Goal: Task Accomplishment & Management: Manage account settings

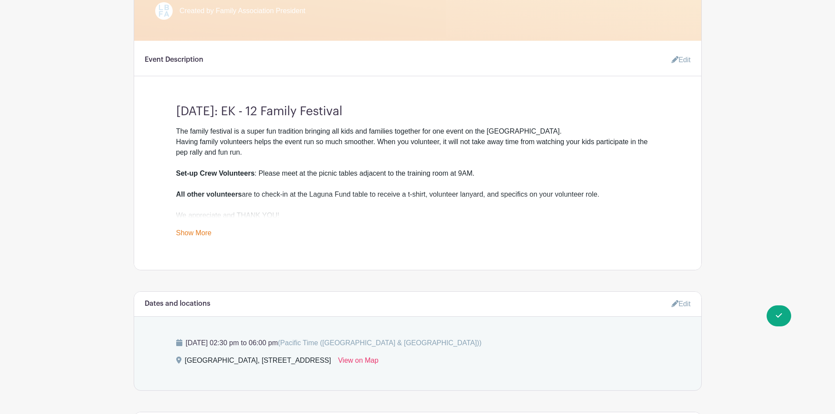
scroll to position [351, 0]
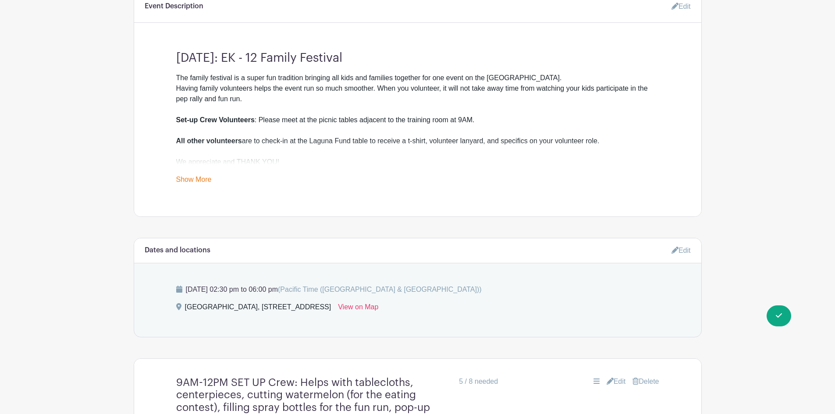
drag, startPoint x: 299, startPoint y: 96, endPoint x: 277, endPoint y: 114, distance: 29.3
click at [299, 96] on div "The family festival is a super fun tradition bringing all kids and families tog…" at bounding box center [417, 120] width 483 height 95
click at [203, 182] on link "Show More" at bounding box center [194, 181] width 36 height 11
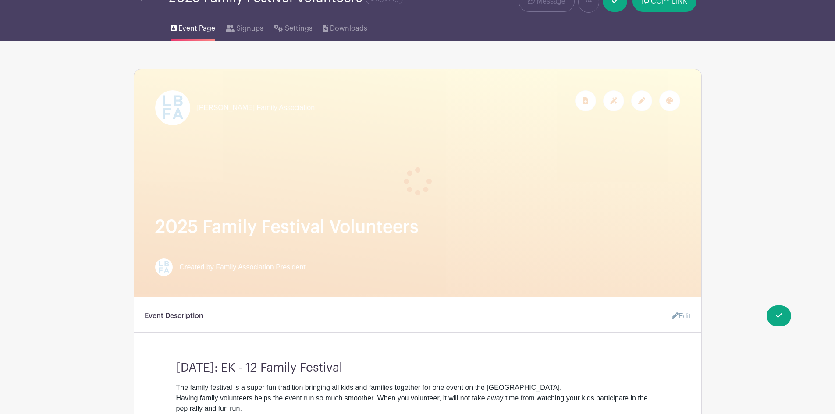
scroll to position [0, 0]
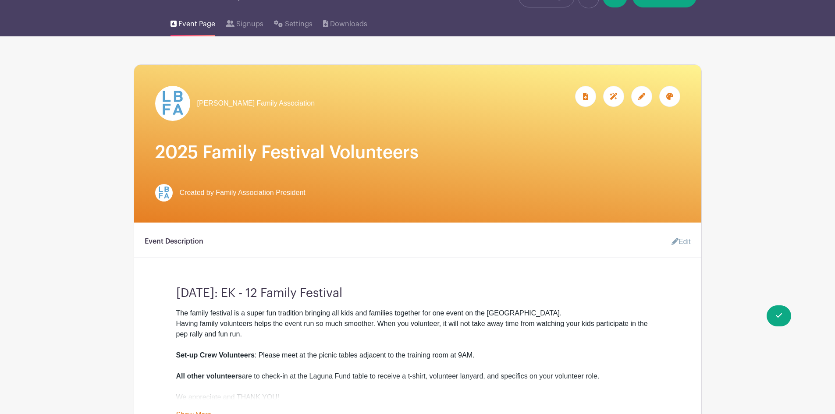
scroll to position [132, 0]
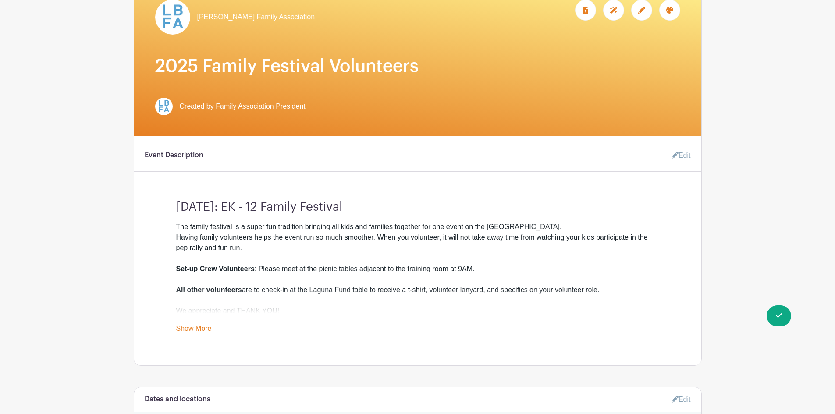
drag, startPoint x: 185, startPoint y: 329, endPoint x: 178, endPoint y: 328, distance: 7.1
click at [185, 329] on link "Show More" at bounding box center [194, 330] width 36 height 11
click at [681, 155] on link "Edit" at bounding box center [678, 156] width 26 height 18
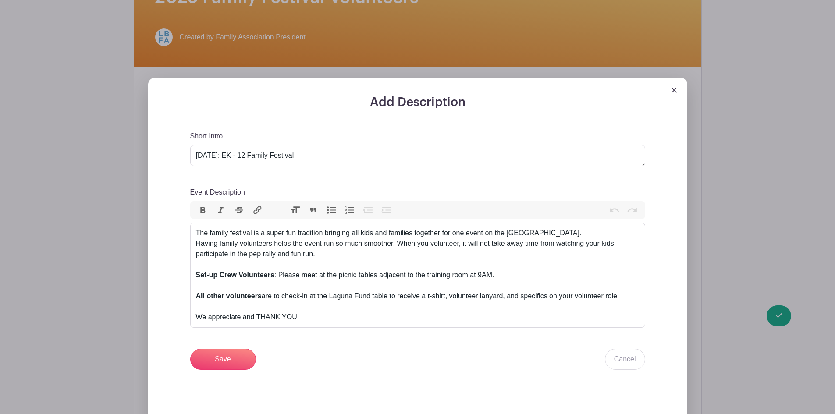
scroll to position [219, 0]
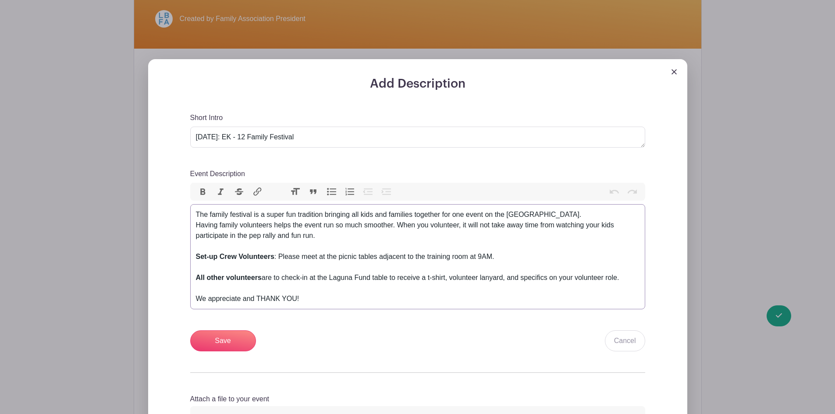
click at [389, 278] on div "The family festival is a super fun tradition bringing all kids and families tog…" at bounding box center [418, 257] width 444 height 95
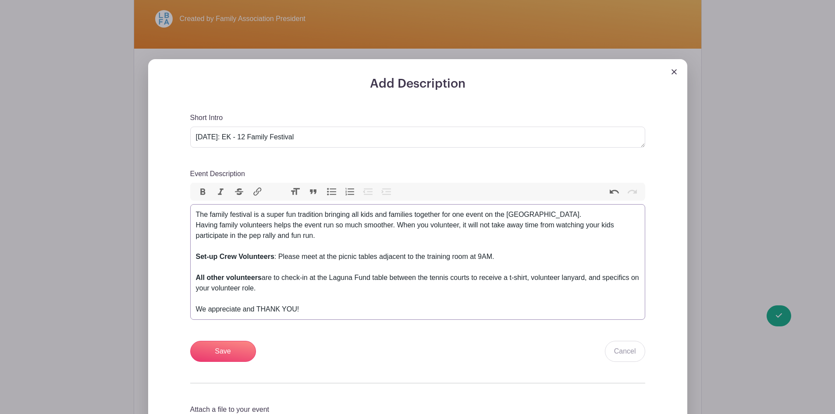
type trix-editor "<div>The family festival is a super fun tradition bringing all kids and familie…"
click at [226, 350] on input "Save" at bounding box center [223, 351] width 66 height 21
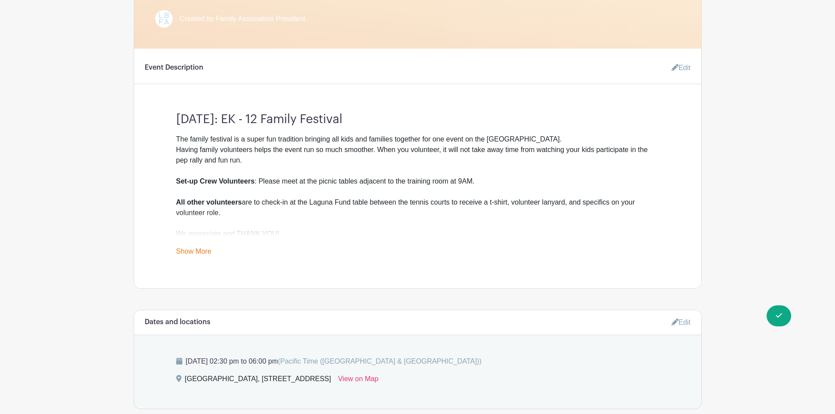
click at [193, 247] on div "The family festival is a super fun tradition bringing all kids and families tog…" at bounding box center [417, 195] width 483 height 123
click at [200, 254] on link "Show More" at bounding box center [194, 253] width 36 height 11
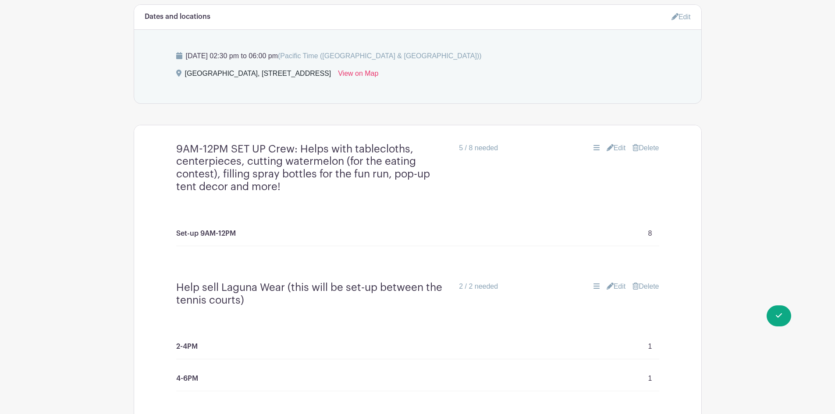
scroll to position [640, 0]
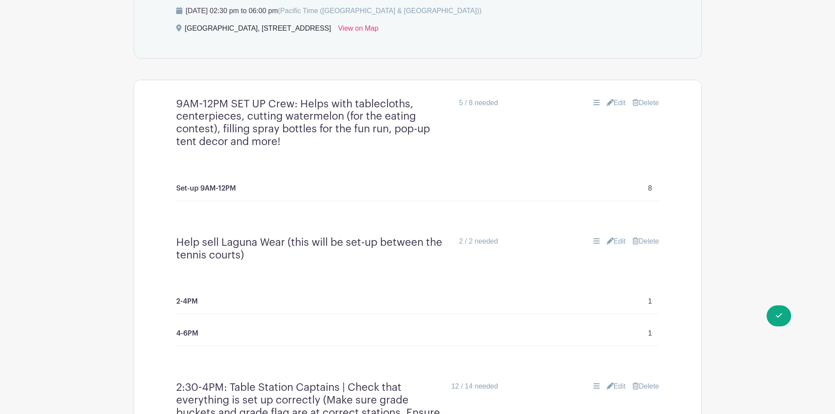
click at [227, 190] on p "Set-up 9AM-12PM" at bounding box center [206, 188] width 60 height 11
click at [435, 156] on div "Set-up 9AM-12PM 8" at bounding box center [417, 192] width 525 height 74
click at [484, 105] on div "5 / 8 needed" at bounding box center [478, 103] width 39 height 11
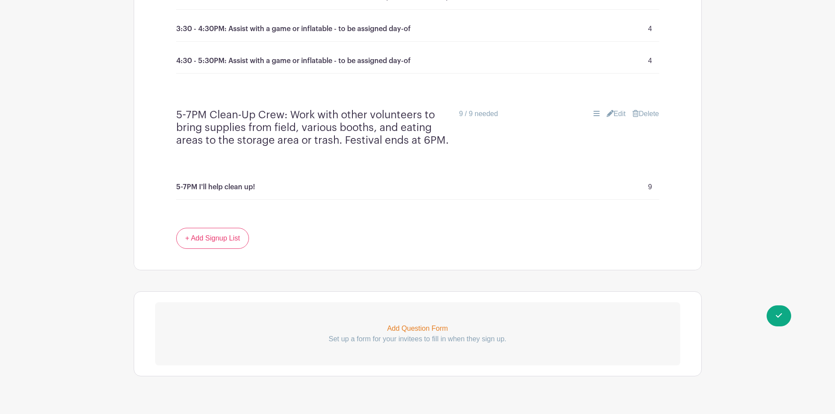
scroll to position [2400, 0]
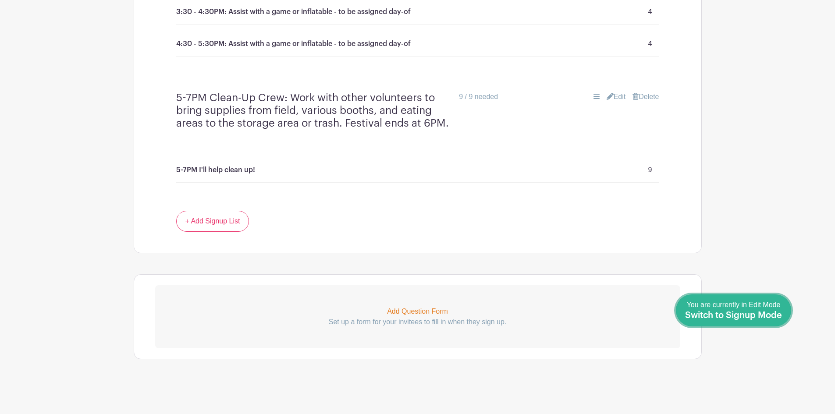
click at [787, 318] on link "Done Editing You are currently in Edit Mode Switch to Signup Mode" at bounding box center [733, 311] width 115 height 32
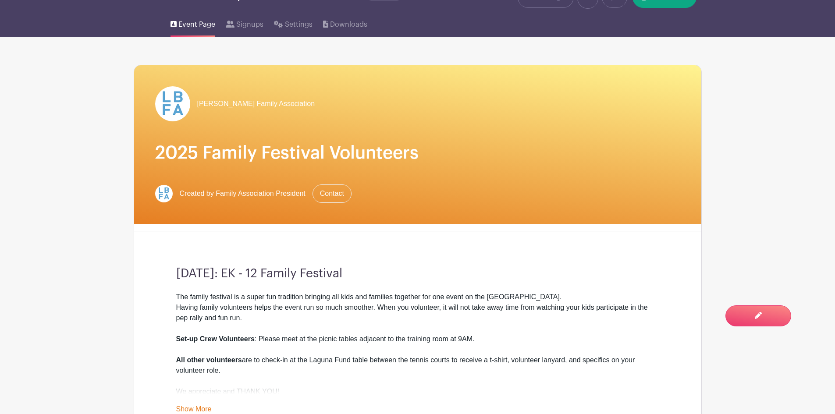
scroll to position [88, 0]
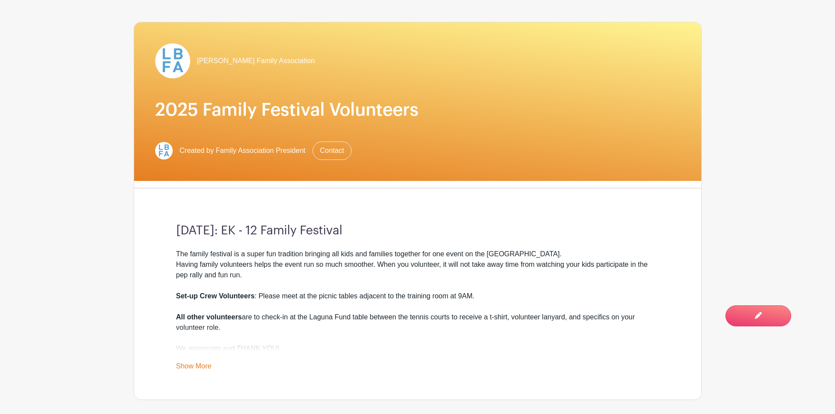
drag, startPoint x: 189, startPoint y: 366, endPoint x: 182, endPoint y: 360, distance: 8.7
click at [187, 364] on link "Show More" at bounding box center [194, 368] width 36 height 11
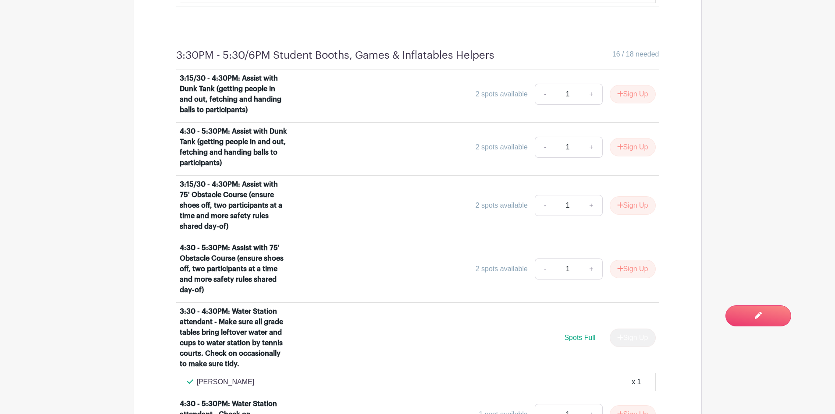
scroll to position [2061, 0]
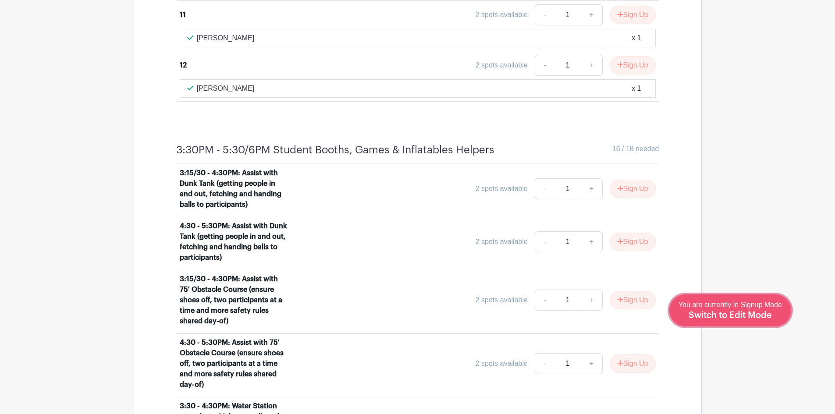
click at [764, 311] on span "Switch to Edit Mode" at bounding box center [730, 315] width 83 height 9
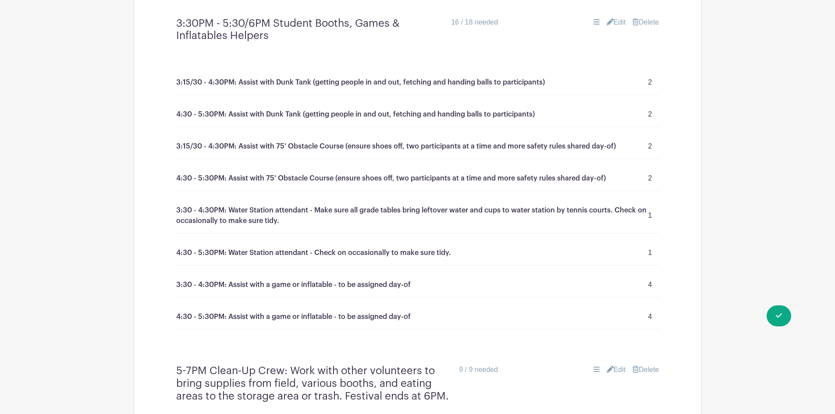
scroll to position [1980, 0]
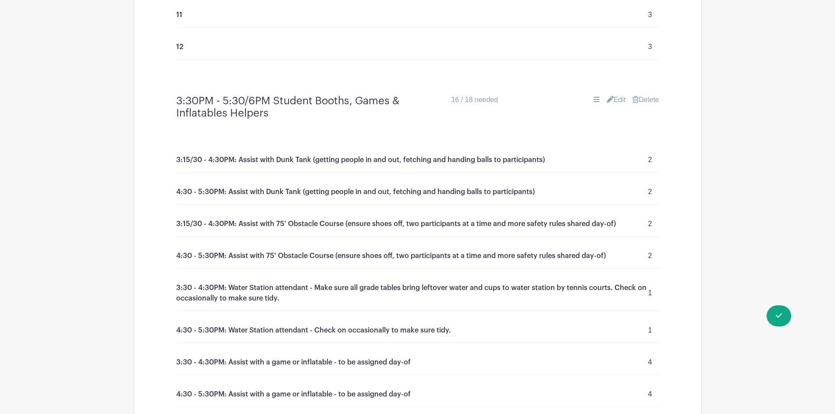
click at [243, 168] on div "3:15/30 - 4:30PM: Assist with Dunk Tank (getting people in and out, fetching an…" at bounding box center [417, 160] width 483 height 25
click at [240, 159] on p "3:15/30 - 4:30PM: Assist with Dunk Tank (getting people in and out, fetching an…" at bounding box center [360, 160] width 369 height 11
click at [613, 100] on link "Edit" at bounding box center [616, 100] width 19 height 11
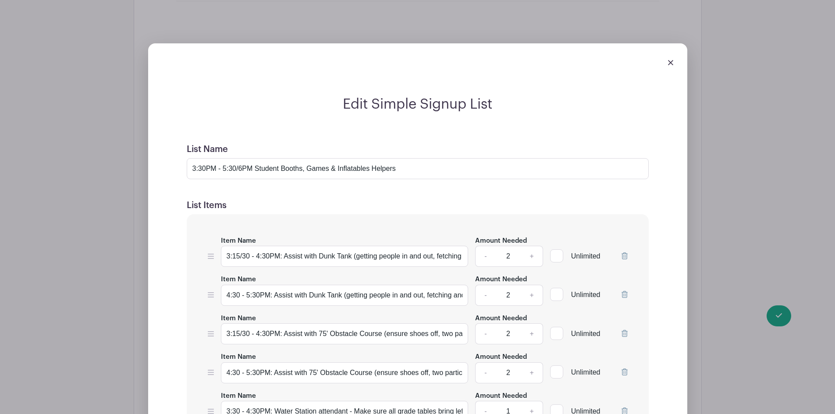
scroll to position [2111, 0]
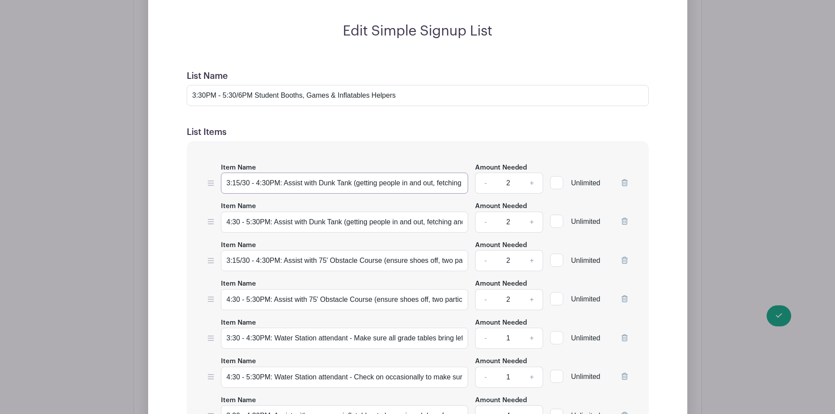
click at [297, 183] on input "3:15/30 - 4:30PM: Assist with Dunk Tank (getting people in and out, fetching an…" at bounding box center [345, 183] width 248 height 21
click at [275, 178] on input "3:15/30 - 4:30PM: Assist with Dunk Tank (getting people in and out, fetching an…" at bounding box center [345, 183] width 248 height 21
click at [250, 182] on input "3:15/30 - 4:30PM: Assist with Dunk Tank (getting people in and out, fetching an…" at bounding box center [345, 183] width 248 height 21
click at [256, 178] on input "3:15/30 - 4:30PM: Assist with Dunk Tank (getting people in and out, fetching an…" at bounding box center [345, 183] width 248 height 21
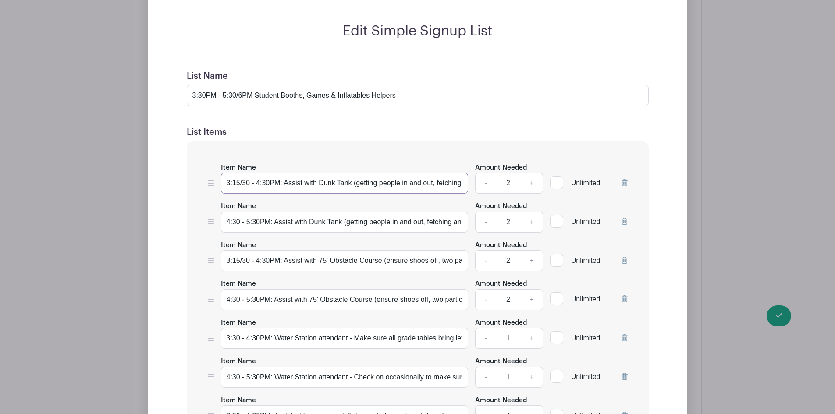
click at [256, 178] on input "3:15/30 - 4:30PM: Assist with Dunk Tank (getting people in and out, fetching an…" at bounding box center [345, 183] width 248 height 21
click at [253, 179] on input "3:15/30 - 4:30PM: Assist with Dunk Tank (getting people in and out, fetching an…" at bounding box center [345, 183] width 248 height 21
click at [252, 180] on input "3:15/30 - 4:30PM: Assist with Dunk Tank (getting people in and out, fetching an…" at bounding box center [345, 183] width 248 height 21
click at [251, 181] on input "3:15/30 - 4:30PM: Assist with Dunk Tank (getting people in and out, fetching an…" at bounding box center [345, 183] width 248 height 21
click at [307, 141] on div "Item Name 3:15/30 - 4:30PM: Assist with Dunk Tank (getting people in and out, f…" at bounding box center [418, 324] width 462 height 367
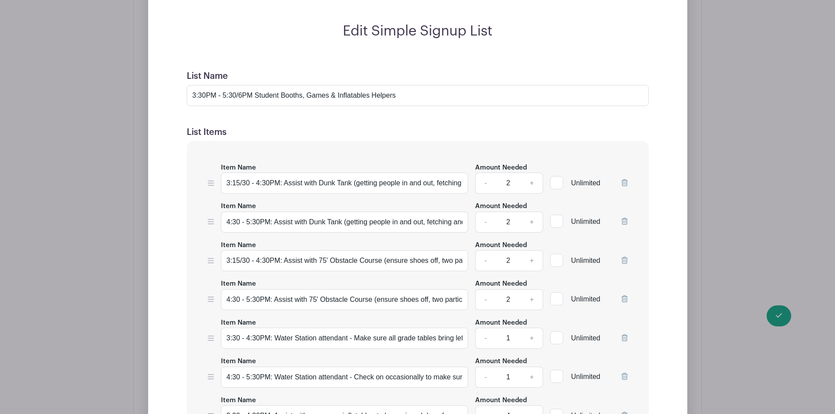
click at [702, 318] on div "Edit Simple Signup List List Name 3:30PM - 5:30/6PM Student Booths, Games & Inf…" at bounding box center [417, 316] width 567 height 721
drag, startPoint x: 779, startPoint y: 317, endPoint x: 750, endPoint y: 251, distance: 72.3
click at [702, 315] on div "Edit Simple Signup List List Name 3:30PM - 5:30/6PM Student Booths, Games & Inf…" at bounding box center [417, 316] width 567 height 721
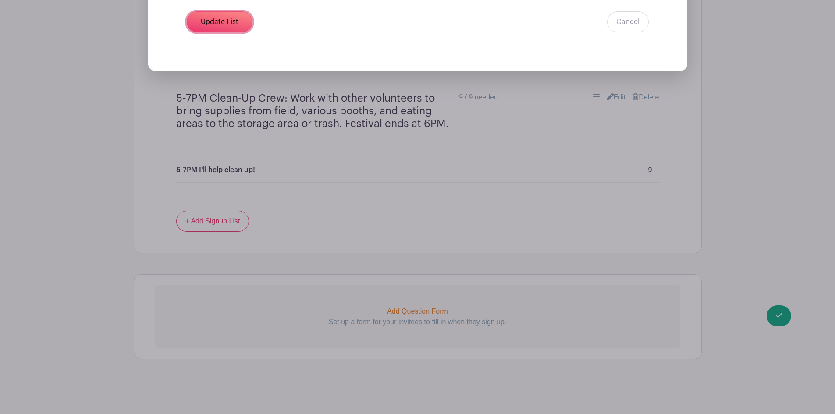
click at [207, 24] on input "Update List" at bounding box center [220, 21] width 66 height 21
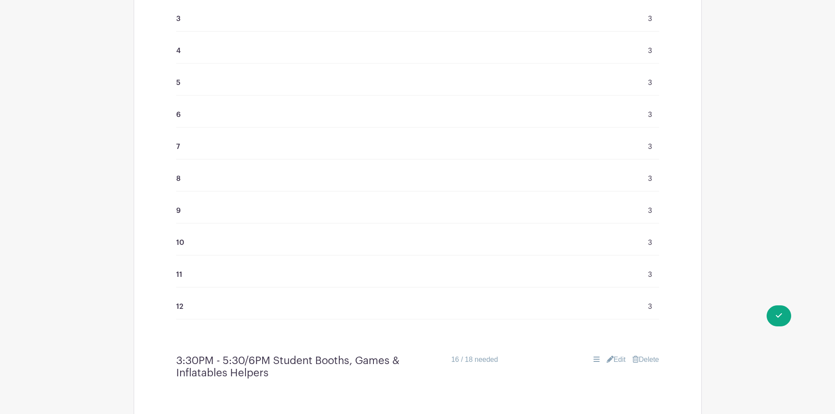
scroll to position [1629, 0]
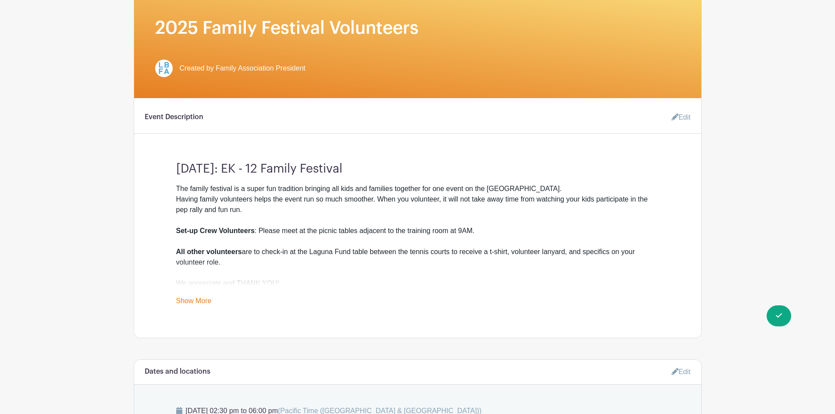
scroll to position [219, 0]
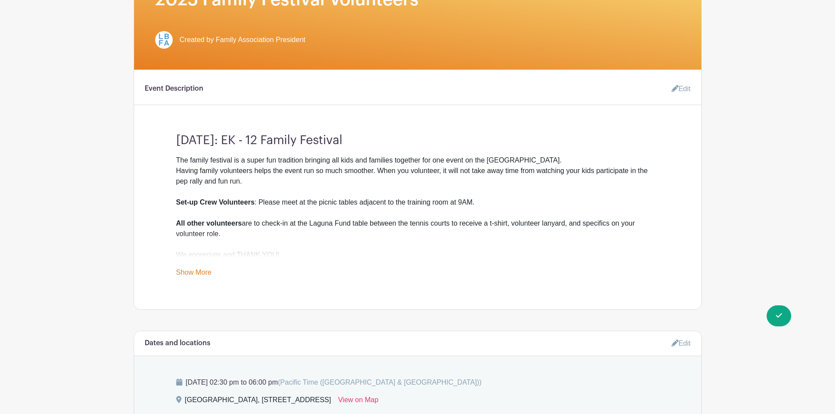
click at [196, 271] on link "Show More" at bounding box center [194, 274] width 36 height 11
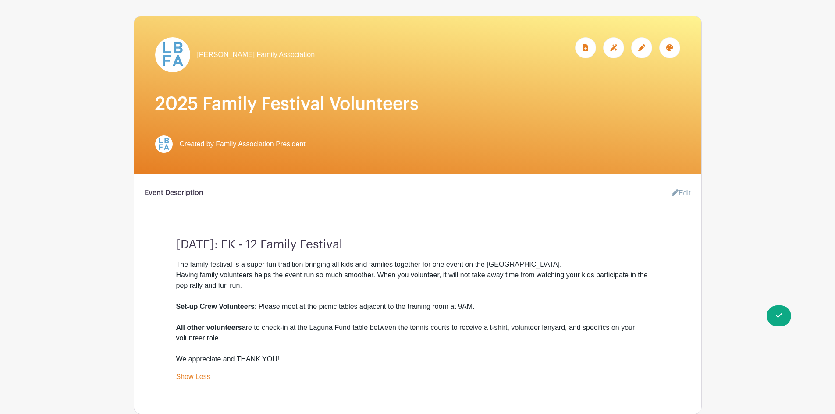
scroll to position [0, 0]
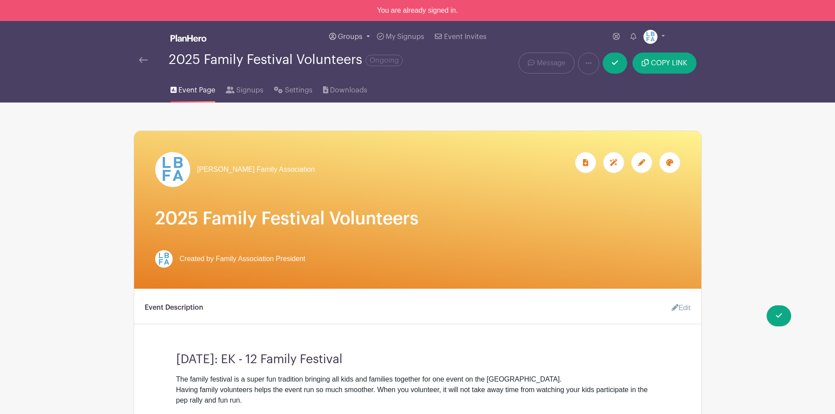
click at [351, 37] on span "Groups" at bounding box center [350, 36] width 25 height 7
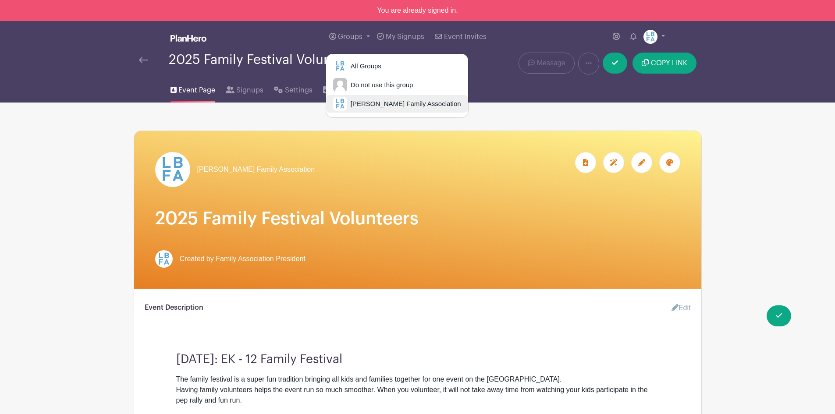
click at [360, 107] on span "[PERSON_NAME] Family Association" at bounding box center [404, 104] width 114 height 10
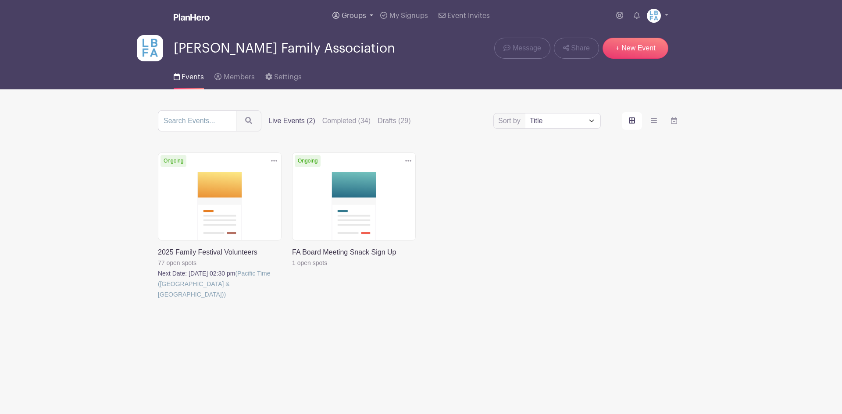
click at [361, 12] on span "Groups" at bounding box center [354, 15] width 25 height 7
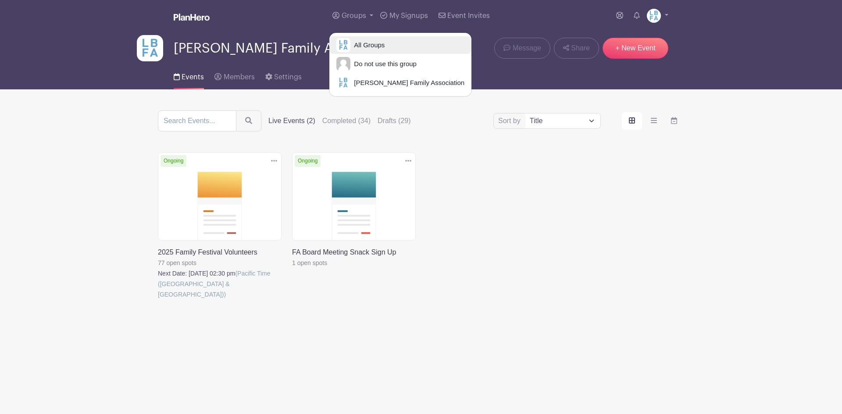
click at [367, 43] on span "All Groups" at bounding box center [367, 45] width 34 height 10
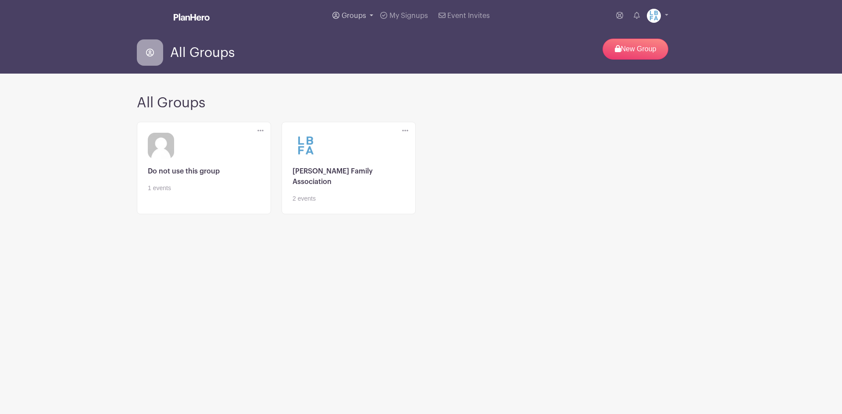
click at [355, 13] on span "Groups" at bounding box center [354, 15] width 25 height 7
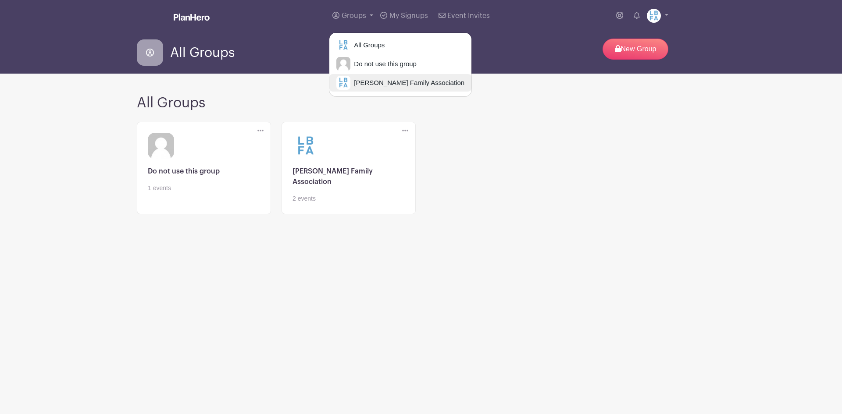
click at [369, 78] on span "[PERSON_NAME] Family Association" at bounding box center [407, 83] width 114 height 10
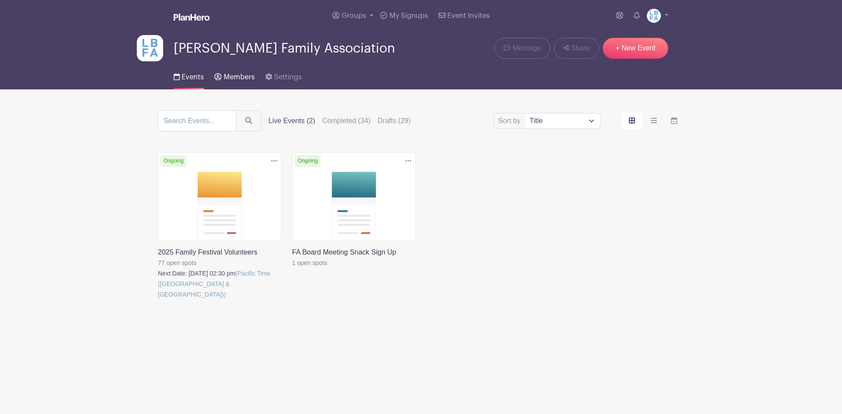
click at [235, 78] on span "Members" at bounding box center [239, 77] width 31 height 7
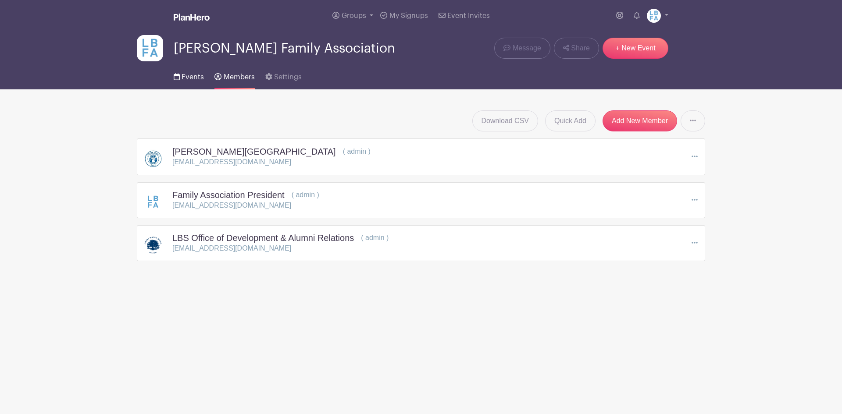
click at [188, 75] on span "Events" at bounding box center [193, 77] width 22 height 7
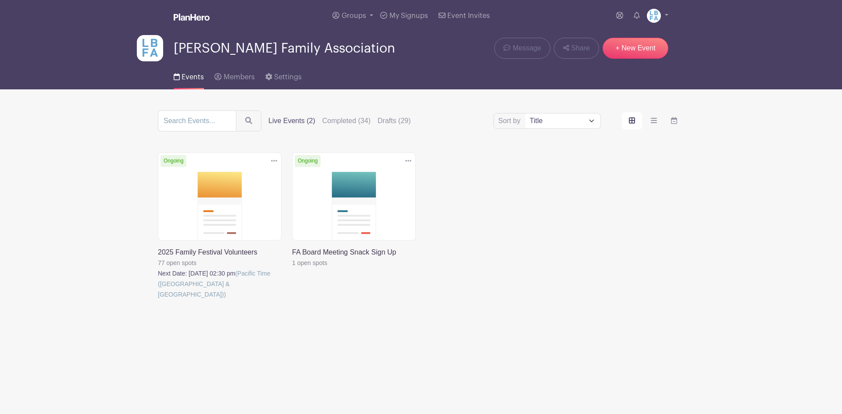
click at [276, 161] on icon at bounding box center [274, 161] width 6 height 2
click at [236, 178] on link "Duplicate" at bounding box center [245, 180] width 69 height 14
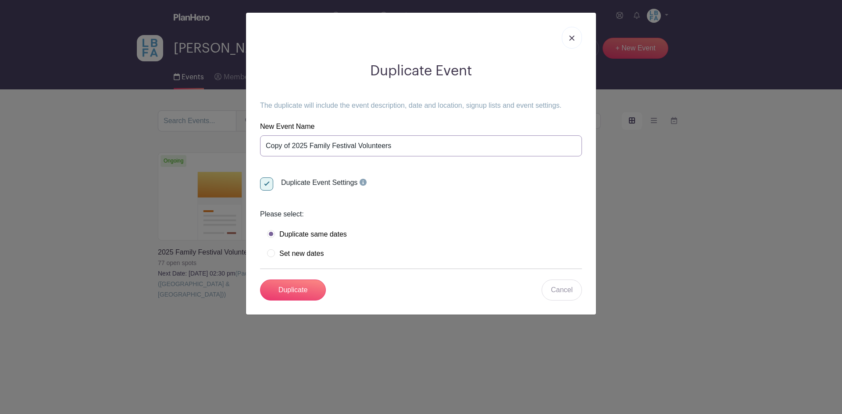
click at [308, 151] on input "Copy of 2025 Family Festival Volunteers" at bounding box center [421, 146] width 322 height 21
drag, startPoint x: 292, startPoint y: 143, endPoint x: 210, endPoint y: 142, distance: 82.0
click at [211, 142] on div "Duplicate Event The duplicate will include the event description, date and loca…" at bounding box center [421, 207] width 842 height 414
type input "Student Volunteers - 2025 Family Festival"
click at [264, 182] on input "Duplicate Event Settings" at bounding box center [308, 183] width 97 height 11
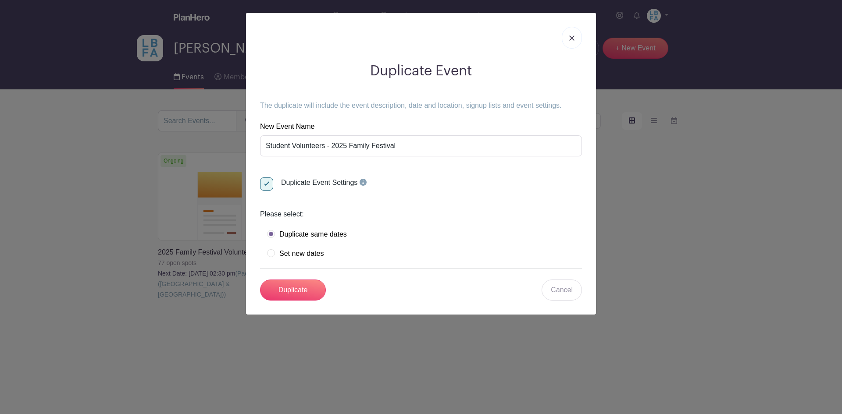
checkbox input "false"
click at [300, 291] on input "Duplicate" at bounding box center [293, 290] width 66 height 21
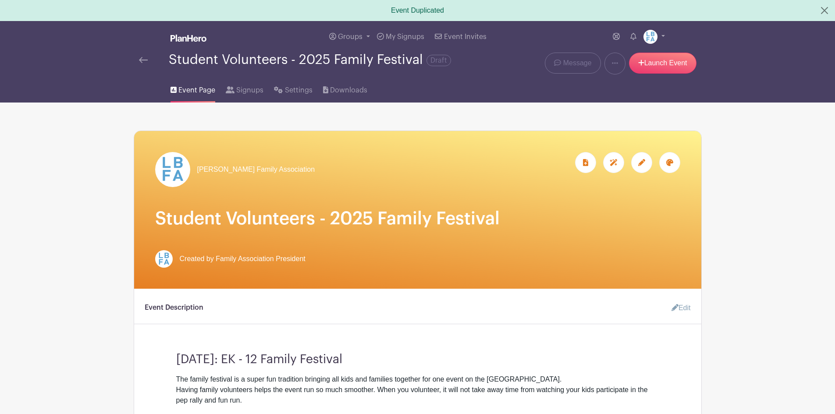
click at [255, 174] on span "[PERSON_NAME] Family Association" at bounding box center [256, 169] width 118 height 11
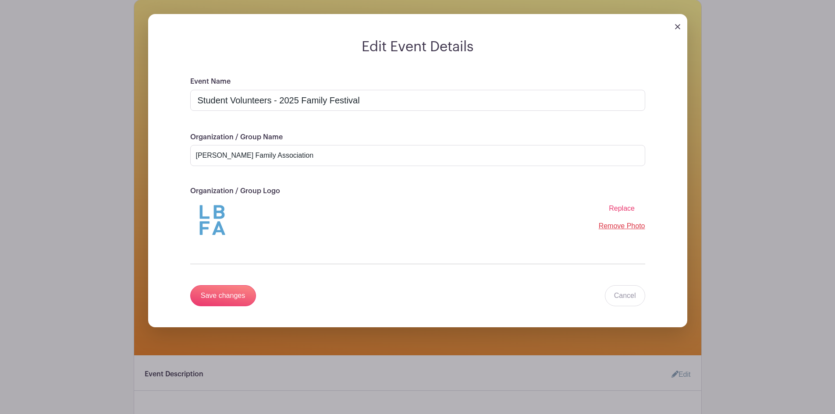
scroll to position [132, 0]
click at [626, 212] on span "Replace" at bounding box center [622, 207] width 26 height 7
click at [0, 0] on input "Replace" at bounding box center [0, 0] width 0 height 0
click at [232, 156] on input "[PERSON_NAME] Family Association" at bounding box center [417, 155] width 455 height 21
drag, startPoint x: 241, startPoint y: 163, endPoint x: 382, endPoint y: 157, distance: 140.9
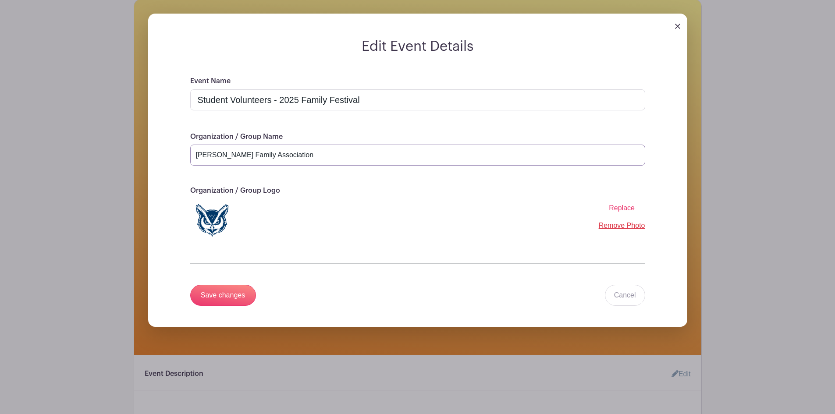
click at [382, 157] on input "[PERSON_NAME] Family Association" at bounding box center [417, 155] width 455 height 21
type input "Office of Development & Alumni Relations - [PERSON_NAME][GEOGRAPHIC_DATA]"
click at [210, 303] on input "Save changes" at bounding box center [223, 295] width 66 height 21
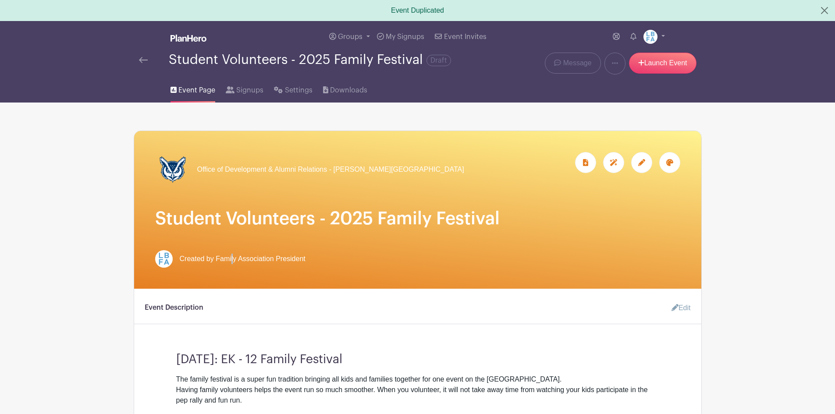
drag, startPoint x: 232, startPoint y: 275, endPoint x: 234, endPoint y: 270, distance: 5.7
click at [233, 273] on div "Office of Development & Alumni Relations - [PERSON_NAME][GEOGRAPHIC_DATA]" at bounding box center [417, 210] width 567 height 158
click at [235, 264] on span "Created by Family Association President" at bounding box center [243, 259] width 126 height 11
click at [629, 220] on h1 "Student Volunteers - 2025 Family Festival" at bounding box center [417, 218] width 525 height 21
click at [645, 165] on div at bounding box center [641, 162] width 21 height 21
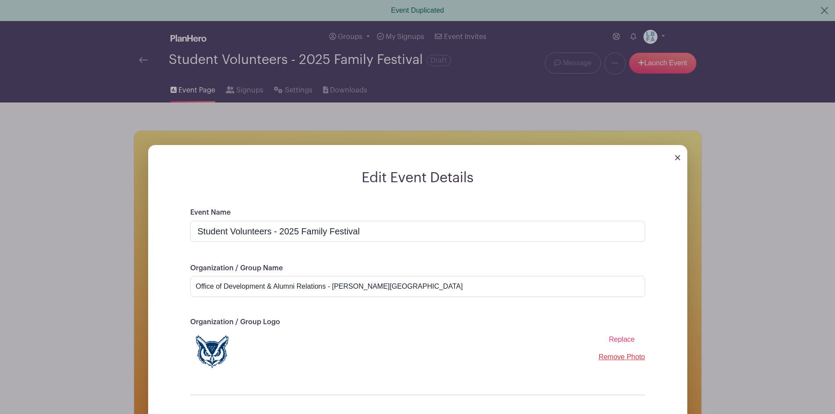
click at [680, 161] on img at bounding box center [677, 157] width 5 height 5
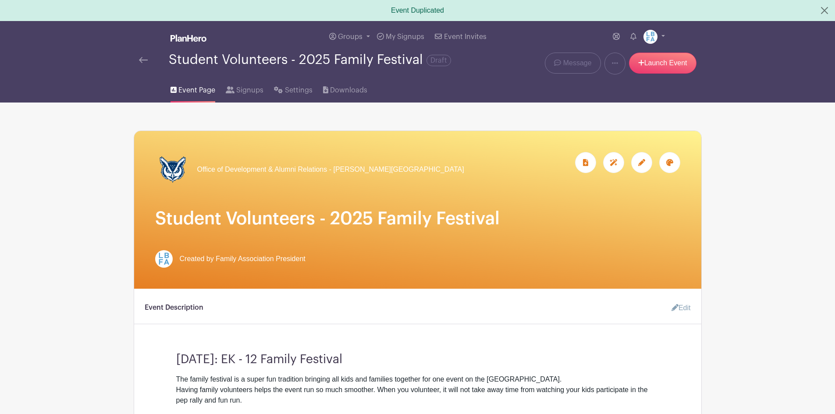
click at [158, 264] on img at bounding box center [164, 259] width 18 height 18
click at [663, 168] on div at bounding box center [670, 162] width 21 height 21
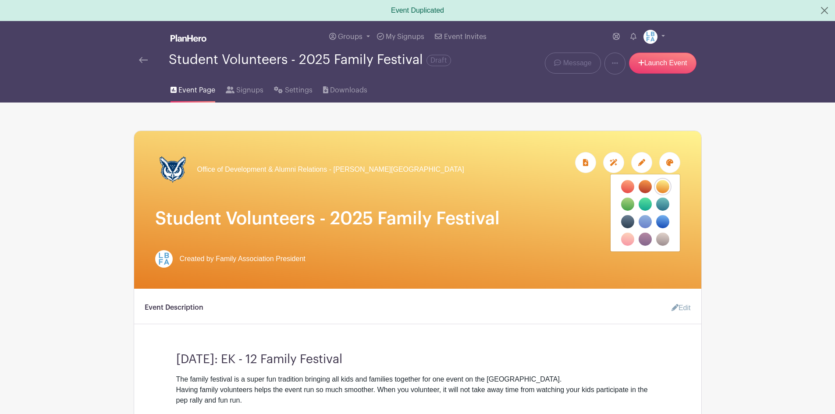
click at [666, 228] on label "filters" at bounding box center [662, 221] width 13 height 13
click at [0, 0] on input "filters" at bounding box center [0, 0] width 0 height 0
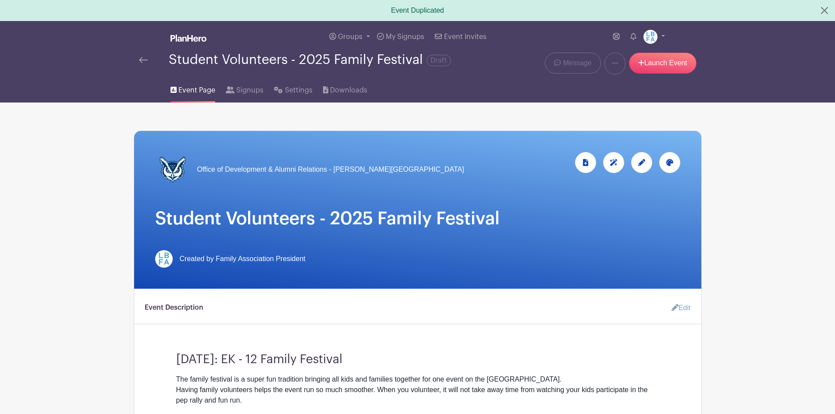
click at [670, 166] on icon at bounding box center [670, 162] width 7 height 7
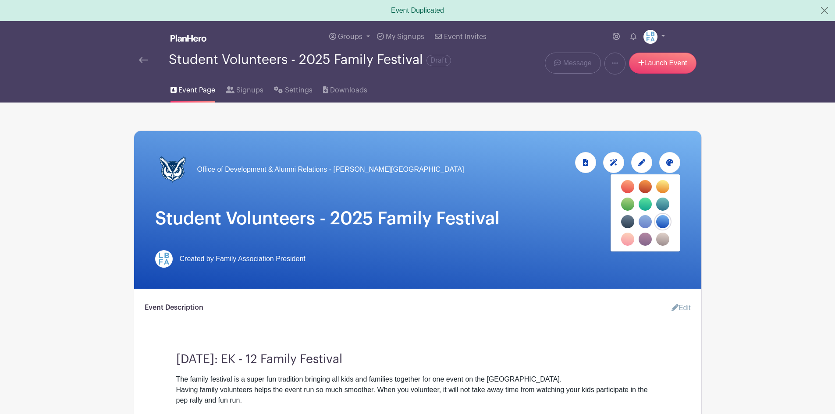
click at [646, 228] on label "filters" at bounding box center [645, 221] width 13 height 13
click at [0, 0] on input "filters" at bounding box center [0, 0] width 0 height 0
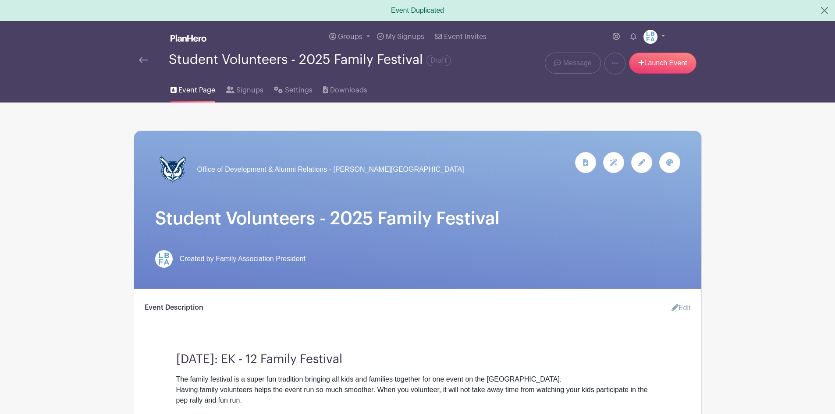
click at [167, 268] on img at bounding box center [164, 259] width 18 height 18
click at [291, 96] on span "Settings" at bounding box center [299, 90] width 28 height 11
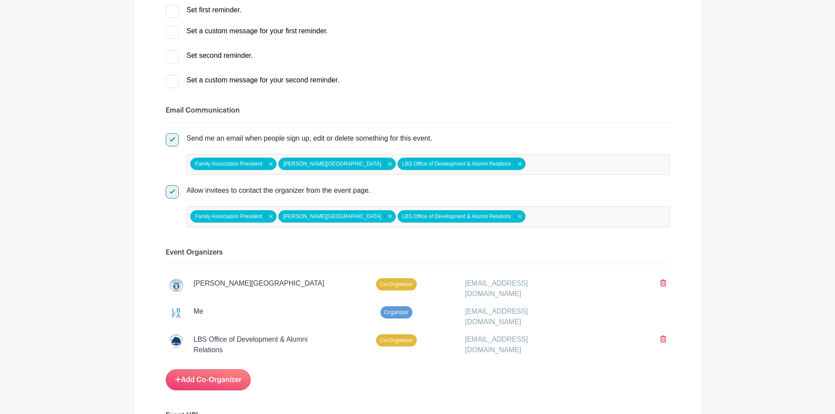
scroll to position [307, 0]
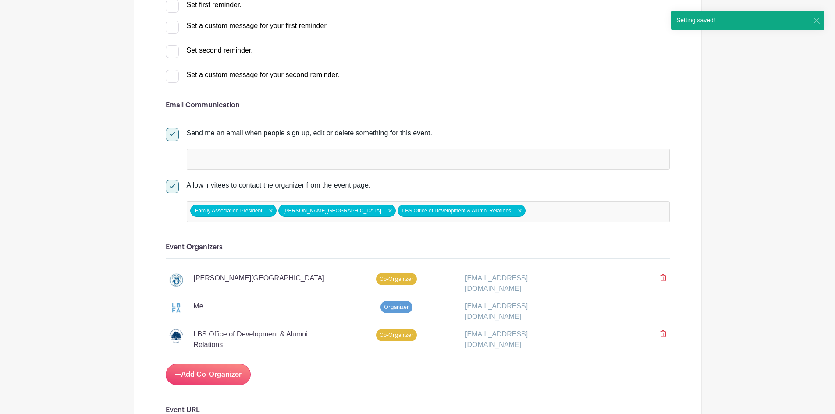
click at [293, 170] on div at bounding box center [428, 159] width 483 height 21
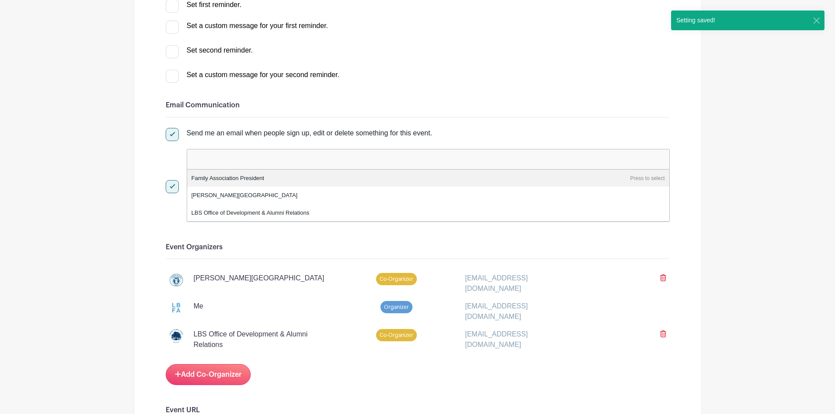
type input "j"
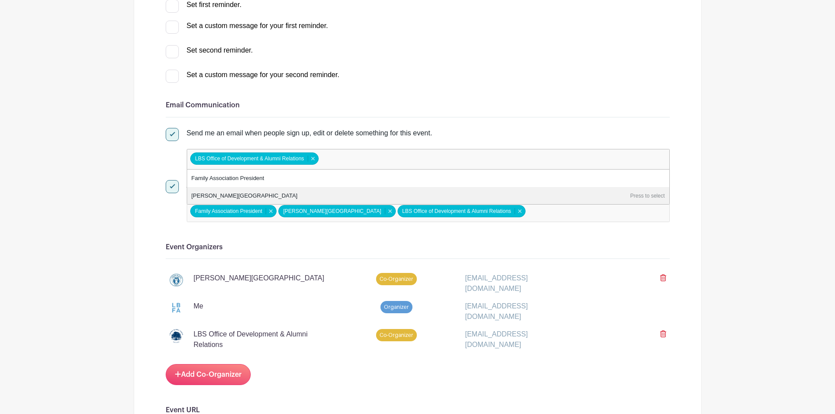
click at [171, 193] on div at bounding box center [172, 186] width 13 height 13
click at [171, 186] on input "Allow invitees to contact the organizer from the event page." at bounding box center [169, 183] width 6 height 6
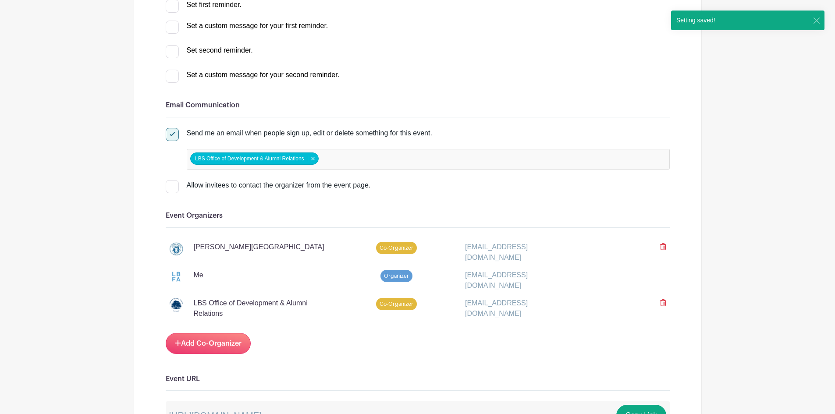
click at [170, 186] on input "Allow invitees to contact the organizer from the event page." at bounding box center [169, 183] width 6 height 6
checkbox input "true"
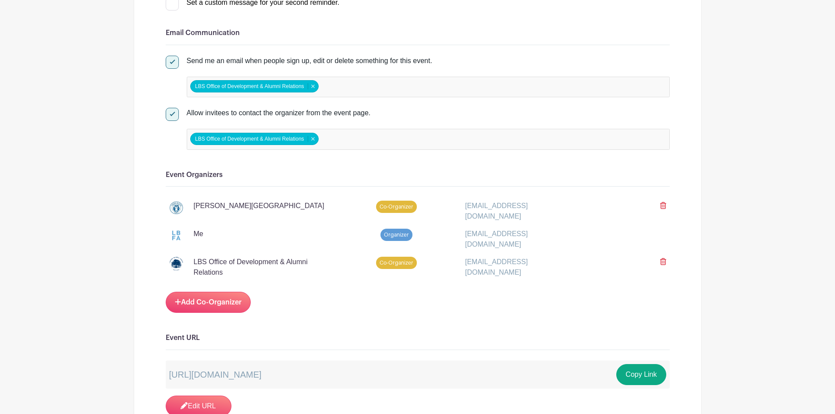
scroll to position [395, 0]
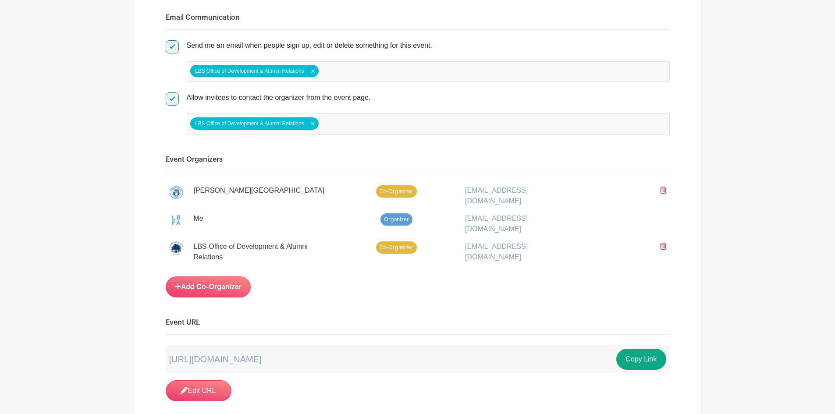
click at [663, 194] on icon at bounding box center [663, 190] width 6 height 7
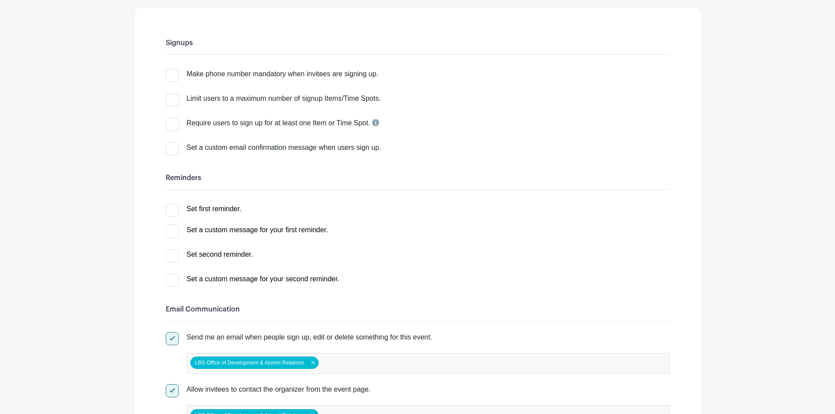
scroll to position [0, 0]
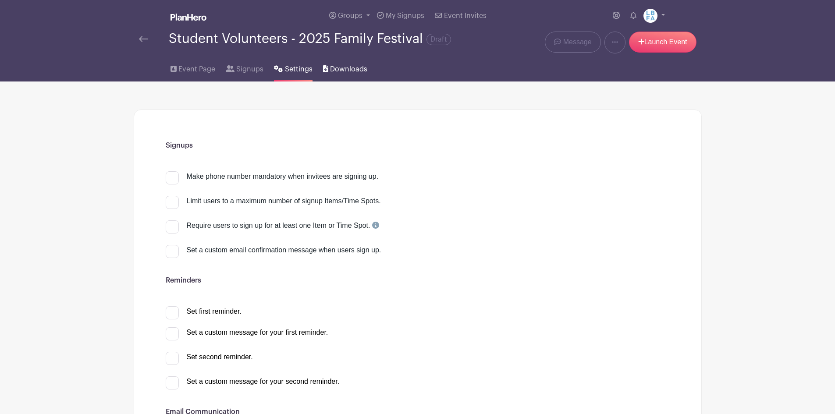
click at [350, 75] on span "Downloads" at bounding box center [348, 69] width 37 height 11
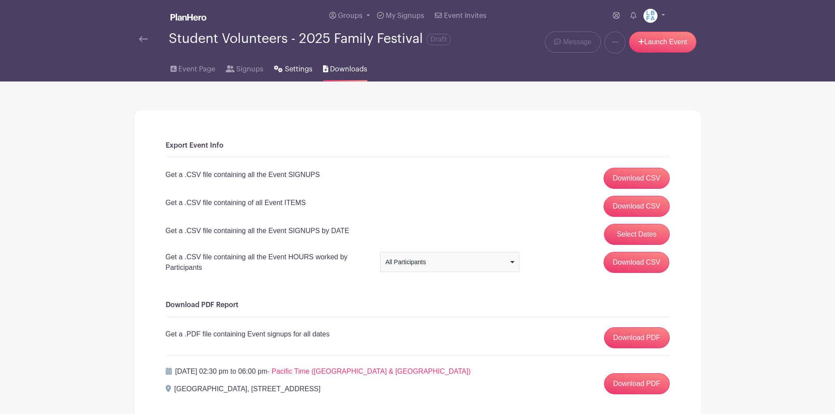
click at [285, 73] on span "Settings" at bounding box center [299, 69] width 28 height 11
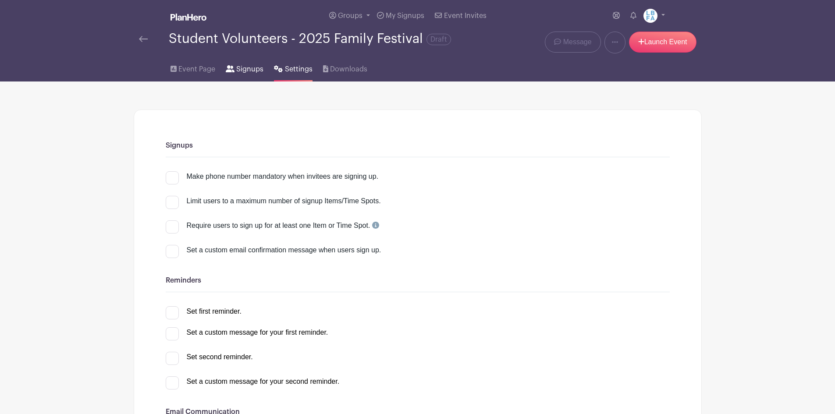
click at [248, 72] on span "Signups" at bounding box center [249, 69] width 27 height 11
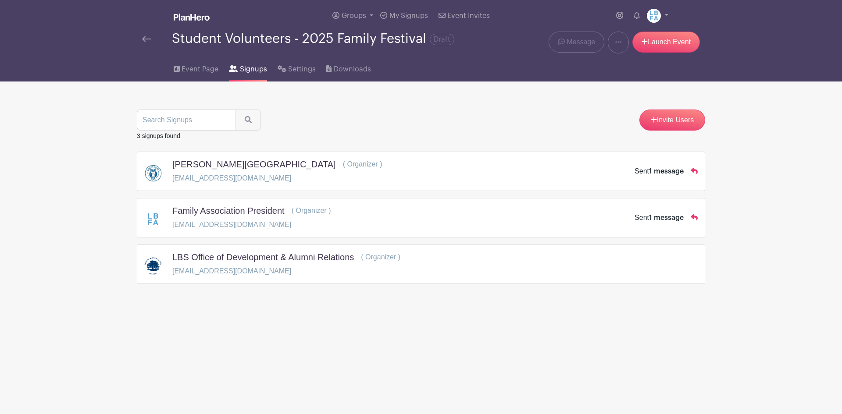
click at [368, 277] on p "development@lagunablanca.org" at bounding box center [286, 271] width 228 height 11
click at [192, 73] on span "Event Page" at bounding box center [200, 69] width 37 height 11
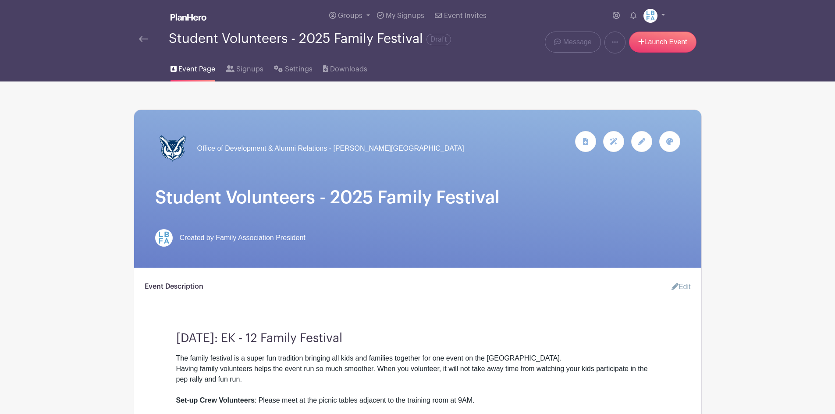
click at [240, 243] on span "Created by Family Association President" at bounding box center [243, 238] width 126 height 11
click at [643, 145] on icon at bounding box center [641, 141] width 7 height 7
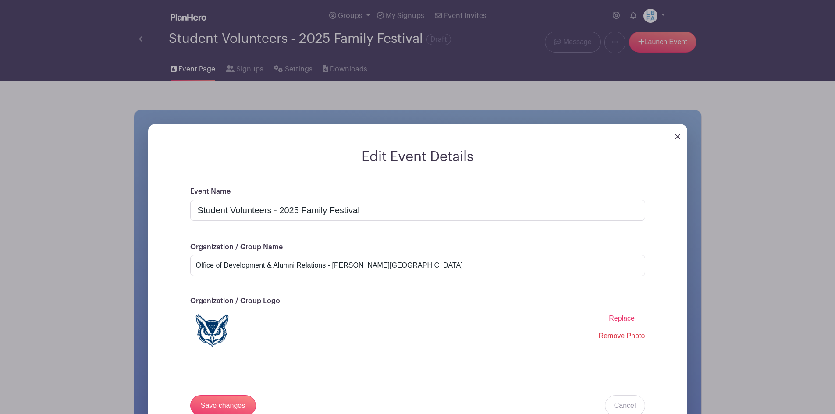
drag, startPoint x: 678, startPoint y: 143, endPoint x: 546, endPoint y: 135, distance: 132.7
click at [678, 139] on img at bounding box center [677, 136] width 5 height 5
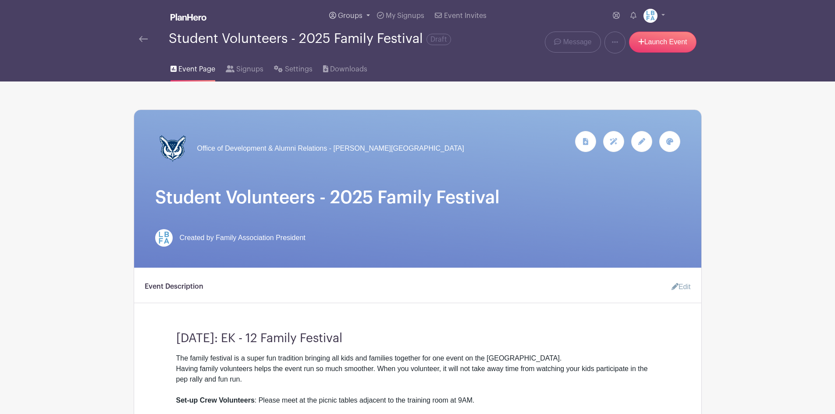
click at [356, 14] on span "Groups" at bounding box center [350, 15] width 25 height 7
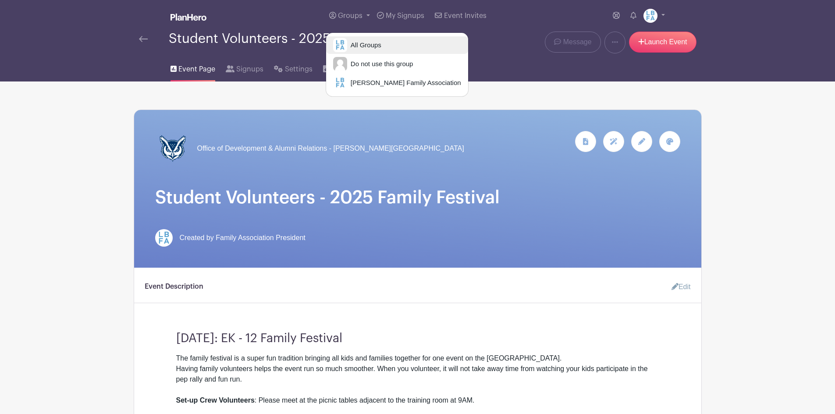
click at [358, 47] on span "All Groups" at bounding box center [364, 45] width 34 height 10
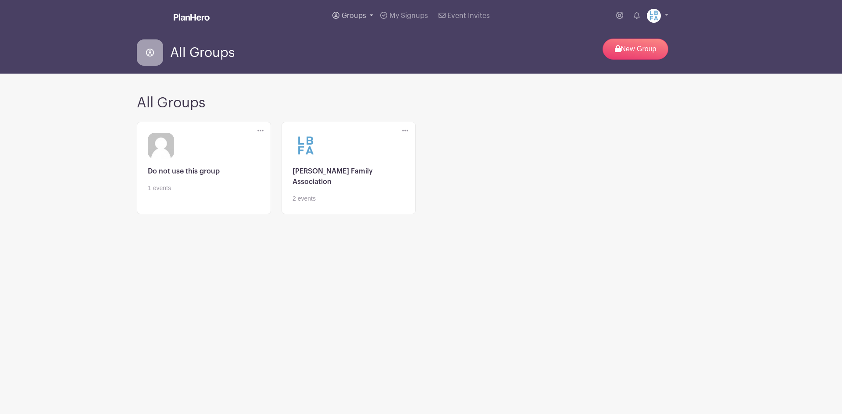
click at [350, 12] on link "Groups" at bounding box center [353, 16] width 48 height 32
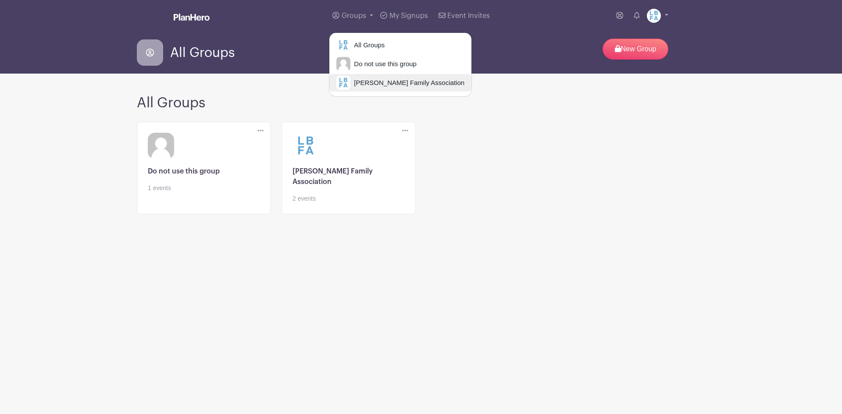
click at [364, 85] on span "[PERSON_NAME] Family Association" at bounding box center [407, 83] width 114 height 10
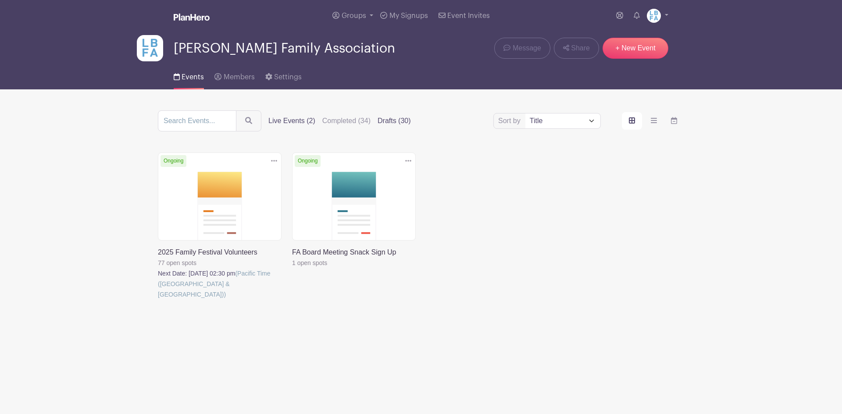
click at [384, 116] on label "Drafts (30)" at bounding box center [394, 121] width 33 height 11
click at [0, 0] on input "Drafts (30)" at bounding box center [0, 0] width 0 height 0
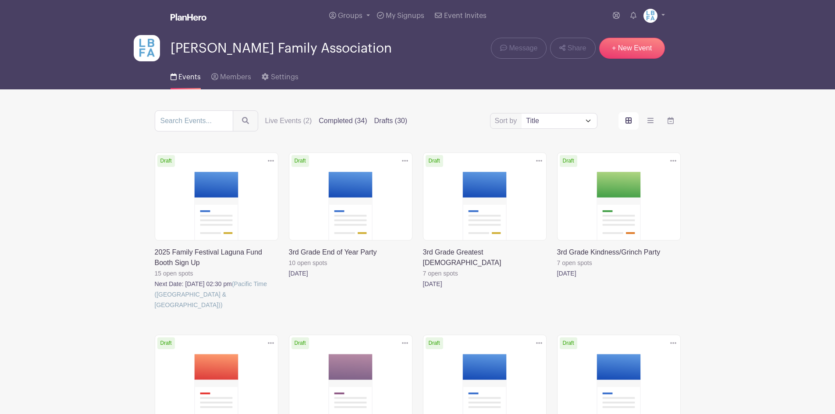
click at [339, 117] on label "Completed (34)" at bounding box center [343, 121] width 48 height 11
click at [0, 0] on input "Completed (34)" at bounding box center [0, 0] width 0 height 0
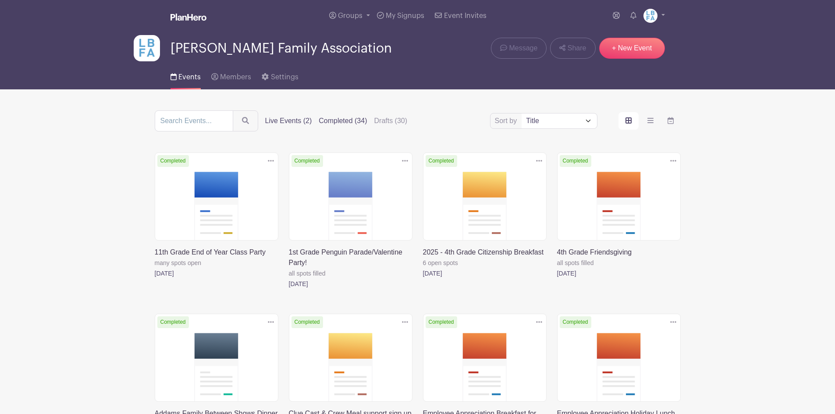
click at [293, 120] on label "Live Events (2)" at bounding box center [288, 121] width 47 height 11
click at [0, 0] on input "Live Events (2)" at bounding box center [0, 0] width 0 height 0
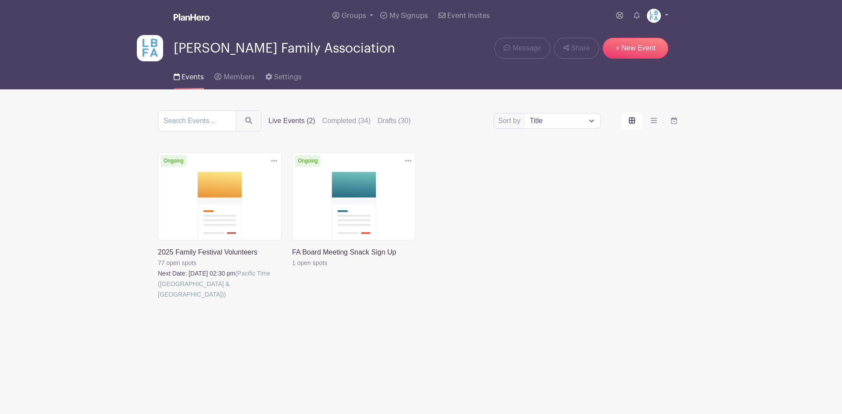
click at [328, 114] on div "Sort by Title Recently modified Newest Upcoming dates Live Events (2) Completed…" at bounding box center [421, 121] width 526 height 21
click at [338, 121] on label "Completed (34)" at bounding box center [346, 121] width 48 height 11
click at [0, 0] on input "Completed (34)" at bounding box center [0, 0] width 0 height 0
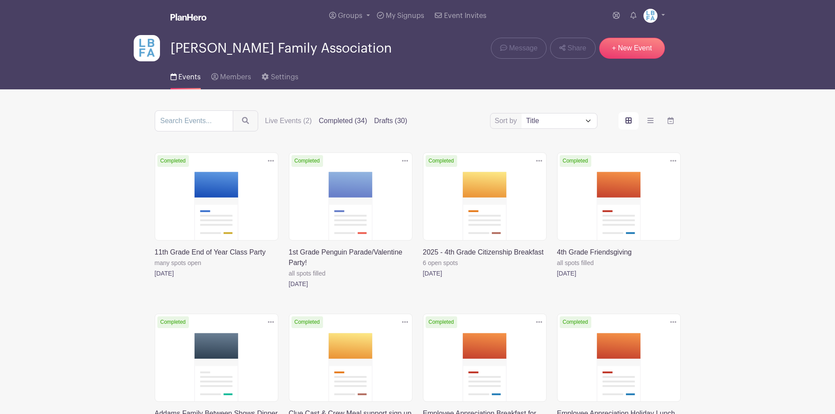
click at [378, 124] on label "Drafts (30)" at bounding box center [391, 121] width 33 height 11
click at [0, 0] on input "Drafts (30)" at bounding box center [0, 0] width 0 height 0
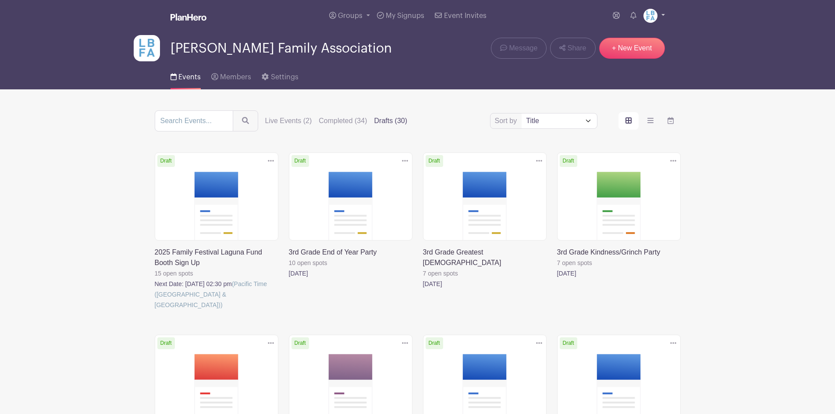
click at [660, 14] on link at bounding box center [654, 16] width 21 height 14
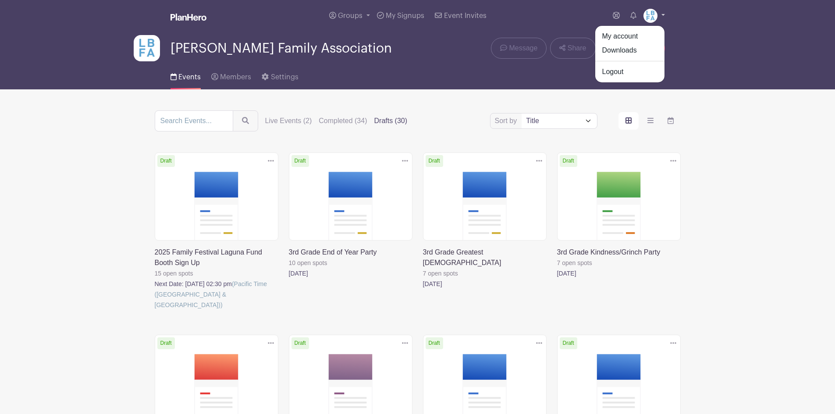
click at [661, 13] on link at bounding box center [654, 16] width 21 height 14
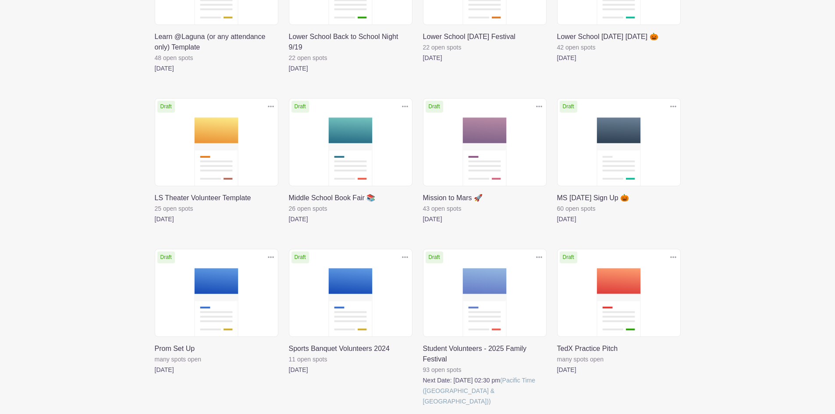
scroll to position [952, 0]
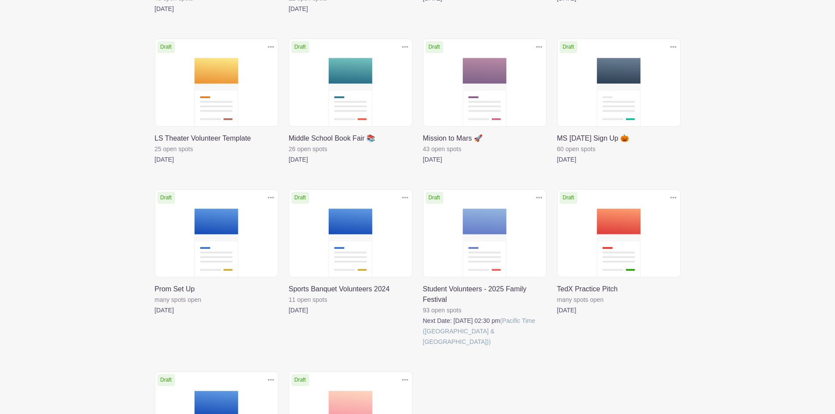
click at [423, 347] on link at bounding box center [423, 347] width 0 height 0
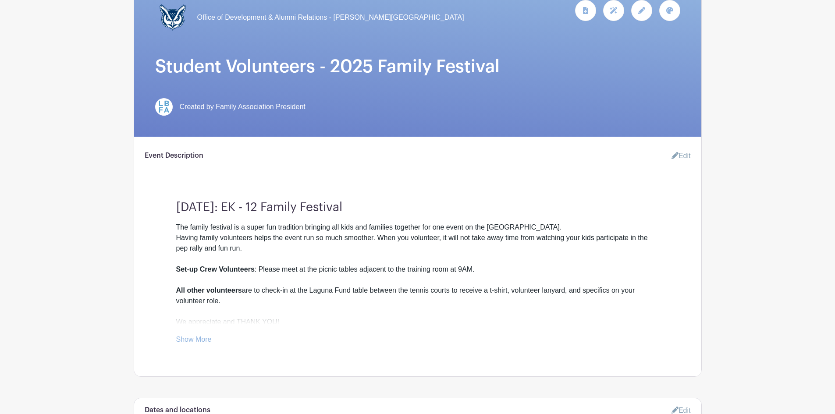
scroll to position [132, 0]
click at [290, 235] on div "The family festival is a super fun tradition bringing all kids and families tog…" at bounding box center [417, 274] width 483 height 105
click at [682, 162] on link "Edit" at bounding box center [678, 156] width 26 height 18
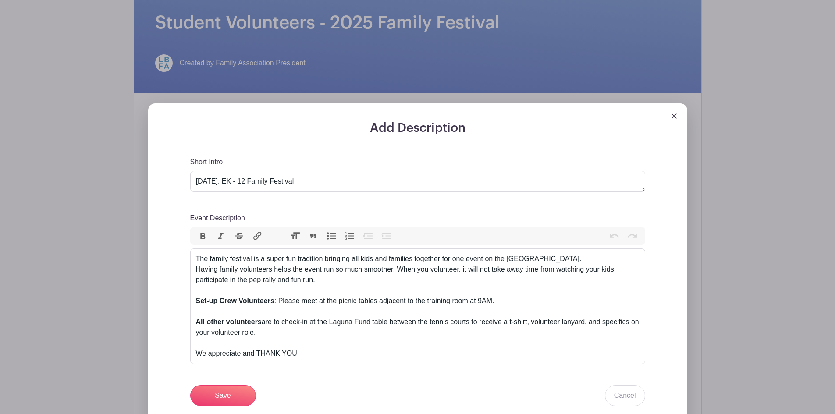
scroll to position [175, 0]
click at [575, 267] on div "The family festival is a super fun tradition bringing all kids and families tog…" at bounding box center [418, 305] width 444 height 105
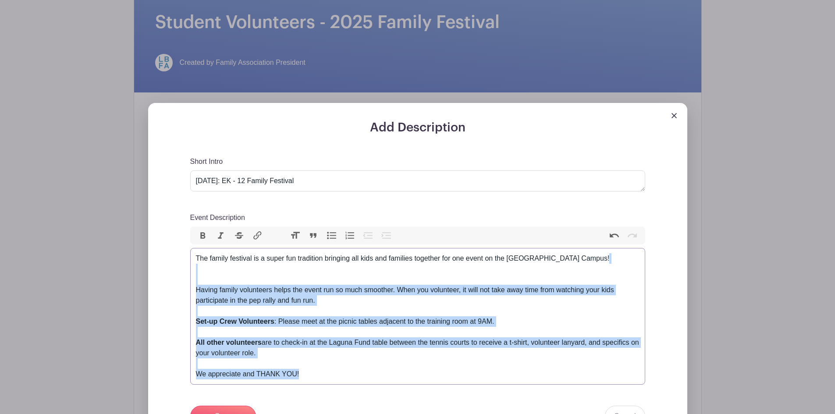
drag, startPoint x: 313, startPoint y: 378, endPoint x: 192, endPoint y: 273, distance: 159.8
click at [192, 273] on trix-editor "The family festival is a super fun tradition bringing all kids and families tog…" at bounding box center [417, 316] width 455 height 137
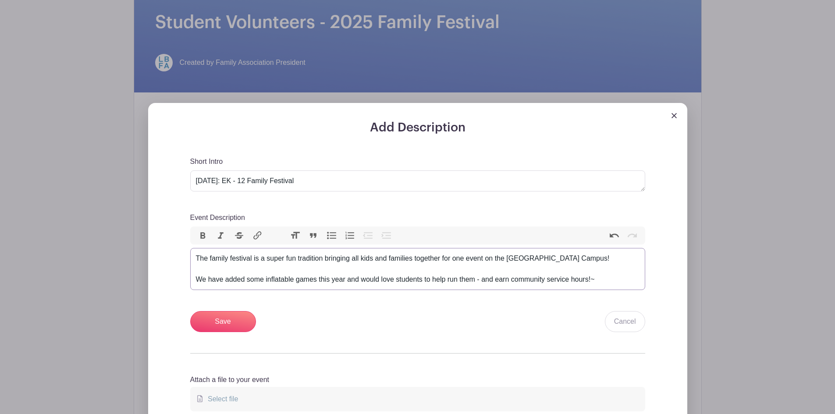
type trix-editor "<div>The family festival is a super fun tradition bringing all kids and familie…"
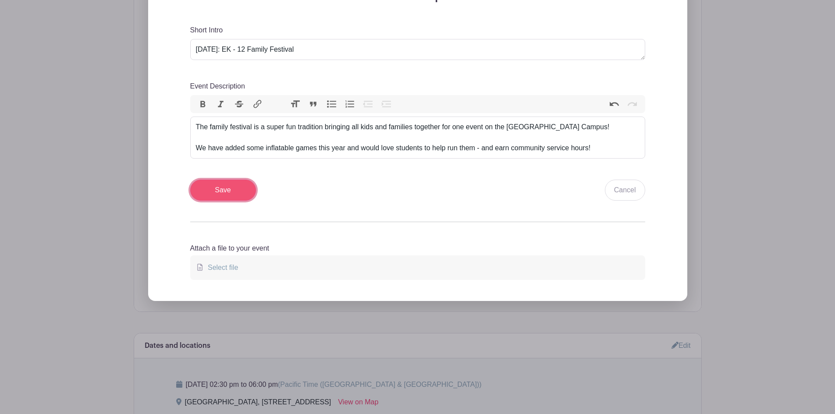
click at [225, 195] on input "Save" at bounding box center [223, 190] width 66 height 21
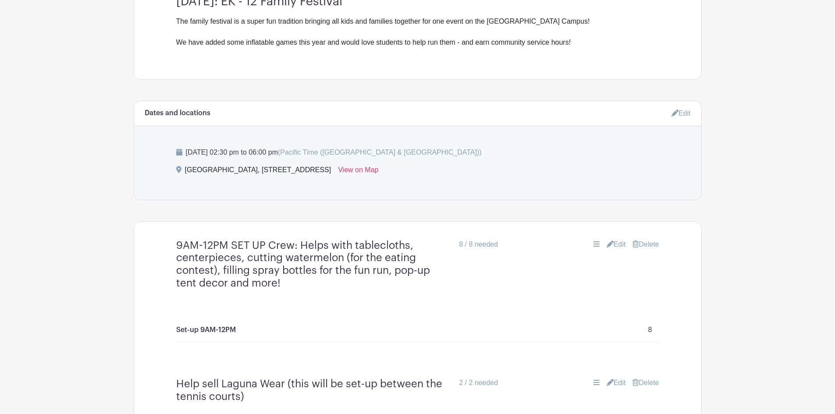
scroll to position [509, 0]
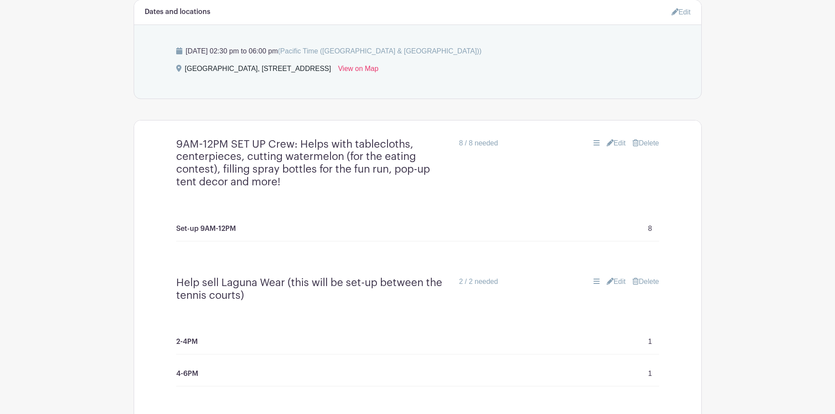
click at [333, 189] on h4 "9AM-12PM SET UP Crew: Helps with tablecloths, centerpieces, cutting watermelon …" at bounding box center [314, 163] width 276 height 50
click at [647, 149] on link "Delete" at bounding box center [646, 143] width 26 height 11
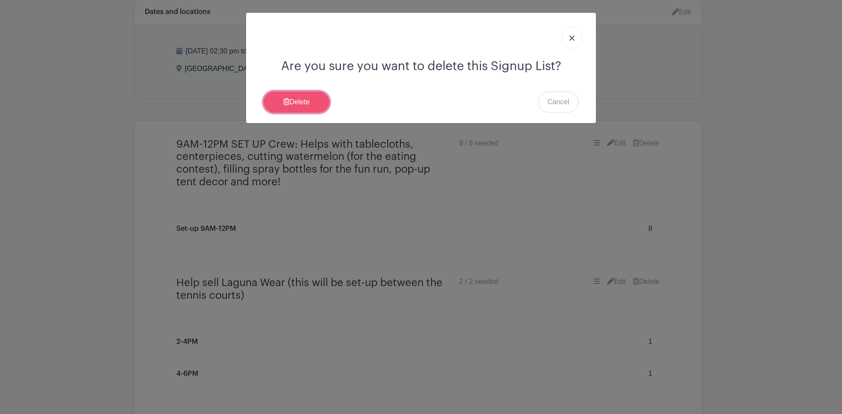
click at [305, 99] on link "Delete" at bounding box center [297, 102] width 66 height 21
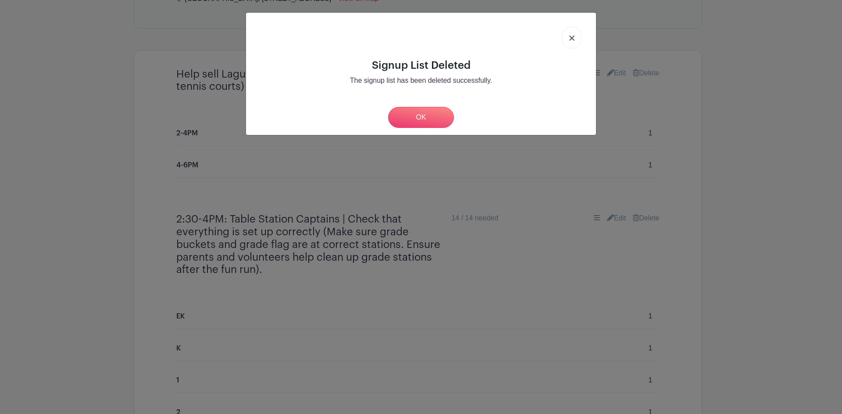
scroll to position [439, 0]
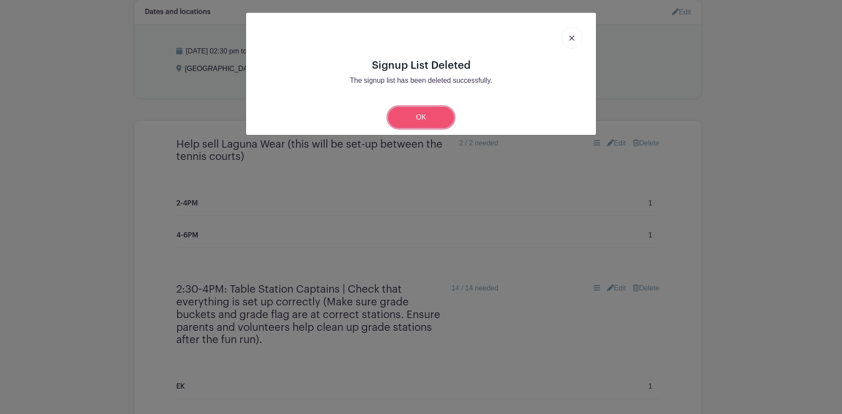
click at [415, 113] on link "OK" at bounding box center [421, 117] width 66 height 21
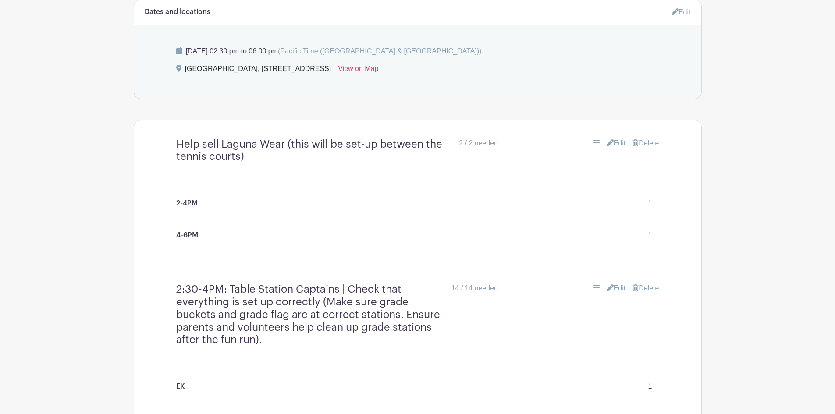
click at [653, 149] on link "Delete" at bounding box center [646, 143] width 26 height 11
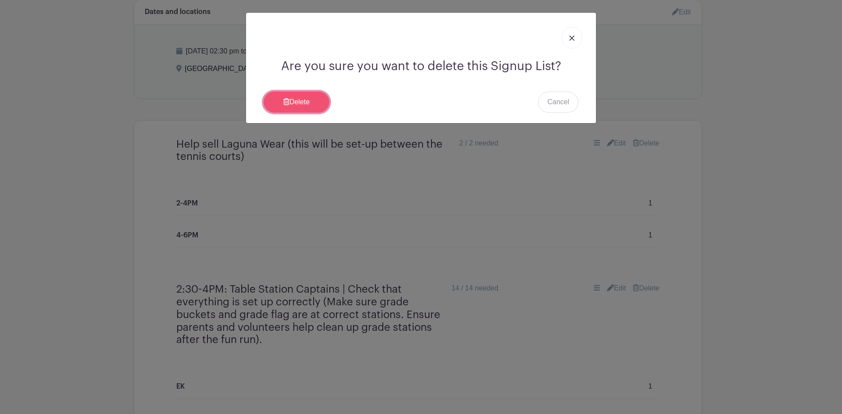
click at [289, 103] on link "Delete" at bounding box center [297, 102] width 66 height 21
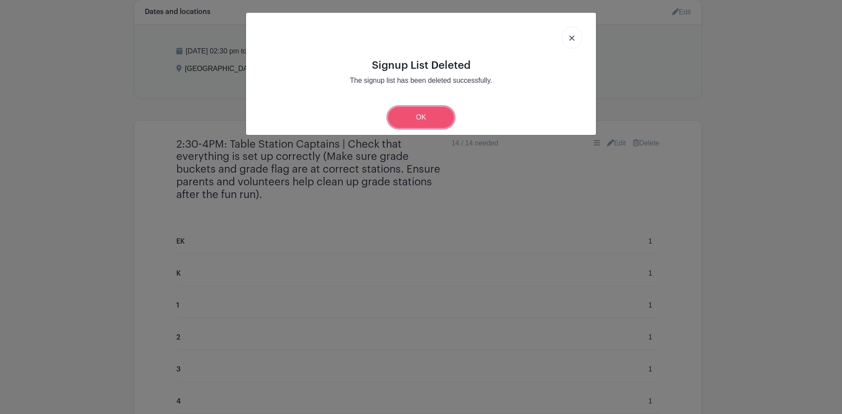
drag, startPoint x: 414, startPoint y: 118, endPoint x: 33, endPoint y: 156, distance: 382.2
click at [413, 118] on link "OK" at bounding box center [421, 117] width 66 height 21
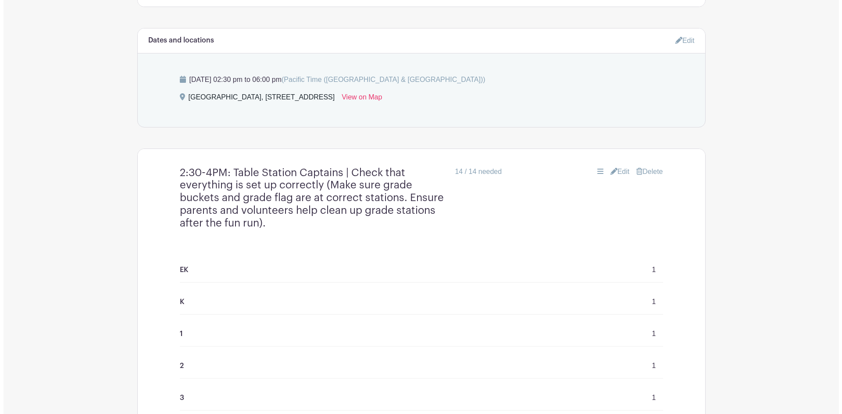
scroll to position [482, 0]
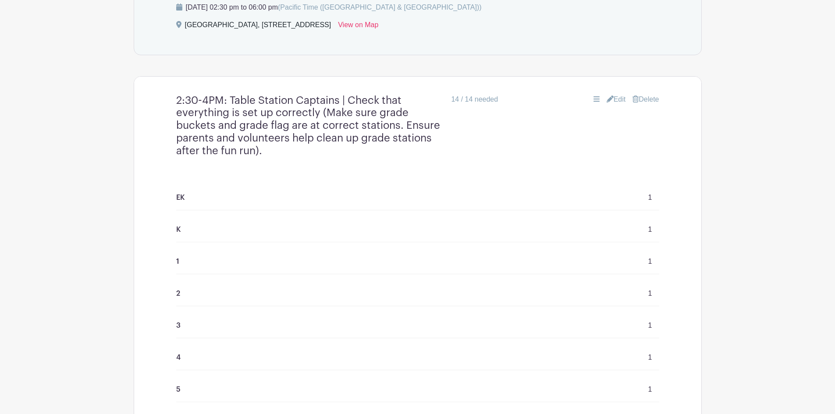
click at [650, 105] on link "Delete" at bounding box center [646, 99] width 26 height 11
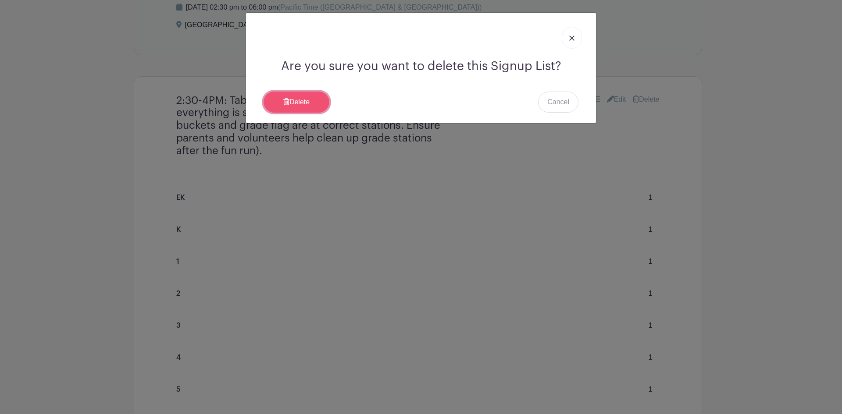
click at [310, 106] on link "Delete" at bounding box center [297, 102] width 66 height 21
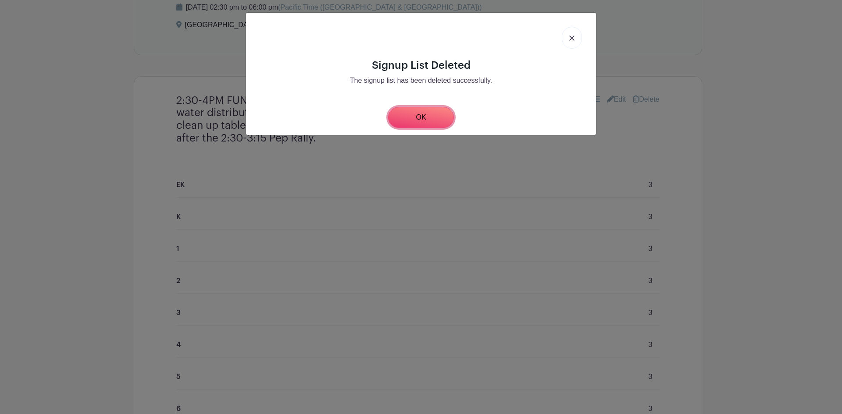
click at [426, 107] on link "OK" at bounding box center [421, 117] width 66 height 21
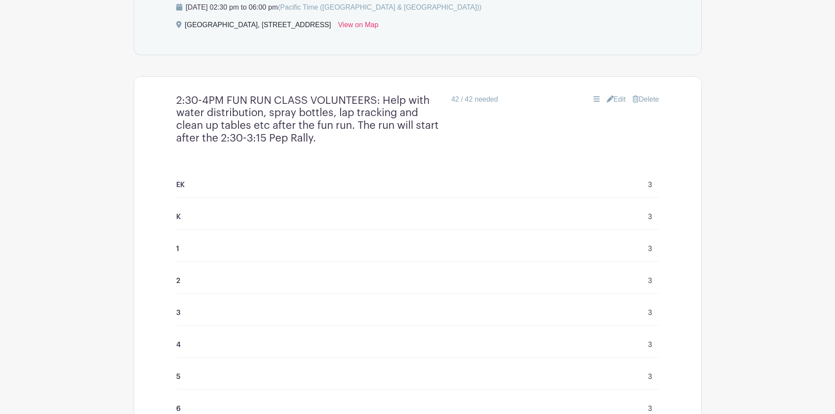
click at [630, 105] on div "Edit Delete" at bounding box center [578, 99] width 161 height 11
click at [638, 105] on link "Delete" at bounding box center [646, 99] width 26 height 11
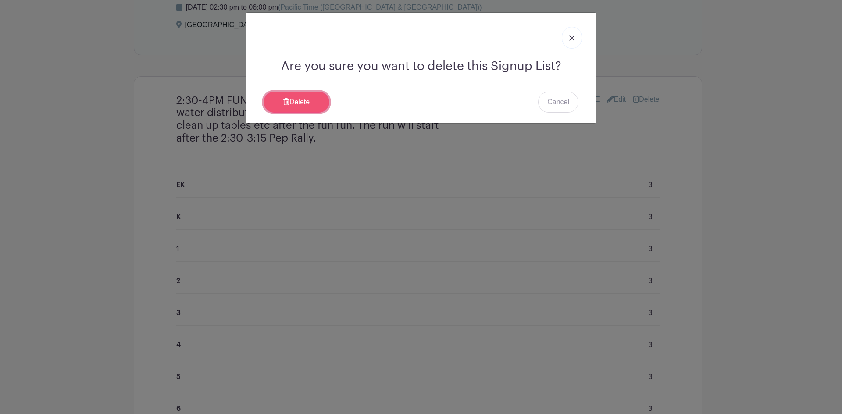
click at [307, 103] on link "Delete" at bounding box center [297, 102] width 66 height 21
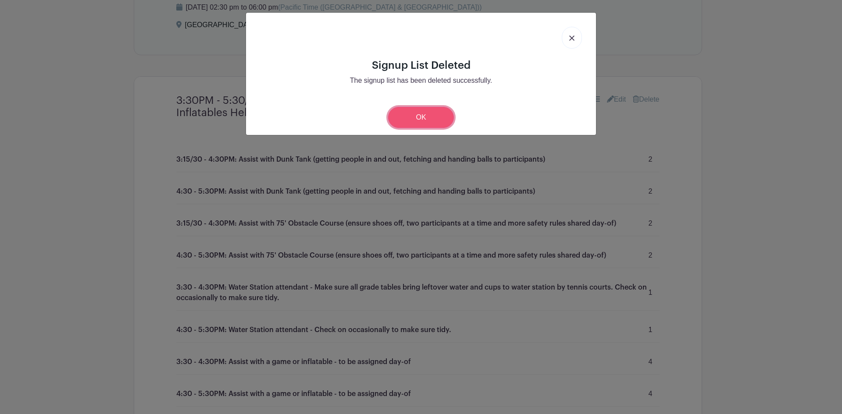
click at [419, 115] on link "OK" at bounding box center [421, 117] width 66 height 21
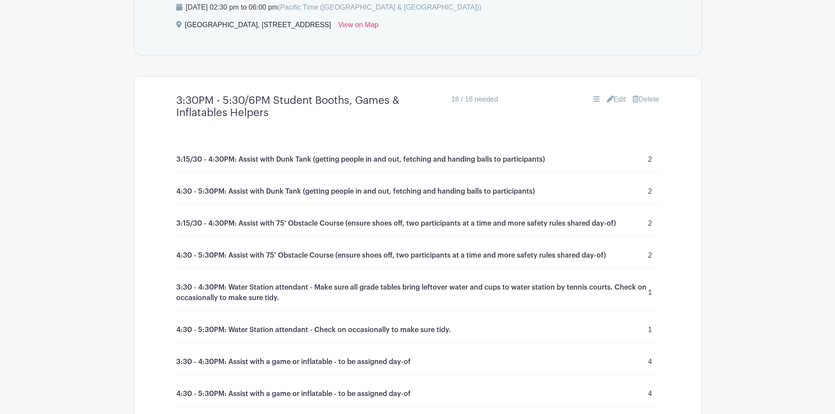
click at [284, 108] on h4 "3:30PM - 5:30/6PM Student Booths, Games & Inflatables Helpers" at bounding box center [310, 106] width 268 height 25
click at [617, 105] on link "Edit" at bounding box center [616, 99] width 19 height 11
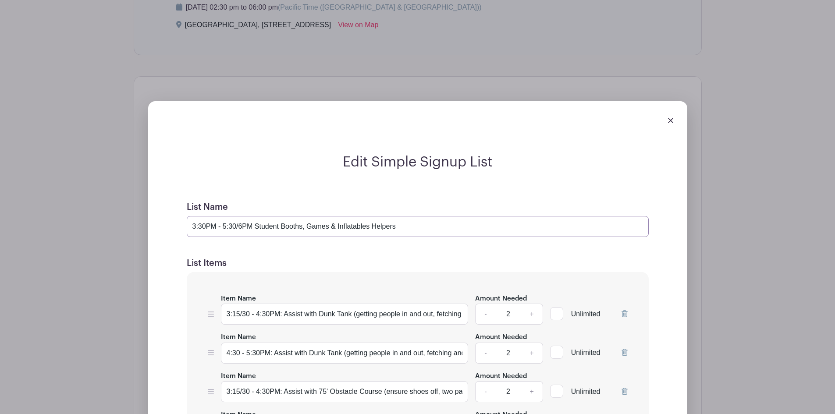
drag, startPoint x: 255, startPoint y: 235, endPoint x: 265, endPoint y: 227, distance: 13.4
click at [409, 224] on input "3:30PM - 5:30/6PM Student Booths, Games & Inflatables Helpers" at bounding box center [418, 226] width 462 height 21
click at [279, 235] on input "3:30PM - 5:30/6PM Student Booths, Games & Inflatables Helpers" at bounding box center [418, 226] width 462 height 21
drag, startPoint x: 256, startPoint y: 234, endPoint x: 338, endPoint y: 227, distance: 82.3
click at [338, 227] on input "3:30PM - 5:30/6PM Student Booths, Games & Inflatables Helpers" at bounding box center [418, 226] width 462 height 21
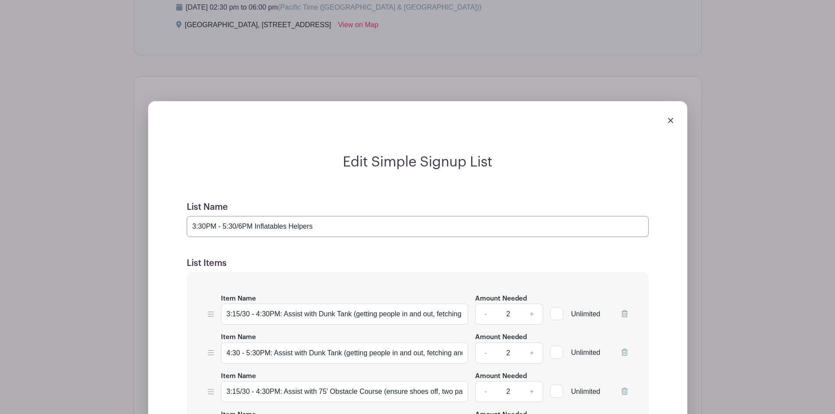
drag, startPoint x: 281, startPoint y: 232, endPoint x: 317, endPoint y: 215, distance: 39.4
click at [285, 231] on input "3:30PM - 5:30/6PM Inflatables Helpers" at bounding box center [418, 226] width 462 height 21
type input "3:30PM - 5:30/6PM Inflatable Games & Dunk Tank Helpers"
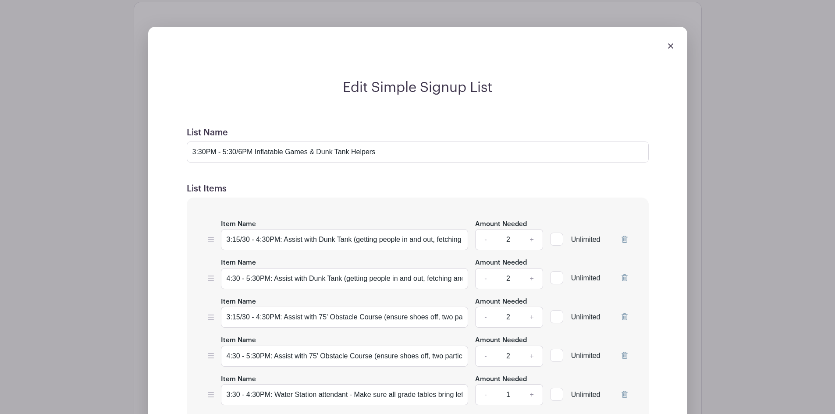
scroll to position [570, 0]
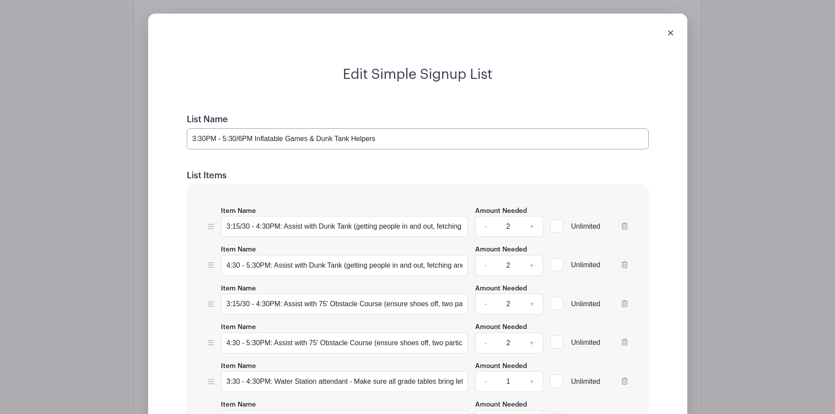
click at [397, 147] on input "3:30PM - 5:30/6PM Inflatable Games & Dunk Tank Helpers" at bounding box center [418, 138] width 462 height 21
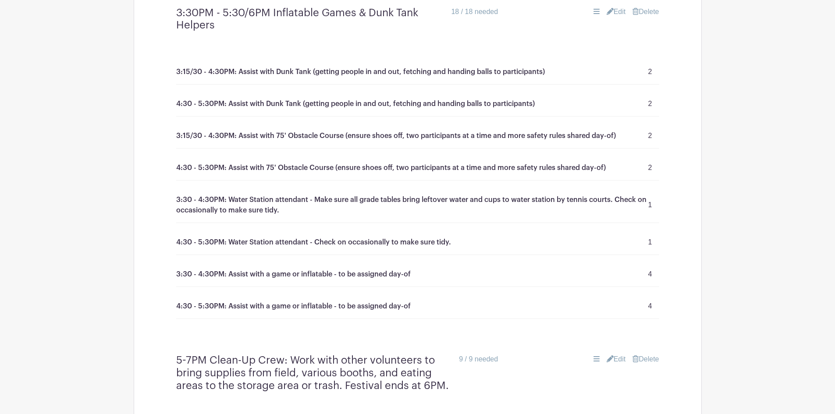
scroll to position [482, 0]
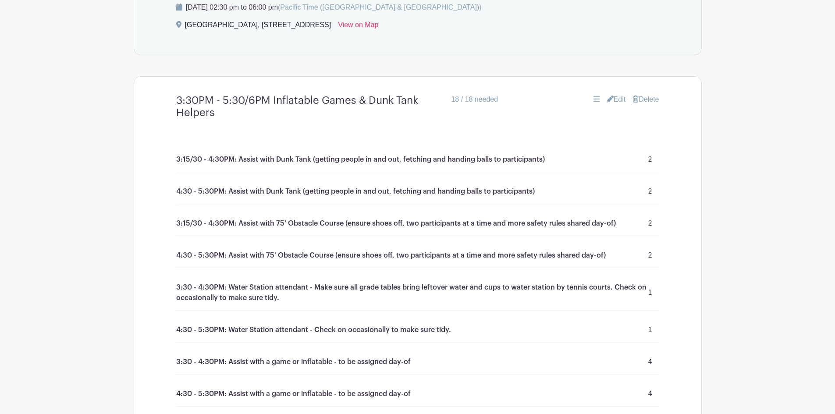
drag, startPoint x: 611, startPoint y: 107, endPoint x: 618, endPoint y: 103, distance: 8.4
click at [611, 105] on link "Edit" at bounding box center [616, 99] width 19 height 11
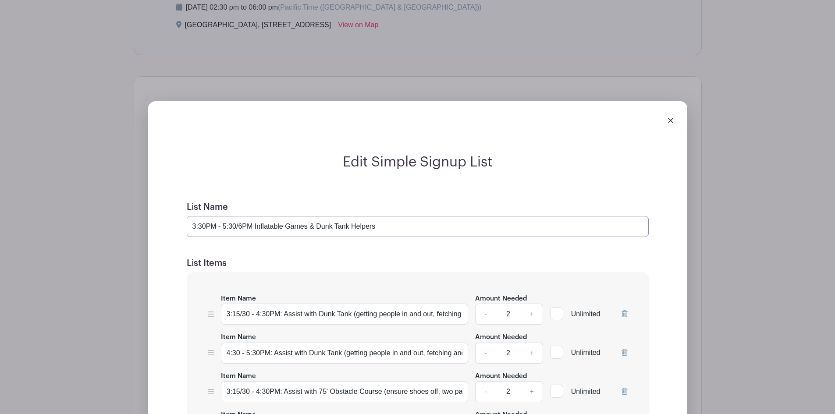
click at [460, 232] on input "3:30PM - 5:30/6PM Inflatable Games & Dunk Tank Helpers" at bounding box center [418, 226] width 462 height 21
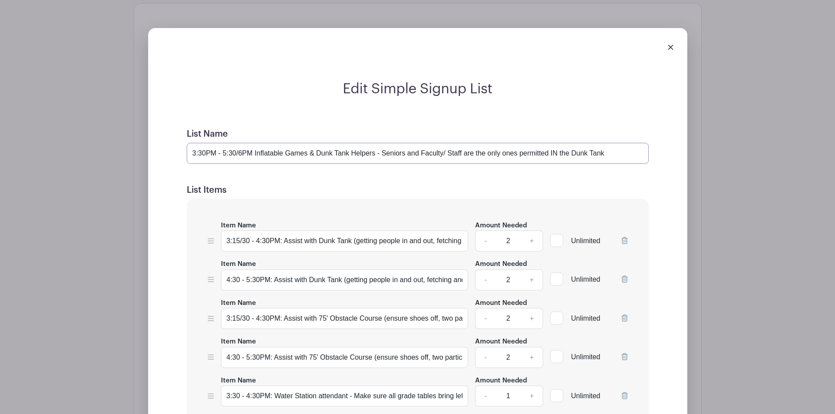
scroll to position [570, 0]
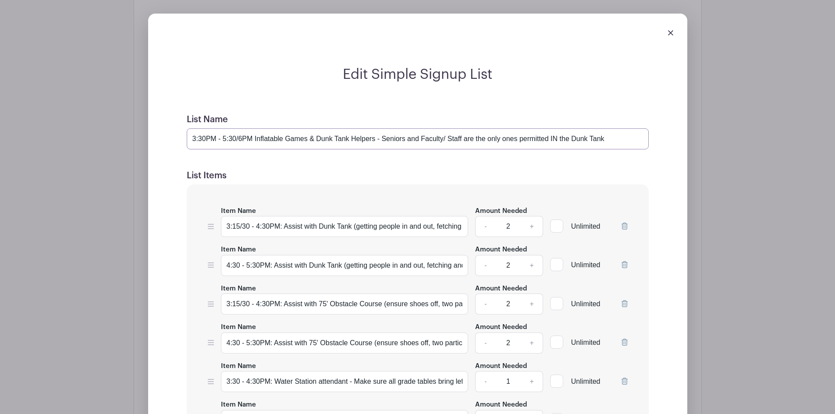
type input "3:30PM - 5:30/6PM Inflatable Games & Dunk Tank Helpers - Seniors and Faculty/ S…"
click at [346, 181] on h5 "List Items" at bounding box center [418, 176] width 462 height 11
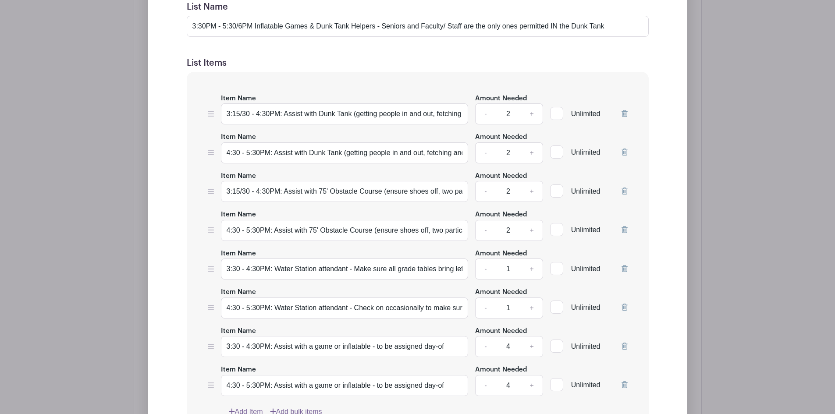
scroll to position [702, 0]
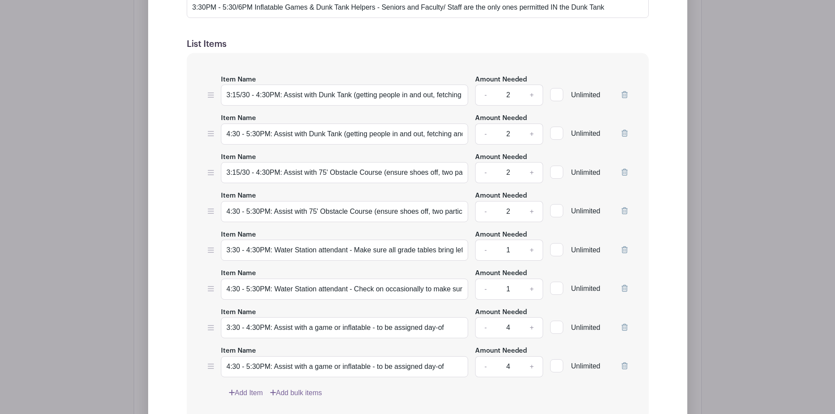
click at [622, 253] on icon at bounding box center [625, 249] width 6 height 7
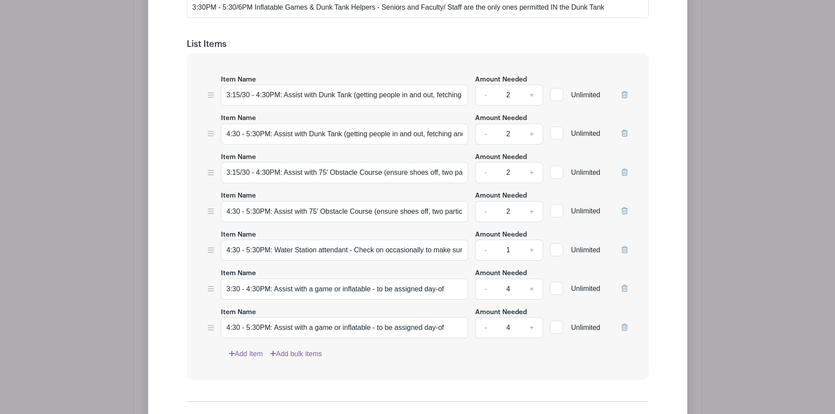
click at [622, 253] on icon at bounding box center [625, 249] width 6 height 7
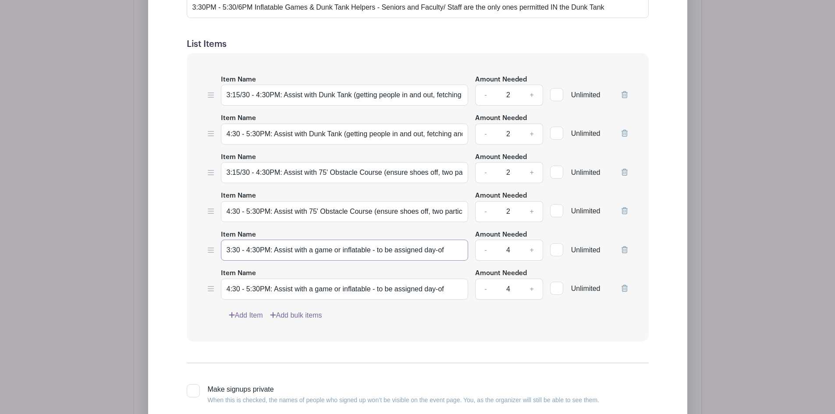
click at [315, 260] on input "3:30 - 4:30PM: Assist with a game or inflatable - to be assigned day-of" at bounding box center [345, 250] width 248 height 21
click at [306, 257] on input "3:30 - 4:30PM: Assist with a game or inflatable - to be assigned day-of" at bounding box center [345, 250] width 248 height 21
type input "3:30 - 4:30PM: Assist with Basketball Shootout inflatable game"
click at [485, 259] on link "-" at bounding box center [485, 250] width 20 height 21
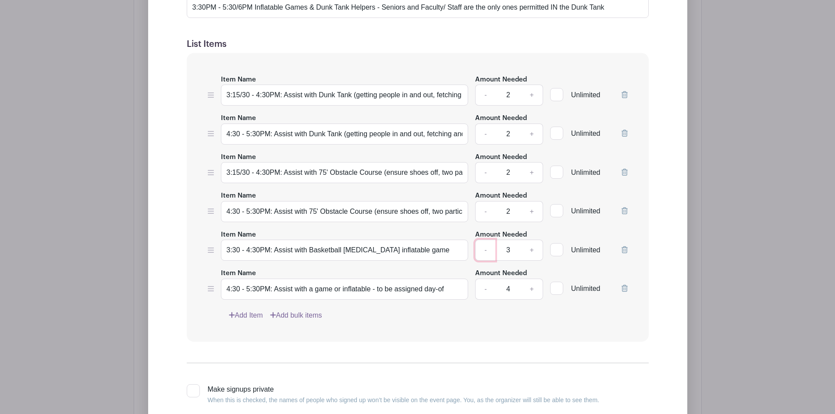
type input "2"
click at [306, 257] on input "3:30 - 4:30PM: Assist with Basketball Shootout inflatable game" at bounding box center [345, 250] width 248 height 21
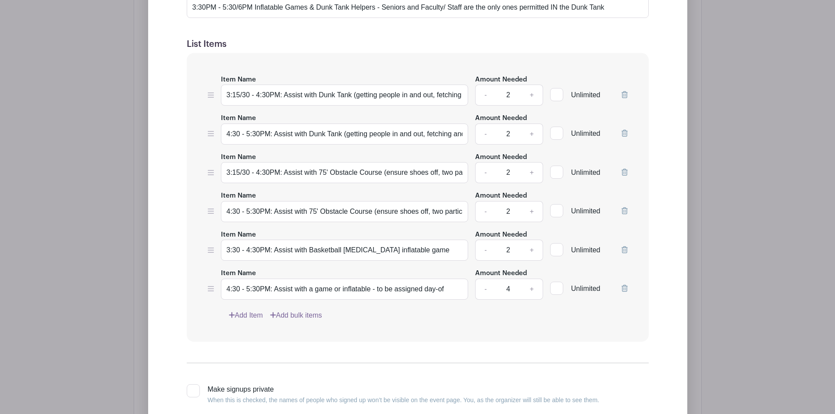
click at [250, 320] on link "Add Item" at bounding box center [246, 315] width 34 height 11
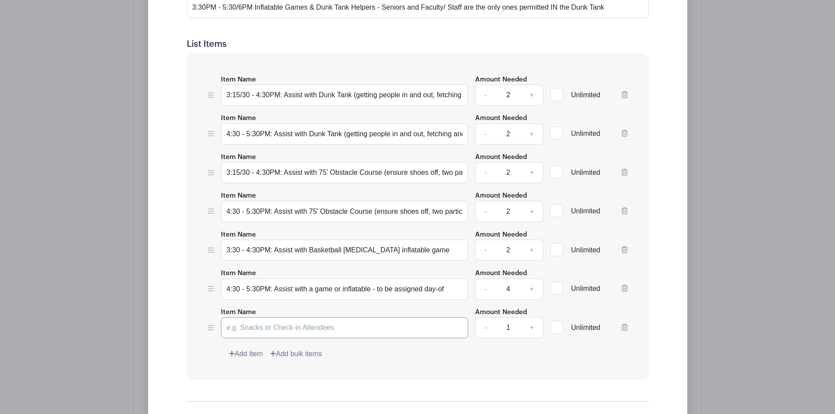
click at [250, 330] on input "Item Name" at bounding box center [345, 327] width 248 height 21
paste input "3:30 - 4:30PM: Assist with Basketball Shootout inflatable game"
click at [310, 332] on input "3:30 - 4:30PM: Assist with Basketball Shootout inflatable game" at bounding box center [345, 327] width 248 height 21
type input "3:30 - 4:30PM: Assist with Football Throw inflatable game"
click at [254, 360] on link "Add Item" at bounding box center [246, 354] width 34 height 11
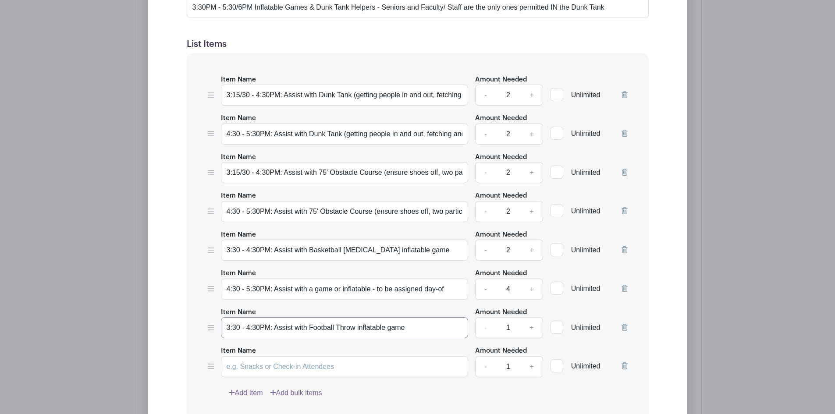
click at [264, 333] on input "3:30 - 4:30PM: Assist with Football Throw inflatable game" at bounding box center [345, 327] width 248 height 21
click at [264, 332] on input "3:30 - 4:30PM: Assist with Football Throw inflatable game" at bounding box center [345, 327] width 248 height 21
click at [305, 333] on input "3:30 - 4:30PM: Assist with Football Throw inflatable game" at bounding box center [345, 327] width 248 height 21
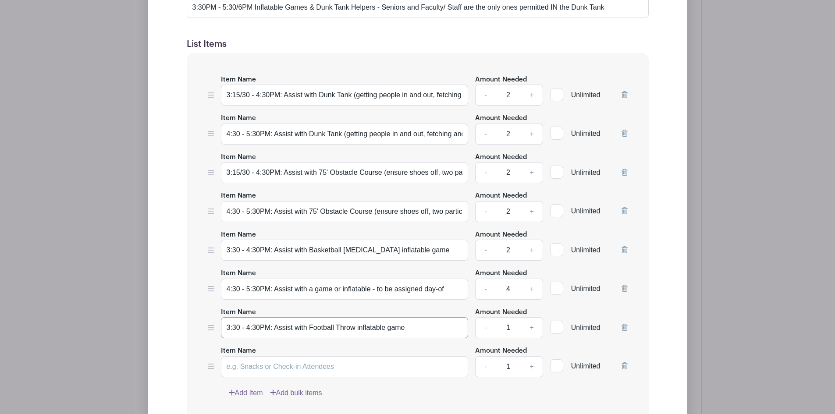
click at [304, 333] on input "3:30 - 4:30PM: Assist with Football Throw inflatable game" at bounding box center [345, 327] width 248 height 21
click at [255, 376] on input "Item Name" at bounding box center [345, 367] width 248 height 21
paste input "3:30 - 4:30PM: Assist with Football Throw inflatable game"
drag, startPoint x: 247, startPoint y: 374, endPoint x: 201, endPoint y: 375, distance: 45.6
click at [201, 375] on div "Item Name 3:15/30 - 4:30PM: Assist with Dunk Tank (getting people in and out, f…" at bounding box center [418, 236] width 462 height 367
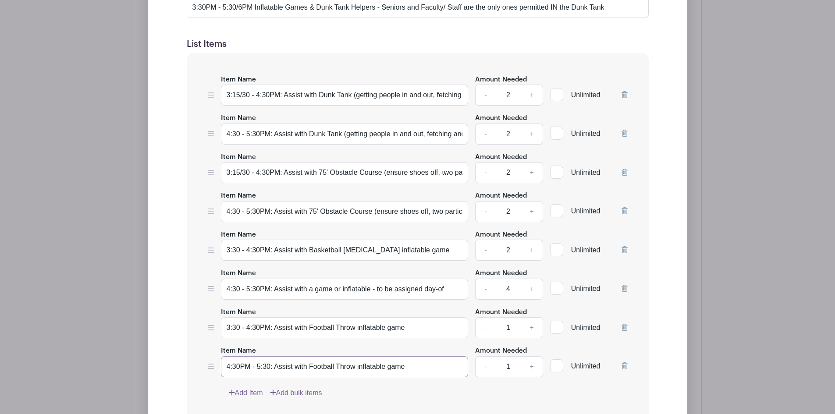
type input "4:30PM - 5:30: Assist with Football Throw inflatable game"
click at [263, 298] on input "4:30 - 5:30PM: Assist with a game or inflatable - to be assigned day-of" at bounding box center [345, 289] width 248 height 21
click at [267, 252] on input "3:30 - 4:30PM: Assist with Basketball Shootout inflatable game" at bounding box center [345, 250] width 248 height 21
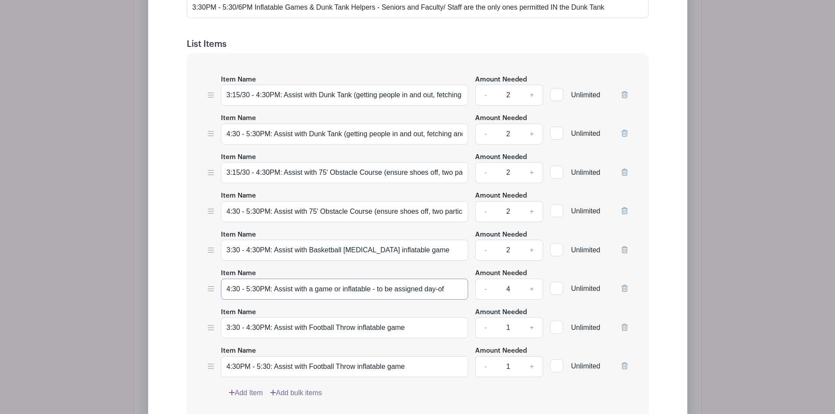
click at [249, 298] on input "4:30 - 5:30PM: Assist with a game or inflatable - to be assigned day-of" at bounding box center [345, 289] width 248 height 21
paste input "3:30 - 4:30PM: Assist with Basketball Shootout inflatable game"
click at [225, 294] on input "3:30 - 4:30PM: Assist with Basketball Shootout inflatable game" at bounding box center [345, 289] width 248 height 21
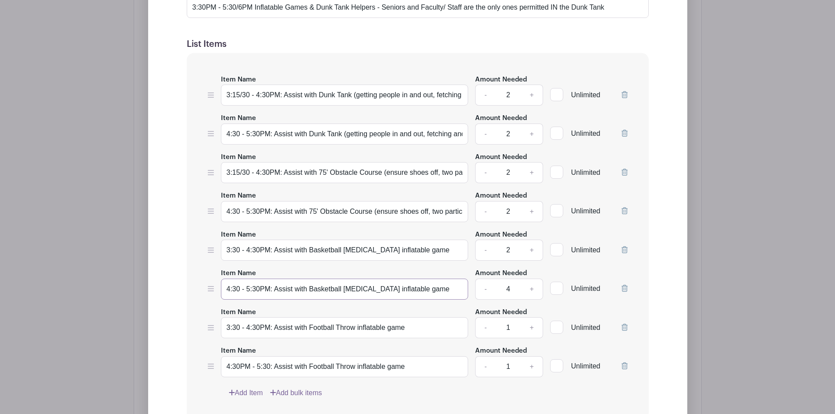
type input "4:30 - 5:30PM: Assist with Basketball Shootout inflatable game"
click at [326, 254] on input "3:30 - 4:30PM: Assist with Basketball Shootout inflatable game" at bounding box center [345, 250] width 248 height 21
type input "3:30 - 4:30PM: Assist with BASKETBALL Shootout inflatable game"
click at [311, 294] on input "4:30 - 5:30PM: Assist with Basketball Shootout inflatable game" at bounding box center [345, 289] width 248 height 21
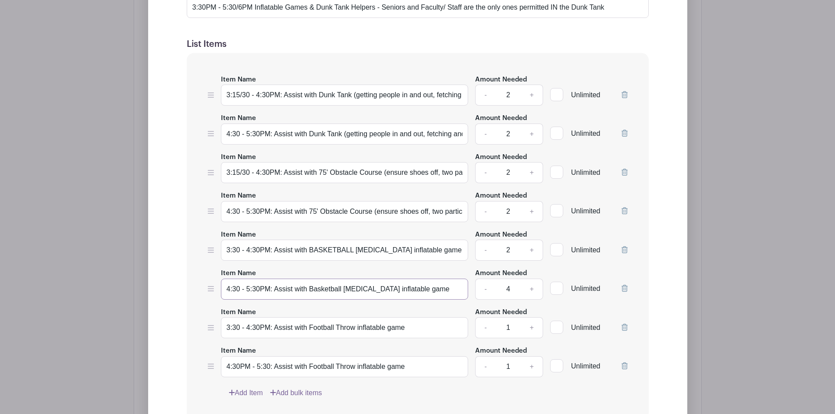
click at [311, 294] on input "4:30 - 5:30PM: Assist with Basketball Shootout inflatable game" at bounding box center [345, 289] width 248 height 21
type input "4:30 - 5:30PM: Assist with BASKETBALL [MEDICAL_DATA] inflatable game"
click at [326, 335] on input "3:30 - 4:30PM: Assist with Football Throw inflatable game" at bounding box center [345, 327] width 248 height 21
click at [325, 334] on input "3:30 - 4:30PM: Assist with Football Throw inflatable game" at bounding box center [345, 327] width 248 height 21
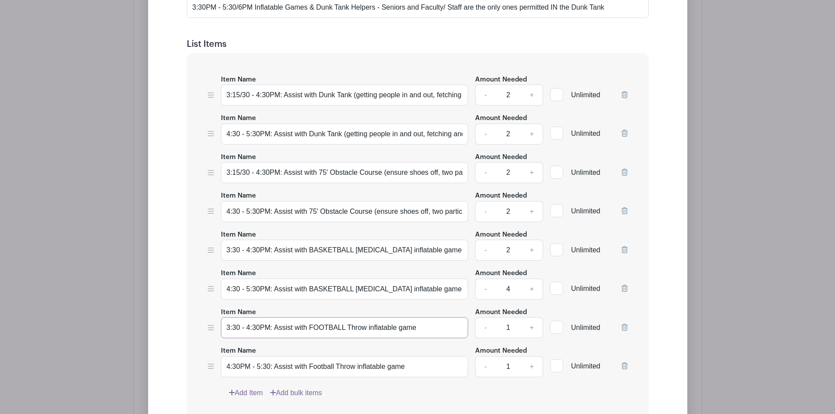
type input "3:30 - 4:30PM: Assist with FOOTBALL Throw inflatable game"
click at [319, 375] on input "4:30PM - 5:30: Assist with Football Throw inflatable game" at bounding box center [345, 367] width 248 height 21
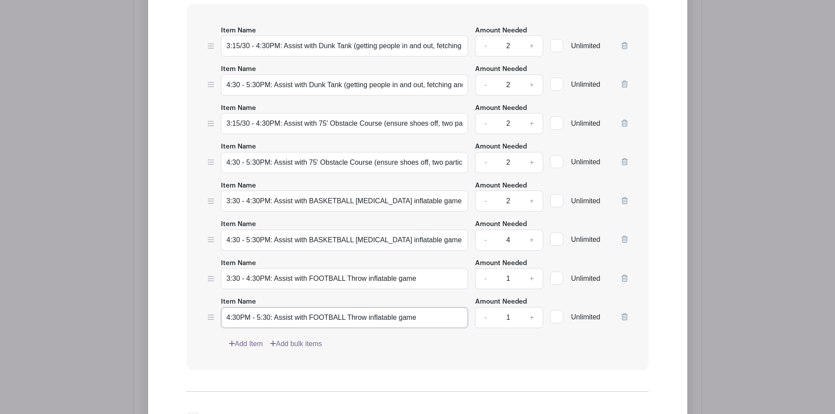
scroll to position [789, 0]
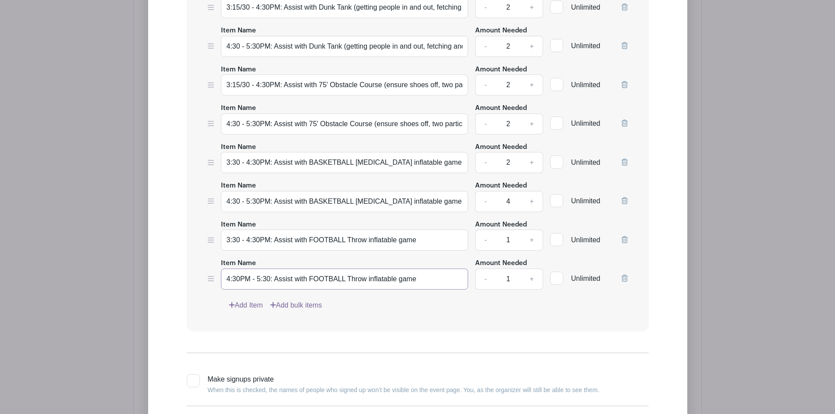
type input "4:30PM - 5:30: Assist with FOOTBALL Throw inflatable game"
click at [244, 310] on link "Add Item" at bounding box center [246, 305] width 34 height 11
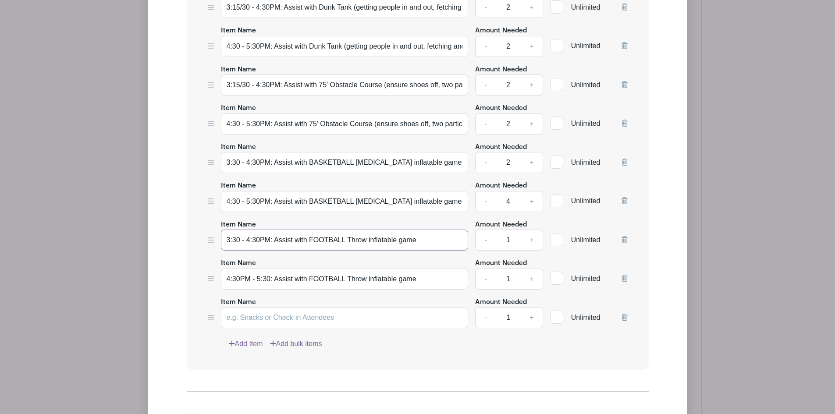
click at [274, 246] on input "3:30 - 4:30PM: Assist with FOOTBALL Throw inflatable game" at bounding box center [345, 240] width 248 height 21
click at [257, 327] on input "Item Name" at bounding box center [345, 317] width 248 height 21
paste input "3:30 - 4:30PM: Assist with FOOTBALL Throw inflatable game"
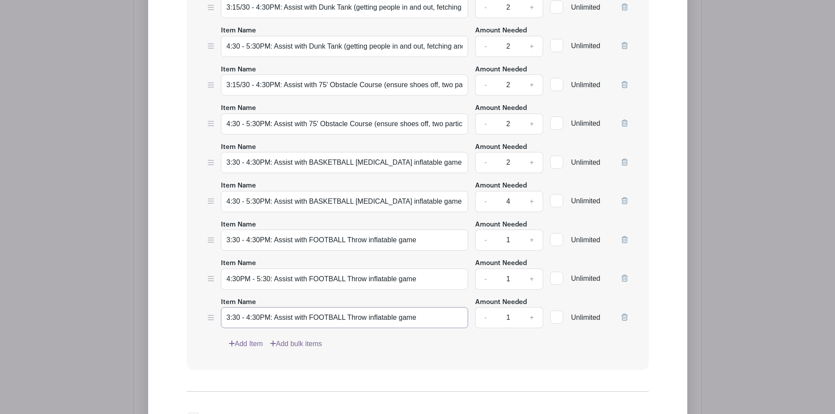
click at [325, 325] on input "3:30 - 4:30PM: Assist with FOOTBALL Throw inflatable game" at bounding box center [345, 317] width 248 height 21
type input "3:30 - 4:30PM: Assist with BUNGEE RUN inflatable game"
click at [485, 210] on link "-" at bounding box center [485, 201] width 20 height 21
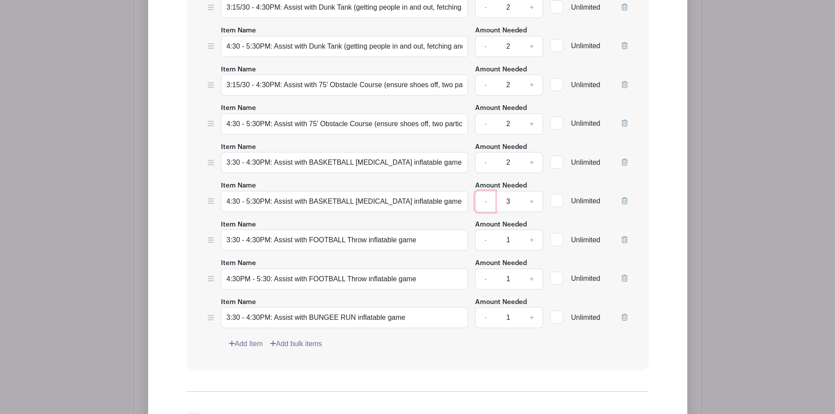
type input "2"
click at [532, 245] on link "+" at bounding box center [532, 240] width 22 height 21
type input "2"
click at [531, 285] on link "+" at bounding box center [532, 279] width 22 height 21
type input "2"
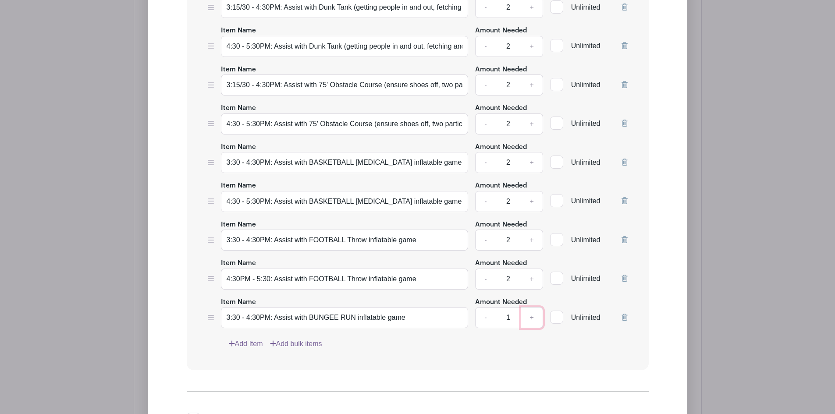
click at [535, 321] on link "+" at bounding box center [532, 317] width 22 height 21
type input "2"
click at [253, 350] on link "Add Item" at bounding box center [246, 344] width 34 height 11
click at [267, 319] on input "3:30 - 4:30PM: Assist with BUNGEE RUN inflatable game" at bounding box center [345, 317] width 248 height 21
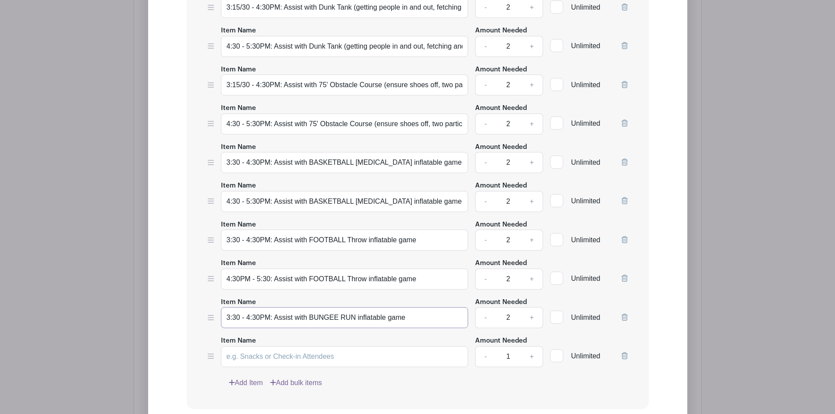
click at [268, 318] on input "3:30 - 4:30PM: Assist with BUNGEE RUN inflatable game" at bounding box center [345, 317] width 248 height 21
click at [277, 360] on input "Item Name" at bounding box center [345, 356] width 248 height 21
paste input "3:30 - 4:30PM: Assist with BUNGEE RUN inflatable game"
click at [227, 363] on input "3:30 - 4:30PM: Assist with BUNGEE RUN inflatable game" at bounding box center [345, 356] width 248 height 21
type input "4:30 - 5:30PM: Assist with BUNGEE RUN inflatable game"
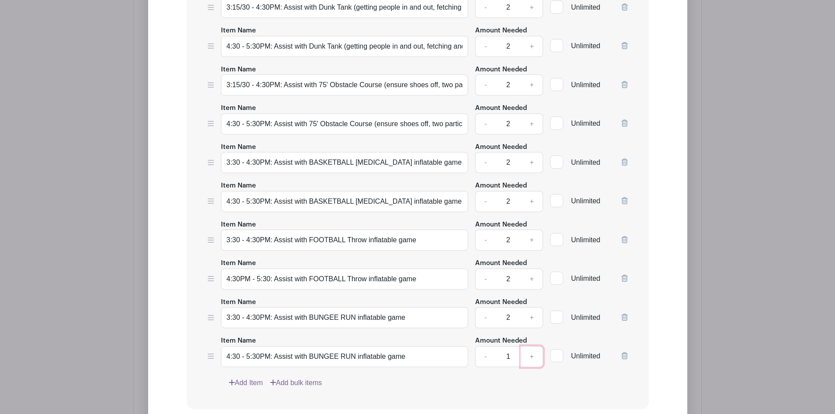
click at [531, 360] on link "+" at bounding box center [532, 356] width 22 height 21
type input "2"
click at [240, 389] on link "Add Item" at bounding box center [246, 383] width 34 height 11
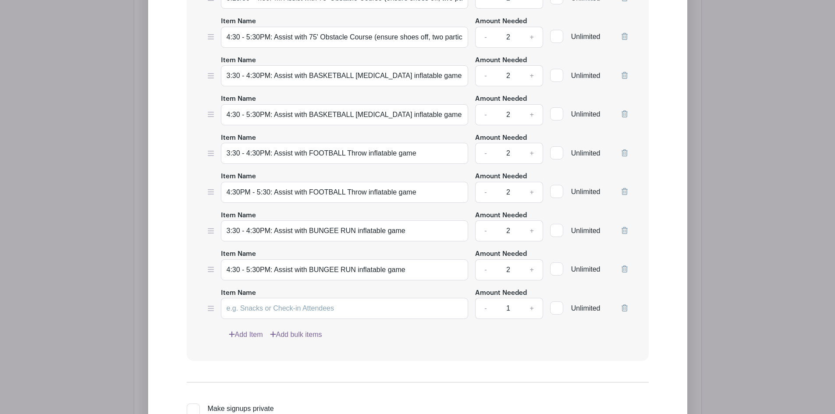
scroll to position [877, 0]
click at [251, 235] on input "3:30 - 4:30PM: Assist with BUNGEE RUN inflatable game" at bounding box center [345, 230] width 248 height 21
click at [251, 236] on input "3:30 - 4:30PM: Assist with BUNGEE RUN inflatable game" at bounding box center [345, 230] width 248 height 21
click at [269, 307] on input "Item Name" at bounding box center [345, 307] width 248 height 21
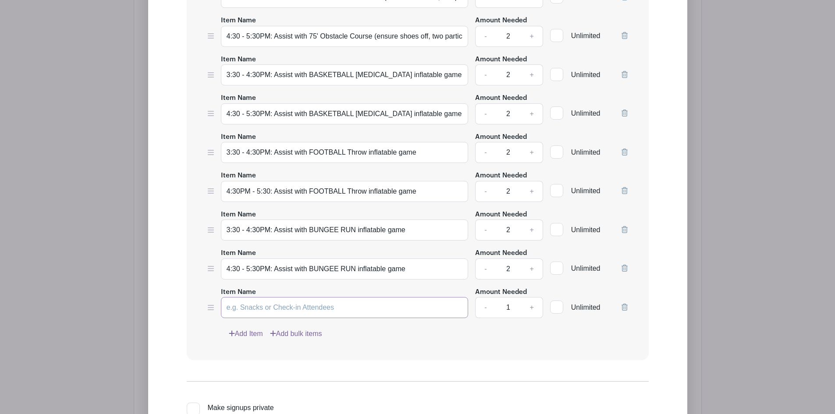
paste input "3:30 - 4:30PM: Assist with BUNGEE RUN inflatable game"
click at [318, 314] on input "3:30 - 4:30PM: Assist with BUNGEE RUN inflatable game" at bounding box center [345, 307] width 248 height 21
click at [318, 313] on input "3:30 - 4:30PM: Assist with BUNGEE RUN inflatable game" at bounding box center [345, 307] width 248 height 21
type input "3:30 - 4:30PM: Assist with GOLF Hole in One game"
click at [535, 313] on link "+" at bounding box center [532, 307] width 22 height 21
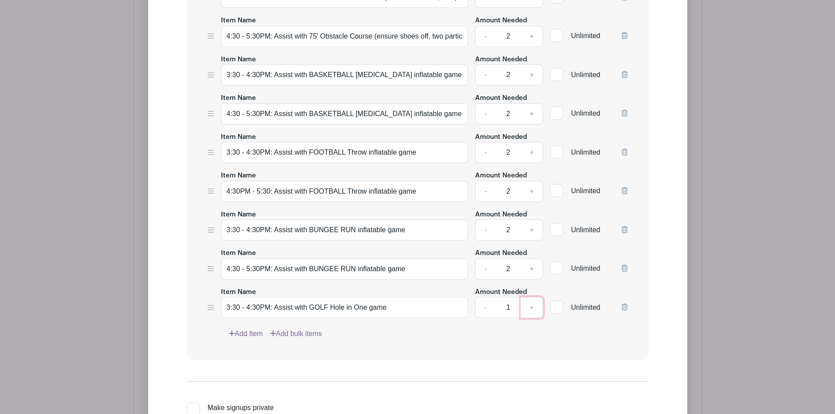
type input "2"
click at [245, 338] on link "Add Item" at bounding box center [246, 334] width 34 height 11
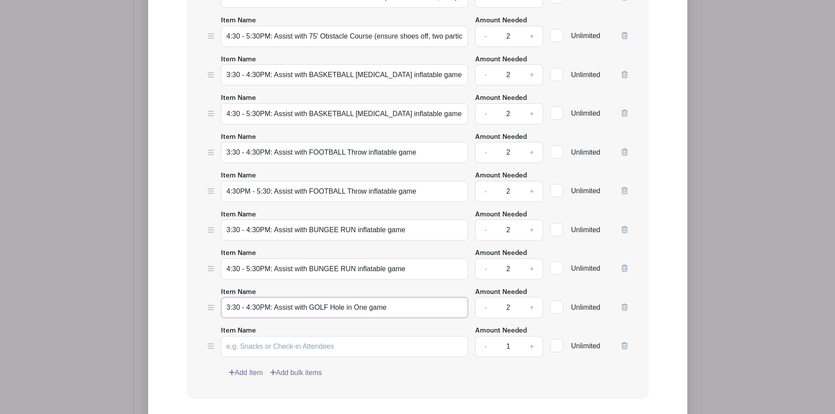
click at [261, 318] on input "3:30 - 4:30PM: Assist with GOLF Hole in One game" at bounding box center [345, 307] width 248 height 21
click at [257, 351] on input "Item Name" at bounding box center [345, 346] width 248 height 21
paste input "3:30 - 4:30PM: Assist with GOLF Hole in One game"
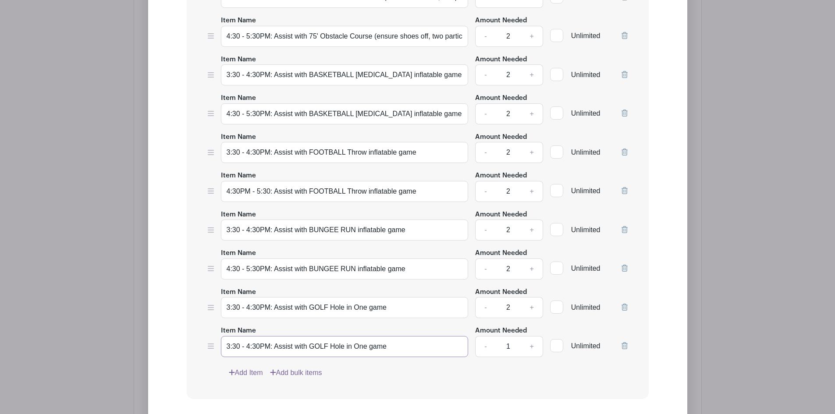
click at [314, 353] on input "3:30 - 4:30PM: Assist with GOLF Hole in One game" at bounding box center [345, 346] width 248 height 21
click at [258, 352] on input "3:30 - 4:30PM: Assist with GOLF Hole in One game" at bounding box center [345, 346] width 248 height 21
click at [228, 351] on input "3:30 - 4:30PM: Assist with GOLF Hole in One game" at bounding box center [345, 346] width 248 height 21
type input "4:30 - 5:30PM: Assist with GOLF Hole in One game"
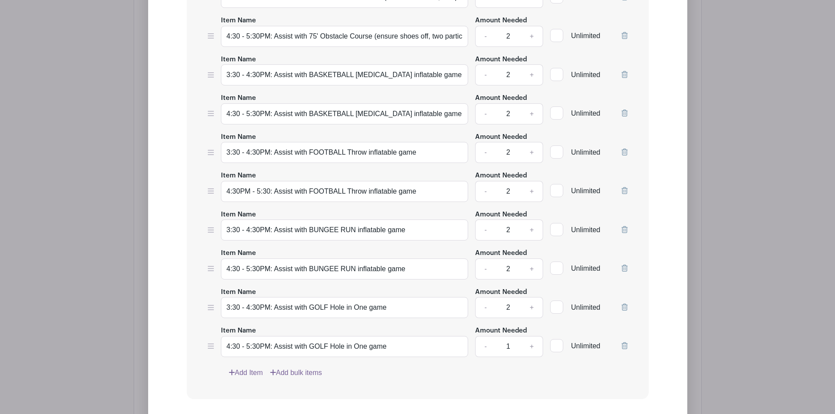
click at [447, 388] on div "Item Name 3:15/30 - 4:30PM: Assist with Dunk Tank (getting people in and out, f…" at bounding box center [418, 139] width 462 height 522
click at [410, 386] on div "Item Name 3:15/30 - 4:30PM: Assist with Dunk Tank (getting people in and out, f…" at bounding box center [418, 139] width 462 height 522
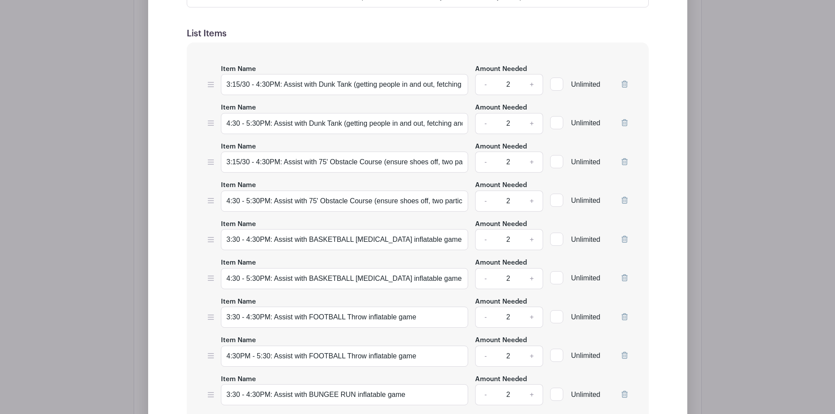
scroll to position [658, 0]
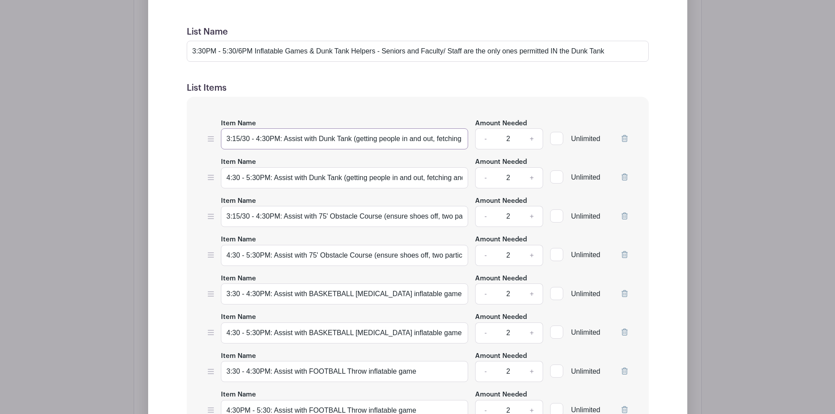
click at [317, 144] on input "3:15/30 - 4:30PM: Assist with Dunk Tank (getting people in and out, fetching an…" at bounding box center [345, 138] width 248 height 21
type input "3:15/30 - 4:30PM: Assist with DUNK TANK (getting people in and out, fetching an…"
click at [313, 186] on input "4:30 - 5:30PM: Assist with Dunk Tank (getting people in and out, fetching and h…" at bounding box center [345, 178] width 248 height 21
type input "4:30 - 5:30PM: Assist with DUNK TANK (getting people in and out, fetching and h…"
click at [332, 223] on input "3:15/30 - 4:30PM: Assist with 75' Obstacle Course (ensure shoes off, two partic…" at bounding box center [345, 216] width 248 height 21
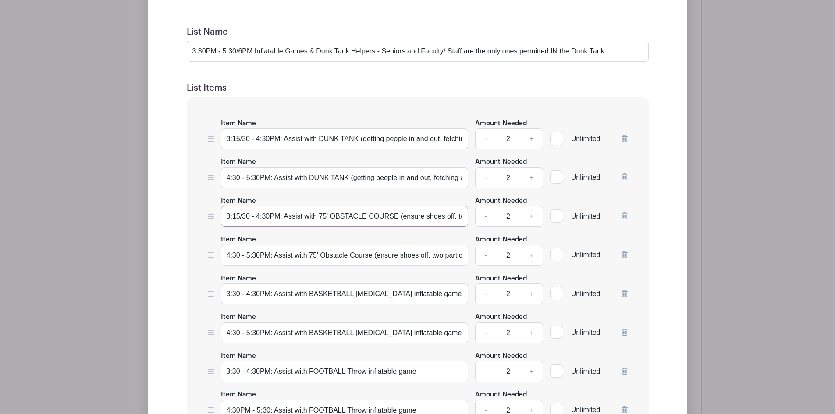
type input "3:15/30 - 4:30PM: Assist with 75' OBSTACLE COURSE (ensure shoes off, two partic…"
click at [333, 263] on input "4:30 - 5:30PM: Assist with 75' Obstacle Course (ensure shoes off, two participa…" at bounding box center [345, 255] width 248 height 21
type input "4:30 - 5:30PM: Assist with 75' OBSTACLE COURSE (ensure shoes off, two participa…"
click at [321, 279] on div "Item Name 3:15/30 - 4:30PM: Assist with DUNK TANK (getting people in and out, f…" at bounding box center [418, 358] width 462 height 522
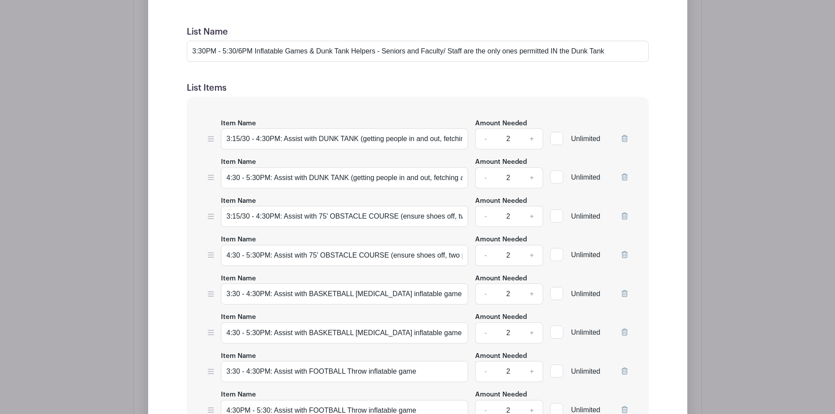
click at [299, 110] on div "Item Name 3:15/30 - 4:30PM: Assist with DUNK TANK (getting people in and out, f…" at bounding box center [418, 358] width 462 height 522
click at [227, 300] on input "3:30 - 4:30PM: Assist with BASKETBALL Shootout inflatable game" at bounding box center [345, 294] width 248 height 21
type input "3:15/3:30 - 4:30PM: Assist with BASKETBALL [MEDICAL_DATA] inflatable game"
click at [226, 378] on input "3:30 - 4:30PM: Assist with FOOTBALL Throw inflatable game" at bounding box center [345, 371] width 248 height 21
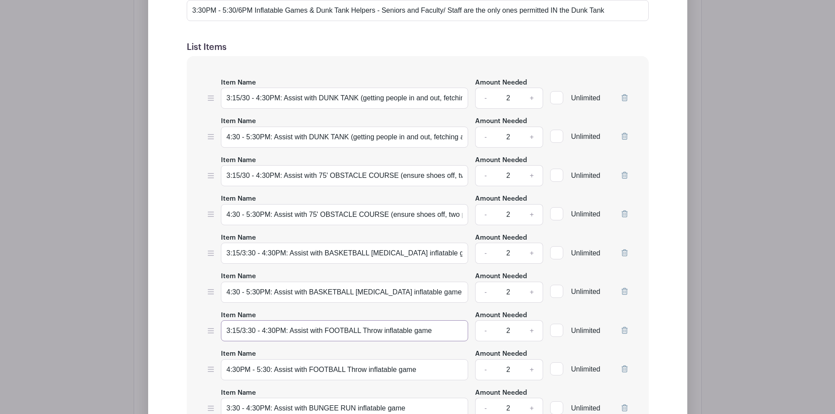
scroll to position [745, 0]
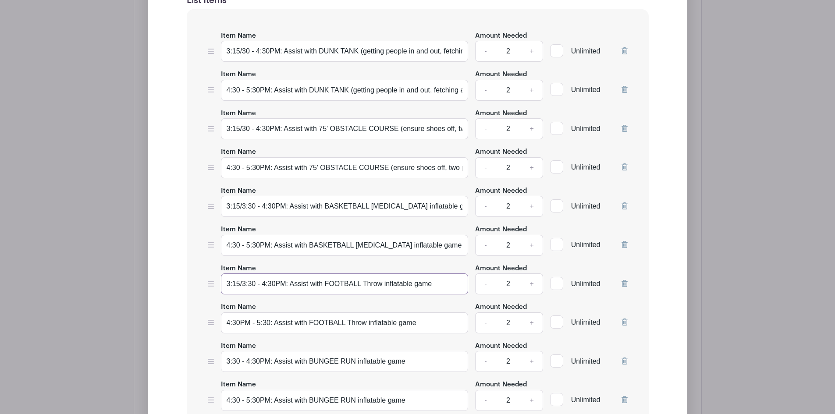
type input "3:15/3:30 - 4:30PM: Assist with FOOTBALL Throw inflatable game"
click at [226, 365] on input "3:30 - 4:30PM: Assist with BUNGEE RUN inflatable game" at bounding box center [345, 361] width 248 height 21
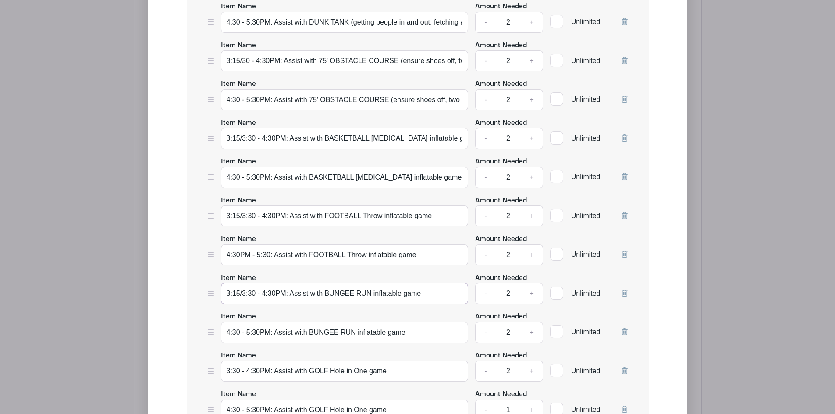
scroll to position [833, 0]
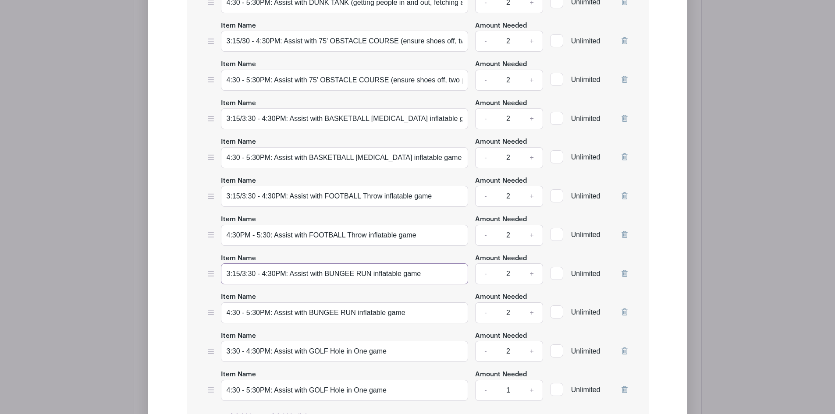
type input "3:15/3:30 - 4:30PM: Assist with BUNGEE RUN inflatable game"
click at [227, 357] on input "3:30 - 4:30PM: Assist with GOLF Hole in One game" at bounding box center [345, 351] width 248 height 21
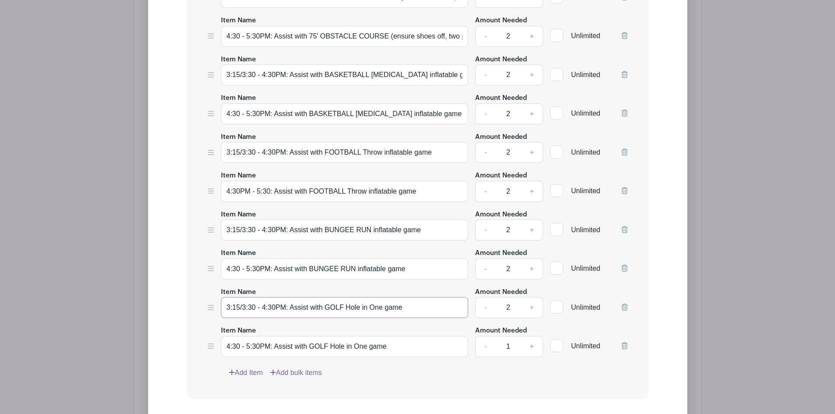
type input "3:15/3:30 - 4:30PM: Assist with GOLF Hole in One game"
click at [382, 334] on div "Item Name 4:30 - 5:30PM: Assist with GOLF Hole in One game" at bounding box center [345, 341] width 248 height 32
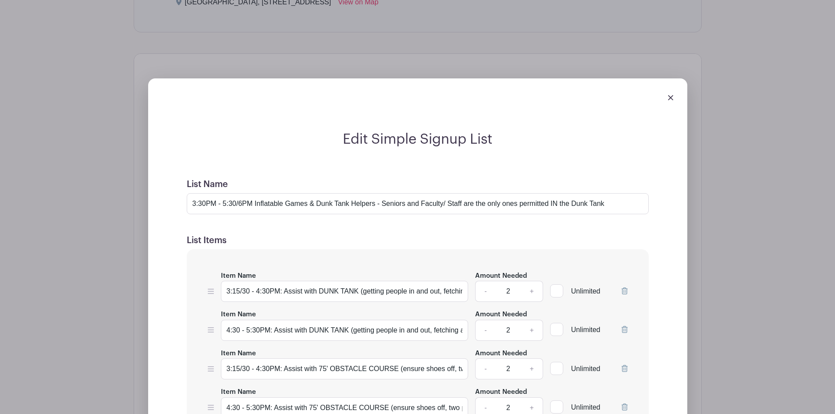
scroll to position [526, 0]
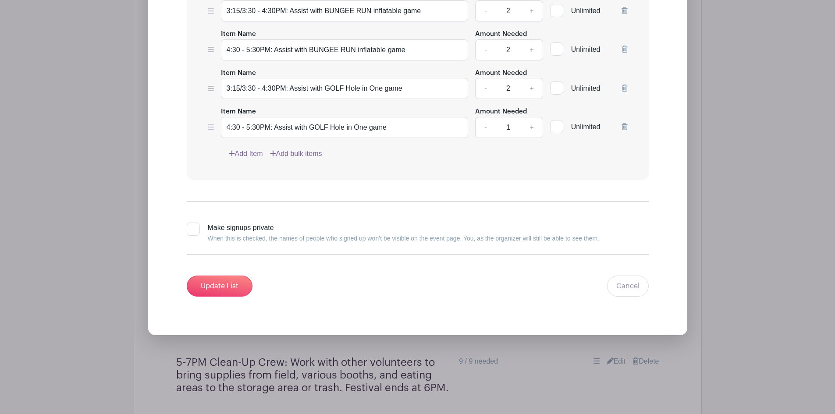
click at [246, 159] on link "Add Item" at bounding box center [246, 154] width 34 height 11
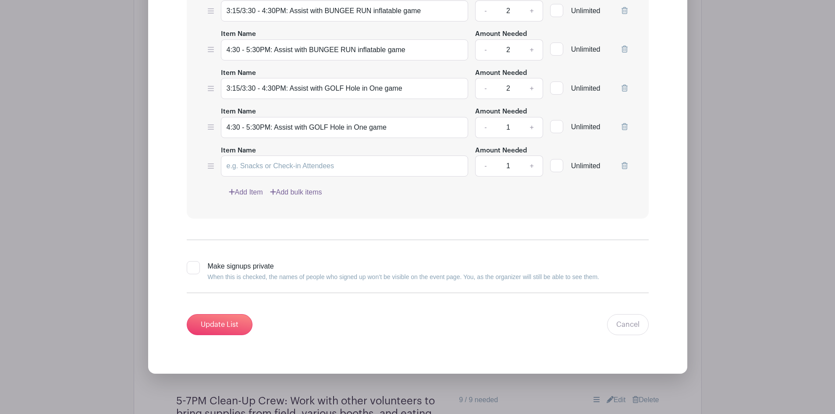
click at [234, 196] on icon at bounding box center [232, 192] width 6 height 7
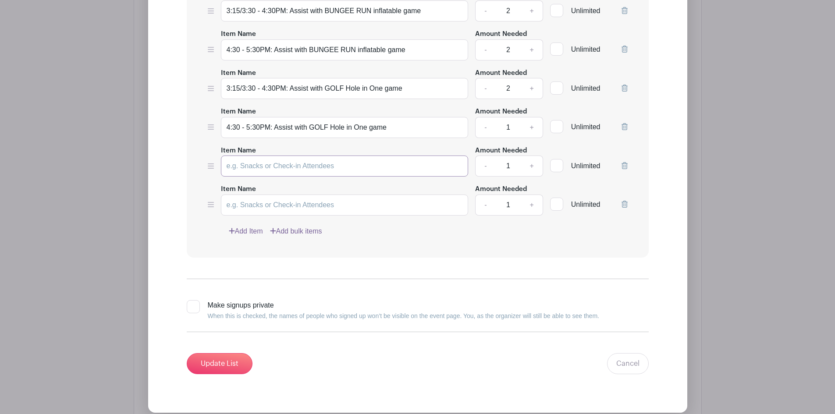
click at [243, 175] on input "Item Name" at bounding box center [345, 166] width 248 height 21
click at [226, 171] on input "DUNK TANK Volunteer - Seniors & Faculty/ Staff Only" at bounding box center [345, 166] width 248 height 21
type input "3:15/30 - 400: DUNK TANK Volunteer - Seniors & Faculty/ Staff Only"
click at [232, 234] on icon at bounding box center [232, 231] width 6 height 6
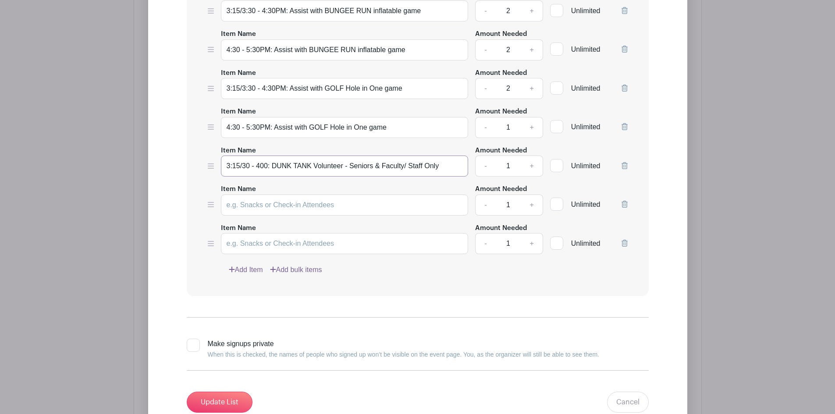
click at [253, 175] on input "3:15/30 - 400: DUNK TANK Volunteer - Seniors & Faculty/ Staff Only" at bounding box center [345, 166] width 248 height 21
click at [257, 211] on input "Item Name" at bounding box center [345, 205] width 248 height 21
paste input "3:15/30 - 400: DUNK TANK Volunteer - Seniors & Faculty/ Staff Only"
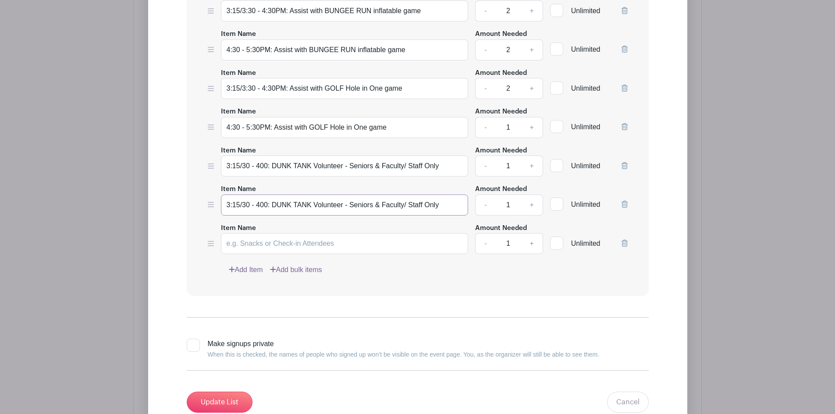
drag, startPoint x: 235, startPoint y: 213, endPoint x: 254, endPoint y: 193, distance: 27.6
click at [235, 211] on input "3:15/30 - 400: DUNK TANK Volunteer - Seniors & Faculty/ Staff Only" at bounding box center [345, 205] width 248 height 21
type input "400: DUNK TANK Volunteer - Seniors & Faculty/ Staff Only"
click at [260, 168] on input "3:15/30 - 400: DUNK TANK Volunteer - Seniors & Faculty/ Staff Only" at bounding box center [345, 166] width 248 height 21
type input "3:15/30 - 4:00: DUNK TANK Volunteer - Seniors & Faculty/ Staff Only"
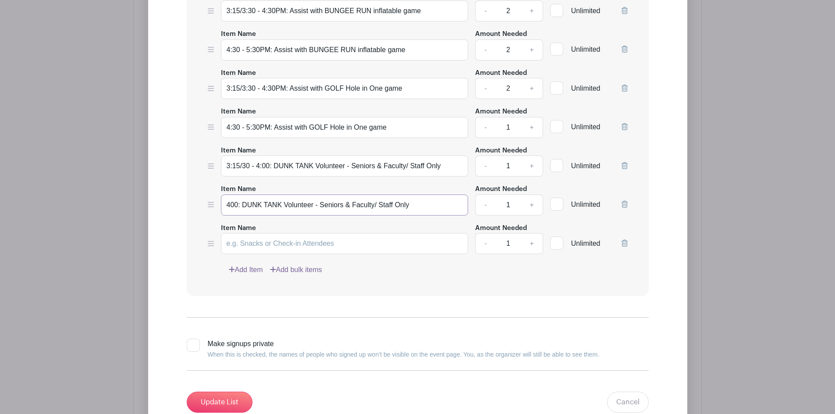
click at [238, 212] on input "400: DUNK TANK Volunteer - Seniors & Faculty/ Staff Only" at bounding box center [345, 205] width 248 height 21
type input "4:00 - 4:30: DUNK TANK Volunteer - Seniors & Faculty/ Staff Only"
click at [268, 168] on input "3:15/30 - 4:00: DUNK TANK Volunteer - Seniors & Faculty/ Staff Only" at bounding box center [345, 166] width 248 height 21
click at [268, 173] on input "3:15/30 - 4:00: DUNK TANK Volunteer - Seniors & Faculty/ Staff Only" at bounding box center [345, 166] width 248 height 21
type input "3:15/30 - 4:00PM: DUNK TANK Volunteer - Seniors & Faculty/ Staff Only"
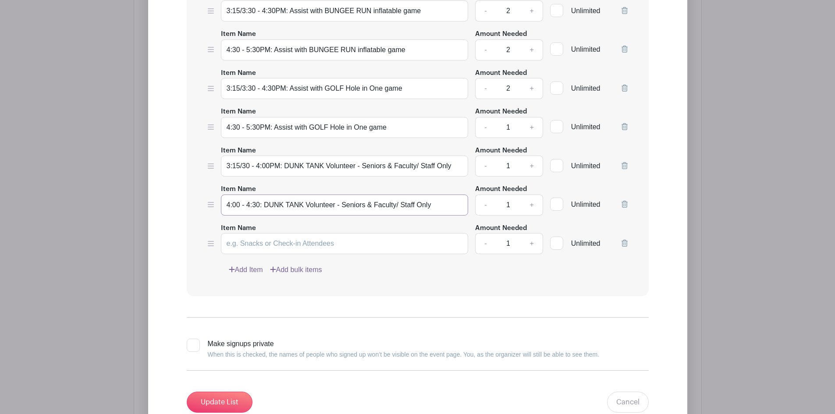
click at [258, 212] on input "4:00 - 4:30: DUNK TANK Volunteer - Seniors & Faculty/ Staff Only" at bounding box center [345, 205] width 248 height 21
type input "4:00 - 4:30PM: DUNK TANK Volunteer - Seniors & Faculty/ Staff Only"
click at [254, 250] on input "Item Name" at bounding box center [345, 243] width 248 height 21
drag, startPoint x: 454, startPoint y: 212, endPoint x: 272, endPoint y: 210, distance: 182.0
click at [272, 210] on input "4:00 - 4:30PM: DUNK TANK Volunteer - Seniors & Faculty/ Staff Only" at bounding box center [345, 205] width 248 height 21
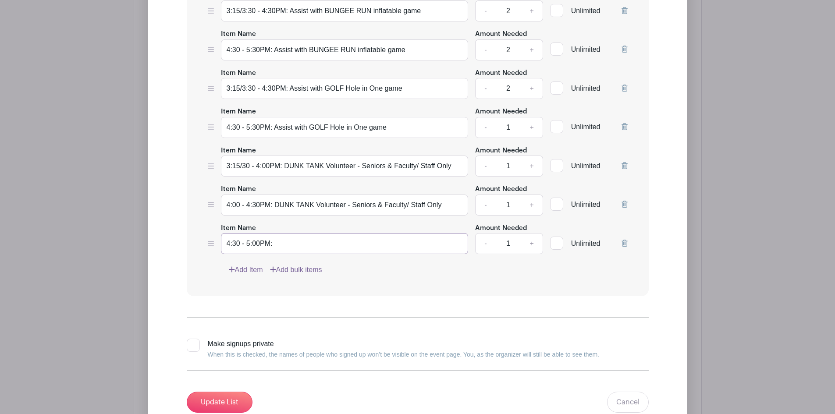
click at [289, 249] on input "4:30 - 5:00PM:" at bounding box center [345, 243] width 248 height 21
paste input "DUNK TANK Volunteer - Seniors & Faculty/ Staff Only"
type input "4:30 - 5:00PM: DUNK TANK Volunteer - Seniors & Faculty/ Staff Only"
click at [249, 275] on link "Add Item" at bounding box center [246, 270] width 34 height 11
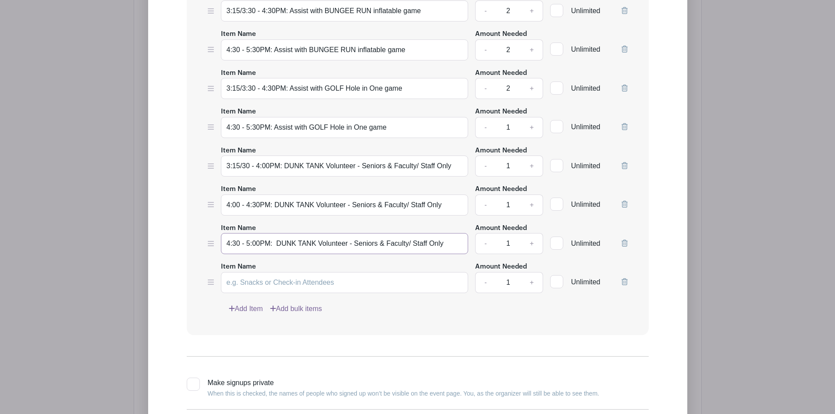
click at [283, 251] on input "4:30 - 5:00PM: DUNK TANK Volunteer - Seniors & Faculty/ Staff Only" at bounding box center [345, 243] width 248 height 21
click at [248, 287] on input "Item Name" at bounding box center [345, 282] width 248 height 21
paste input "4:30 - 5:00PM: DUNK TANK Volunteer - Seniors & Faculty/ Staff Only"
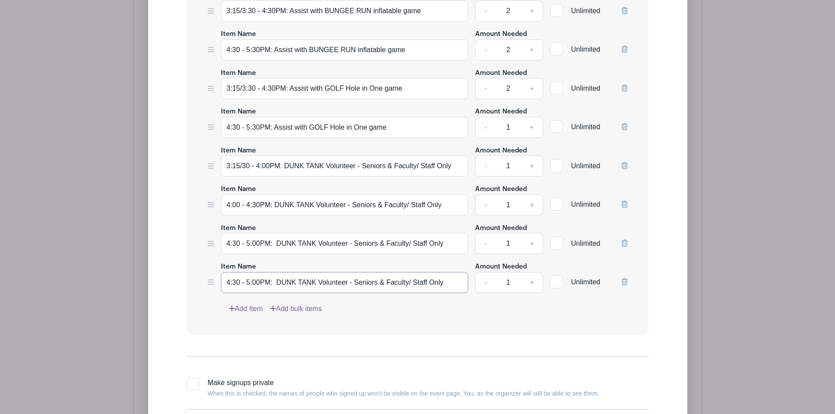
drag, startPoint x: 247, startPoint y: 288, endPoint x: 179, endPoint y: 294, distance: 68.2
click at [179, 294] on form "List Name 3:30PM - 5:30/6PM Inflatable Games & Dunk Tank Helpers - Seniors and …" at bounding box center [417, 20] width 483 height 885
type input "5:00 - 5:30PM: DUNK TANK Volunteer - Seniors & Faculty/ Staff Only"
click at [399, 311] on div "Add Item Add bulk items" at bounding box center [428, 309] width 399 height 11
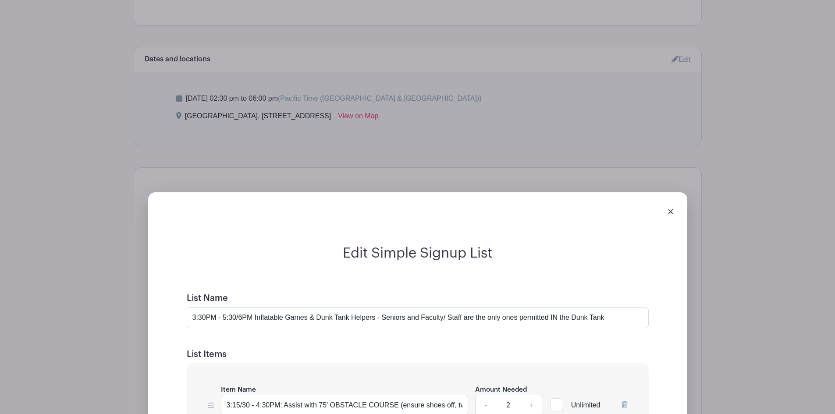
scroll to position [610, 0]
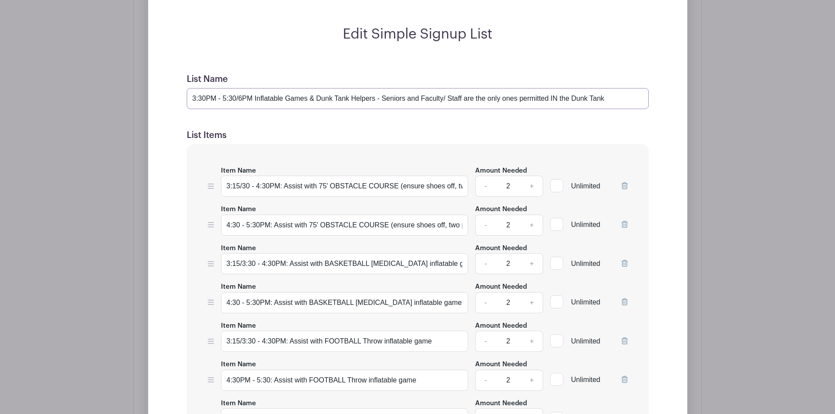
drag, startPoint x: 236, startPoint y: 105, endPoint x: 299, endPoint y: 40, distance: 90.6
click at [237, 105] on input "3:30PM - 5:30/6PM Inflatable Games & Dunk Tank Helpers - Seniors and Faculty/ S…" at bounding box center [418, 98] width 462 height 21
click at [239, 104] on input "3:30PM - 5:30/6PM Inflatable Games & Dunk Tank Helpers - Seniors and Faculty/ S…" at bounding box center [418, 98] width 462 height 21
drag, startPoint x: 345, startPoint y: 105, endPoint x: 371, endPoint y: 103, distance: 25.5
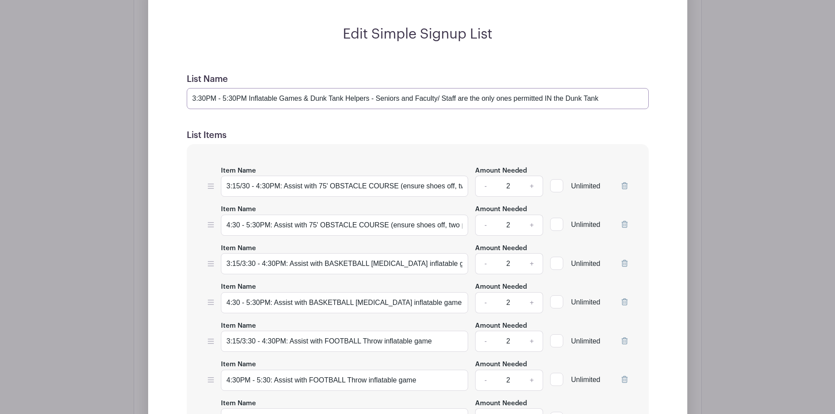
click at [371, 103] on input "3:30PM - 5:30PM Inflatable Games & Dunk Tank Helpers - Seniors and Faculty/ Sta…" at bounding box center [418, 98] width 462 height 21
type input "3:30PM - 5:30PM Inflatable Games & Dunk Tank - Seniors and Faculty/ Staff are t…"
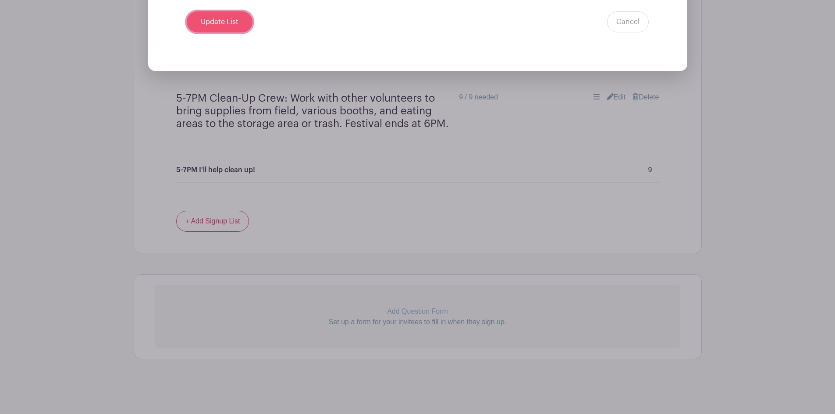
click at [225, 19] on input "Update List" at bounding box center [220, 21] width 66 height 21
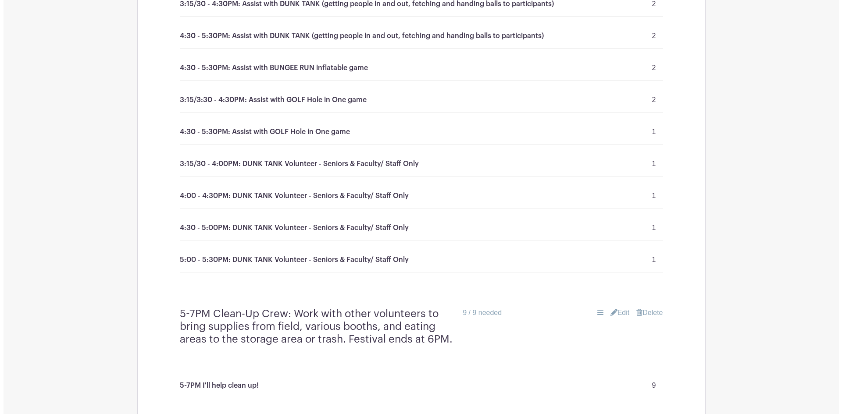
scroll to position [1098, 0]
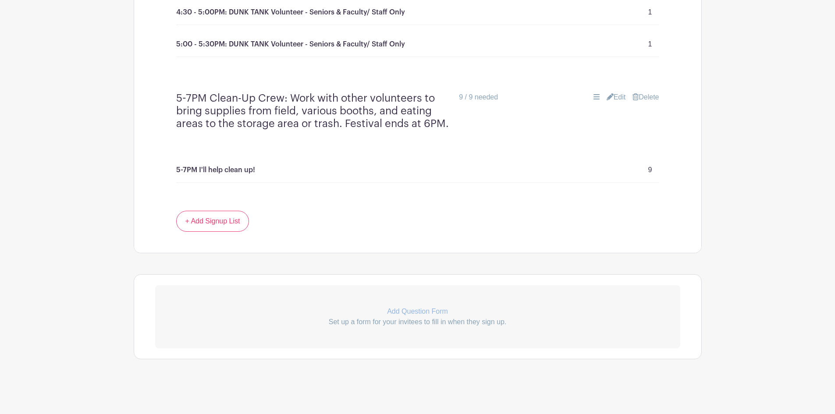
drag, startPoint x: 651, startPoint y: 99, endPoint x: 536, endPoint y: 100, distance: 114.9
click at [650, 99] on link "Delete" at bounding box center [646, 97] width 26 height 11
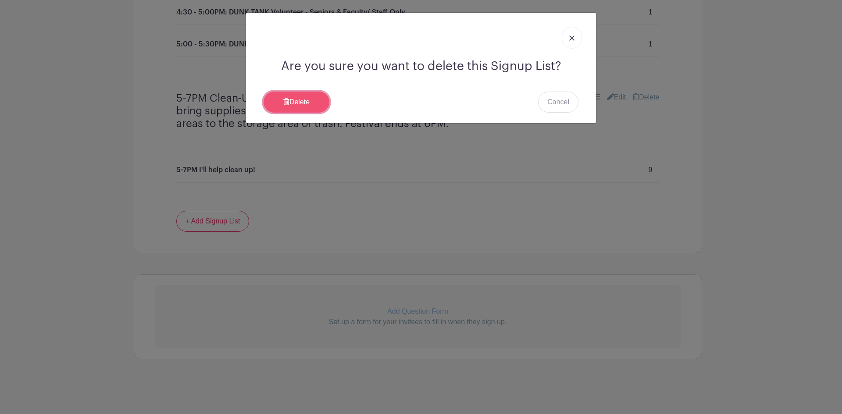
click at [295, 101] on link "Delete" at bounding box center [297, 102] width 66 height 21
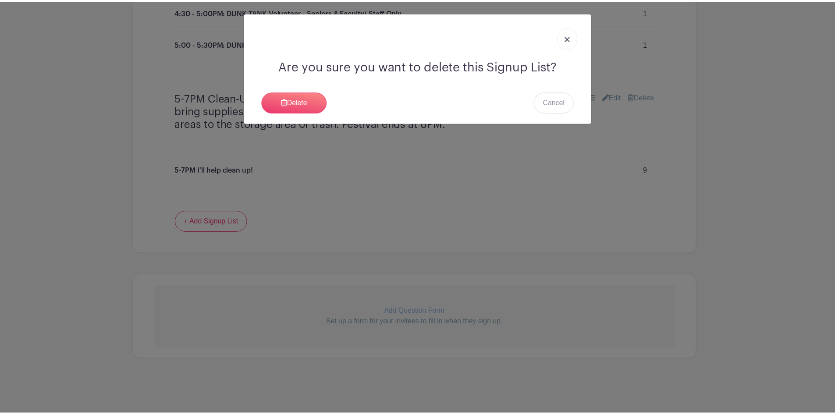
scroll to position [972, 0]
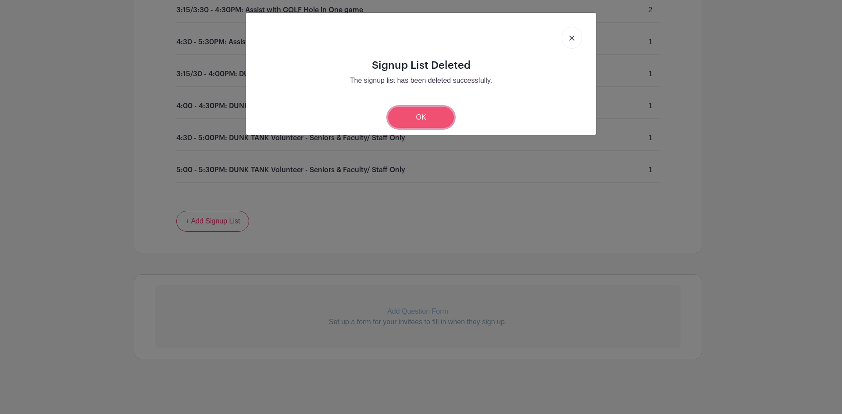
click at [422, 111] on link "OK" at bounding box center [421, 117] width 66 height 21
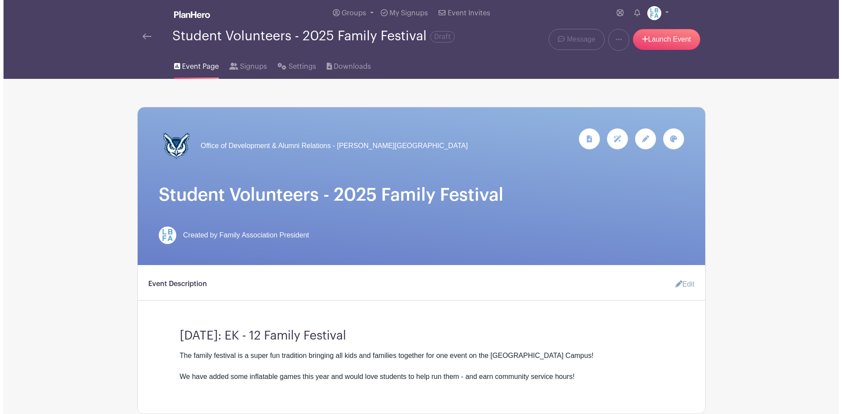
scroll to position [0, 0]
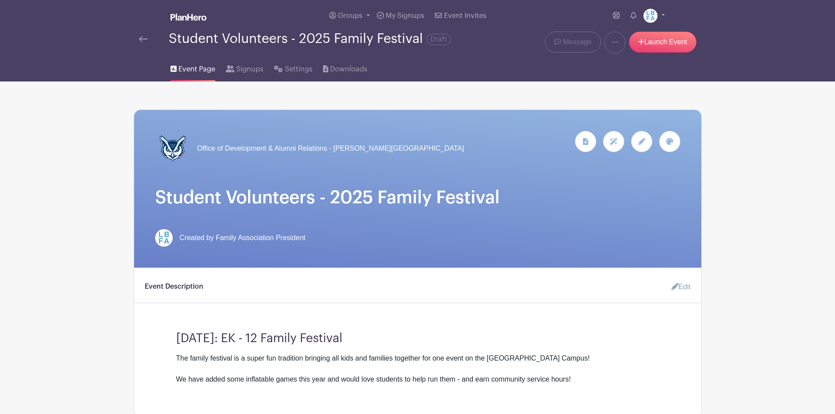
click at [193, 14] on img at bounding box center [189, 17] width 36 height 7
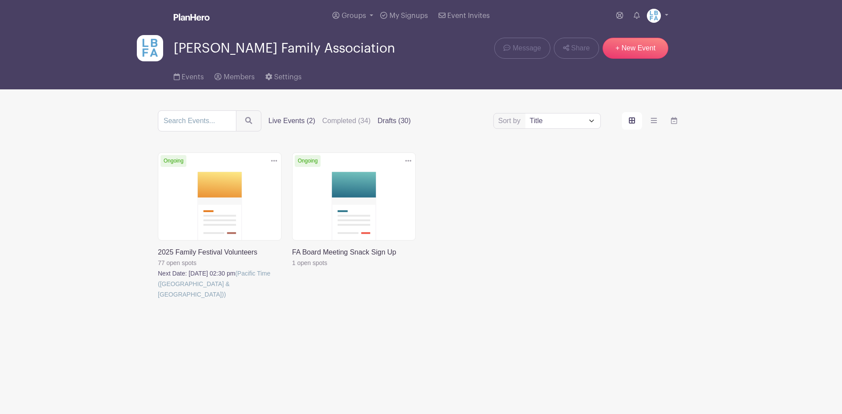
click at [389, 119] on label "Drafts (30)" at bounding box center [394, 121] width 33 height 11
click at [0, 0] on input "Drafts (30)" at bounding box center [0, 0] width 0 height 0
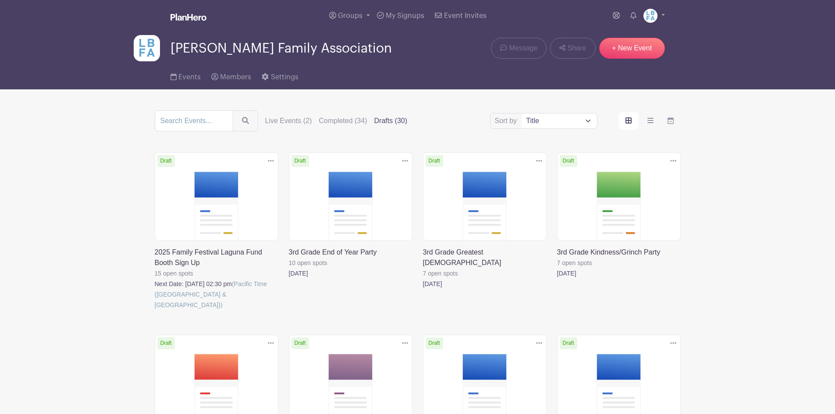
click at [155, 310] on link at bounding box center [155, 310] width 0 height 0
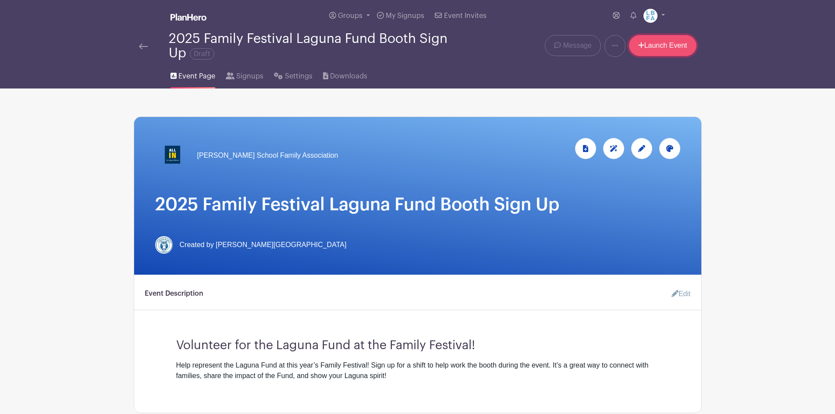
click at [678, 44] on link "Launch Event" at bounding box center [663, 45] width 68 height 21
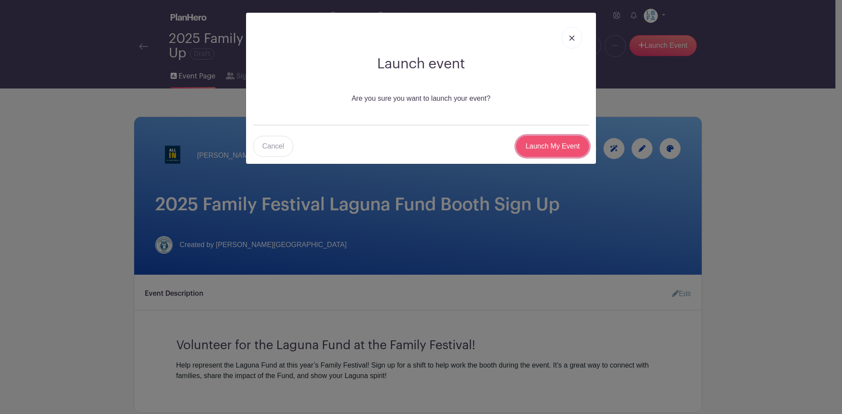
click at [541, 146] on input "Launch My Event" at bounding box center [552, 146] width 73 height 21
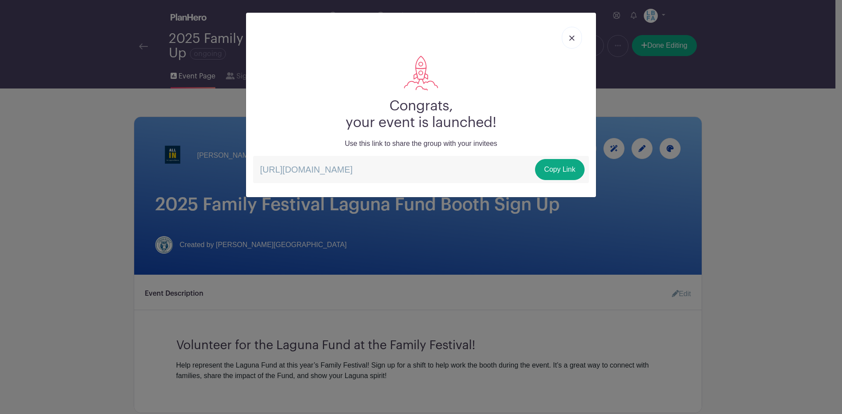
click at [569, 40] on link at bounding box center [572, 38] width 20 height 22
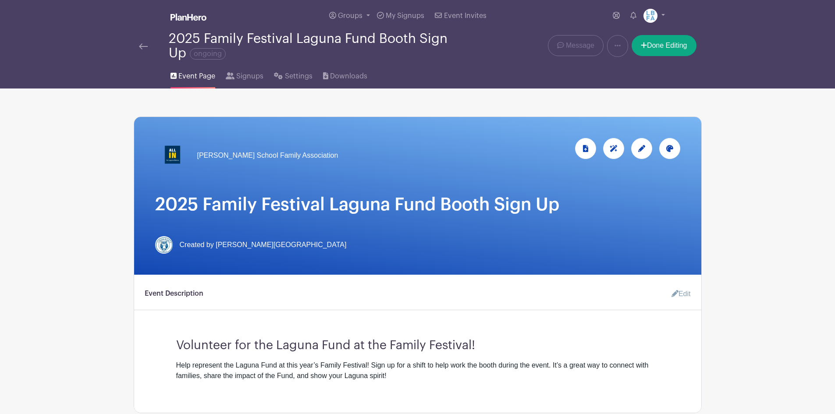
click at [184, 21] on link at bounding box center [189, 17] width 36 height 15
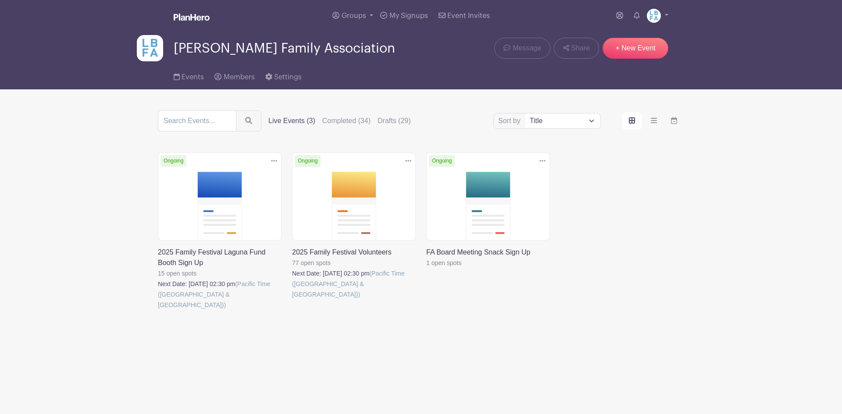
click at [158, 310] on link at bounding box center [158, 310] width 0 height 0
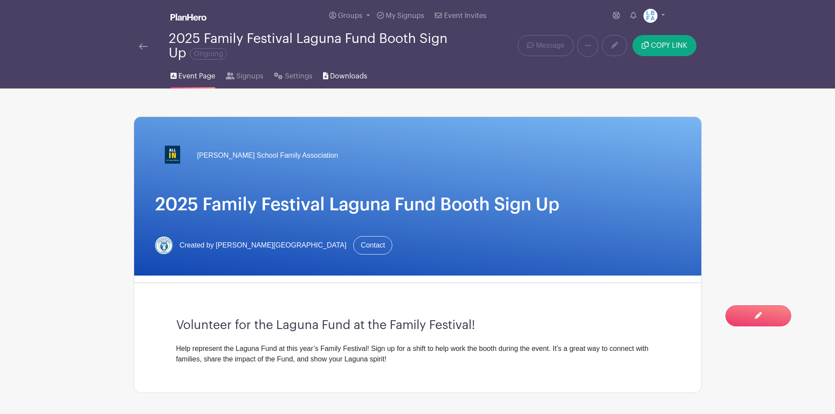
click at [333, 70] on link "Downloads" at bounding box center [345, 75] width 44 height 28
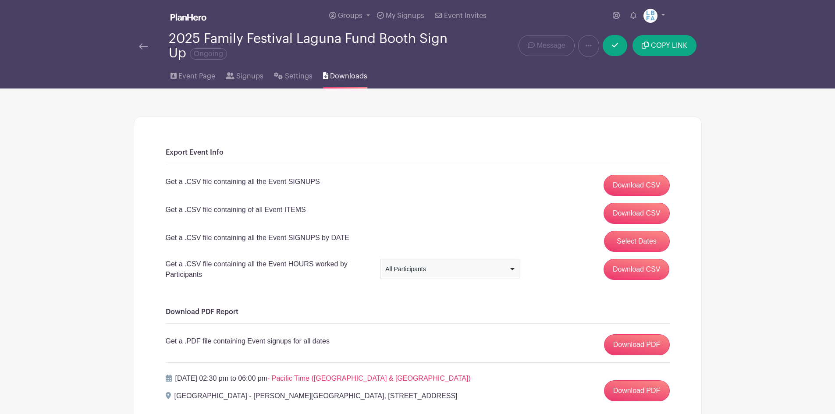
click at [138, 51] on div "2025 Family Festival Laguna Fund Booth Sign Up Ongoing" at bounding box center [300, 46] width 332 height 29
click at [188, 14] on img at bounding box center [189, 17] width 36 height 7
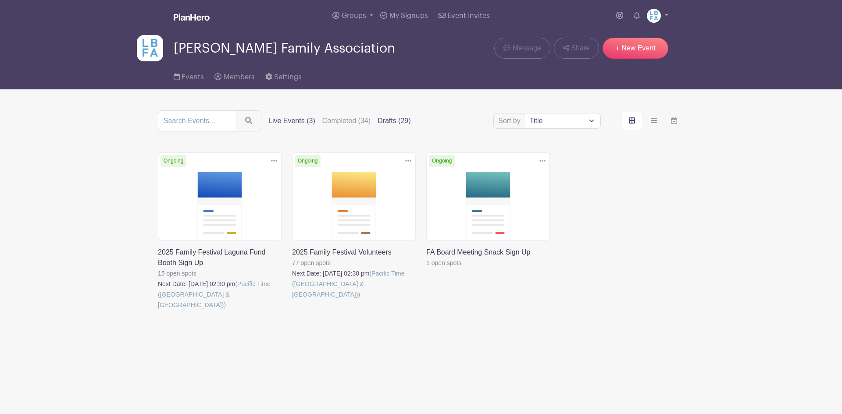
drag, startPoint x: 376, startPoint y: 121, endPoint x: 384, endPoint y: 121, distance: 7.5
click at [378, 121] on div "Live Events (3) Completed (34) Drafts (29)" at bounding box center [343, 121] width 150 height 11
click at [386, 118] on label "Drafts (29)" at bounding box center [394, 121] width 33 height 11
click at [0, 0] on input "Drafts (29)" at bounding box center [0, 0] width 0 height 0
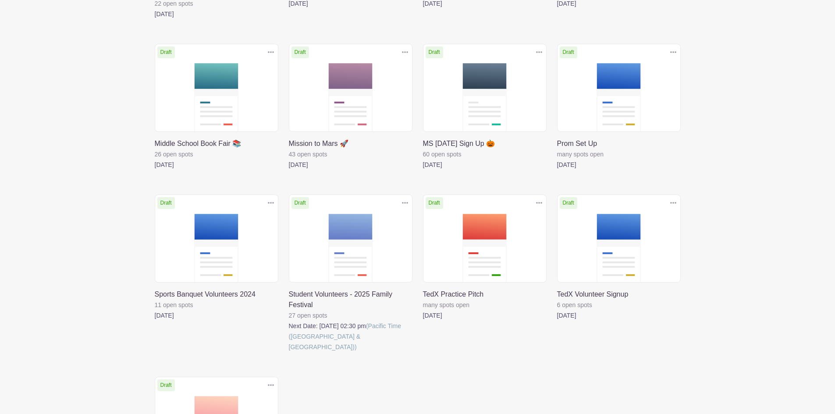
scroll to position [1053, 0]
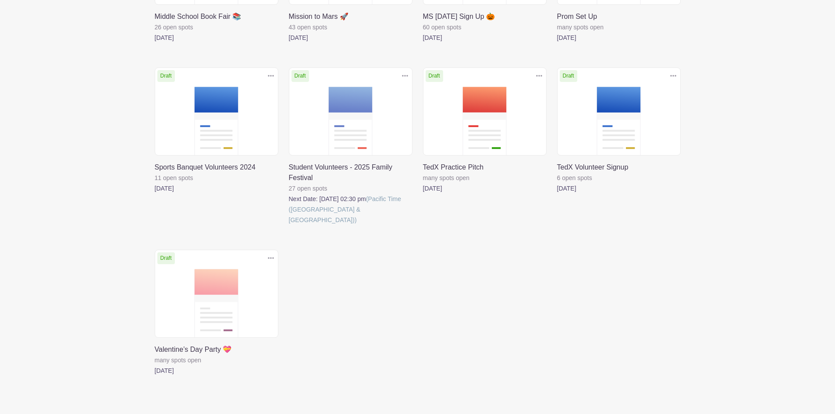
click at [289, 225] on link at bounding box center [289, 225] width 0 height 0
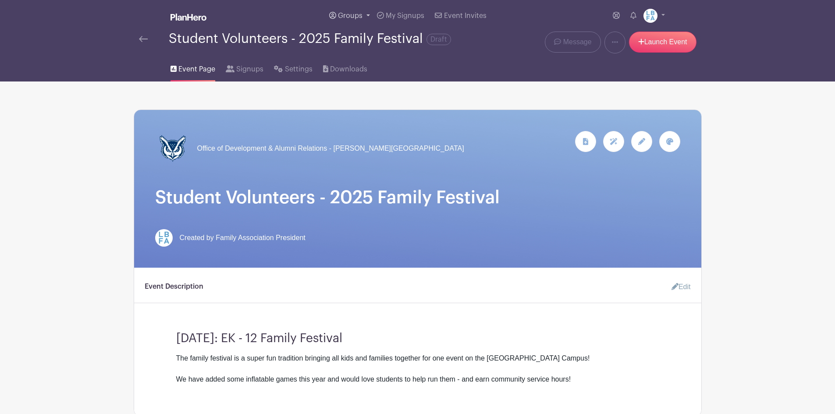
click at [339, 14] on link "Groups" at bounding box center [350, 16] width 48 height 32
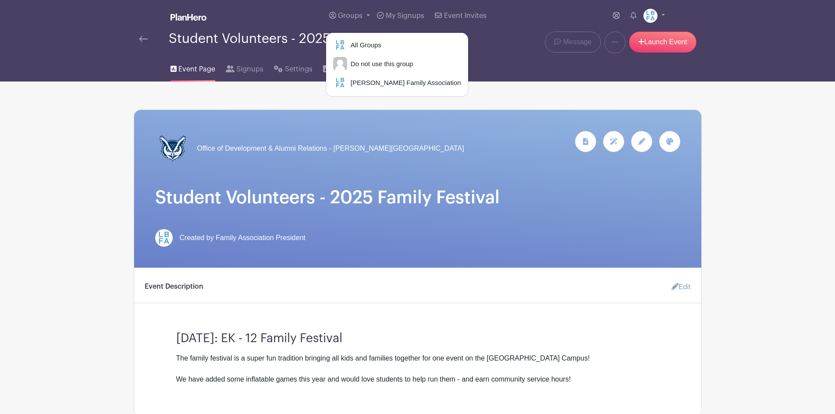
click at [311, 16] on div "Groups All Groups Do not use this group Laguna Blanca Family Association My Sig…" at bounding box center [436, 16] width 459 height 32
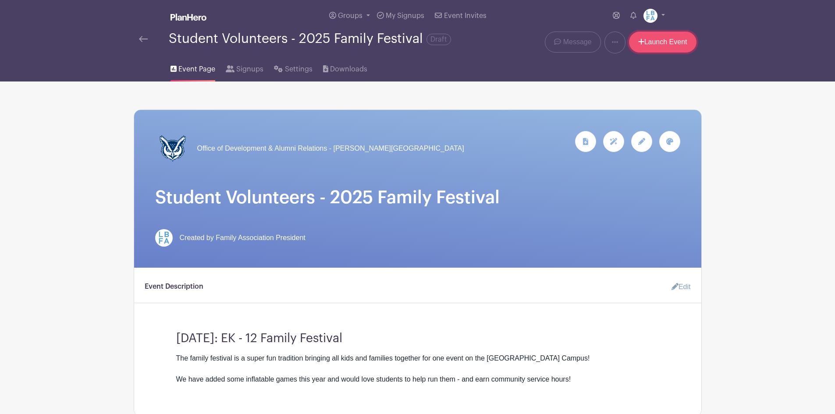
click at [664, 48] on link "Launch Event" at bounding box center [663, 42] width 68 height 21
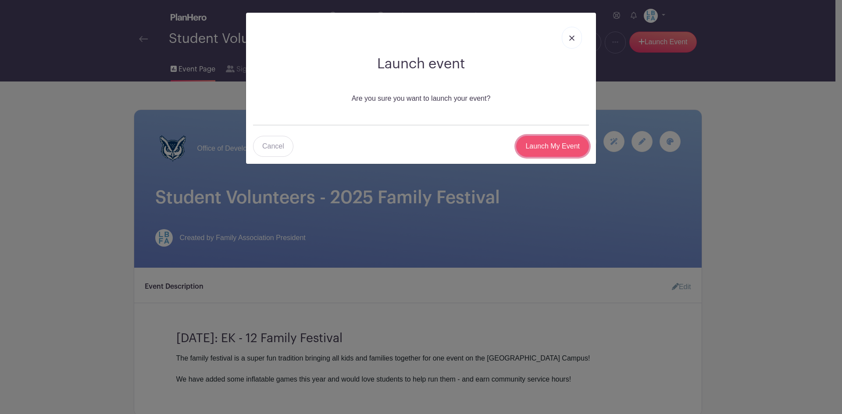
click at [539, 141] on input "Launch My Event" at bounding box center [552, 146] width 73 height 21
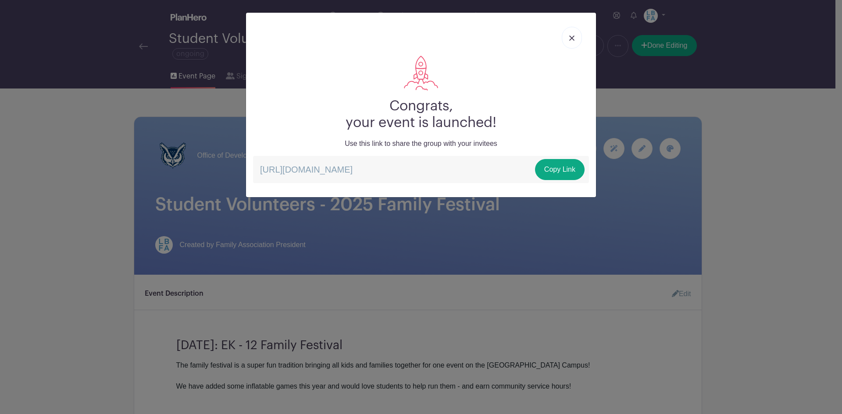
click at [572, 40] on img at bounding box center [571, 38] width 5 height 5
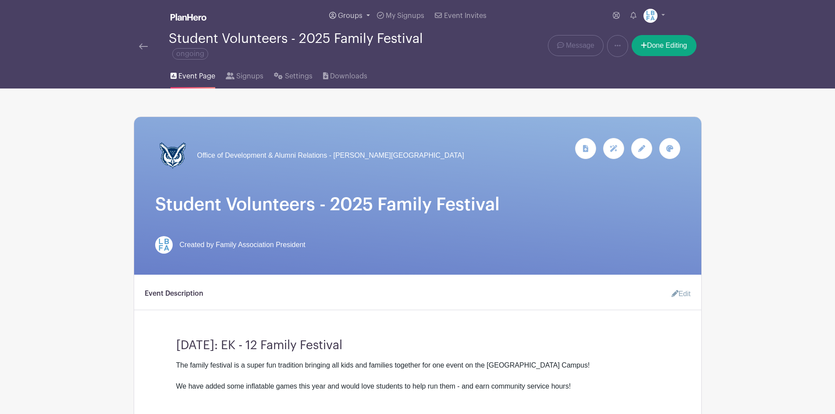
click at [355, 14] on span "Groups" at bounding box center [350, 15] width 25 height 7
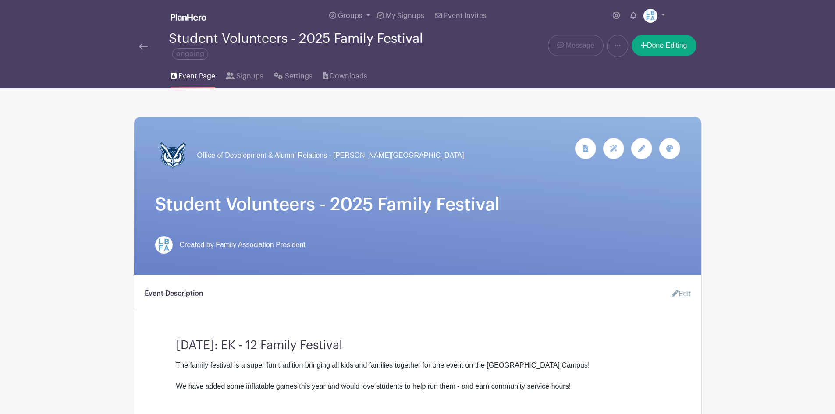
click at [190, 18] on img at bounding box center [189, 17] width 36 height 7
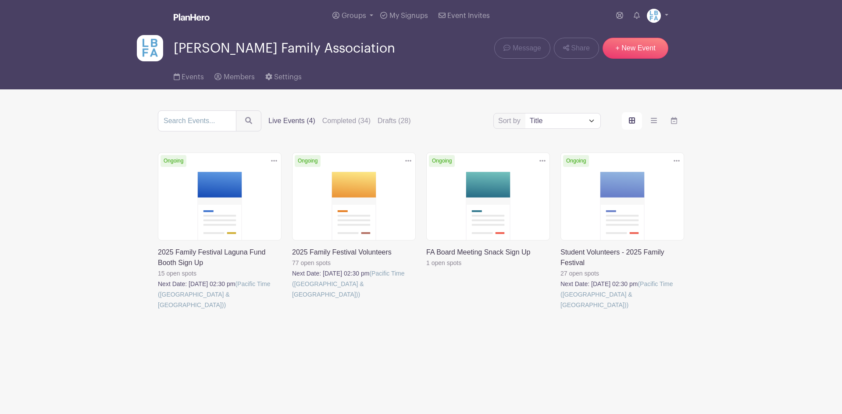
click at [560, 310] on link at bounding box center [560, 310] width 0 height 0
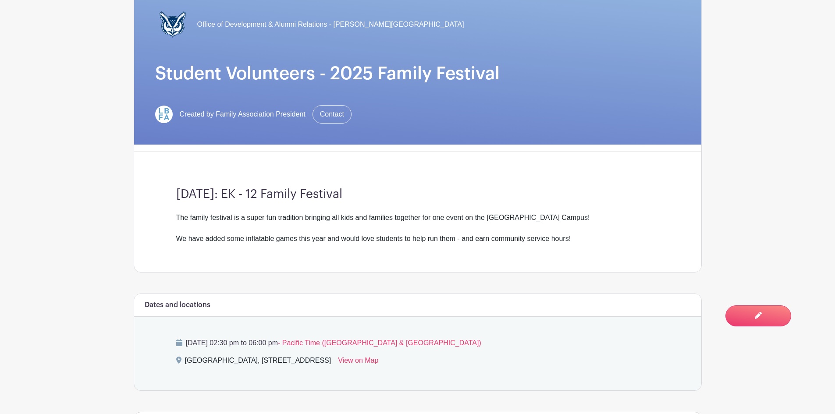
scroll to position [132, 0]
click at [328, 200] on h3 "[DATE]: EK - 12 Family Festival" at bounding box center [417, 194] width 483 height 15
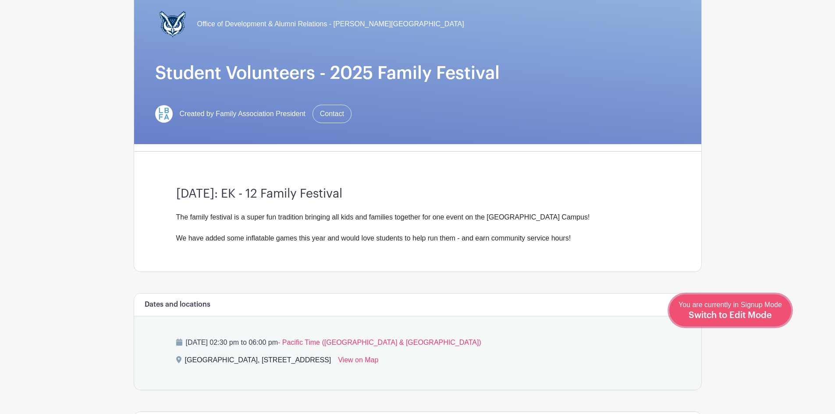
click at [752, 316] on span "Switch to Edit Mode" at bounding box center [730, 315] width 83 height 9
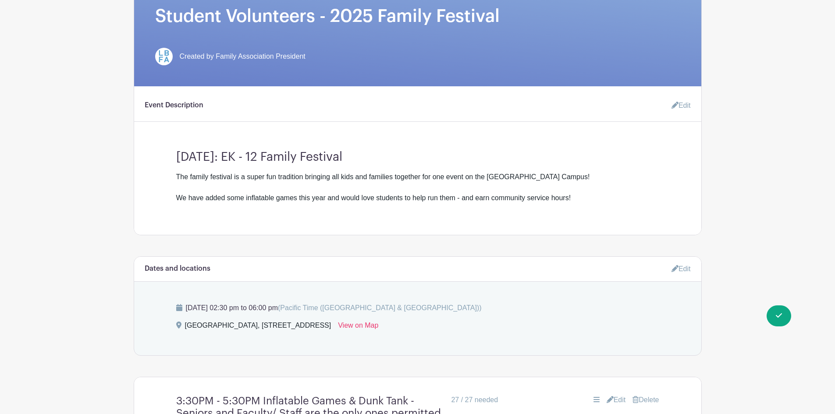
scroll to position [132, 0]
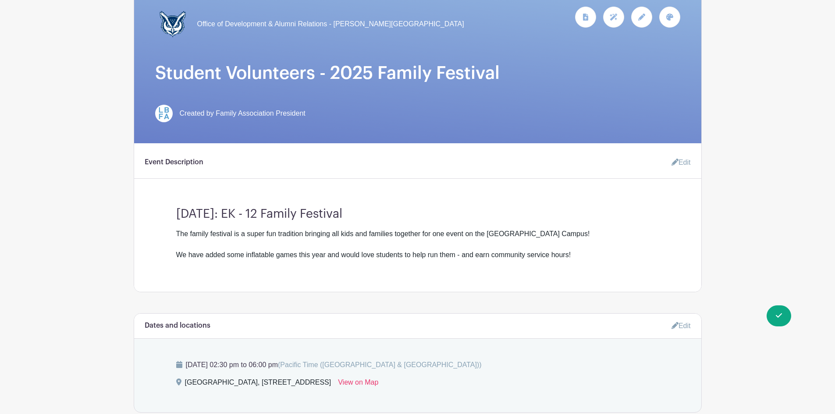
click at [346, 235] on div "The family festival is a super fun tradition bringing all kids and families tog…" at bounding box center [417, 245] width 483 height 32
click at [685, 162] on link "Edit" at bounding box center [678, 163] width 26 height 18
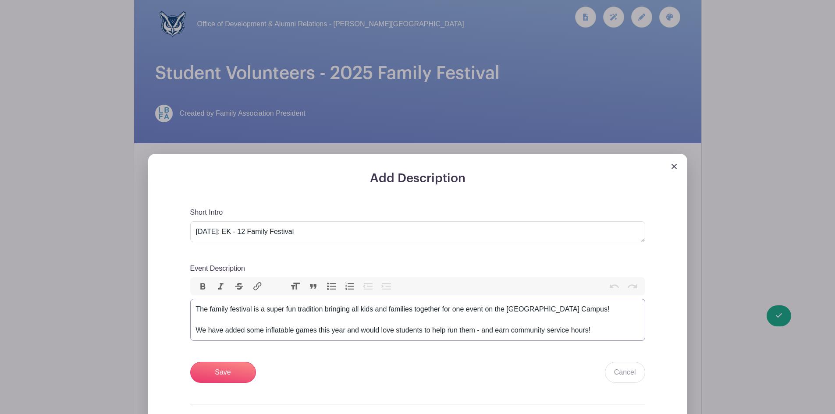
click at [354, 311] on div "The family festival is a super fun tradition bringing all kids and families tog…" at bounding box center [418, 320] width 444 height 32
click at [370, 308] on div "The family festival is a super fun tradition bringing all kids and families tog…" at bounding box center [418, 320] width 444 height 32
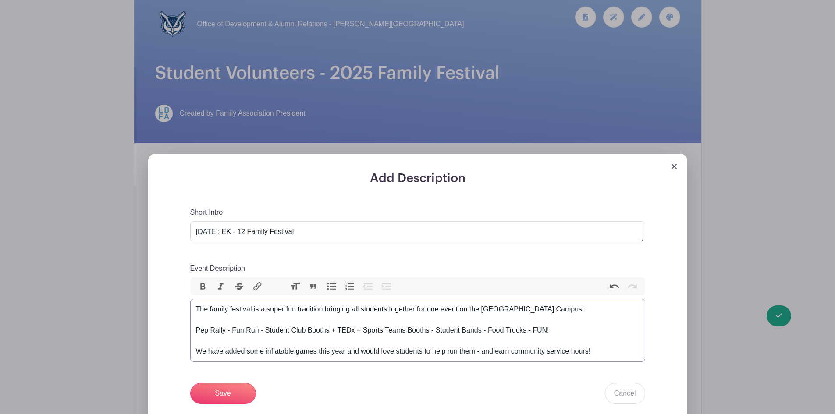
click at [274, 328] on div "The family festival is a super fun tradition bringing all students together for…" at bounding box center [418, 330] width 444 height 53
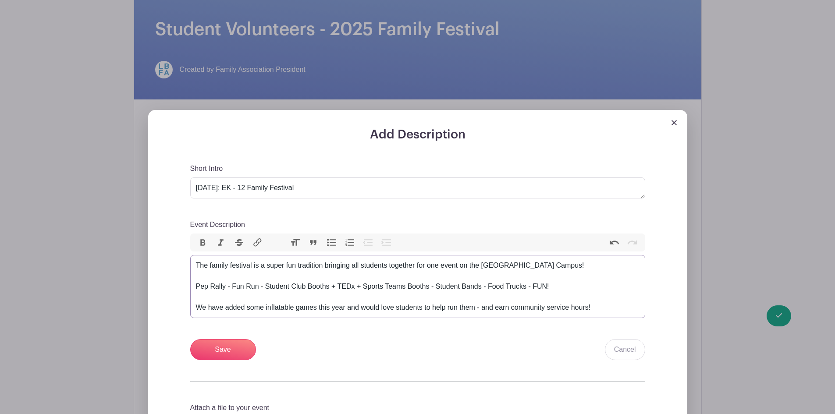
click at [568, 283] on div "The family festival is a super fun tradition bringing all students together for…" at bounding box center [418, 286] width 444 height 53
click at [269, 215] on div "Short Intro Friday, October 24, 2025: EK - 12 Family Festival Event Description…" at bounding box center [417, 262] width 455 height 197
click at [263, 268] on div "The family festival is a super fun tradition bringing all students together for…" at bounding box center [418, 286] width 444 height 53
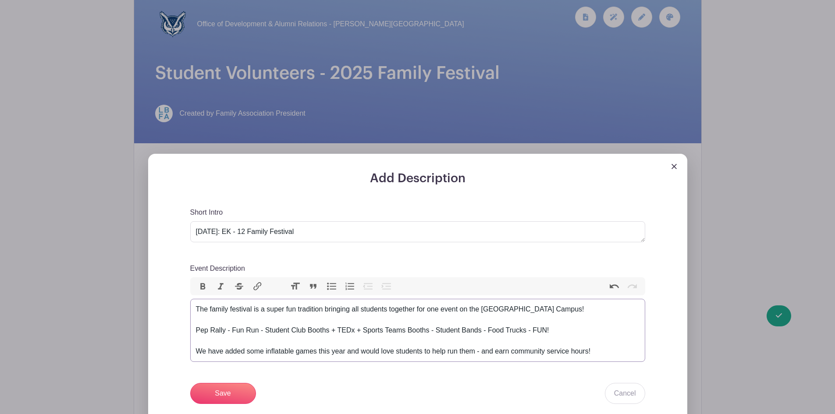
scroll to position [263, 0]
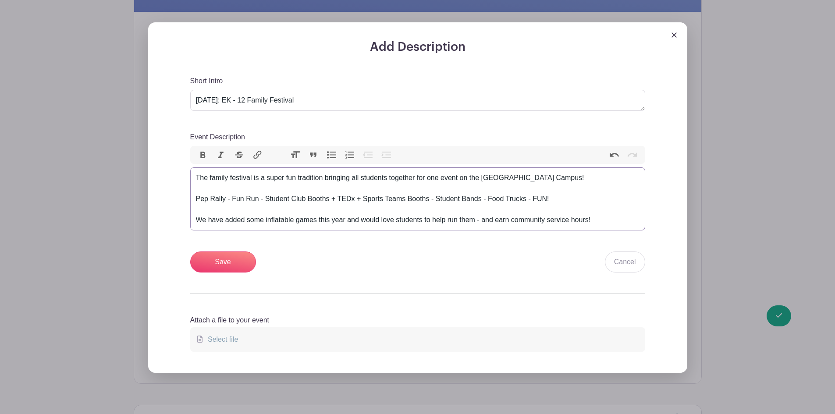
click at [219, 175] on div "The family festival is a super fun tradition bringing all students together for…" at bounding box center [418, 199] width 444 height 53
click at [322, 171] on trix-editor "The Family Festival is a super fun tradition bringing all students together for…" at bounding box center [417, 199] width 455 height 63
click at [430, 190] on div "The Family Festival is a super fun annual tradition bringing all students toget…" at bounding box center [418, 199] width 444 height 53
click at [412, 190] on div "The Family Festival is a super fun annual tradition bringing all students toget…" at bounding box center [418, 199] width 444 height 53
click at [386, 178] on div "The Family Festival is a super fun annual tradition bringing all students toget…" at bounding box center [418, 199] width 444 height 53
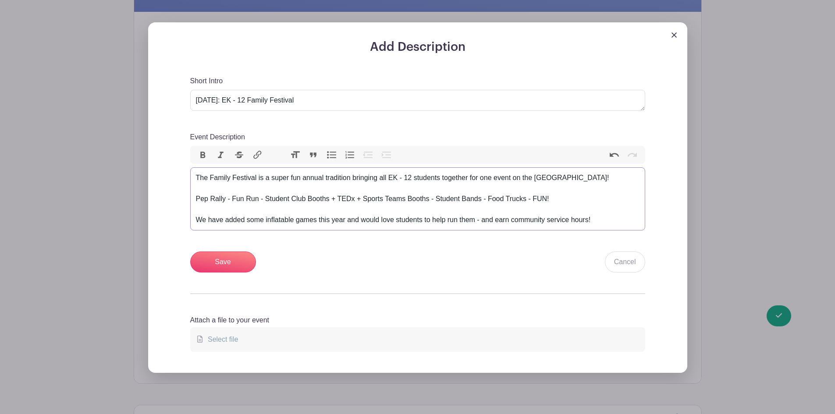
click at [489, 187] on div "The Family Festival is a super fun annual tradition bringing all EK - 12 studen…" at bounding box center [418, 199] width 444 height 53
click at [531, 197] on div "The Family Festival is a super fun annual tradition bringing all EK - 12 studen…" at bounding box center [418, 199] width 444 height 53
drag, startPoint x: 233, startPoint y: 199, endPoint x: 244, endPoint y: 187, distance: 15.5
click at [233, 198] on div "The Family Festival is a super fun annual tradition bringing all EK - 12 studen…" at bounding box center [418, 199] width 444 height 53
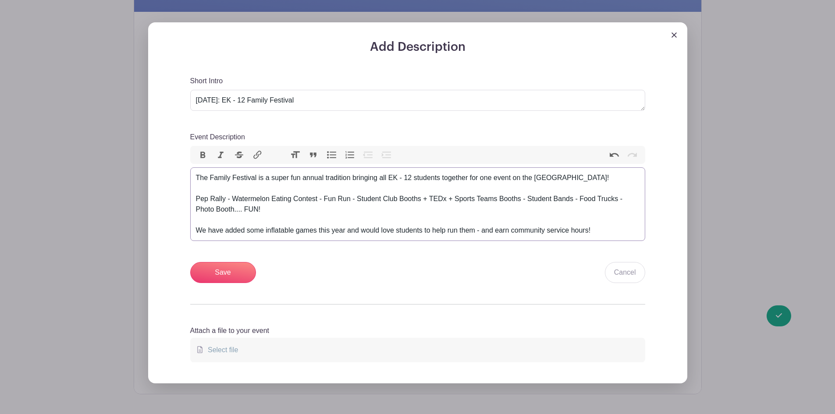
click at [244, 187] on div "The Family Festival is a super fun annual tradition bringing all EK - 12 studen…" at bounding box center [418, 204] width 444 height 63
drag, startPoint x: 257, startPoint y: 176, endPoint x: 209, endPoint y: 178, distance: 48.3
click at [209, 178] on div "The Family Festival is a super fun annual tradition bringing all EK - 12 studen…" at bounding box center [418, 204] width 444 height 63
click at [205, 156] on button "Bold" at bounding box center [203, 155] width 18 height 11
click at [258, 185] on div "The Family Festival is a super fun annual tradition bringing all EK - 12 studen…" at bounding box center [418, 204] width 444 height 63
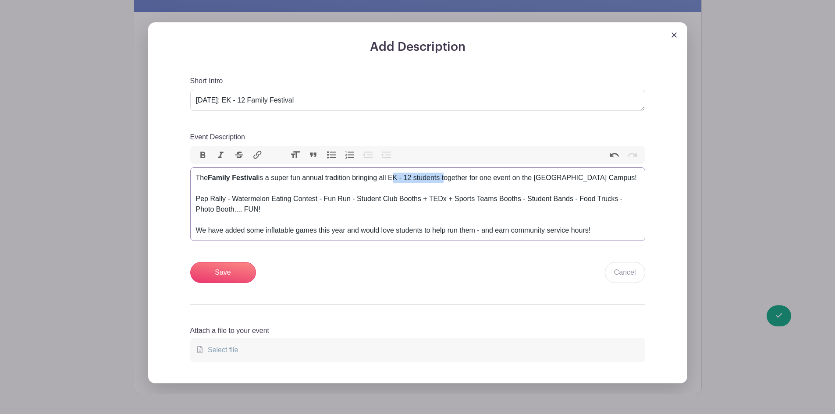
drag, startPoint x: 393, startPoint y: 177, endPoint x: 445, endPoint y: 175, distance: 51.8
click at [445, 175] on div "The Family Festival is a super fun annual tradition bringing all EK - 12 studen…" at bounding box center [418, 204] width 444 height 63
click at [206, 152] on button "Bold" at bounding box center [203, 155] width 18 height 11
click at [494, 184] on div "The Family Festival is a super fun annual tradition bringing all EK - 12 studen…" at bounding box center [418, 204] width 444 height 63
click at [538, 178] on div "The Family Festival is a super fun annual tradition bringing all EK - 12 studen…" at bounding box center [418, 204] width 444 height 63
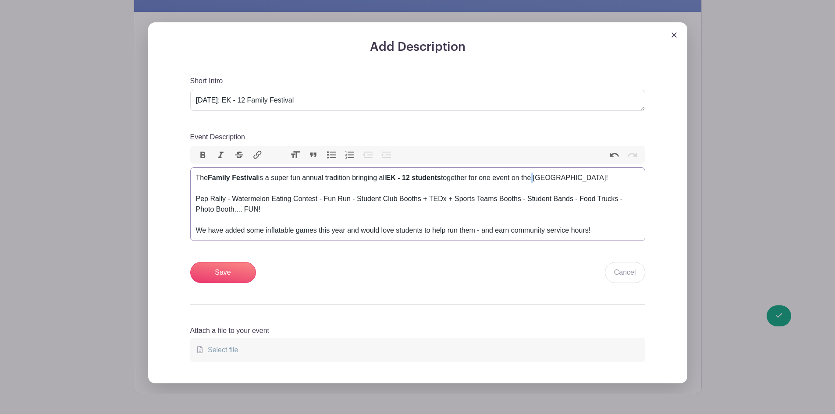
click at [538, 178] on div "The Family Festival is a super fun annual tradition bringing all EK - 12 studen…" at bounding box center [418, 204] width 444 height 63
click at [281, 224] on div "The Family Festival is a super fun annual tradition bringing all EK - 12 studen…" at bounding box center [418, 204] width 444 height 63
click at [357, 210] on div "The Family Festival is a super fun annual tradition bringing all EK - 12 studen…" at bounding box center [418, 204] width 444 height 63
click at [285, 96] on textarea "[DATE]: EK - 12 Family Festival" at bounding box center [417, 100] width 455 height 21
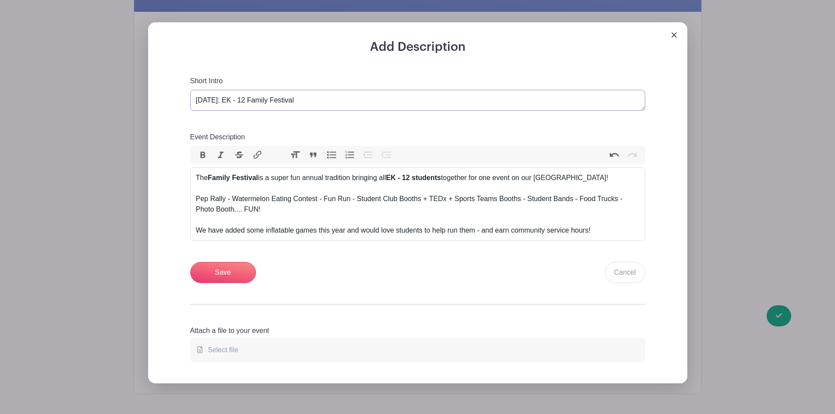
click at [287, 94] on textarea "[DATE]: EK - 12 Family Festival" at bounding box center [417, 100] width 455 height 21
drag, startPoint x: 350, startPoint y: 97, endPoint x: 177, endPoint y: 99, distance: 173.7
click at [177, 99] on div "Add Description Short Intro Friday, October 24, 2025: EK - 12 Family Festival E…" at bounding box center [417, 212] width 497 height 344
click at [200, 152] on button "Bold" at bounding box center [203, 155] width 18 height 11
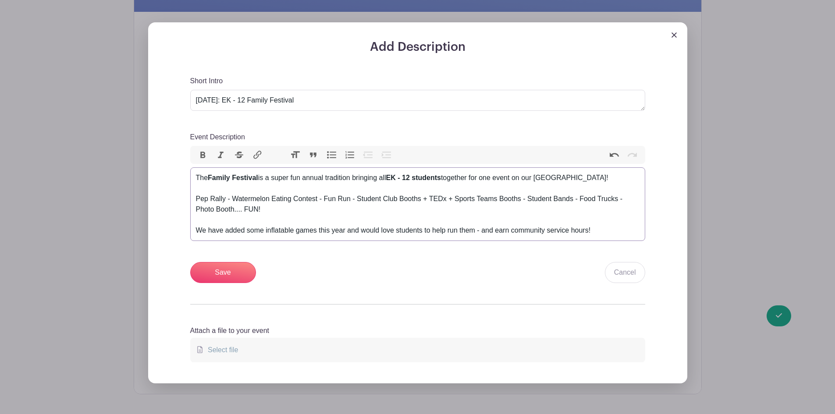
click at [297, 196] on div "The Family Festival is a super fun annual tradition bringing all EK - 12 studen…" at bounding box center [418, 204] width 444 height 63
click at [503, 209] on div "The Family Festival is a super fun annual tradition bringing all EK - 12 studen…" at bounding box center [418, 204] width 444 height 63
drag, startPoint x: 579, startPoint y: 198, endPoint x: 585, endPoint y: 187, distance: 12.8
click at [579, 198] on div "The Family Festival is a super fun annual tradition bringing all EK - 12 studen…" at bounding box center [418, 204] width 444 height 63
click at [591, 200] on div "The Family Festival is a super fun annual tradition bringing all EK - 12 studen…" at bounding box center [418, 204] width 444 height 63
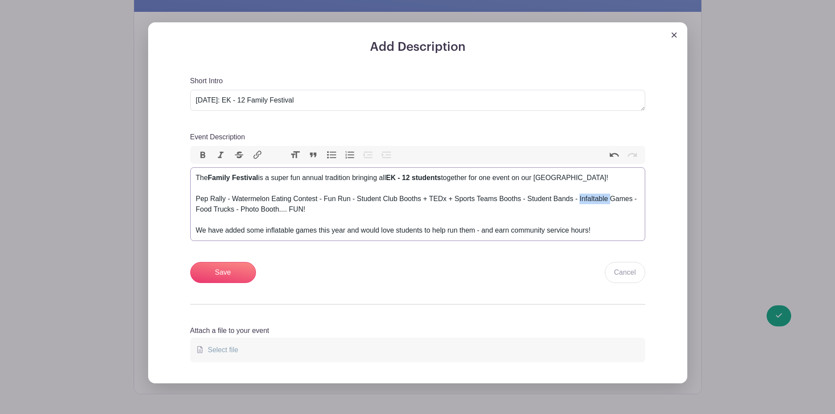
click at [591, 200] on div "The Family Festival is a super fun annual tradition bringing all EK - 12 studen…" at bounding box center [418, 204] width 444 height 63
click at [549, 212] on div "The Family Festival is a super fun annual tradition bringing all EK - 12 studen…" at bounding box center [418, 204] width 444 height 63
click at [317, 211] on div "The Family Festival is a super fun annual tradition bringing all EK - 12 studen…" at bounding box center [418, 204] width 444 height 63
click at [331, 210] on div "The Family Festival is a super fun annual tradition bringing all EK - 12 studen…" at bounding box center [418, 204] width 444 height 63
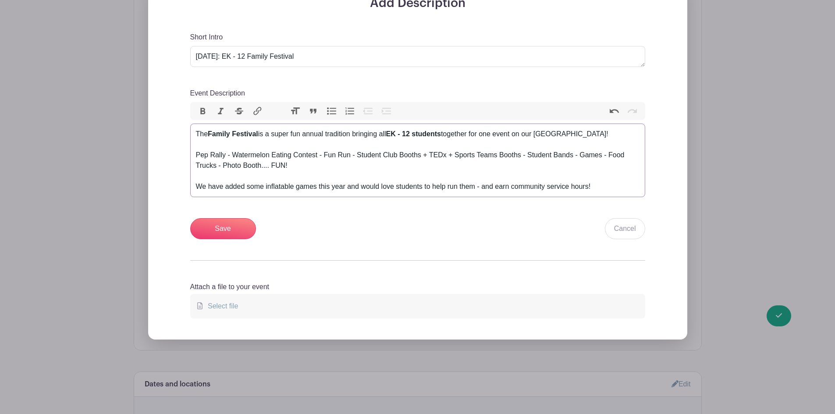
click at [597, 183] on div "The Family Festival is a super fun annual tradition bringing all EK - 12 studen…" at bounding box center [418, 160] width 444 height 63
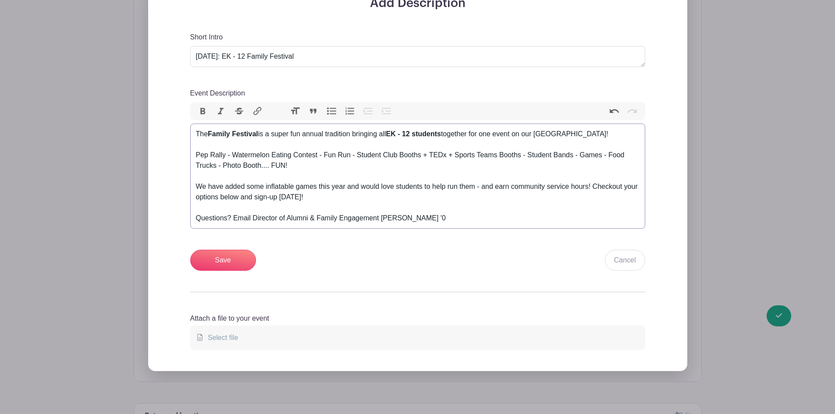
type trix-editor "<div>The <strong>Family Festival</strong> is a super fun annual tradition bring…"
drag, startPoint x: 439, startPoint y: 218, endPoint x: 232, endPoint y: 224, distance: 206.6
click at [232, 224] on trix-editor "The Family Festival is a super fun annual tradition bringing all EK - 12 studen…" at bounding box center [417, 176] width 455 height 105
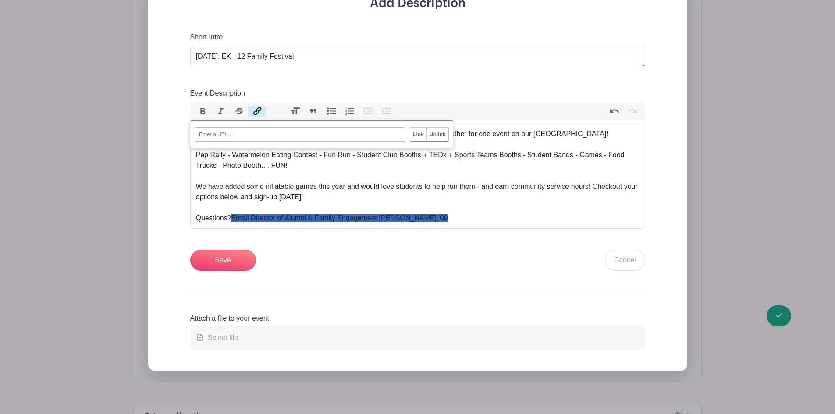
click at [261, 113] on button "Link" at bounding box center [257, 111] width 18 height 11
click at [249, 138] on input "URL" at bounding box center [300, 135] width 211 height 14
type input "mailto:[EMAIL_ADDRESS][DOMAIN_NAME]"
click at [414, 136] on input "Link" at bounding box center [418, 134] width 16 height 13
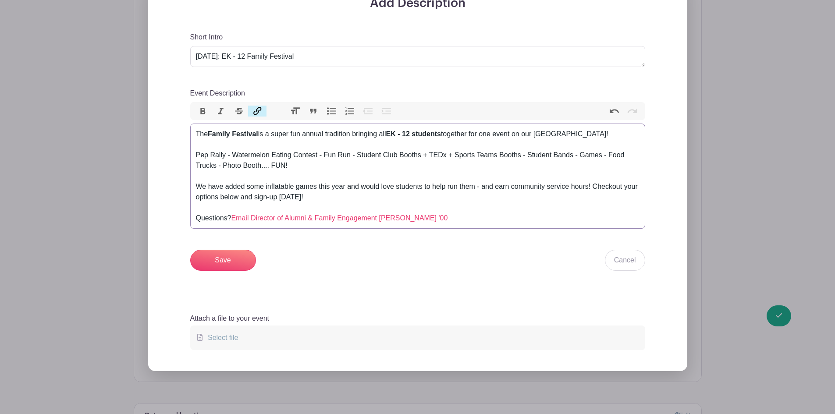
click at [359, 161] on div "The Family Festival is a super fun annual tradition bringing all EK - 12 studen…" at bounding box center [418, 176] width 444 height 95
click at [307, 218] on link "Email Director of Alumni & Family Engagement Jen Trupiano '00" at bounding box center [339, 217] width 217 height 7
click at [323, 204] on div "The Family Festival is a super fun annual tradition bringing all EK - 12 studen…" at bounding box center [418, 176] width 444 height 95
click at [313, 214] on link "Email Director of Alumni & Family Engagement Jen Trupiano '00" at bounding box center [339, 217] width 217 height 7
click at [350, 192] on div "The Family Festival is a super fun annual tradition bringing all EK - 12 studen…" at bounding box center [418, 176] width 444 height 95
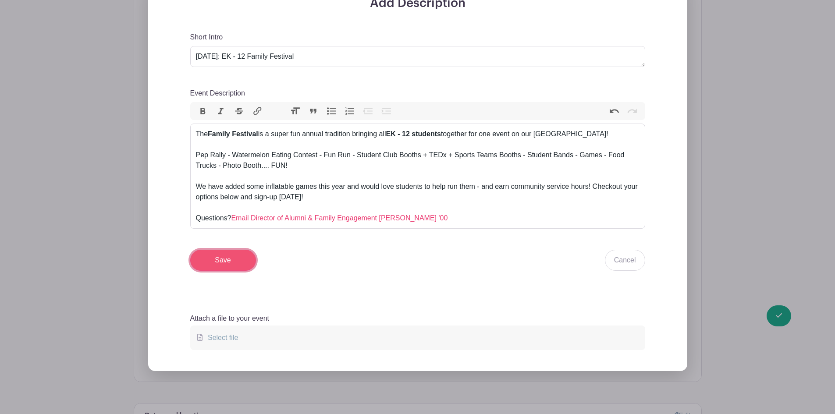
click at [233, 263] on input "Save" at bounding box center [223, 260] width 66 height 21
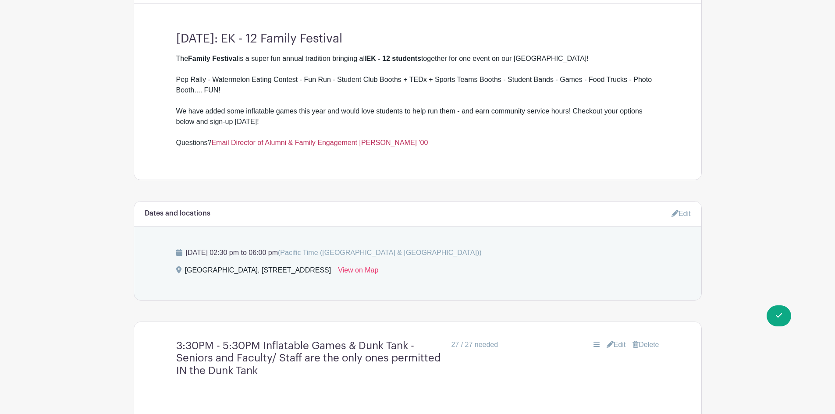
click at [301, 144] on link "Email Director of Alumni & Family Engagement Jen Trupiano '00" at bounding box center [319, 142] width 217 height 7
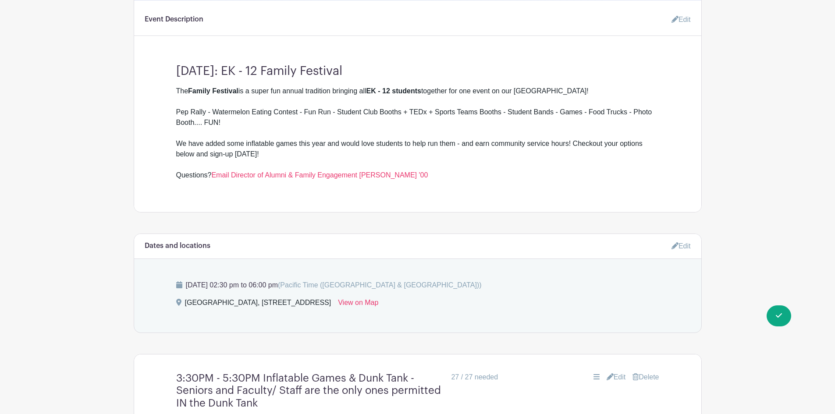
scroll to position [289, 0]
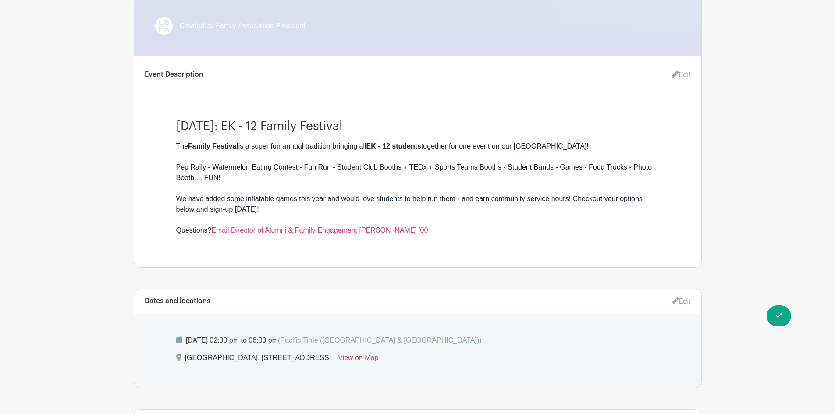
click at [684, 71] on link "Edit" at bounding box center [678, 75] width 26 height 18
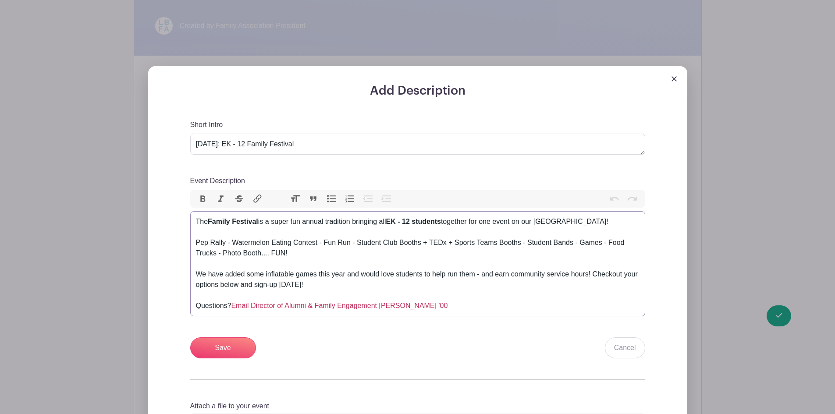
click at [237, 307] on link "Email Director of Alumni & Family Engagement Jen Trupiano '00" at bounding box center [339, 305] width 217 height 7
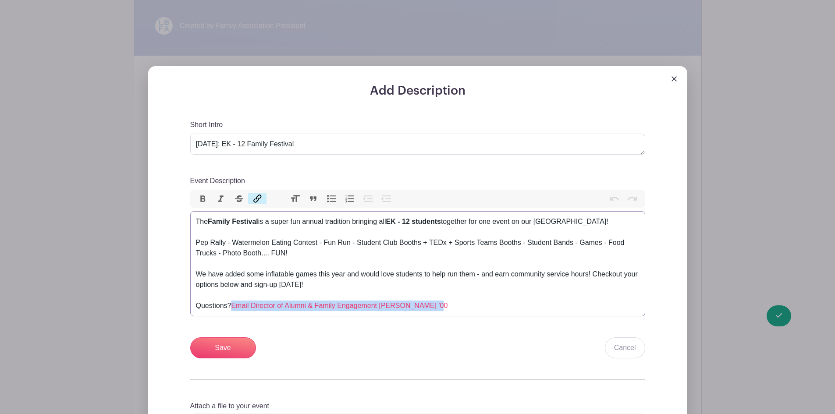
drag, startPoint x: 233, startPoint y: 304, endPoint x: 229, endPoint y: 201, distance: 103.6
click at [434, 306] on div "The Family Festival is a super fun annual tradition bringing all EK - 12 studen…" at bounding box center [418, 264] width 444 height 95
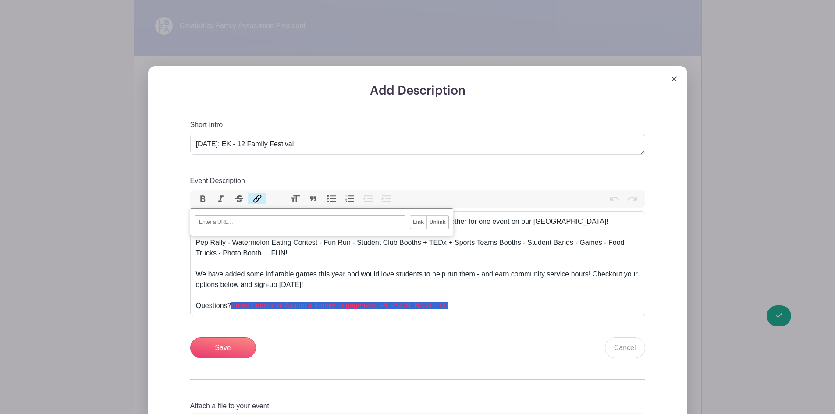
type input "mailto:[EMAIL_ADDRESS][DOMAIN_NAME]"
click at [257, 196] on button "Link" at bounding box center [257, 198] width 18 height 11
click at [435, 224] on input "Unlink" at bounding box center [438, 222] width 22 height 13
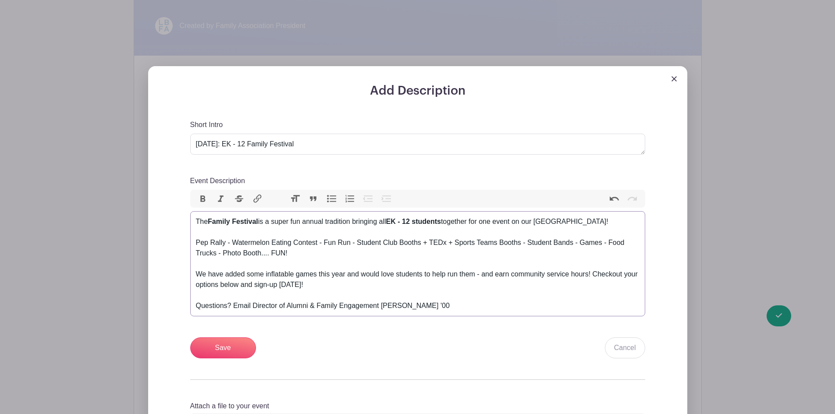
click at [334, 273] on div "The Family Festival is a super fun annual tradition bringing all EK - 12 studen…" at bounding box center [418, 264] width 444 height 95
drag, startPoint x: 253, startPoint y: 306, endPoint x: 350, endPoint y: 239, distance: 118.0
click at [432, 304] on div "The Family Festival is a super fun annual tradition bringing all EK - 12 studen…" at bounding box center [418, 264] width 444 height 95
click at [255, 197] on button "Link" at bounding box center [257, 198] width 18 height 11
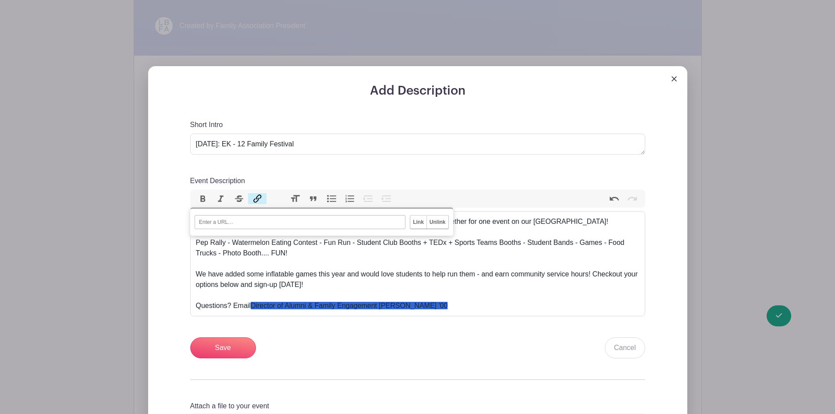
paste input "mailto:[EMAIL_ADDRESS][DOMAIN_NAME]"
type input "mailto:[EMAIL_ADDRESS][DOMAIN_NAME]"
click at [419, 222] on input "Link" at bounding box center [418, 222] width 16 height 13
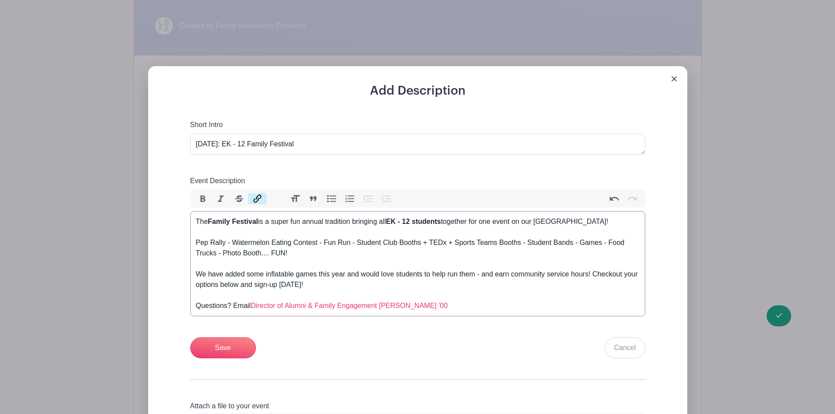
click at [417, 254] on div "The Family Festival is a super fun annual tradition bringing all EK - 12 studen…" at bounding box center [418, 264] width 444 height 95
click at [227, 347] on input "Save" at bounding box center [223, 348] width 66 height 21
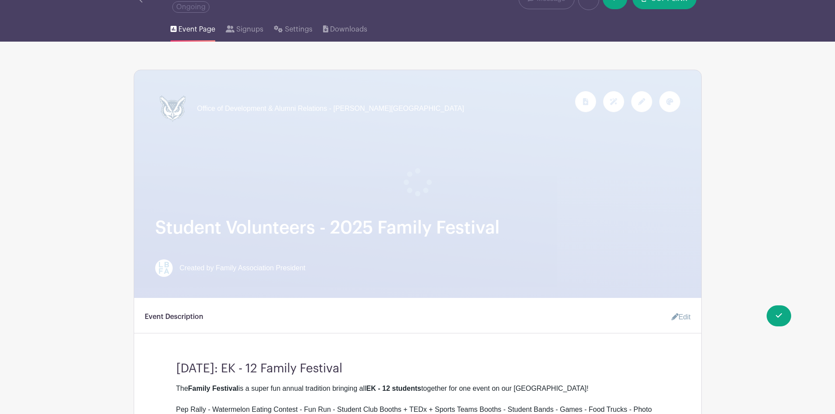
scroll to position [132, 0]
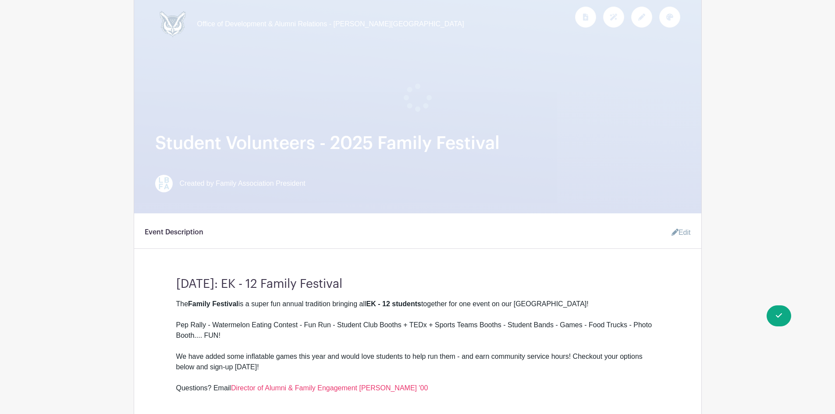
click at [681, 232] on link "Edit" at bounding box center [678, 233] width 26 height 18
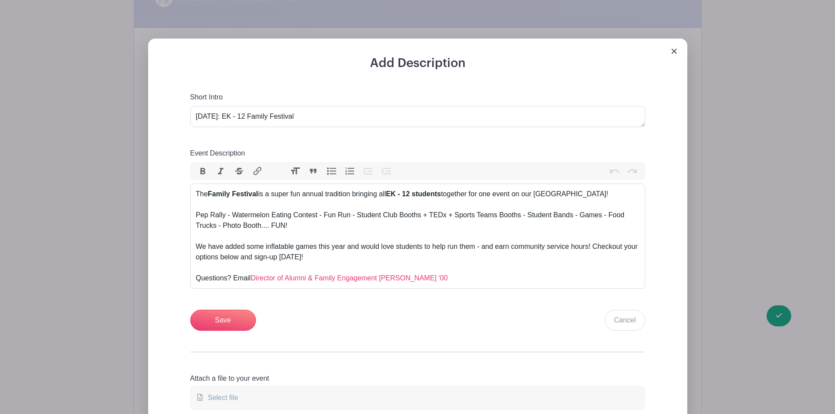
scroll to position [395, 0]
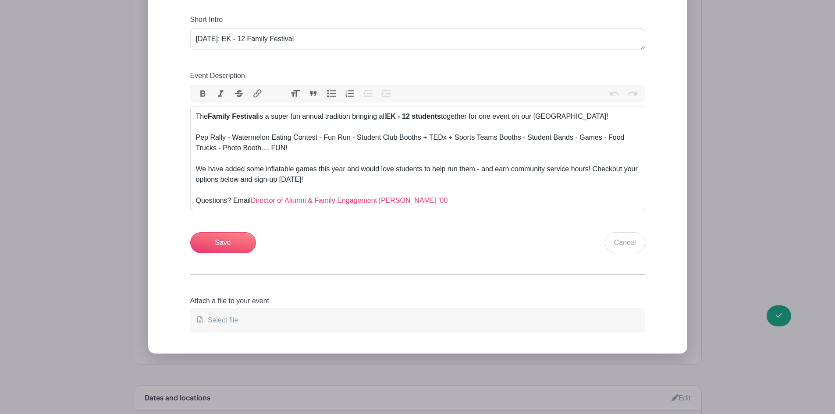
click at [232, 317] on span "Select file" at bounding box center [221, 320] width 34 height 7
click at [0, 0] on input "Select file" at bounding box center [0, 0] width 0 height 0
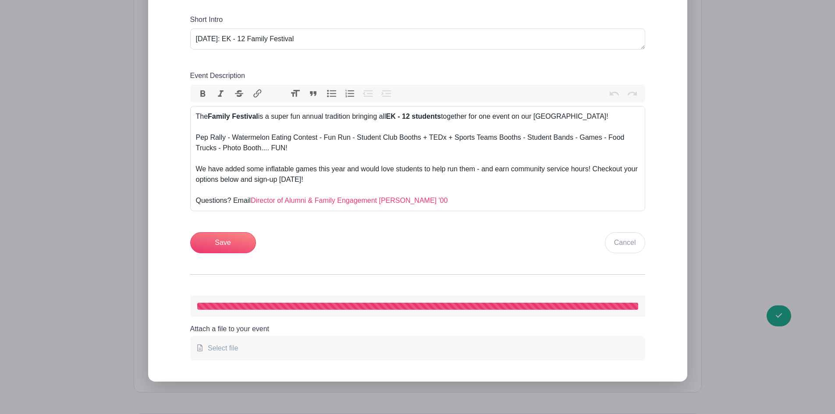
scroll to position [325, 0]
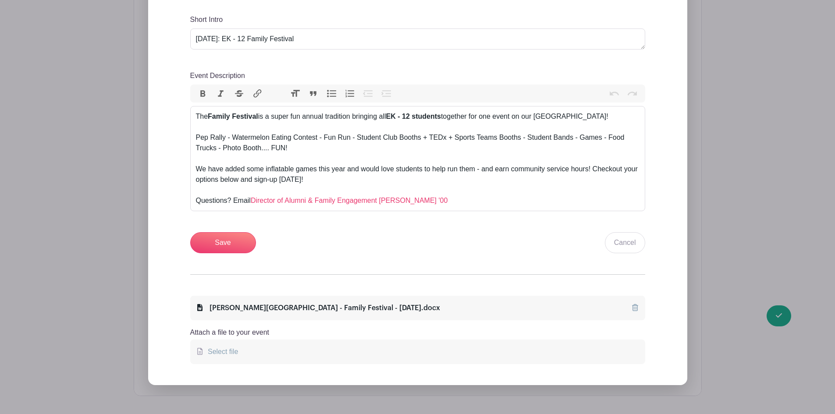
click at [300, 308] on div "Laguna Blanca School - Family Festival - Fri. 10.24.25.docx" at bounding box center [318, 308] width 243 height 11
click at [202, 306] on icon at bounding box center [199, 307] width 5 height 7
click at [293, 292] on div "Add Description Short Intro Friday, October 24, 2025: EK - 12 Family Festival E…" at bounding box center [417, 182] width 497 height 407
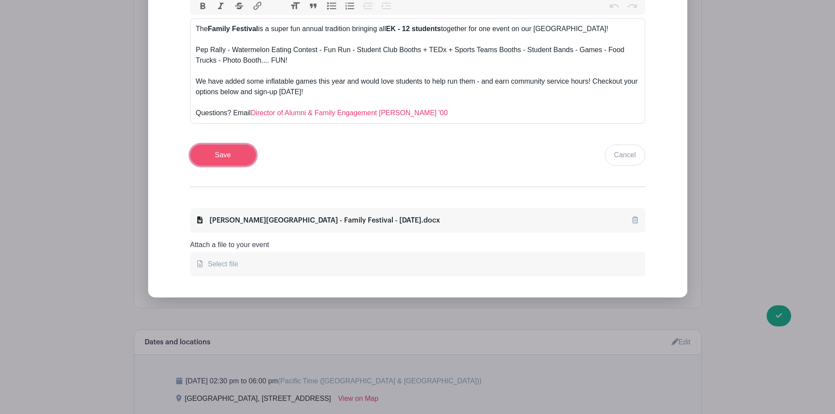
click at [230, 150] on input "Save" at bounding box center [223, 155] width 66 height 21
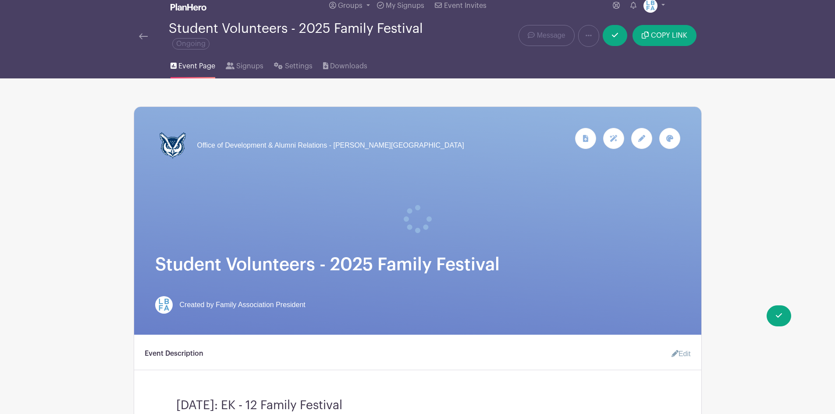
scroll to position [0, 0]
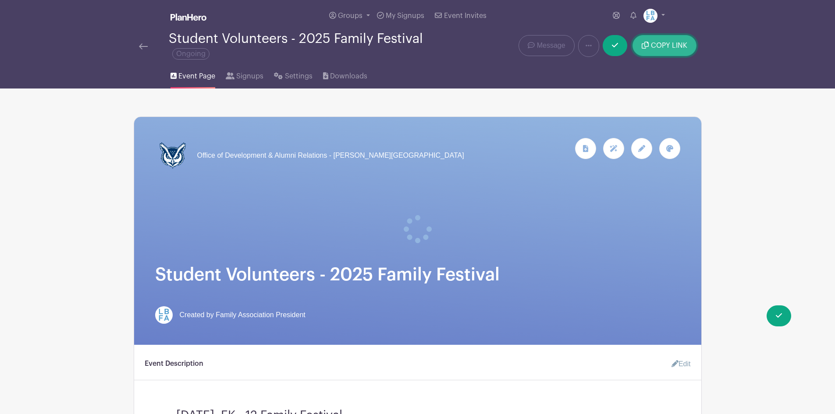
click at [665, 46] on span "COPY LINK" at bounding box center [669, 45] width 36 height 7
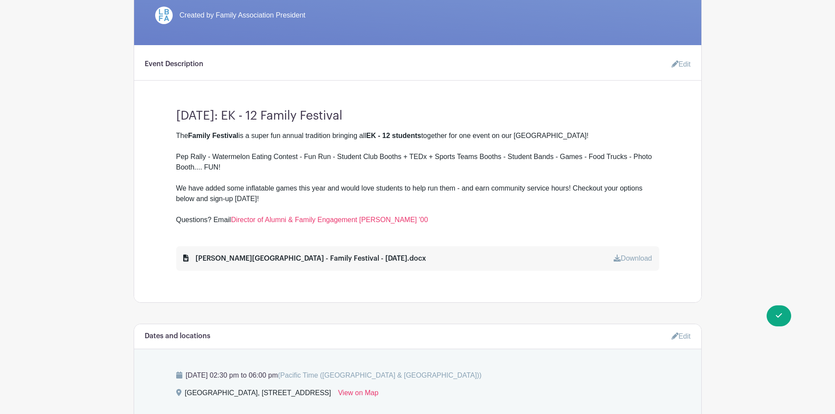
scroll to position [351, 0]
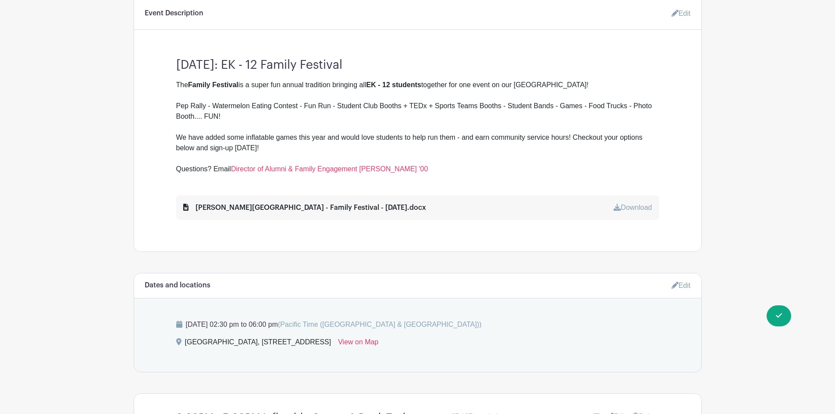
click at [469, 191] on div "Friday, October 24, 2025: EK - 12 Family Festival The Family Festival is a supe…" at bounding box center [417, 135] width 525 height 169
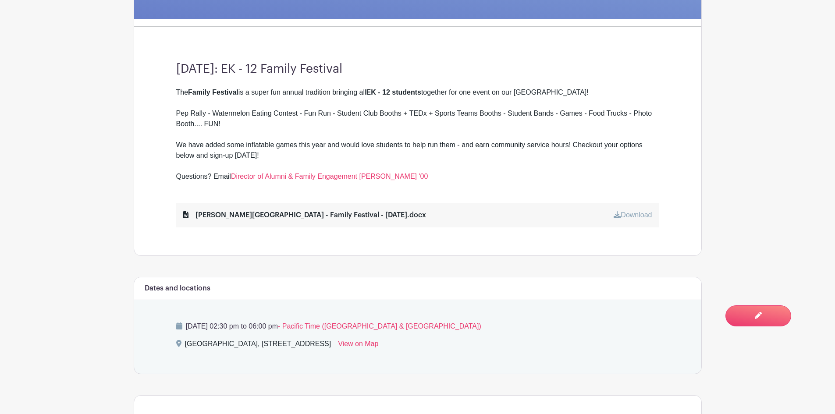
scroll to position [237, 0]
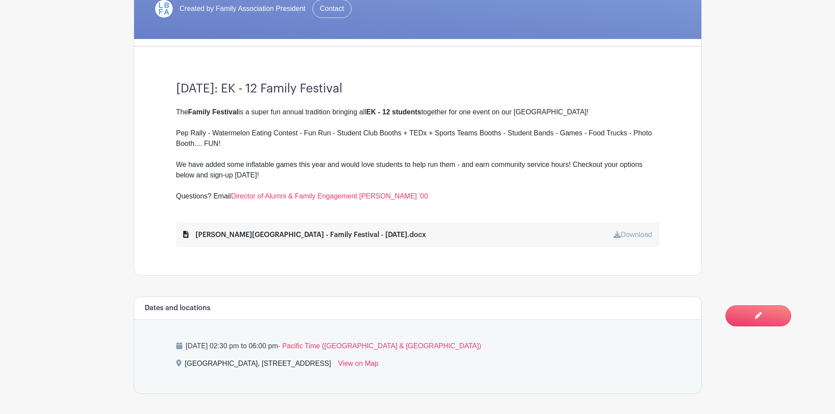
click at [228, 233] on div "[PERSON_NAME][GEOGRAPHIC_DATA] - Family Festival - [DATE].docx" at bounding box center [304, 235] width 243 height 11
click at [182, 232] on div "[PERSON_NAME][GEOGRAPHIC_DATA] - Family Festival - [DATE].docx Download" at bounding box center [417, 235] width 483 height 25
drag, startPoint x: 184, startPoint y: 233, endPoint x: 622, endPoint y: 224, distance: 437.8
click at [196, 233] on div "[PERSON_NAME][GEOGRAPHIC_DATA] - Family Festival - [DATE].docx" at bounding box center [304, 235] width 243 height 11
click at [629, 234] on link "Download" at bounding box center [633, 234] width 38 height 7
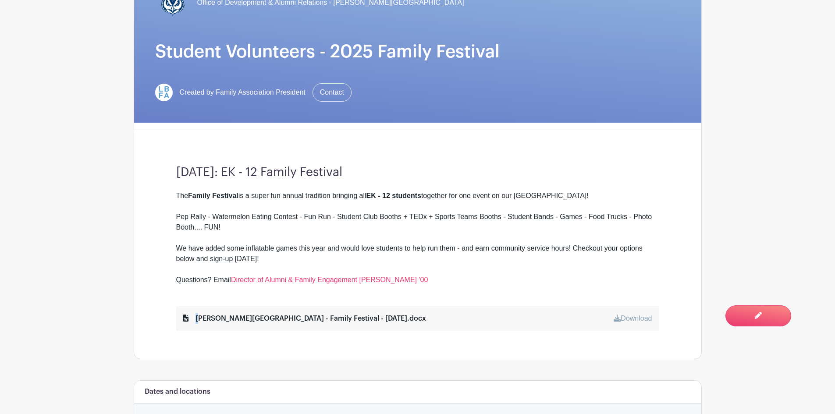
scroll to position [61, 0]
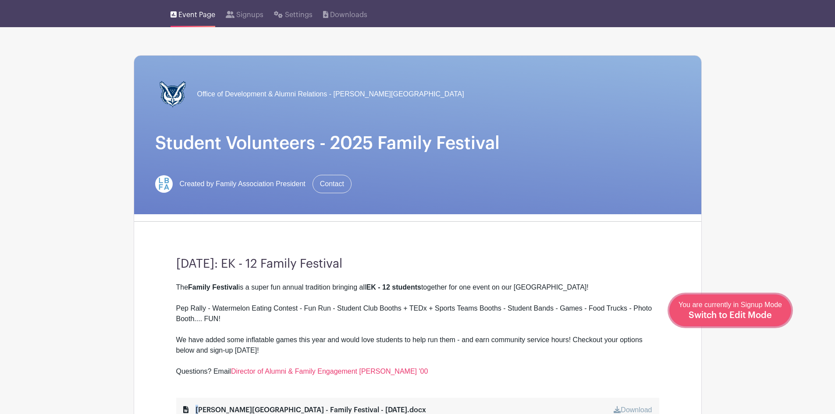
click at [747, 311] on span "Switch to Edit Mode" at bounding box center [730, 315] width 83 height 9
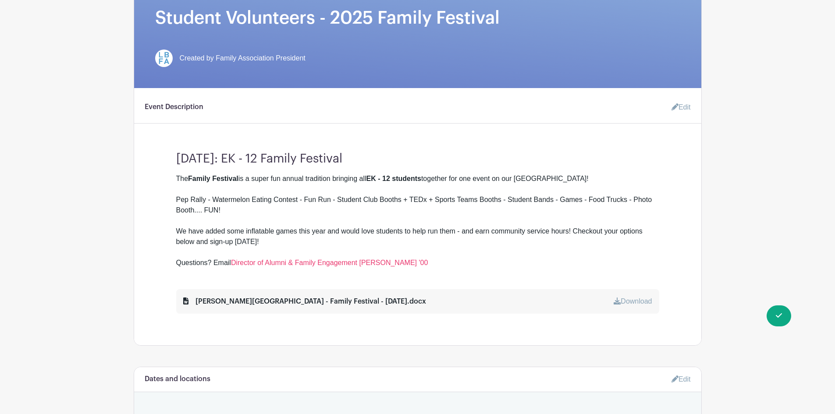
scroll to position [189, 0]
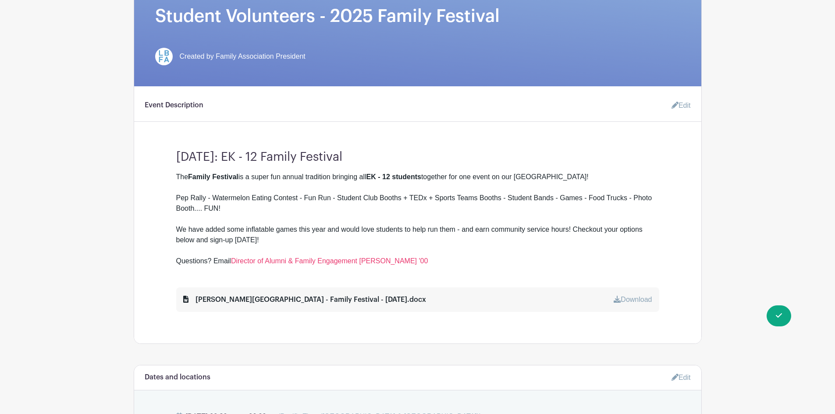
click at [684, 100] on link "Edit" at bounding box center [678, 106] width 26 height 18
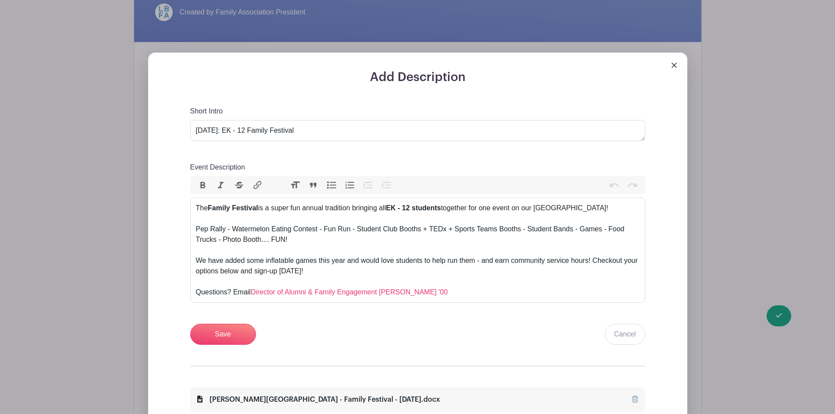
scroll to position [320, 0]
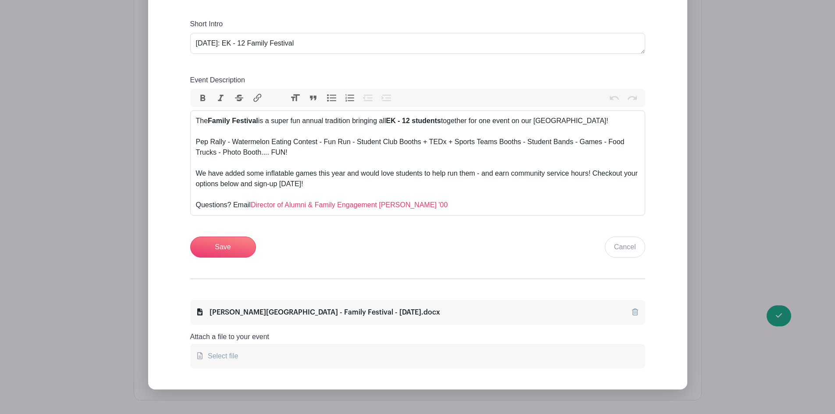
drag, startPoint x: 636, startPoint y: 312, endPoint x: 455, endPoint y: 44, distance: 324.0
click at [636, 312] on icon at bounding box center [635, 312] width 6 height 7
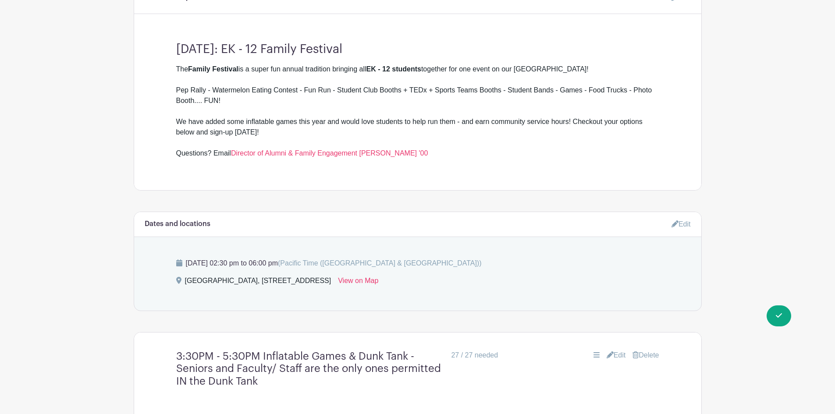
scroll to position [246, 0]
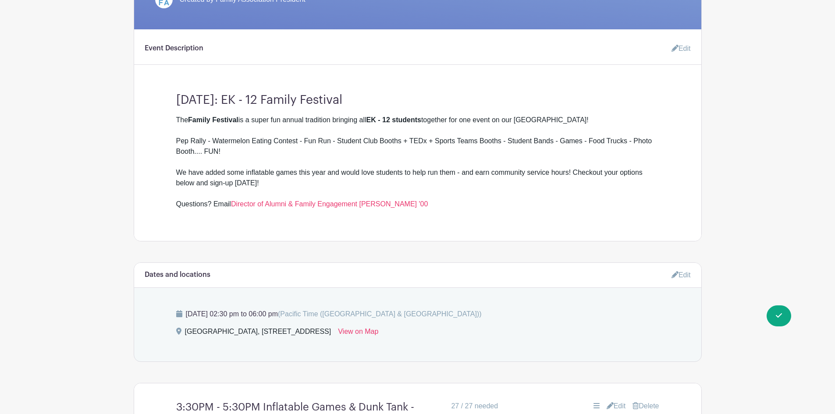
click at [680, 50] on link "Edit" at bounding box center [678, 49] width 26 height 18
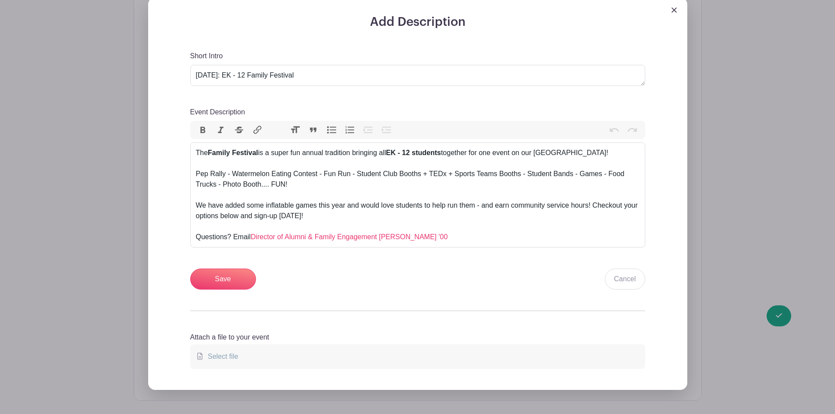
scroll to position [377, 0]
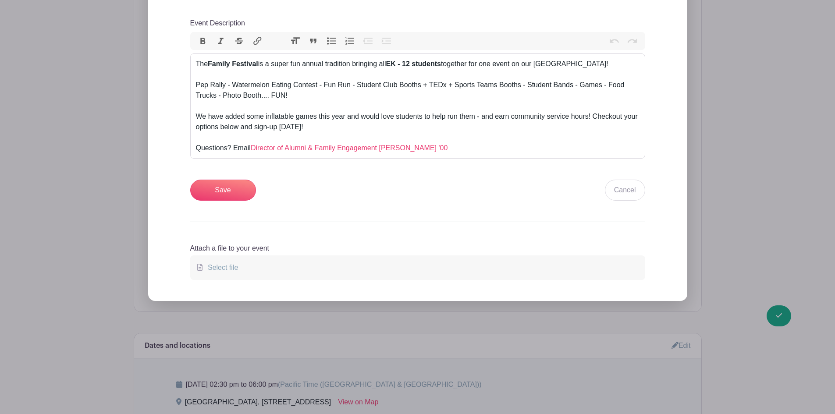
click at [225, 269] on span "Select file" at bounding box center [221, 267] width 34 height 7
click at [0, 0] on input "Select file" at bounding box center [0, 0] width 0 height 0
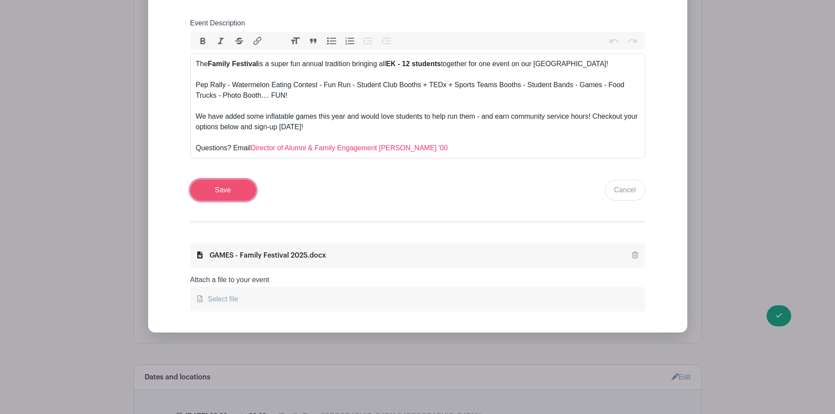
click at [229, 189] on input "Save" at bounding box center [223, 190] width 66 height 21
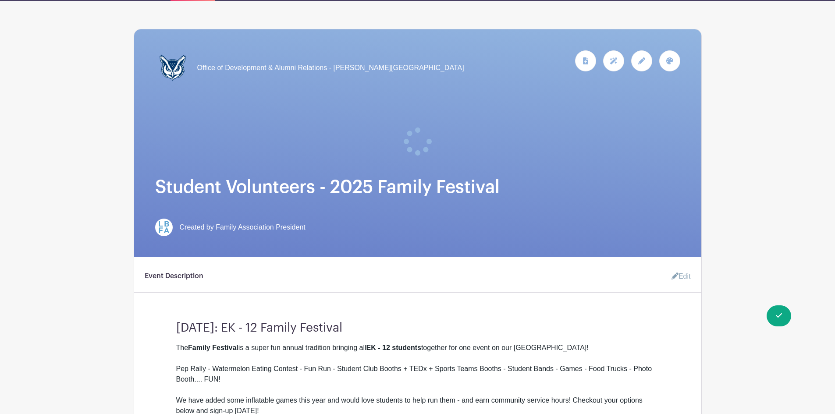
scroll to position [0, 0]
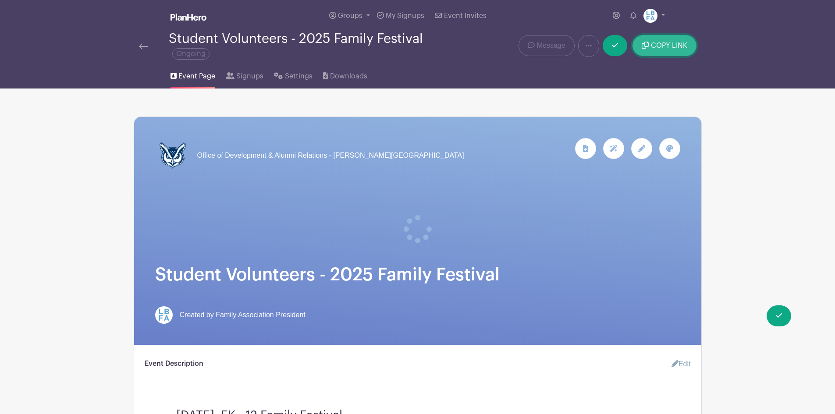
click at [664, 43] on span "COPY LINK" at bounding box center [669, 45] width 36 height 7
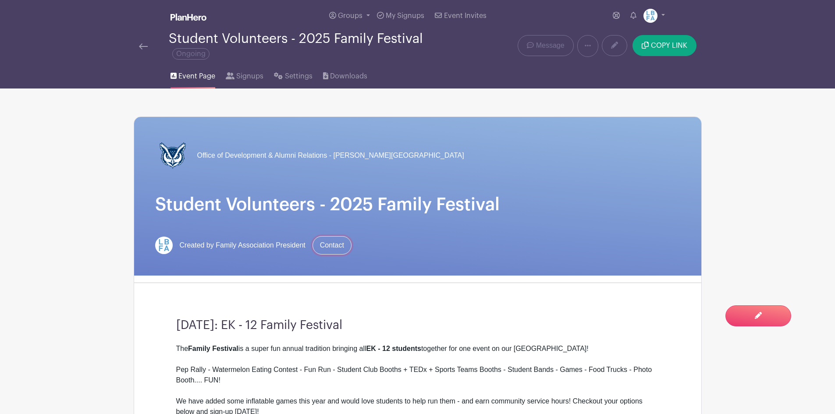
click at [328, 242] on link "Contact" at bounding box center [332, 245] width 39 height 18
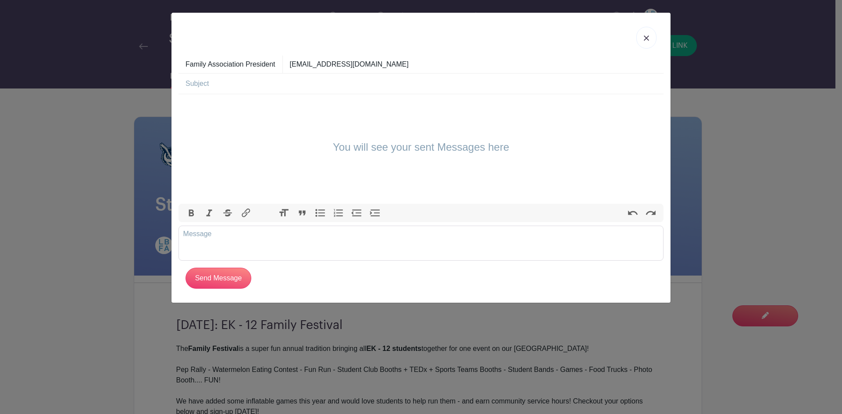
click at [643, 36] on link at bounding box center [646, 38] width 20 height 22
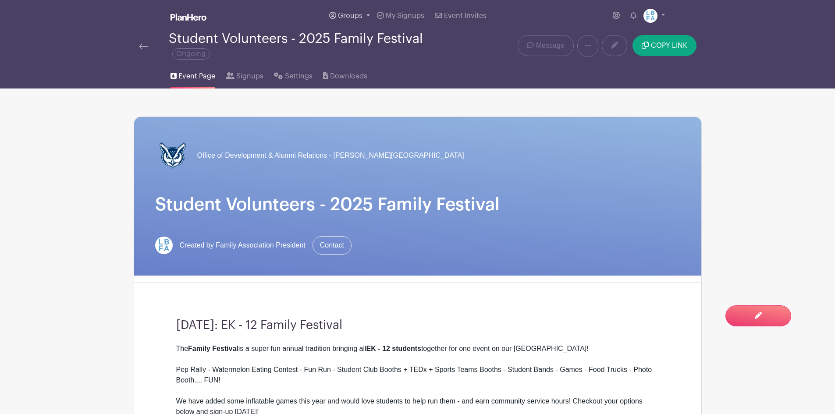
click at [341, 8] on link "Groups" at bounding box center [350, 16] width 48 height 32
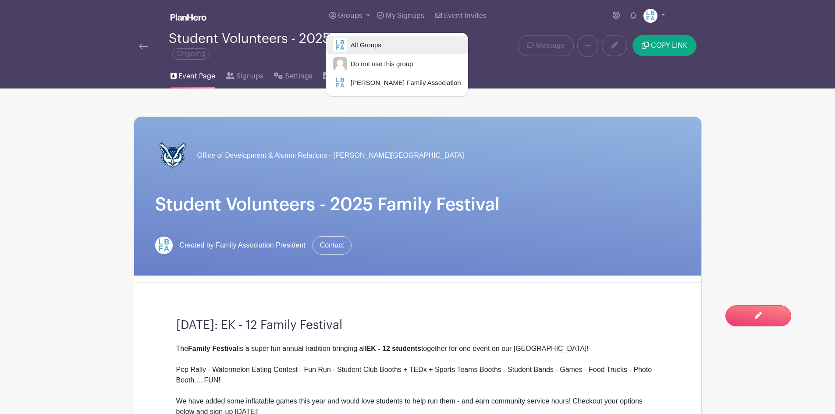
click at [348, 38] on link "All Groups" at bounding box center [397, 45] width 142 height 18
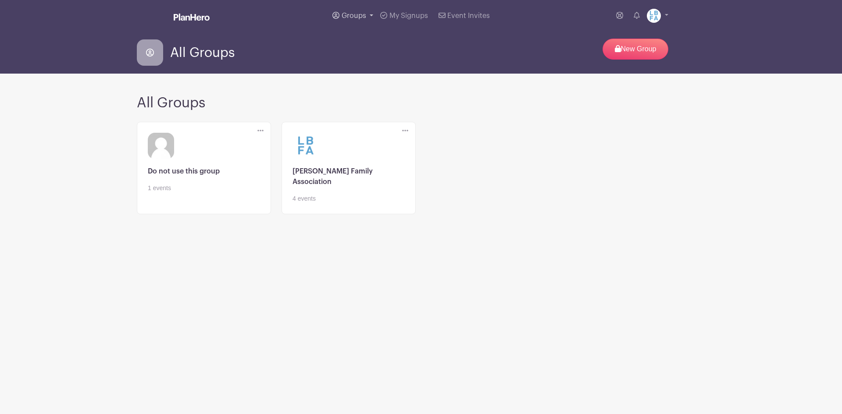
click at [355, 13] on span "Groups" at bounding box center [354, 15] width 25 height 7
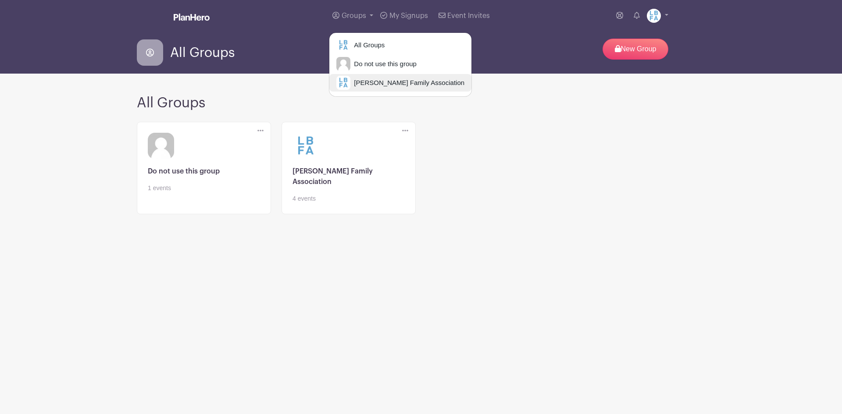
click at [376, 78] on span "[PERSON_NAME] Family Association" at bounding box center [407, 83] width 114 height 10
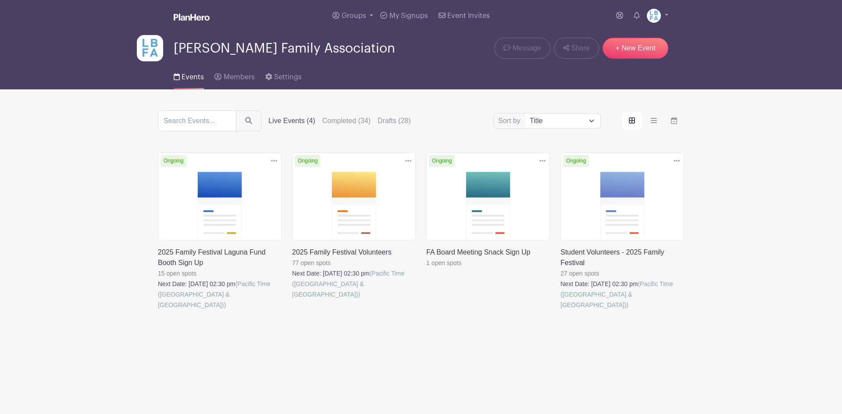
click at [560, 310] on link at bounding box center [560, 310] width 0 height 0
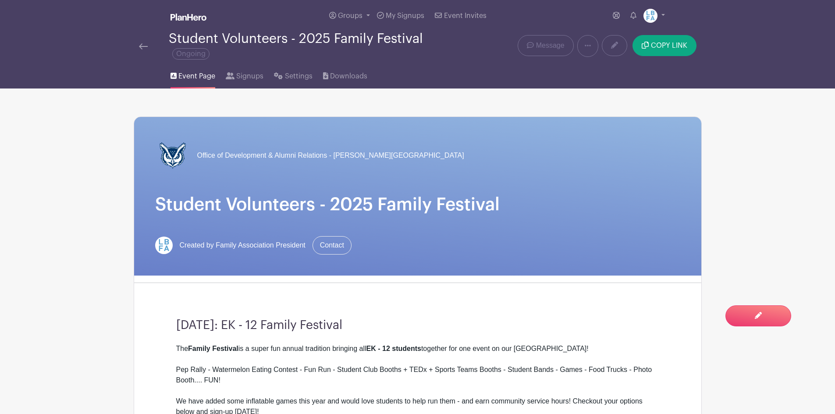
click at [194, 14] on img at bounding box center [189, 17] width 36 height 7
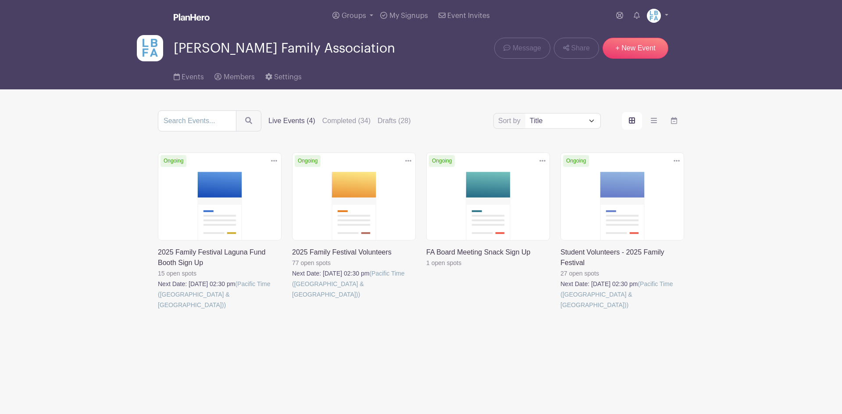
click at [560, 310] on link at bounding box center [560, 310] width 0 height 0
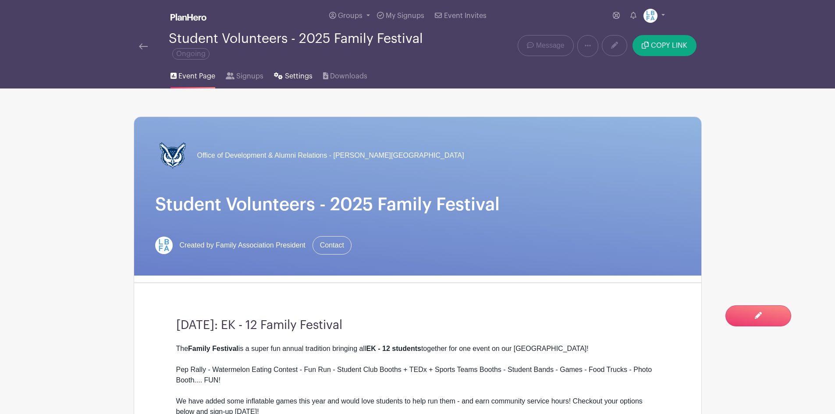
click at [287, 75] on span "Settings" at bounding box center [299, 76] width 28 height 11
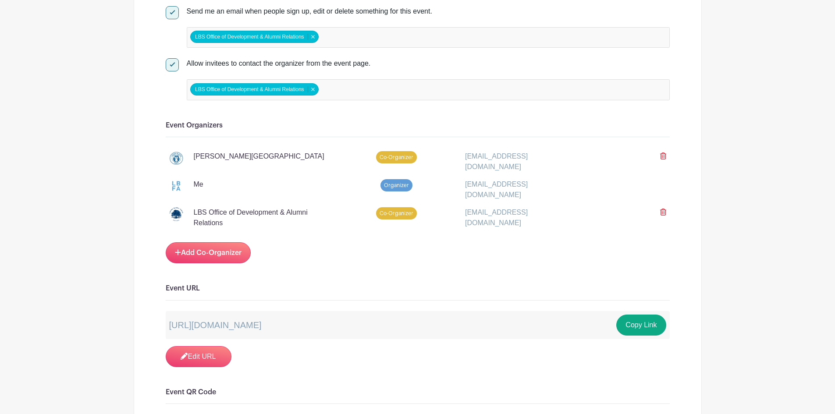
scroll to position [439, 0]
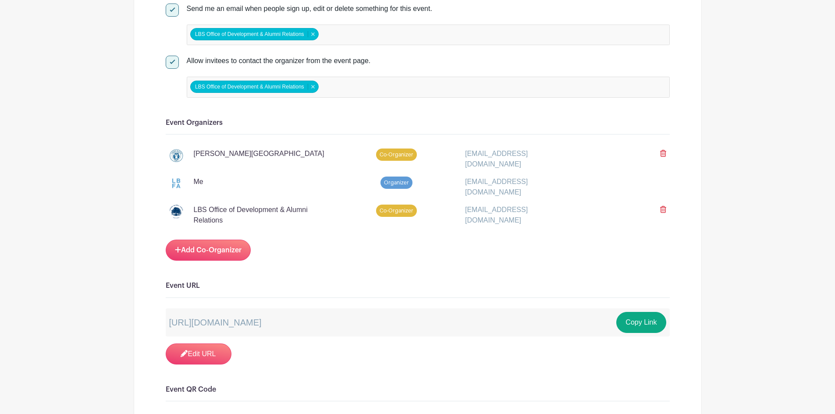
click at [664, 154] on icon at bounding box center [663, 153] width 6 height 7
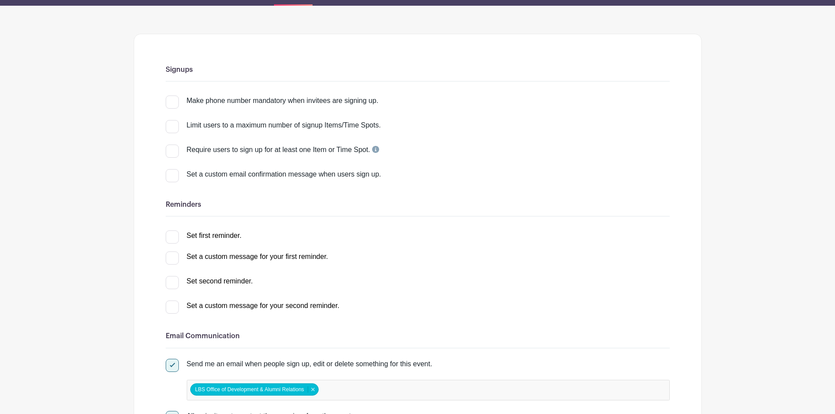
scroll to position [22, 0]
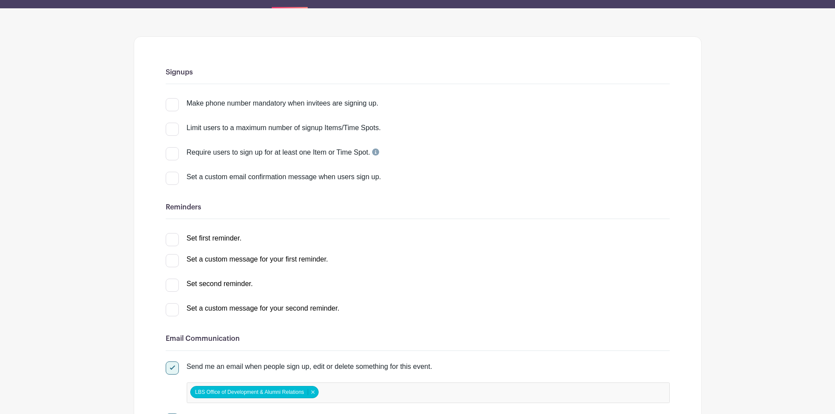
scroll to position [89, 0]
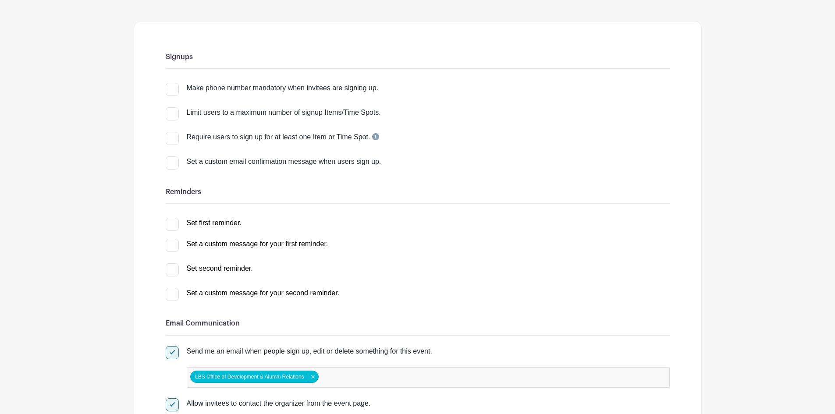
click at [178, 230] on div at bounding box center [172, 224] width 13 height 13
click at [171, 224] on input "Set first reminder." at bounding box center [169, 221] width 6 height 6
checkbox input "true"
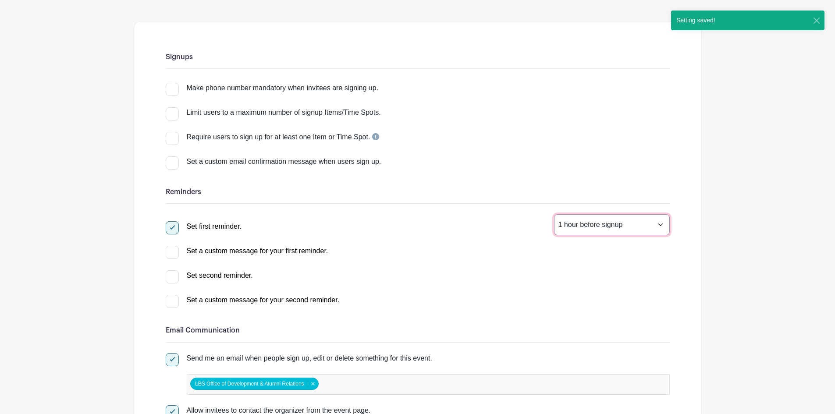
click at [574, 232] on select "1 hour before signup 2 hours before signup 3 hours before signup 4 hours before…" at bounding box center [612, 224] width 116 height 21
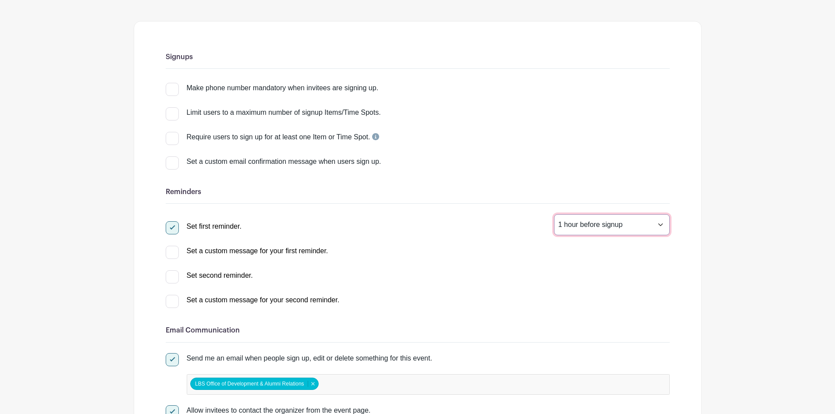
select select "24"
click at [554, 221] on select "1 hour before signup 2 hours before signup 3 hours before signup 4 hours before…" at bounding box center [612, 224] width 116 height 21
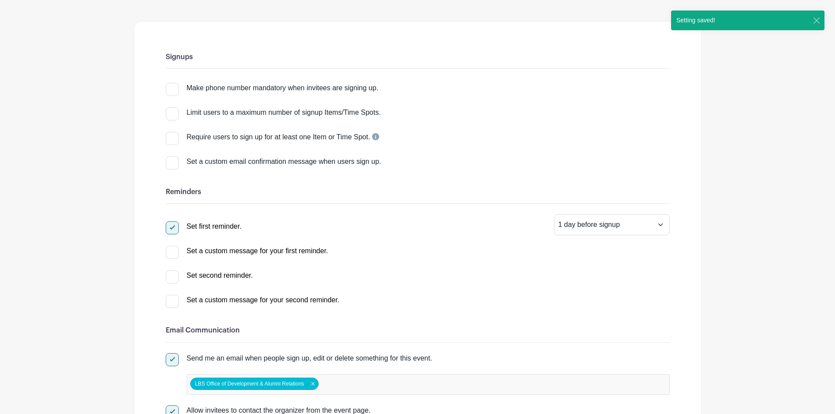
click at [362, 232] on div "Set first reminder. 1 hour before signup 2 hours before signup 3 hours before s…" at bounding box center [418, 224] width 504 height 21
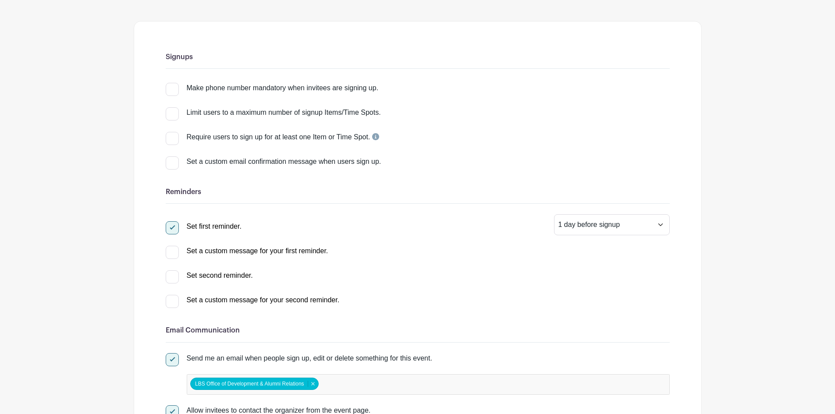
click at [175, 235] on div at bounding box center [172, 227] width 13 height 13
click at [171, 227] on input "Set first reminder." at bounding box center [169, 224] width 6 height 6
checkbox input "false"
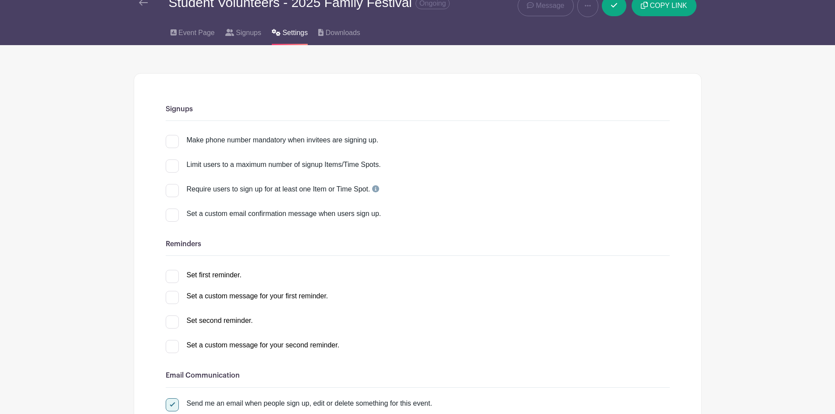
scroll to position [0, 0]
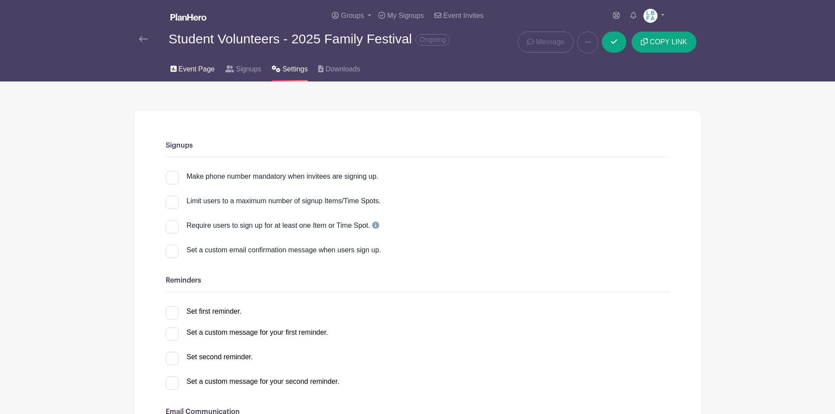
click at [190, 75] on span "Event Page" at bounding box center [196, 69] width 36 height 11
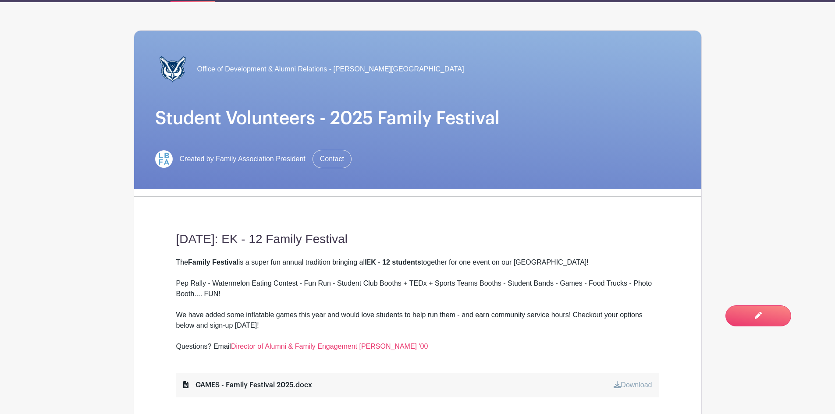
scroll to position [88, 0]
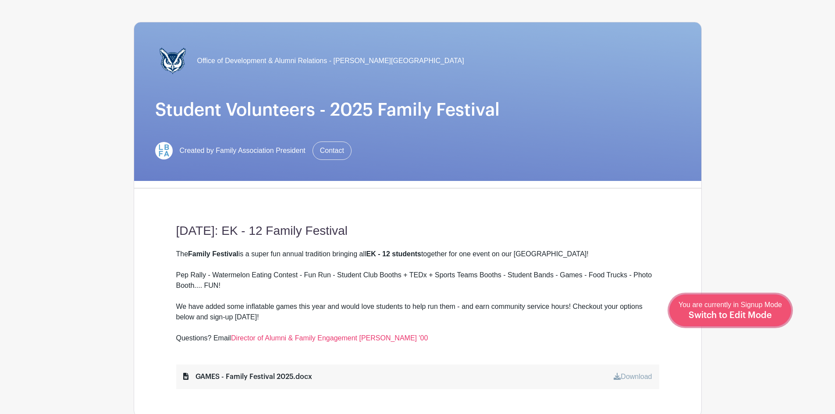
click at [749, 316] on span "Switch to Edit Mode" at bounding box center [730, 315] width 83 height 9
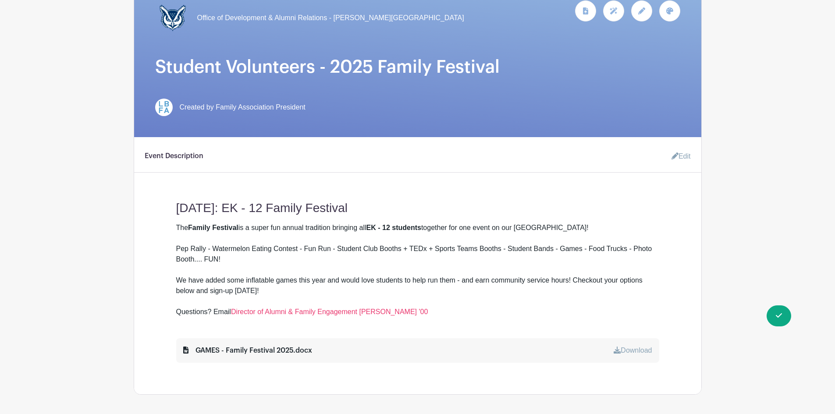
scroll to position [132, 0]
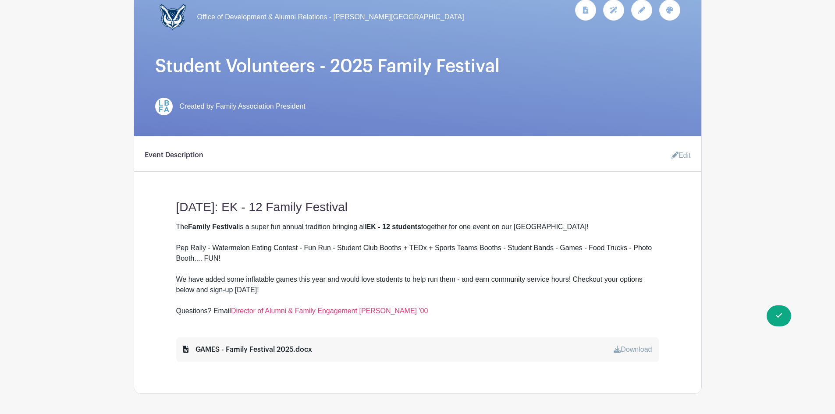
click at [178, 232] on div "The Family Festival is a super fun annual tradition bringing all EK - 12 studen…" at bounding box center [417, 269] width 483 height 95
drag, startPoint x: 191, startPoint y: 236, endPoint x: 624, endPoint y: 264, distance: 434.1
click at [192, 231] on strong "Family Festival" at bounding box center [213, 226] width 50 height 7
click at [688, 162] on link "Edit" at bounding box center [678, 156] width 26 height 18
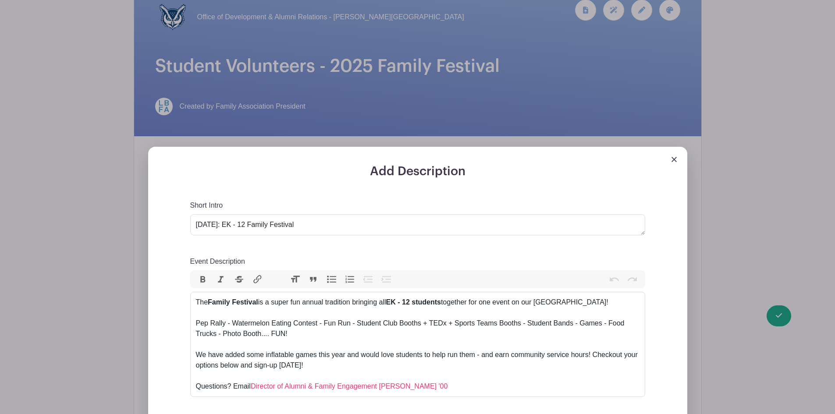
scroll to position [219, 0]
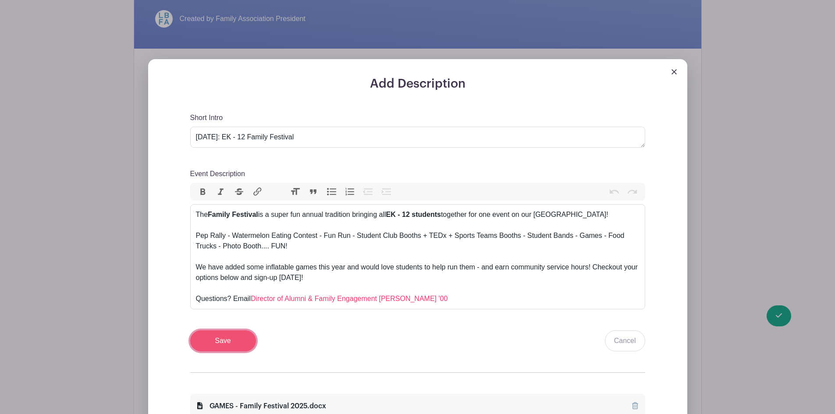
click at [227, 347] on input "Save" at bounding box center [223, 341] width 66 height 21
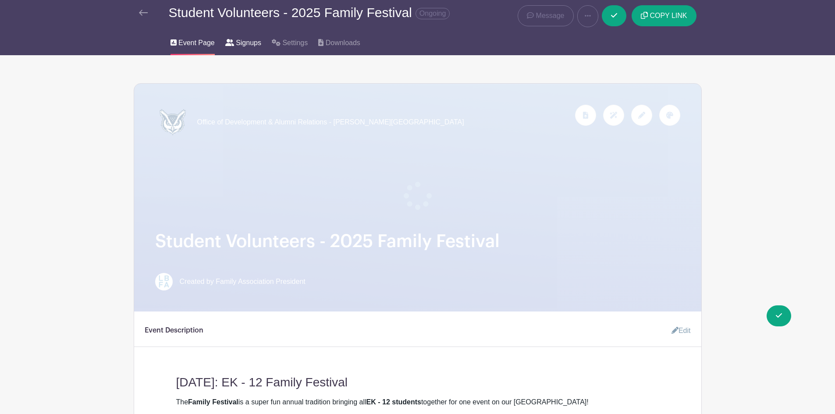
scroll to position [0, 0]
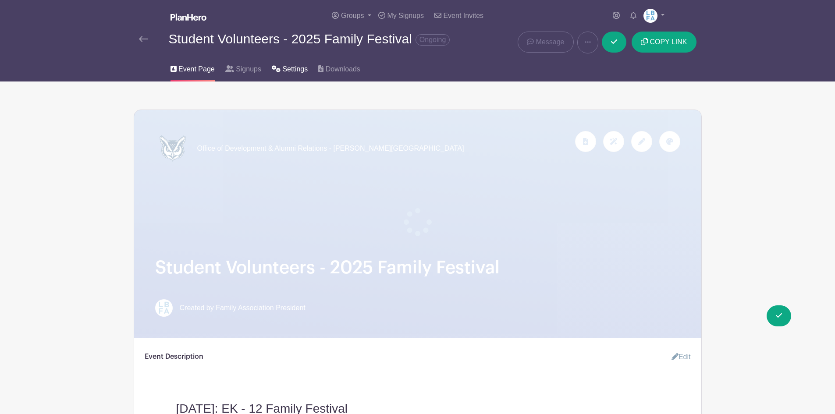
click at [306, 75] on span "Settings" at bounding box center [294, 69] width 25 height 11
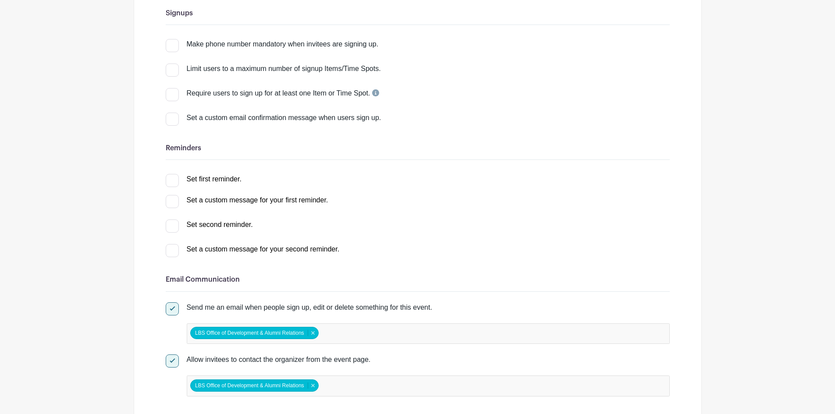
scroll to position [132, 0]
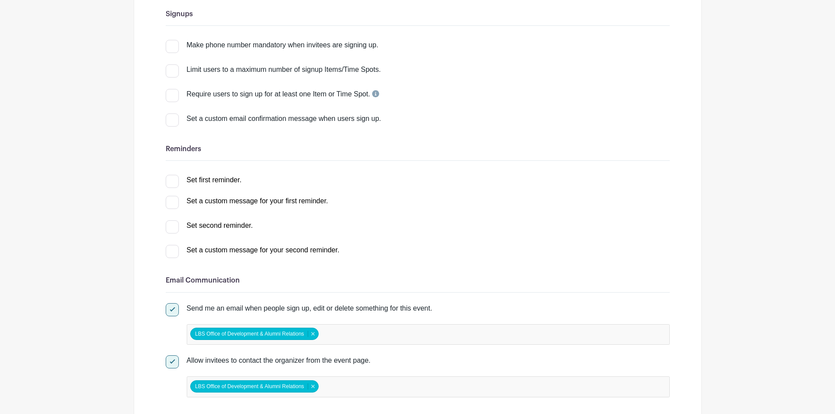
click at [171, 188] on div at bounding box center [172, 181] width 13 height 13
click at [171, 181] on input "Set first reminder." at bounding box center [169, 178] width 6 height 6
select select "1"
checkbox input "true"
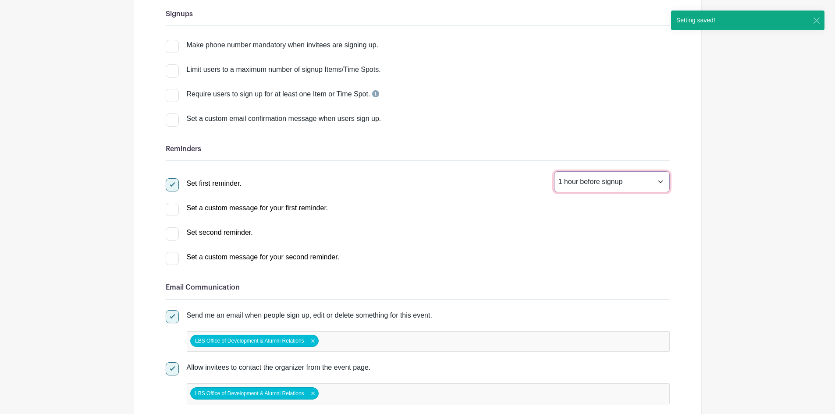
click at [573, 187] on select "1 hour before signup 2 hours before signup 3 hours before signup 4 hours before…" at bounding box center [612, 181] width 116 height 21
select select "24"
click at [554, 178] on select "1 hour before signup 2 hours before signup 3 hours before signup 4 hours before…" at bounding box center [612, 181] width 116 height 21
click at [168, 216] on div at bounding box center [172, 209] width 13 height 13
click at [168, 209] on input "Set a custom message for your first reminder." at bounding box center [169, 206] width 6 height 6
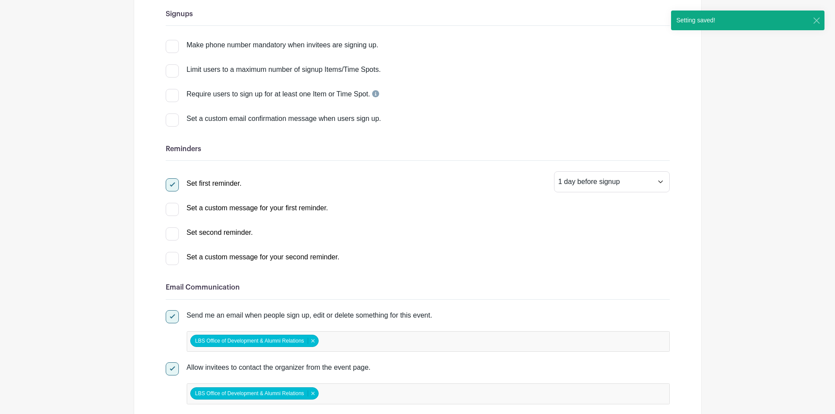
checkbox input "true"
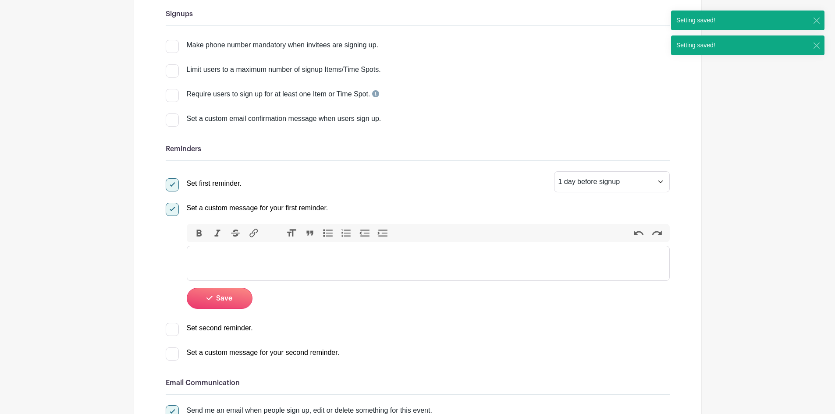
click at [282, 278] on trix-editor at bounding box center [428, 263] width 483 height 35
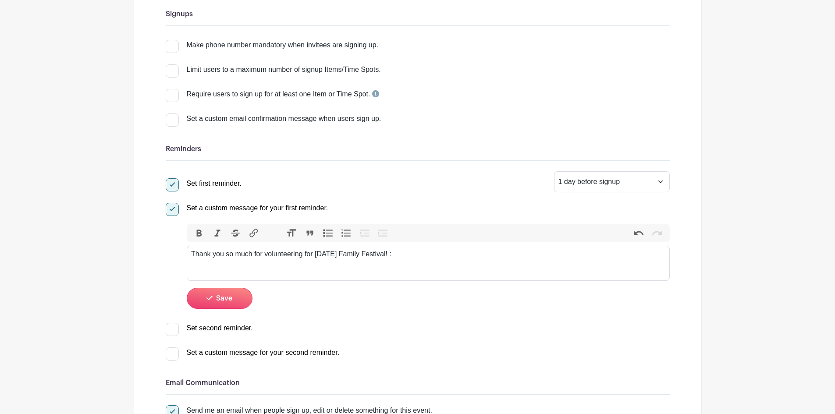
type trix-editor "<div>Thank you so much for volunteering for tomorrow's Family Festival! :)</div>"
click at [225, 302] on span "Save" at bounding box center [224, 298] width 16 height 7
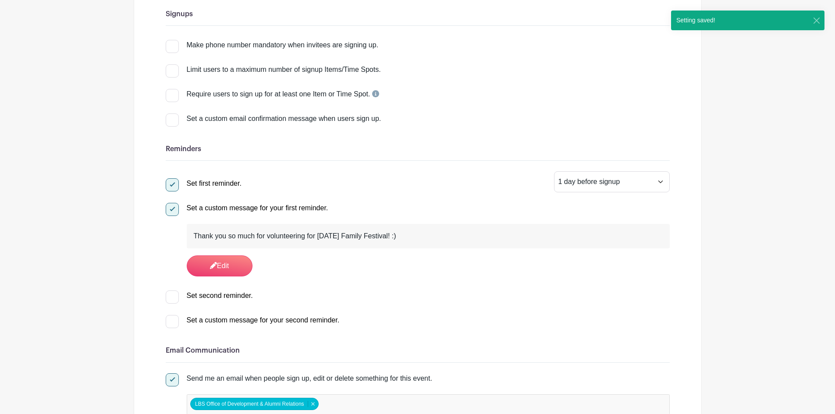
click at [171, 303] on div at bounding box center [172, 297] width 13 height 13
click at [171, 296] on input "Set second reminder." at bounding box center [169, 294] width 6 height 6
checkbox input "true"
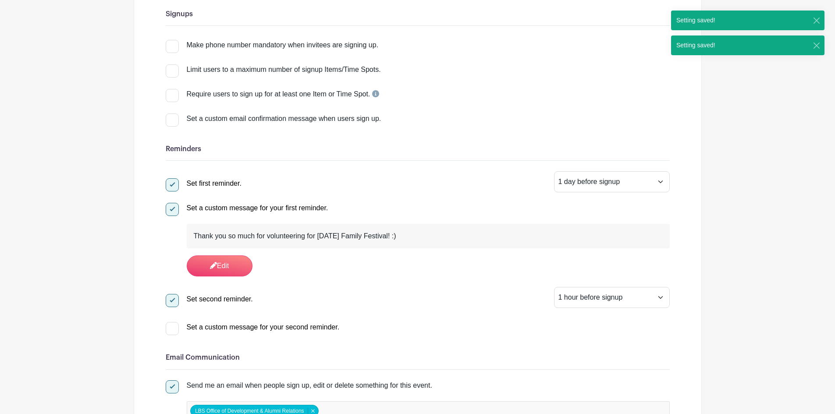
click at [330, 277] on div "Thank you so much for volunteering for tomorrow's Family Festival! :) Edit" at bounding box center [428, 250] width 483 height 53
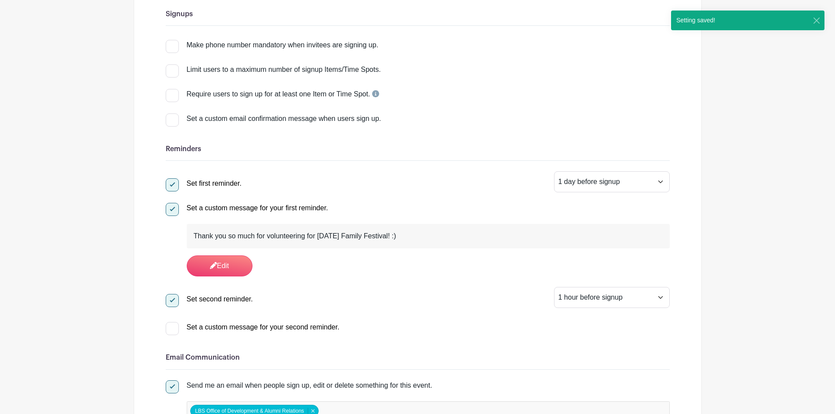
click at [172, 335] on div at bounding box center [172, 328] width 13 height 13
click at [171, 328] on input "Set a custom message for your second reminder." at bounding box center [169, 325] width 6 height 6
checkbox input "true"
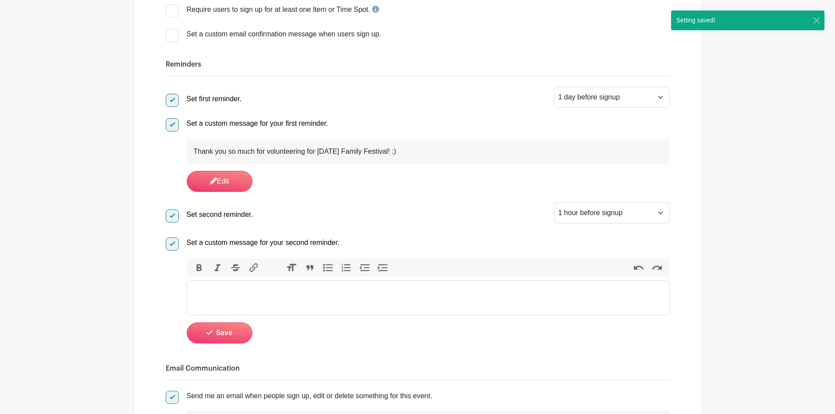
scroll to position [219, 0]
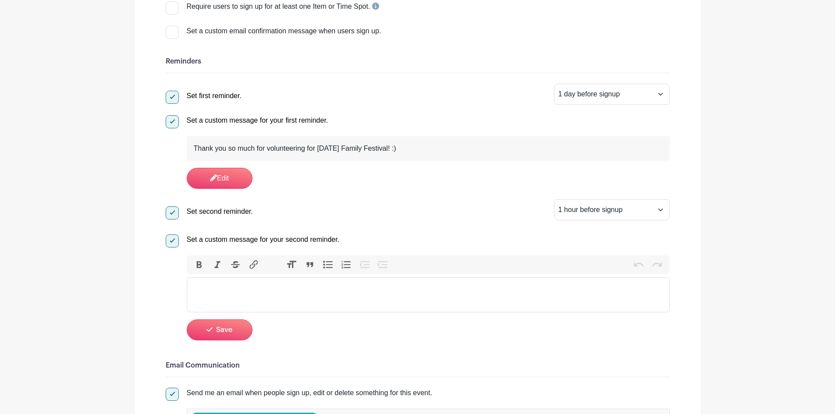
click at [274, 301] on trix-editor at bounding box center [428, 295] width 483 height 35
type trix-editor "<div>See you soon, thank you for volunteering!</div>"
click at [225, 341] on button "Save" at bounding box center [220, 330] width 66 height 21
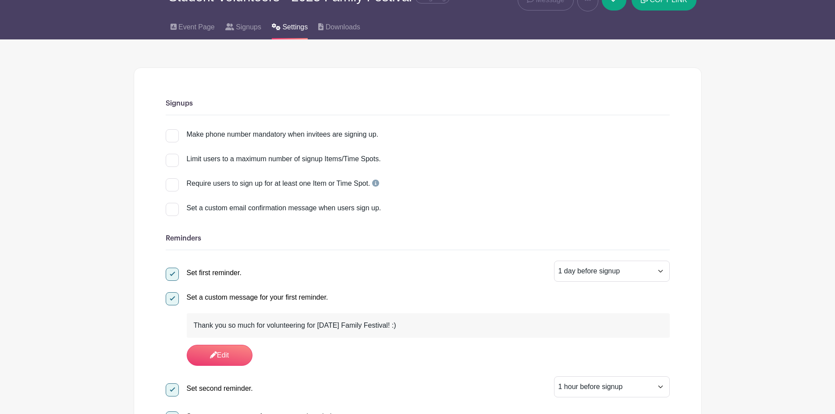
scroll to position [0, 0]
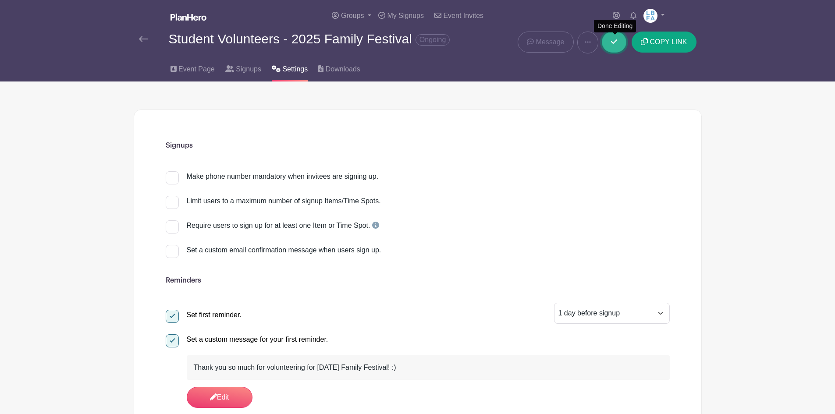
click at [610, 46] on link at bounding box center [614, 42] width 25 height 21
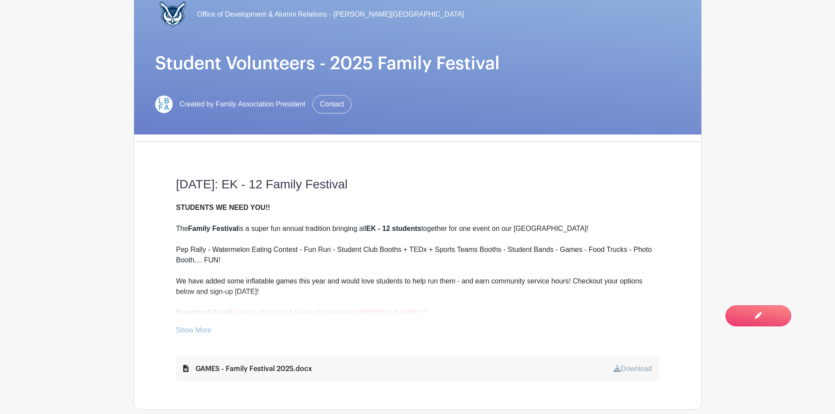
scroll to position [175, 0]
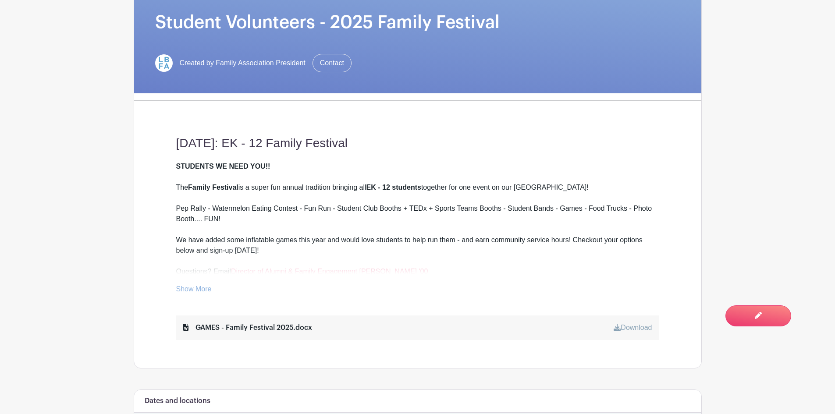
drag, startPoint x: 604, startPoint y: 227, endPoint x: 603, endPoint y: 220, distance: 7.1
click at [604, 227] on div "STUDENTS WE NEED YOU!! The Family Festival is a super fun annual tradition brin…" at bounding box center [417, 219] width 483 height 116
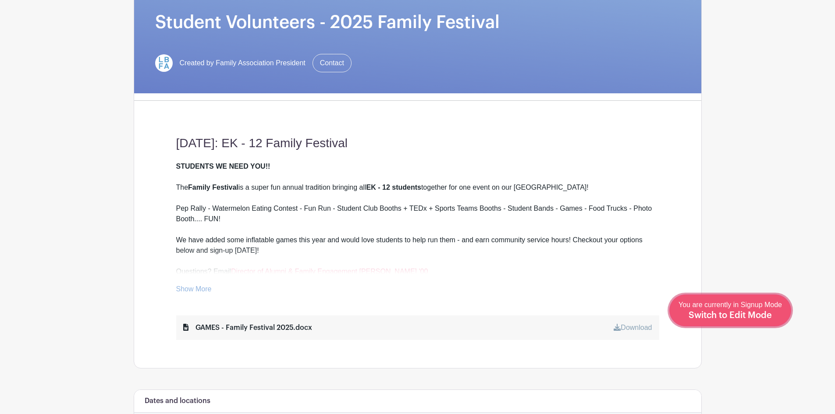
click at [752, 307] on span "You are currently in Signup Mode Switch to Edit Mode" at bounding box center [730, 310] width 103 height 18
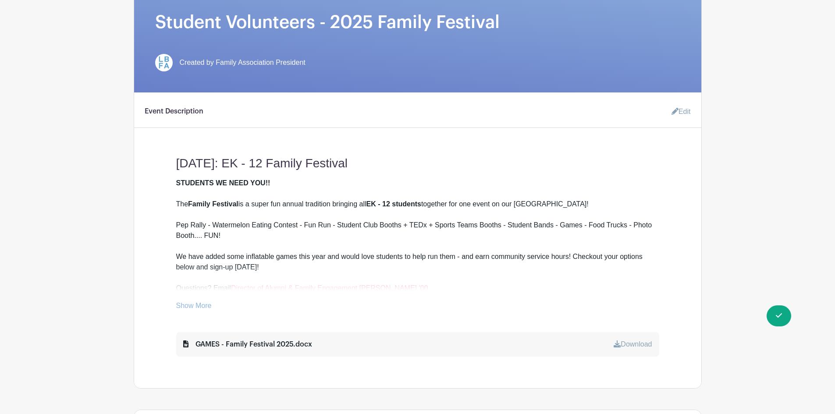
click at [325, 212] on div "STUDENTS WE NEED YOU!! The Family Festival is a super fun annual tradition brin…" at bounding box center [417, 236] width 483 height 116
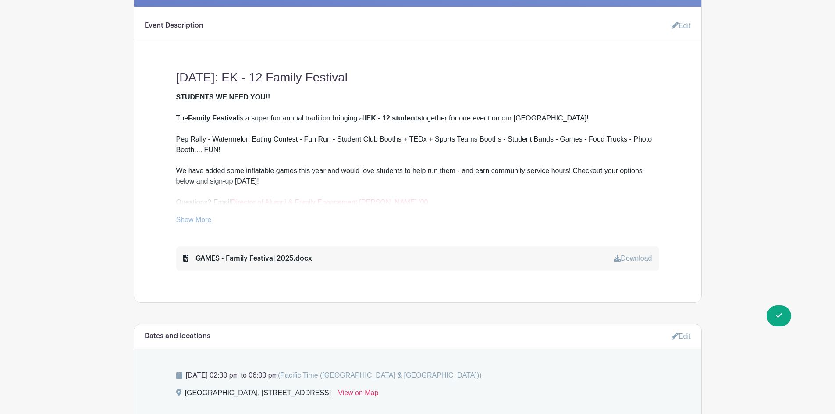
scroll to position [263, 0]
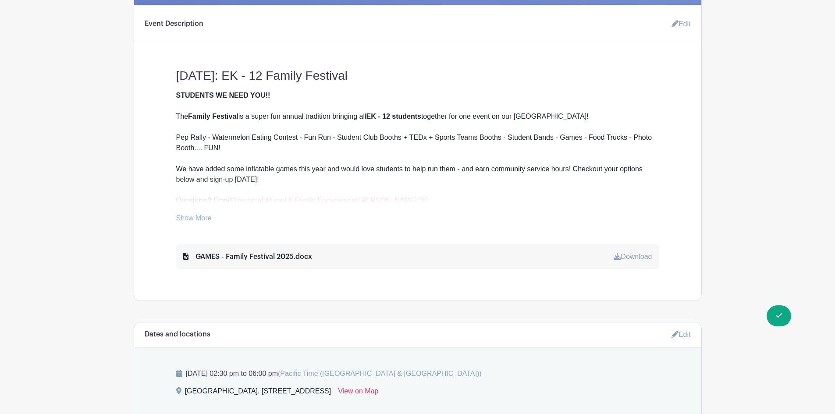
click at [190, 225] on link "Show More" at bounding box center [194, 219] width 36 height 11
click at [685, 27] on link "Edit" at bounding box center [678, 24] width 26 height 18
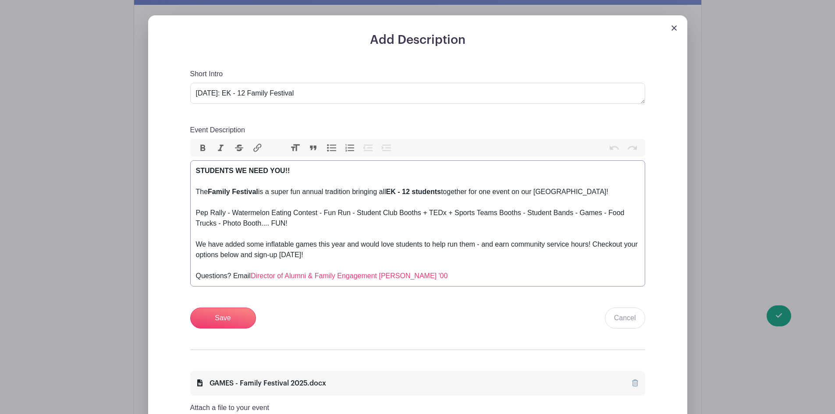
click at [299, 188] on div "STUDENTS WE NEED YOU!! The Family Festival is a super fun annual tradition brin…" at bounding box center [418, 224] width 444 height 116
click at [318, 185] on div "STUDENTS WE NEED YOU!! The Family Festival is a super fun annual tradition brin…" at bounding box center [418, 224] width 444 height 116
click at [352, 183] on div "STUDENTS WE NEED YOU!! The Family Festival is a super fun annual tradition brin…" at bounding box center [418, 224] width 444 height 116
click at [313, 186] on div "STUDENTS WE NEED YOU!! The Family Festival is a super fun annual tradition brin…" at bounding box center [418, 224] width 444 height 116
click at [315, 264] on div "STUDENTS WE NEED YOU!! The Family Festival is a super fun annual tradition brin…" at bounding box center [418, 224] width 444 height 116
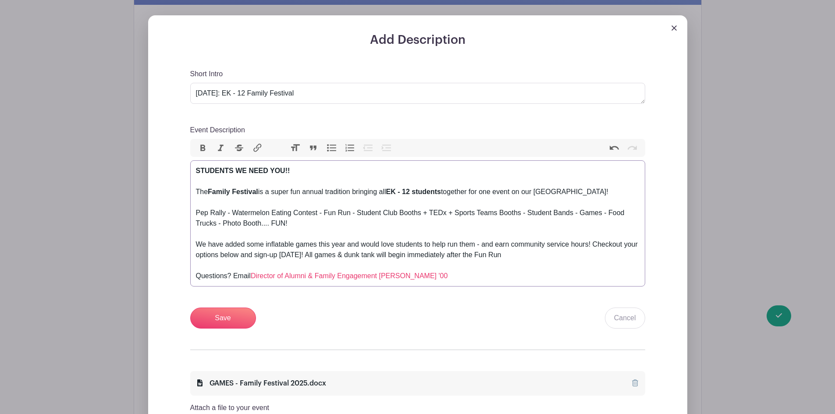
type trix-editor "<div><strong>STUDENTS WE NEED YOU!!</strong><br><br>The <strong>Family Festival…"
click at [221, 326] on input "Save" at bounding box center [223, 318] width 66 height 21
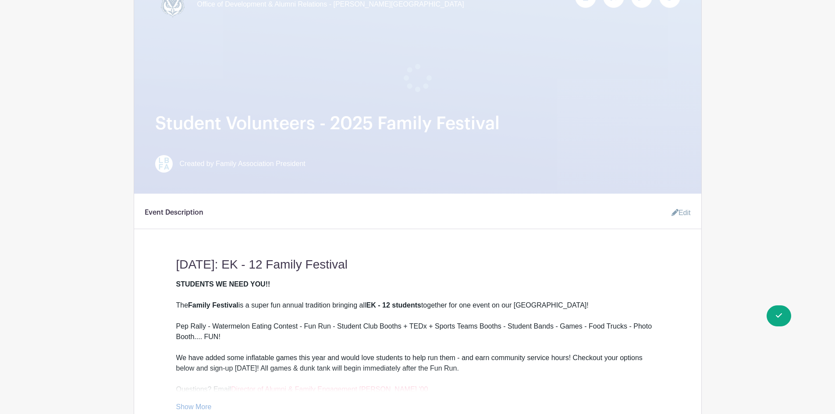
scroll to position [0, 0]
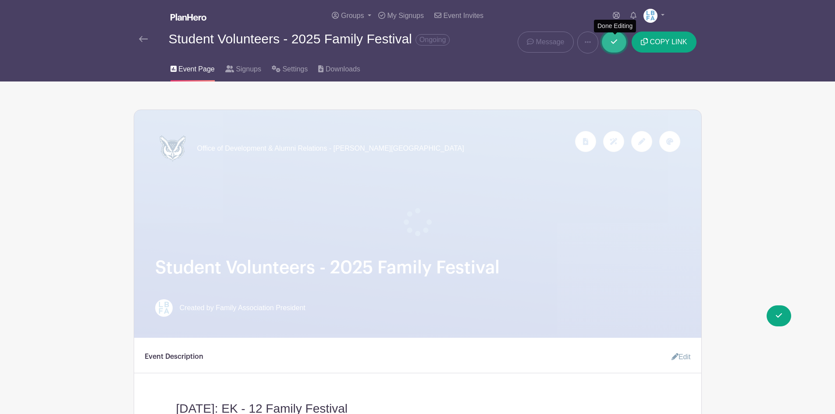
click at [611, 42] on link at bounding box center [614, 42] width 25 height 21
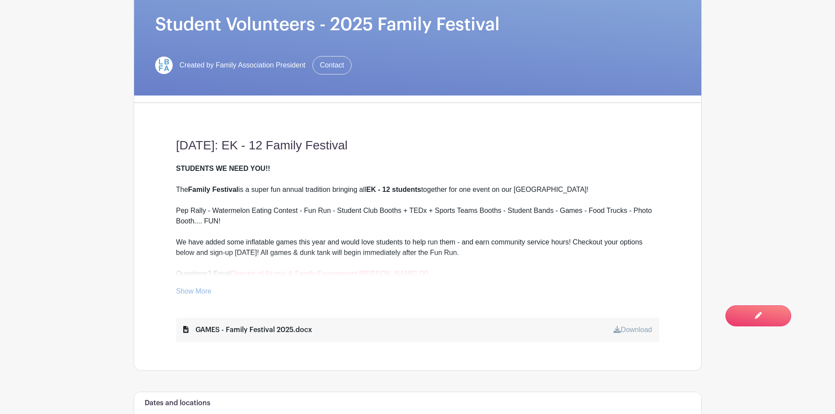
scroll to position [175, 0]
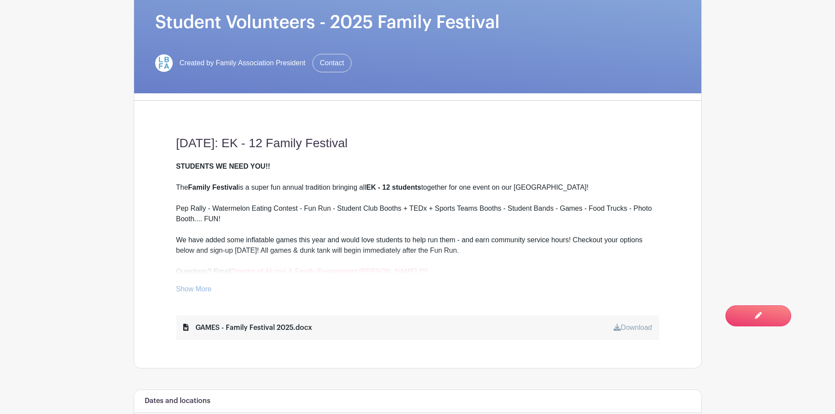
drag, startPoint x: 185, startPoint y: 298, endPoint x: 184, endPoint y: 292, distance: 6.3
click at [185, 296] on link "Show More" at bounding box center [194, 290] width 36 height 11
drag, startPoint x: 652, startPoint y: 279, endPoint x: 646, endPoint y: 266, distance: 14.3
click at [647, 269] on div "STUDENTS WE NEED YOU!! The Family Festival is a super fun annual tradition brin…" at bounding box center [417, 219] width 483 height 116
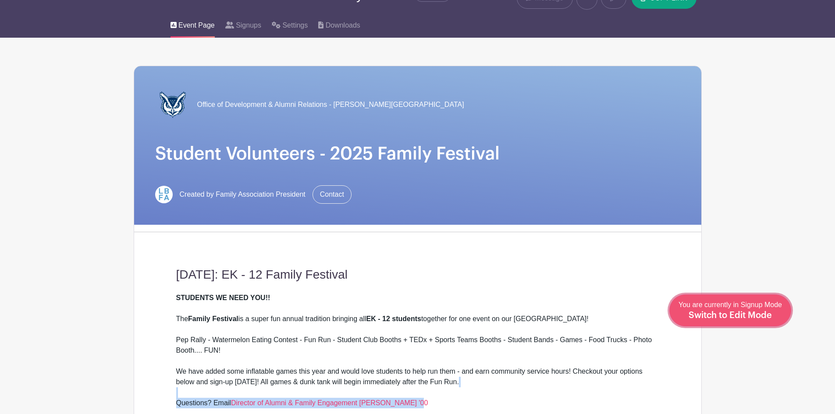
click at [759, 314] on span "Switch to Edit Mode" at bounding box center [730, 315] width 83 height 9
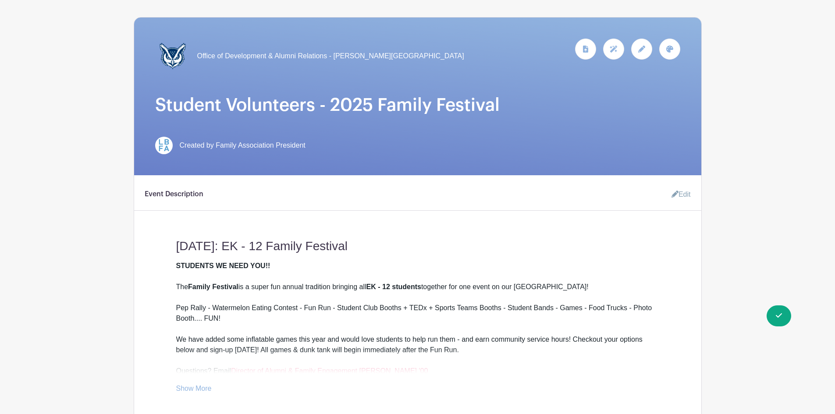
scroll to position [219, 0]
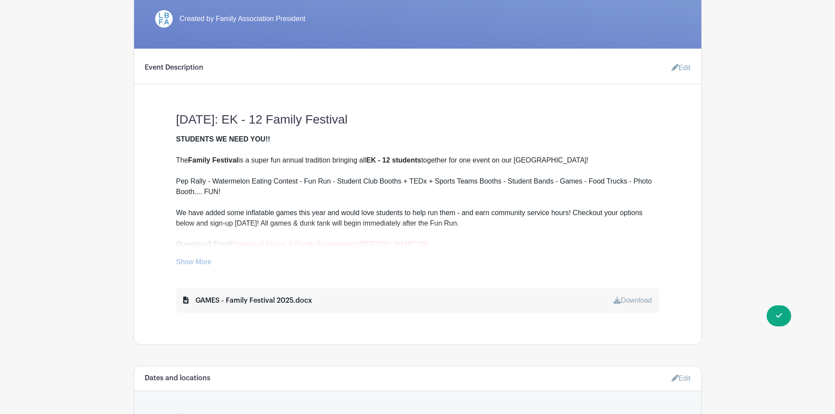
click at [681, 77] on link "Edit" at bounding box center [678, 68] width 26 height 18
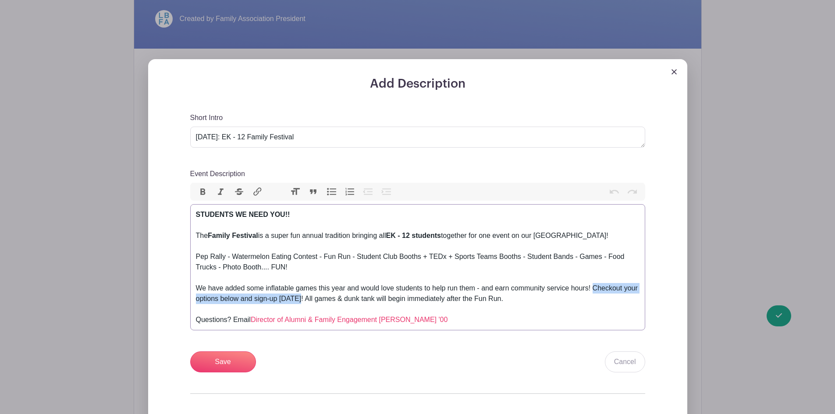
drag, startPoint x: 593, startPoint y: 296, endPoint x: 296, endPoint y: 298, distance: 297.3
click at [297, 305] on div "STUDENTS WE NEED YOU!! The Family Festival is a super fun annual tradition brin…" at bounding box center [418, 268] width 444 height 116
drag, startPoint x: 555, startPoint y: 279, endPoint x: 571, endPoint y: 284, distance: 17.3
click at [557, 281] on div "STUDENTS WE NEED YOU!! The Family Festival is a super fun annual tradition brin…" at bounding box center [418, 268] width 444 height 116
drag, startPoint x: 593, startPoint y: 295, endPoint x: 300, endPoint y: 307, distance: 294.1
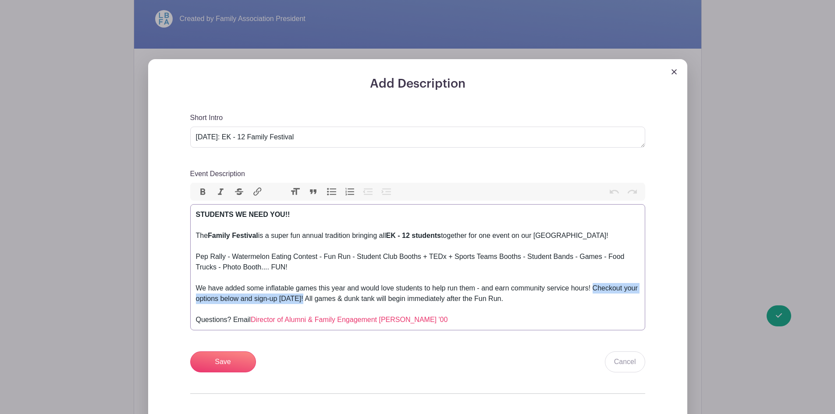
click at [300, 307] on div "STUDENTS WE NEED YOU!! The Family Festival is a super fun annual tradition brin…" at bounding box center [418, 268] width 444 height 116
type trix-editor "<div><strong>STUDENTS WE NEED YOU!!</strong><br><br>The <strong>Family Festival…"
click at [319, 275] on div "STUDENTS WE NEED YOU!! The Family Festival is a super fun annual tradition brin…" at bounding box center [418, 268] width 444 height 116
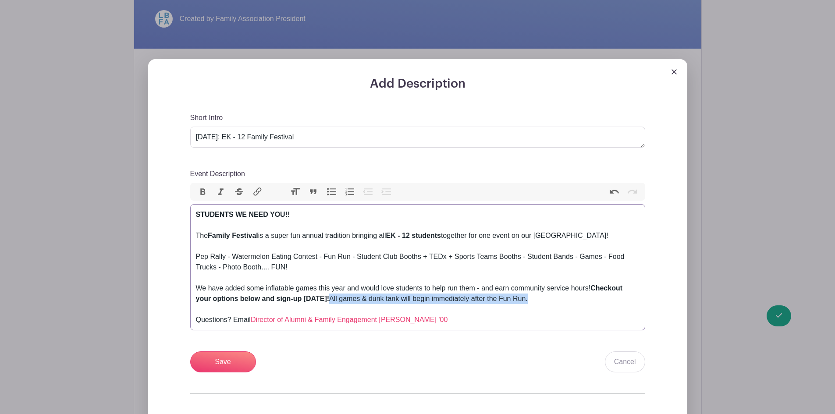
drag, startPoint x: 326, startPoint y: 307, endPoint x: 534, endPoint y: 305, distance: 207.4
click at [534, 305] on div "STUDENTS WE NEED YOU!! The Family Festival is a super fun annual tradition brin…" at bounding box center [418, 268] width 444 height 116
click at [225, 198] on button "Italic" at bounding box center [221, 191] width 18 height 11
click at [346, 276] on div "STUDENTS WE NEED YOU!! The Family Festival is a super fun annual tradition brin…" at bounding box center [418, 268] width 444 height 116
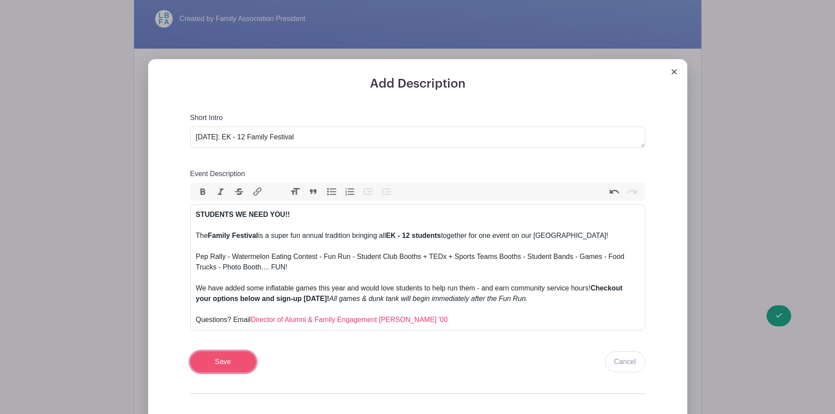
click at [227, 365] on input "Save" at bounding box center [223, 362] width 66 height 21
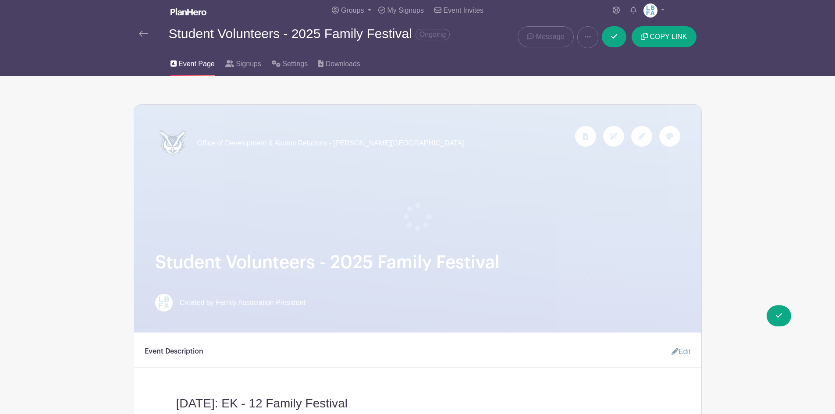
scroll to position [0, 0]
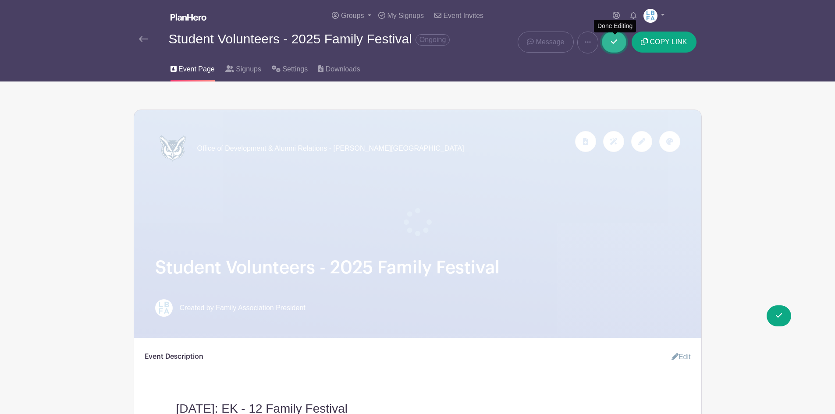
click at [611, 42] on link at bounding box center [614, 42] width 25 height 21
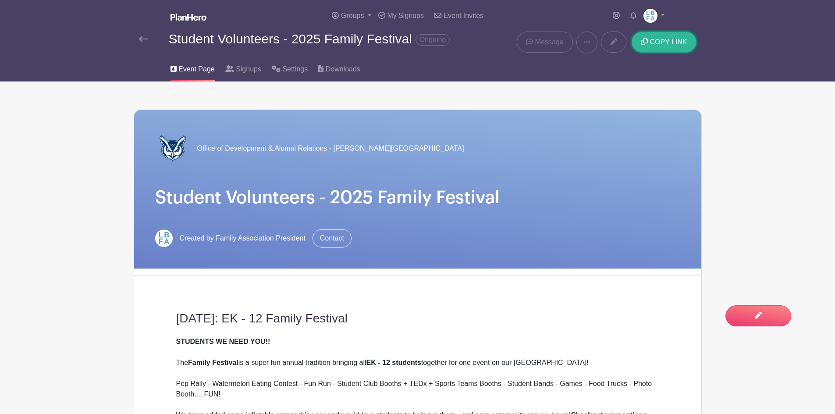
click at [656, 44] on span "COPY LINK" at bounding box center [668, 41] width 37 height 7
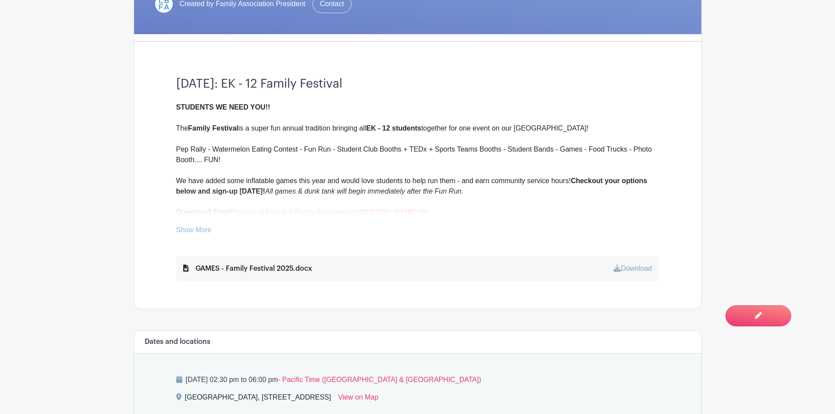
scroll to position [263, 0]
click at [184, 232] on link "Show More" at bounding box center [194, 231] width 36 height 11
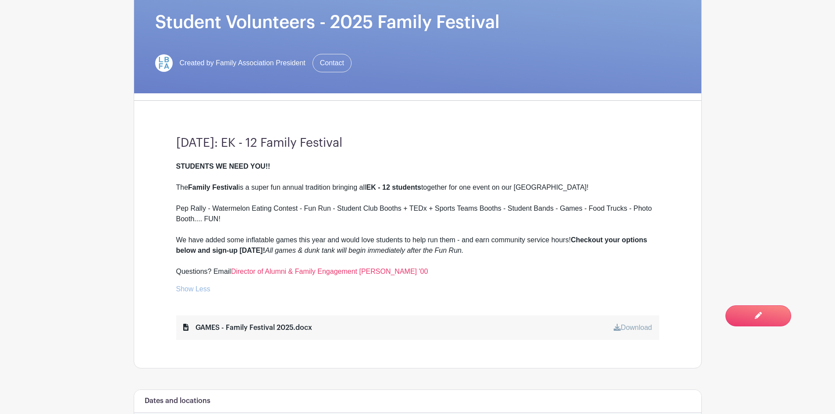
scroll to position [165, 0]
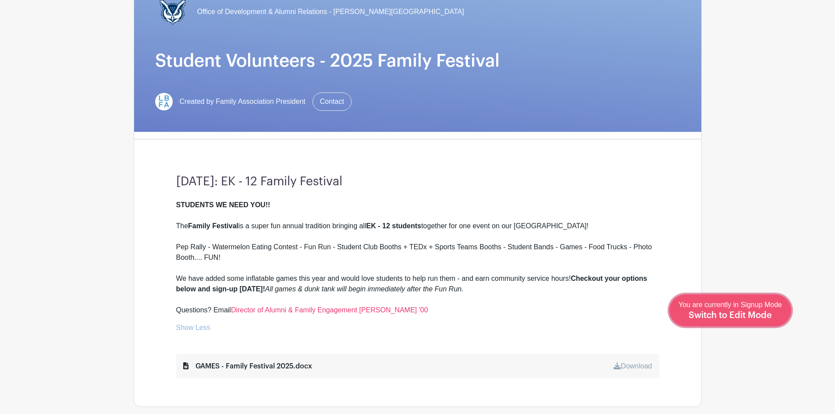
click at [753, 311] on span "Switch to Edit Mode" at bounding box center [730, 315] width 83 height 9
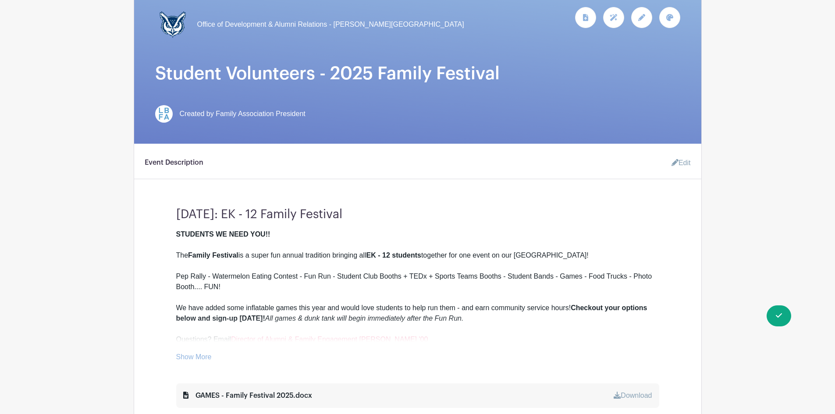
scroll to position [132, 0]
click at [682, 164] on link "Edit" at bounding box center [678, 163] width 26 height 18
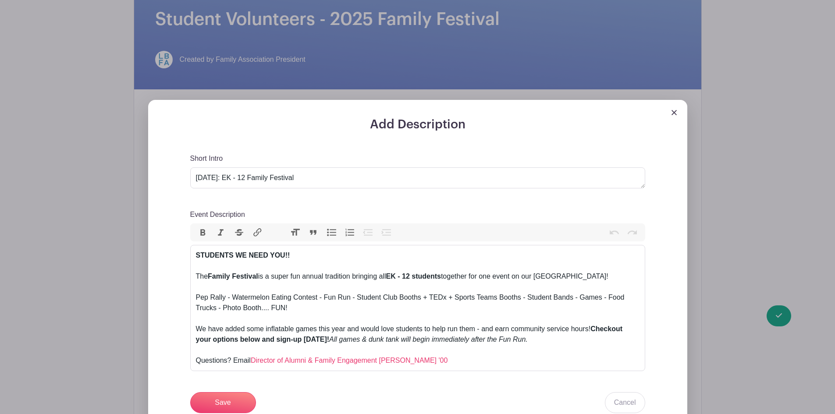
scroll to position [263, 0]
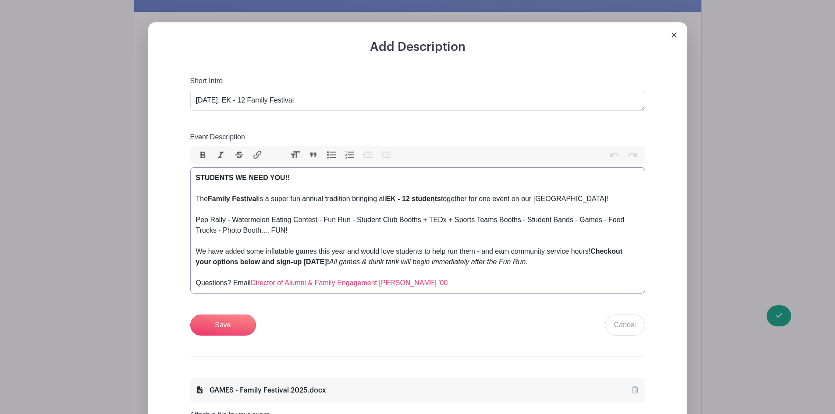
click at [558, 264] on div "STUDENTS WE NEED YOU!! The Family Festival is a super fun annual tradition brin…" at bounding box center [418, 231] width 444 height 116
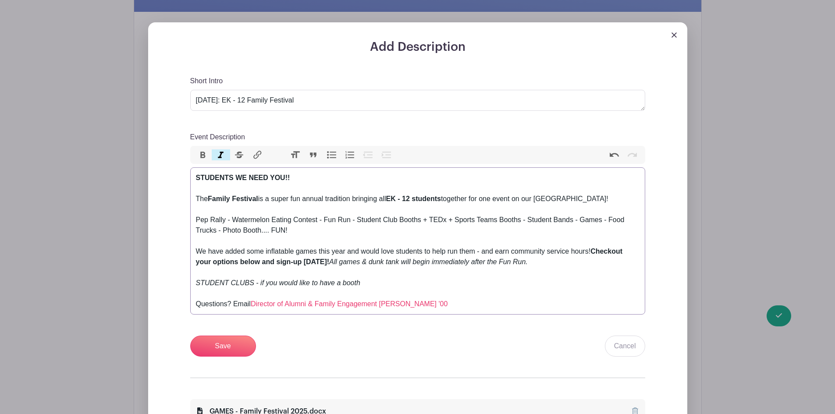
click at [383, 279] on div "STUDENTS WE NEED YOU!! The Family Festival is a super fun annual tradition brin…" at bounding box center [418, 241] width 444 height 137
click at [260, 282] on em "All games & dunk tank will begin immediately after the Fun Run. STUDENT CLUBS -…" at bounding box center [362, 272] width 332 height 29
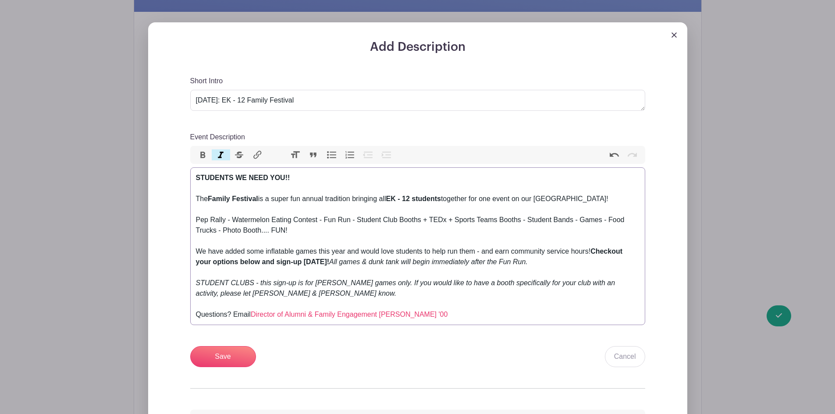
click at [205, 293] on em "All games & dunk tank will begin immediately after the Fun Run. STUDENT CLUBS -…" at bounding box center [406, 277] width 420 height 39
type trix-editor "<div><strong>STUDENTS WE NEED YOU!!</strong><br><br>The <strong>Family Festival…"
drag, startPoint x: 214, startPoint y: 295, endPoint x: 305, endPoint y: 291, distance: 90.4
click at [305, 291] on em "All games & dunk tank will begin immediately after the Fun Run. STUDENT CLUBS -…" at bounding box center [406, 277] width 420 height 39
click at [263, 156] on button "Link" at bounding box center [257, 155] width 18 height 11
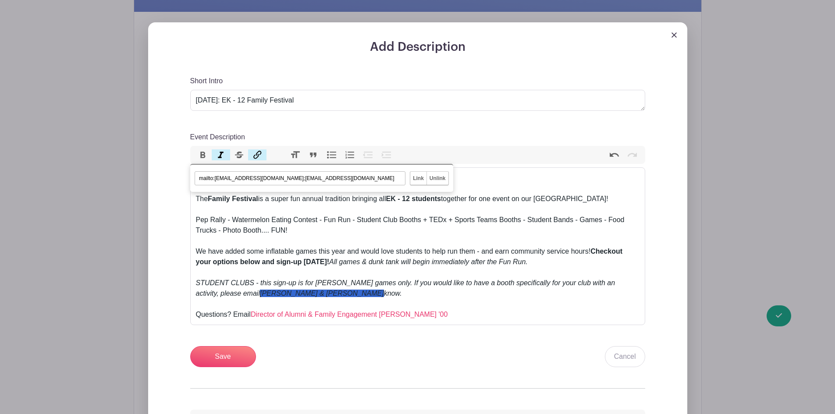
type input "mailto:[EMAIL_ADDRESS][DOMAIN_NAME];[EMAIL_ADDRESS][DOMAIN_NAME]"
click at [412, 175] on input "Link" at bounding box center [418, 178] width 16 height 13
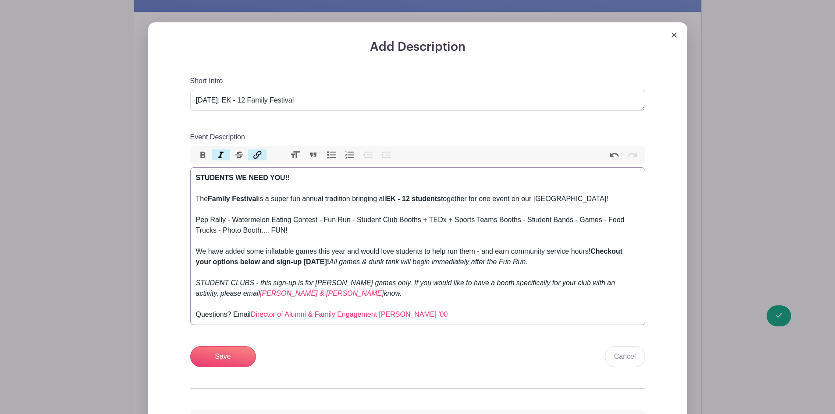
click at [358, 227] on div "STUDENTS WE NEED YOU!! The Family Festival is a super fun annual tradition brin…" at bounding box center [418, 246] width 444 height 147
click at [265, 296] on em "[PERSON_NAME] & [PERSON_NAME]" at bounding box center [322, 293] width 124 height 7
click at [303, 263] on strong "Checkout your options below and sign-up [DATE]!" at bounding box center [409, 257] width 427 height 18
click at [328, 296] on div "STUDENTS WE NEED YOU!! The Family Festival is a super fun annual tradition brin…" at bounding box center [418, 246] width 444 height 147
click at [384, 292] on em "know." at bounding box center [393, 293] width 18 height 7
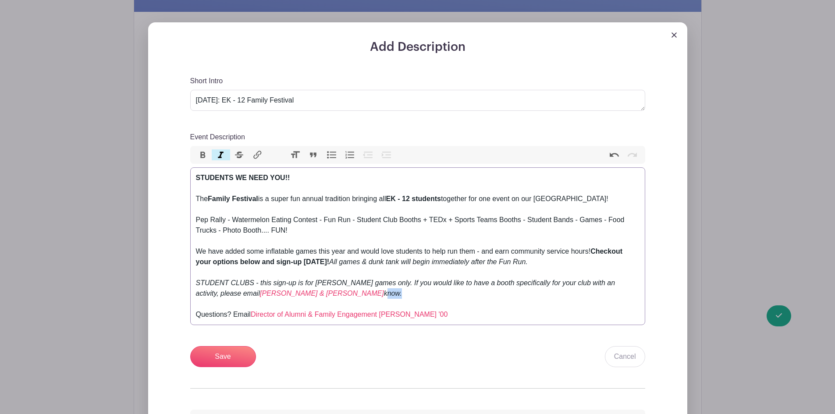
click at [384, 292] on em "know." at bounding box center [393, 293] width 18 height 7
click at [335, 275] on div "STUDENTS WE NEED YOU!! The Family Festival is a super fun annual tradition brin…" at bounding box center [418, 246] width 444 height 147
drag, startPoint x: 255, startPoint y: 282, endPoint x: 181, endPoint y: 287, distance: 74.7
click at [183, 284] on div "Add Description Short Intro [DATE]: EK - 12 Family Festival Event Description B…" at bounding box center [417, 270] width 497 height 460
click at [353, 248] on div "STUDENTS WE NEED YOU!! The Family Festival is a super fun annual tradition brin…" at bounding box center [418, 246] width 444 height 147
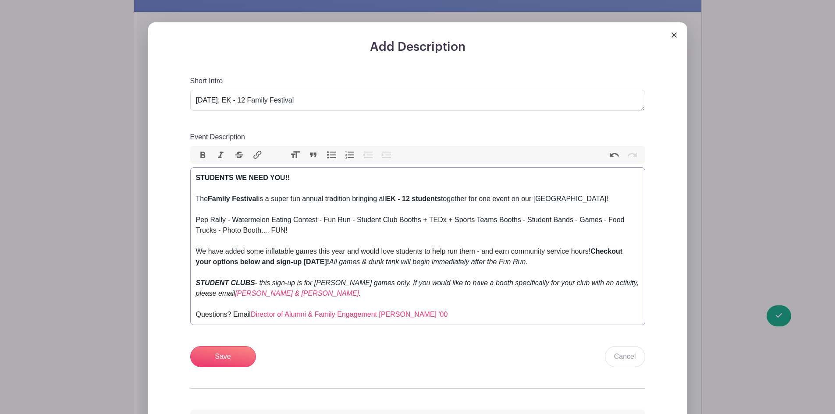
click at [321, 293] on div "STUDENTS WE NEED YOU!! The Family Festival is a super fun annual tradition brin…" at bounding box center [418, 246] width 444 height 147
drag, startPoint x: 345, startPoint y: 282, endPoint x: 355, endPoint y: 262, distance: 22.2
click at [345, 278] on div "STUDENTS WE NEED YOU!! The Family Festival is a super fun annual tradition brin…" at bounding box center [418, 246] width 444 height 147
type trix-editor "<div><strong>STUDENTS WE NEED YOU!!</strong><br><br>The <strong>Family Festival…"
click at [255, 280] on em "- this sign-up is for [PERSON_NAME] rented games only. If you would like to hav…" at bounding box center [416, 288] width 440 height 18
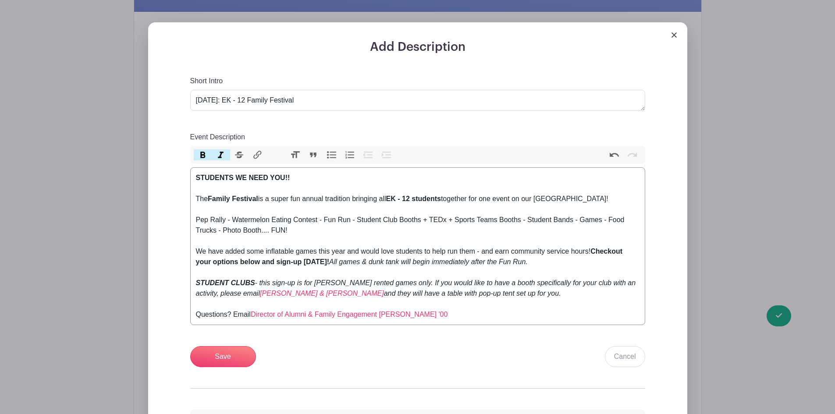
click at [395, 240] on div "STUDENTS WE NEED YOU!! The Family Festival is a super fun annual tradition brin…" at bounding box center [418, 246] width 444 height 147
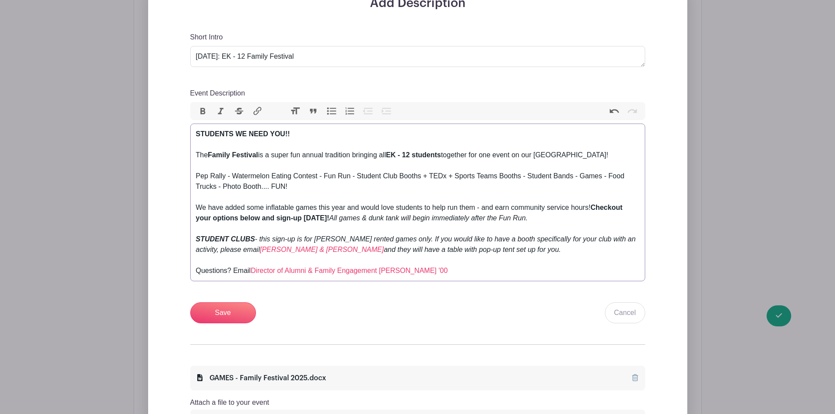
click at [513, 248] on div "STUDENTS WE NEED YOU!! The Family Festival is a super fun annual tradition brin…" at bounding box center [418, 202] width 444 height 147
drag, startPoint x: 436, startPoint y: 271, endPoint x: 253, endPoint y: 274, distance: 182.4
click at [253, 274] on div "STUDENTS WE NEED YOU!! The Family Festival is a super fun annual tradition brin…" at bounding box center [418, 202] width 444 height 147
drag, startPoint x: 265, startPoint y: 269, endPoint x: 253, endPoint y: 262, distance: 14.1
click at [260, 253] on em "[PERSON_NAME] & [PERSON_NAME]" at bounding box center [322, 249] width 124 height 7
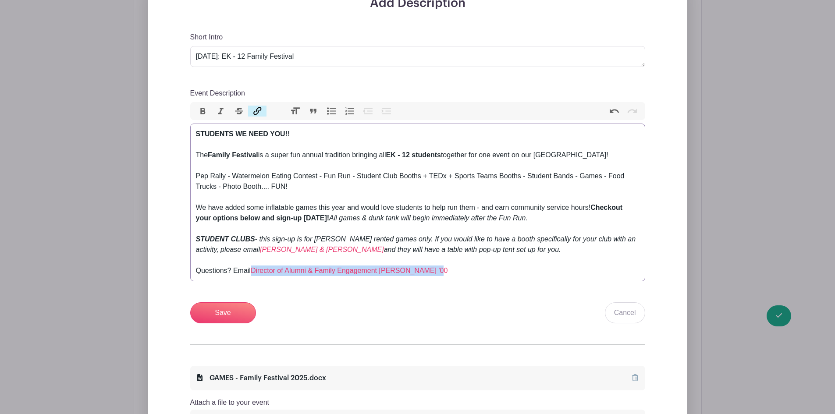
drag, startPoint x: 440, startPoint y: 271, endPoint x: 254, endPoint y: 267, distance: 185.5
click at [255, 268] on div "STUDENTS WE NEED YOU!! The Family Festival is a super fun annual tradition brin…" at bounding box center [418, 202] width 444 height 147
type input "mailto:[EMAIL_ADDRESS][DOMAIN_NAME]"
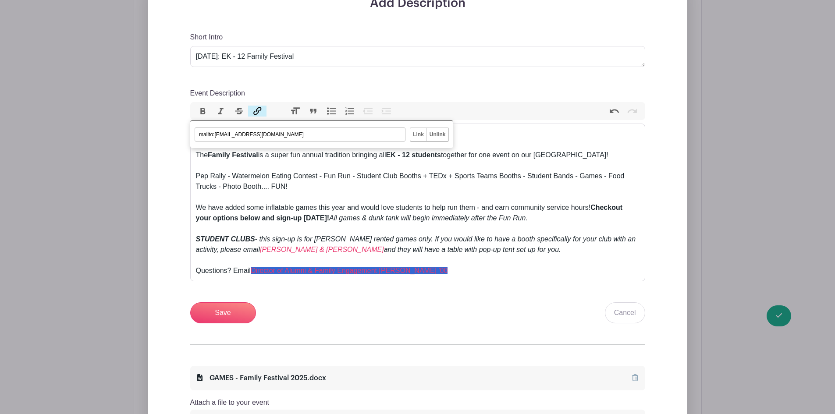
click at [258, 106] on button "Link" at bounding box center [257, 111] width 18 height 11
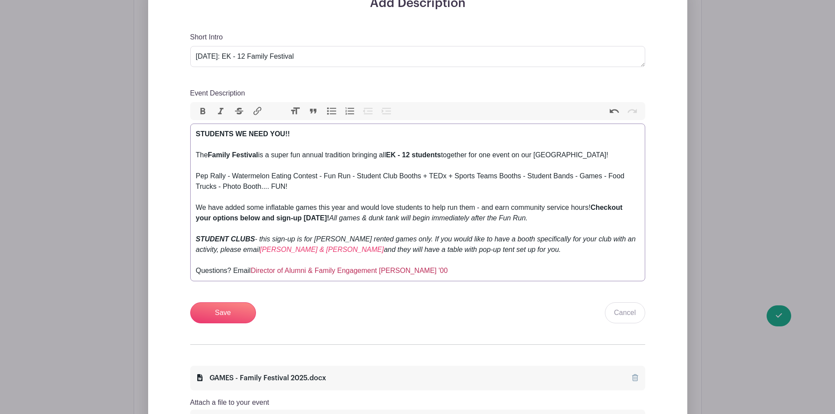
click at [308, 271] on link "Director of Alumni & Family Engagement [PERSON_NAME] '00" at bounding box center [349, 270] width 197 height 7
drag, startPoint x: 318, startPoint y: 247, endPoint x: 310, endPoint y: 250, distance: 8.7
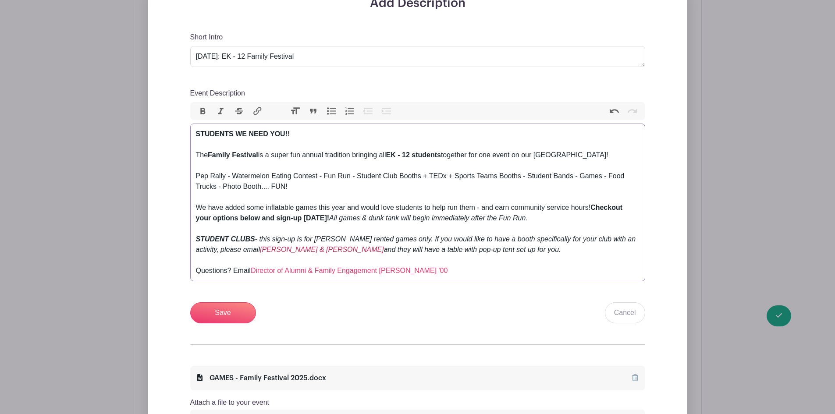
click at [316, 248] on em "[PERSON_NAME] & [PERSON_NAME]" at bounding box center [322, 249] width 124 height 7
drag, startPoint x: 254, startPoint y: 271, endPoint x: 336, endPoint y: 264, distance: 82.3
click at [255, 271] on link "Director of Alumni & Family Engagement [PERSON_NAME] '00" at bounding box center [349, 270] width 197 height 7
click at [378, 268] on link "Director of Alumni & Family Engagement [PERSON_NAME] '00" at bounding box center [349, 270] width 197 height 7
drag, startPoint x: 443, startPoint y: 269, endPoint x: 254, endPoint y: 275, distance: 188.7
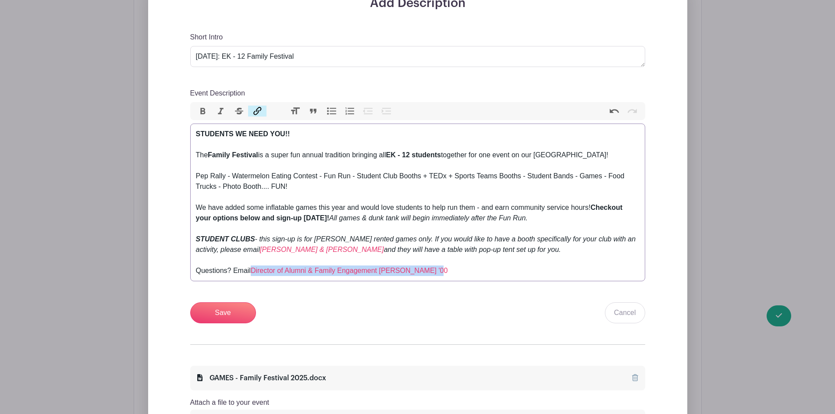
click at [254, 275] on div "STUDENTS WE NEED YOU!! The Family Festival is a super fun annual tradition brin…" at bounding box center [418, 202] width 444 height 147
type trix-editor "<div><strong>STUDENTS WE NEED YOU!!</strong><br><br>The <strong>Family Festival…"
drag, startPoint x: 428, startPoint y: 272, endPoint x: 253, endPoint y: 268, distance: 174.6
click at [253, 268] on div "STUDENTS WE NEED YOU!! The Family Festival is a super fun annual tradition brin…" at bounding box center [418, 202] width 444 height 147
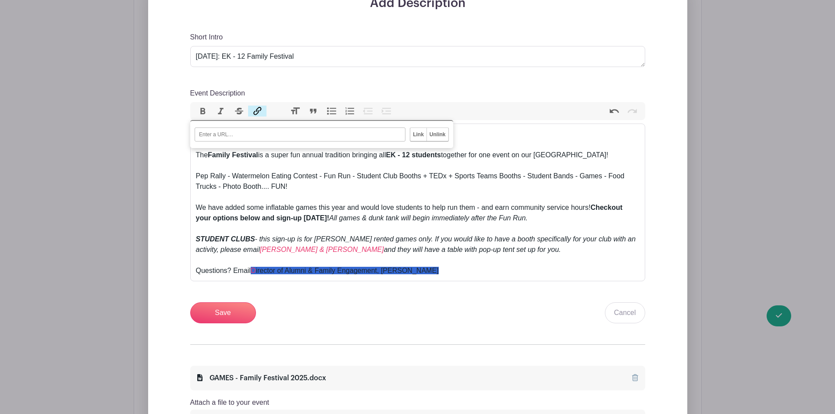
click at [259, 114] on button "Link" at bounding box center [257, 111] width 18 height 11
type input "mailto:[EMAIL_ADDRESS][DOMAIN_NAME]"
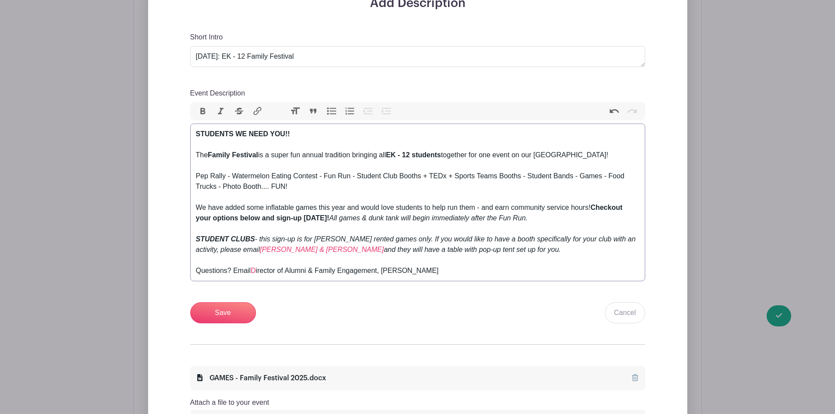
click at [408, 218] on em "All games & dunk tank will begin immediately after the Fun Run." at bounding box center [428, 217] width 199 height 7
drag, startPoint x: 426, startPoint y: 271, endPoint x: 254, endPoint y: 277, distance: 171.6
click at [254, 277] on trix-editor "STUDENTS WE NEED YOU!! The Family Festival is a super fun annual tradition brin…" at bounding box center [417, 203] width 455 height 158
click at [260, 109] on button "Link" at bounding box center [257, 111] width 18 height 11
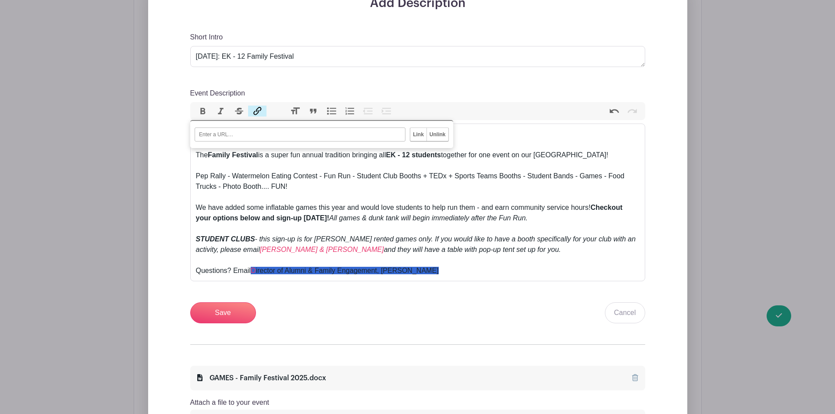
click at [237, 135] on input "URL" at bounding box center [300, 135] width 211 height 14
type input "mailto:[EMAIL_ADDRESS][DOMAIN_NAME]"
click at [417, 135] on input "Link" at bounding box center [418, 134] width 16 height 13
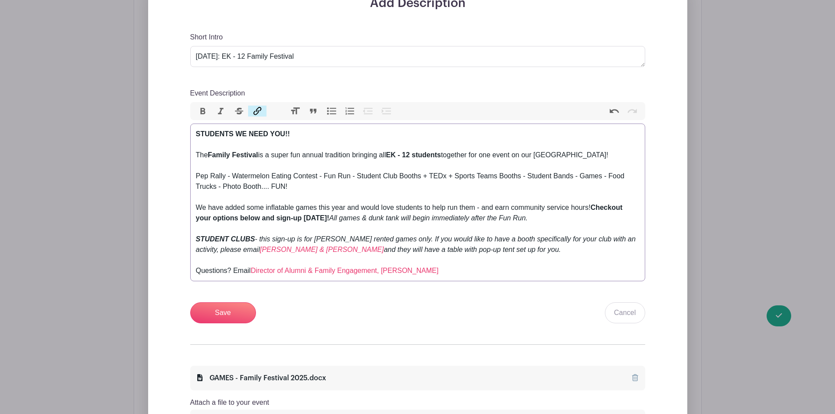
click at [385, 184] on div "STUDENTS WE NEED YOU!! The Family Festival is a super fun annual tradition brin…" at bounding box center [418, 202] width 444 height 147
drag, startPoint x: 517, startPoint y: 251, endPoint x: 181, endPoint y: 233, distance: 336.4
click at [181, 233] on div "Add Description Short Intro [DATE]: EK - 12 Family Festival Event Description B…" at bounding box center [417, 226] width 497 height 460
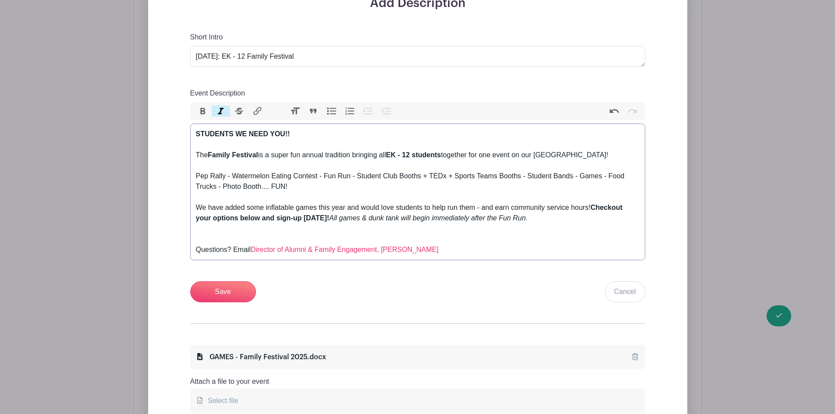
click at [202, 232] on div "STUDENTS WE NEED YOU!! The Family Festival is a super fun annual tradition brin…" at bounding box center [418, 192] width 444 height 126
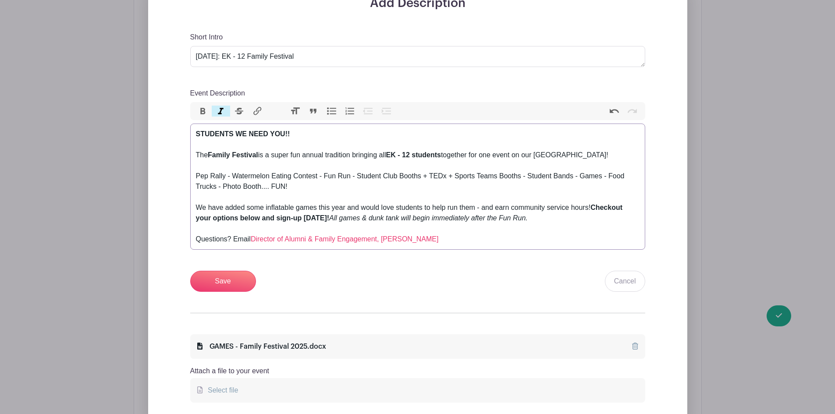
click at [470, 240] on div "STUDENTS WE NEED YOU!! The Family Festival is a super fun annual tradition brin…" at bounding box center [418, 187] width 444 height 116
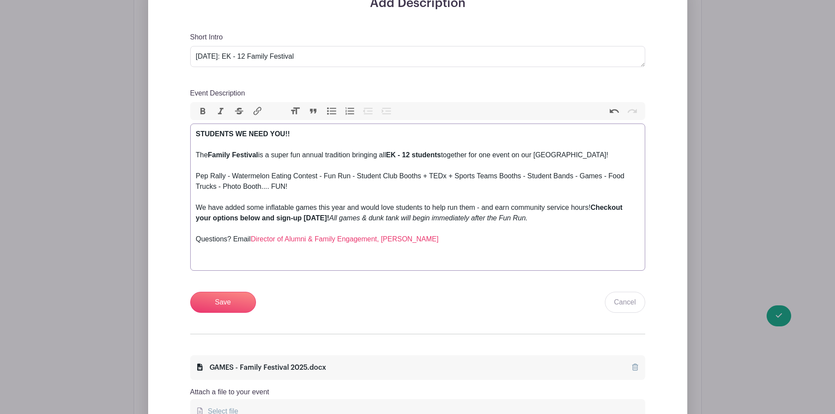
paste trix-editor "em><br></em><strong><em>STUDENT CLUBS</em></strong><em> - this sign-up is for […"
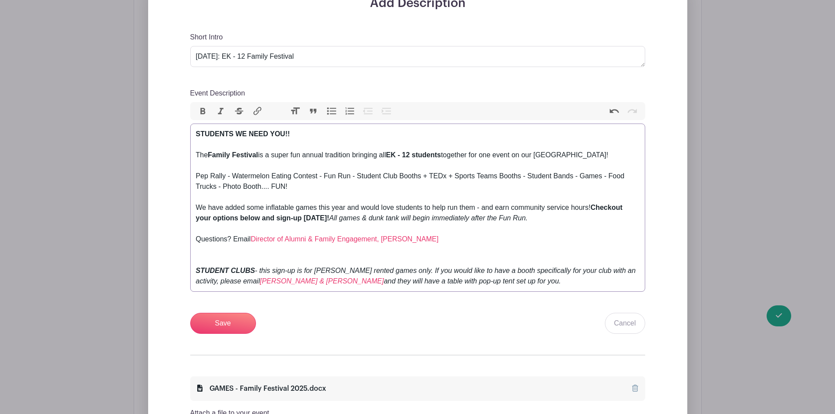
drag, startPoint x: 202, startPoint y: 250, endPoint x: 249, endPoint y: 236, distance: 48.6
click at [203, 250] on div "STUDENTS WE NEED YOU!! The Family Festival is a super fun annual tradition brin…" at bounding box center [418, 208] width 444 height 158
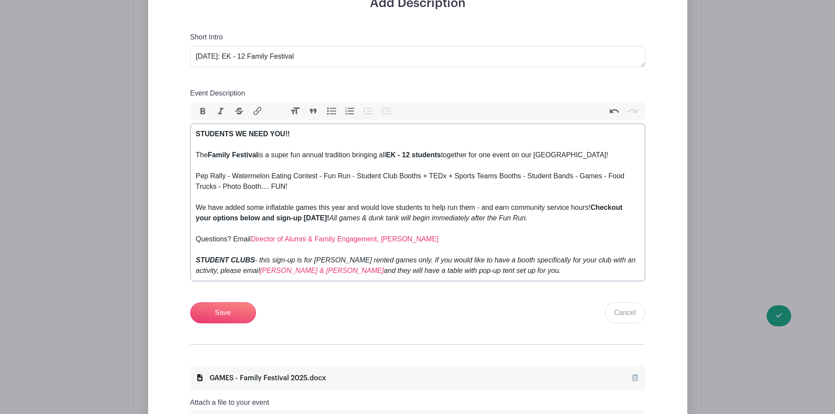
click at [258, 204] on div "STUDENTS WE NEED YOU!! The Family Festival is a super fun annual tradition brin…" at bounding box center [418, 202] width 444 height 147
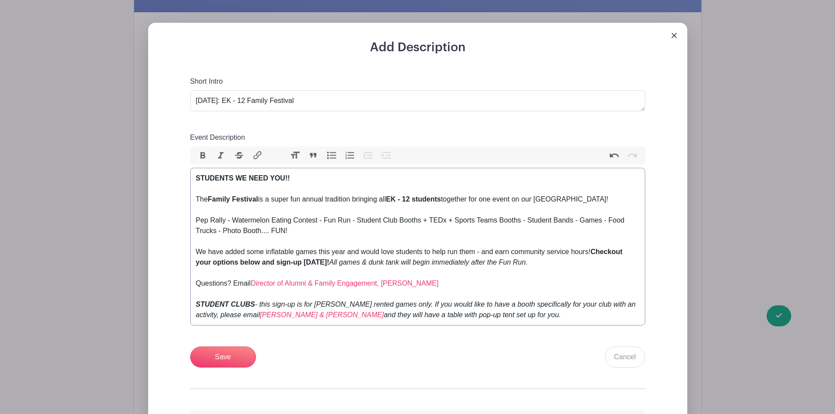
scroll to position [263, 0]
click at [312, 185] on div "STUDENTS WE NEED YOU!! The Family Festival is a super fun annual tradition brin…" at bounding box center [418, 246] width 444 height 147
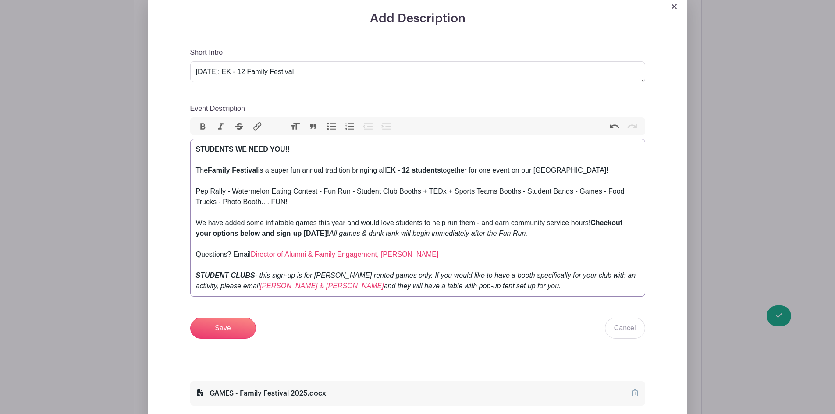
scroll to position [307, 0]
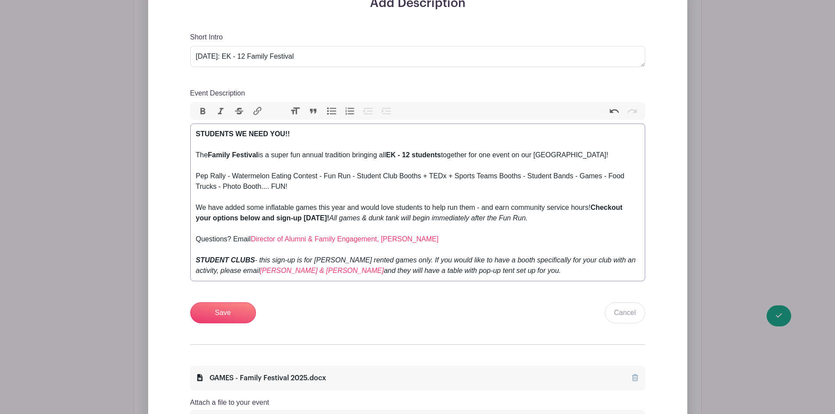
click at [301, 140] on div "STUDENTS WE NEED YOU!! The Family Festival is a super fun annual tradition brin…" at bounding box center [418, 202] width 444 height 147
click at [307, 133] on div "STUDENTS WE NEED YOU!! The Family Festival is a super fun annual tradition brin…" at bounding box center [418, 202] width 444 height 147
click at [309, 145] on div "STUDENTS WE NEED YOU!!! The Family Festival is a super fun annual tradition bri…" at bounding box center [418, 202] width 444 height 147
click at [501, 175] on div "STUDENTS WE NEED YOU!!! The Family Festival is a super fun annual tradition bri…" at bounding box center [418, 202] width 444 height 147
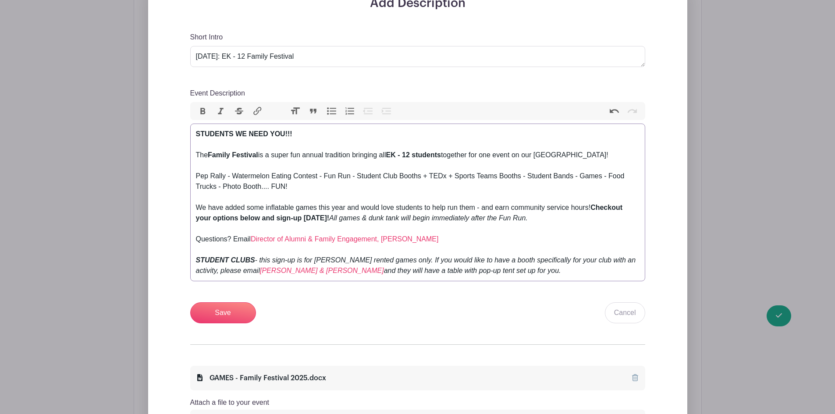
type trix-editor "<div><strong>STUDENTS WE NEED YOU!!!</strong><br><br>The <strong>Family Festiva…"
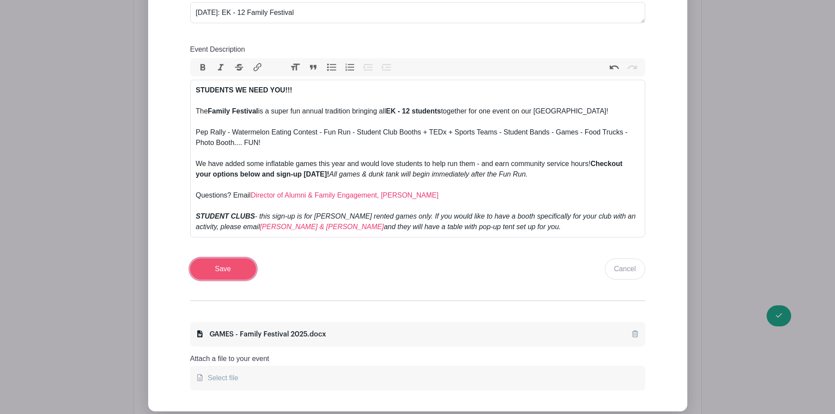
click at [213, 267] on input "Save" at bounding box center [223, 269] width 66 height 21
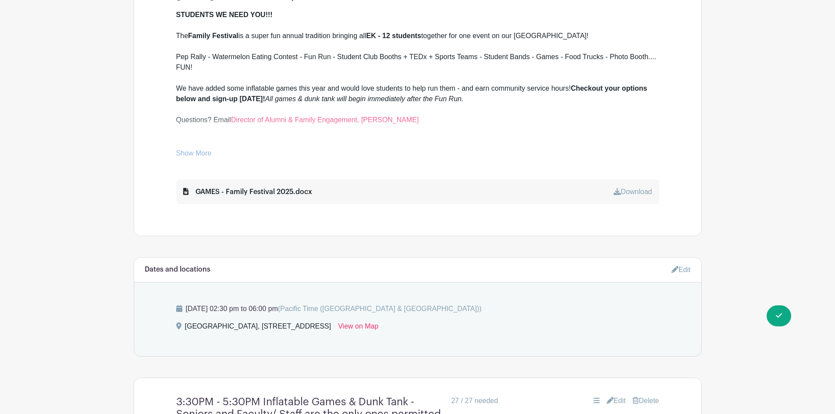
click at [204, 150] on link "Show More" at bounding box center [194, 155] width 36 height 11
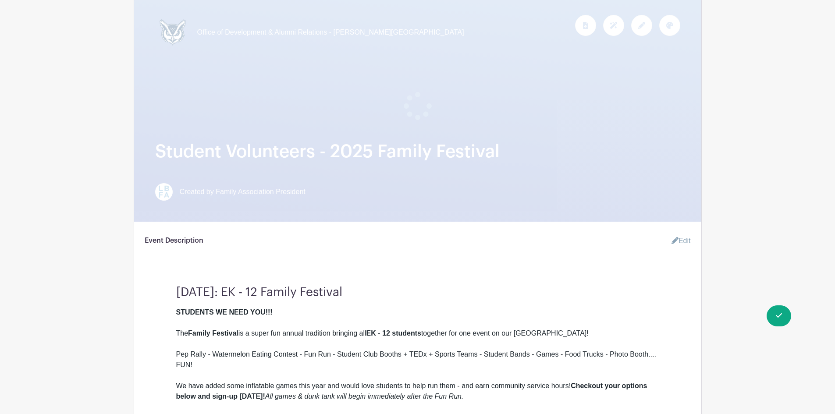
scroll to position [256, 0]
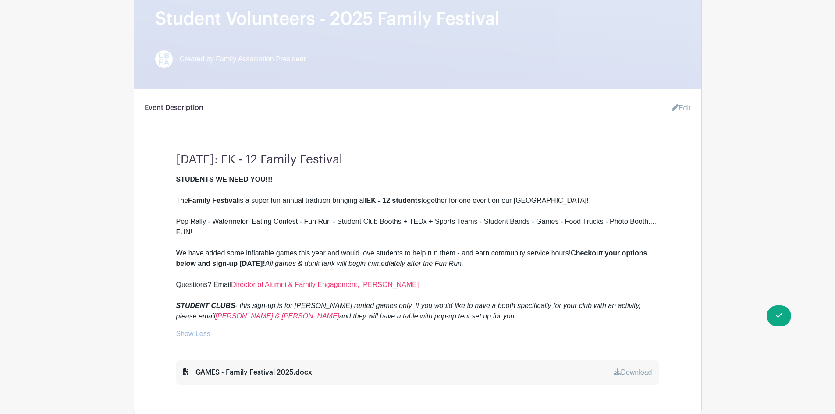
click at [688, 111] on link "Edit" at bounding box center [678, 109] width 26 height 18
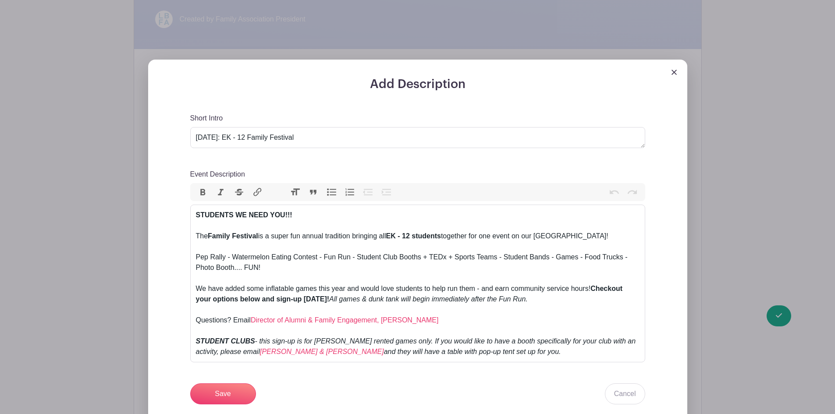
scroll to position [344, 0]
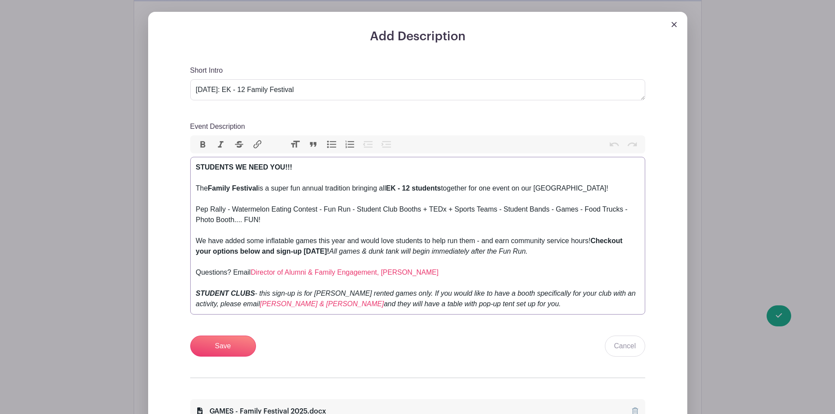
click at [197, 182] on div "STUDENTS WE NEED YOU!!! The Family Festival is a super fun annual tradition bri…" at bounding box center [418, 235] width 444 height 147
click at [216, 274] on div "STUDENTS WE NEED YOU!!! The Family Festival is a super fun annual tradition bri…" at bounding box center [418, 235] width 444 height 147
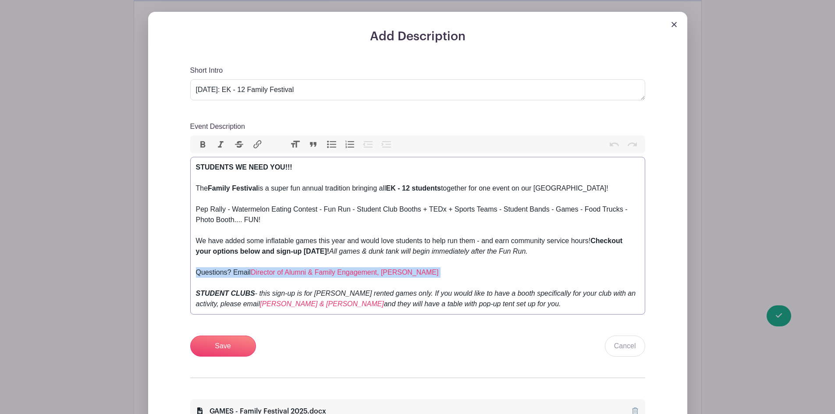
click at [216, 274] on div "STUDENTS WE NEED YOU!!! The Family Festival is a super fun annual tradition bri…" at bounding box center [418, 235] width 444 height 147
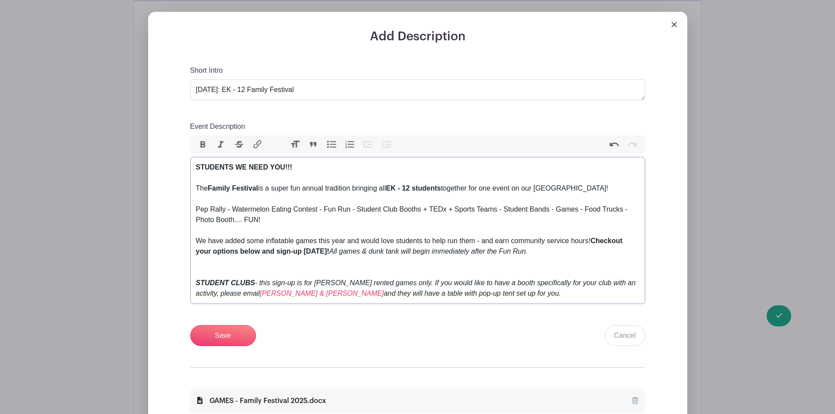
click at [542, 252] on div "STUDENTS WE NEED YOU!!! The Family Festival is a super fun annual tradition bri…" at bounding box center [418, 230] width 444 height 137
paste trix-editor "</em>Questions? Email <a href="mailto:[EMAIL_ADDRESS][DOMAIN_NAME]">Director of…"
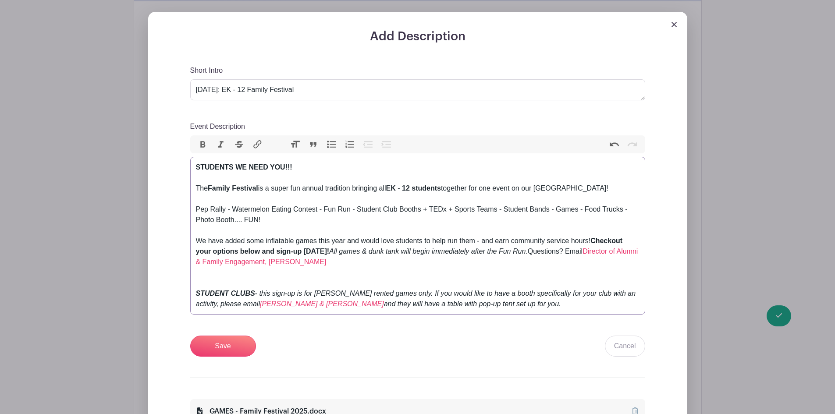
type trix-editor "<div><strong>STUDENTS WE NEED YOU!!!</strong><br><br>The <strong>Family Festiva…"
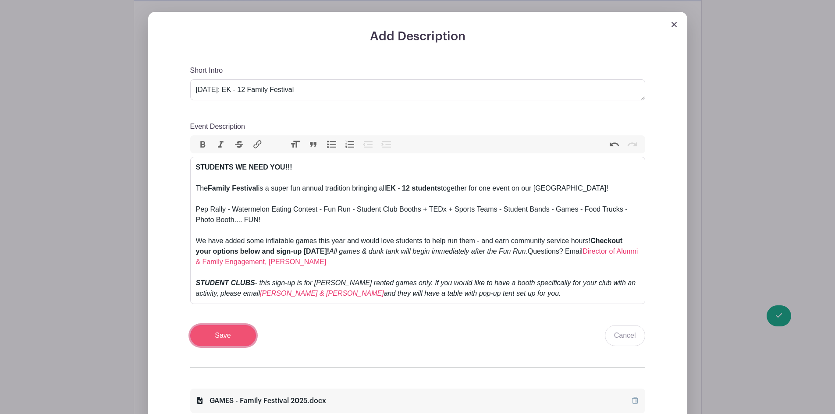
click at [228, 333] on input "Save" at bounding box center [223, 335] width 66 height 21
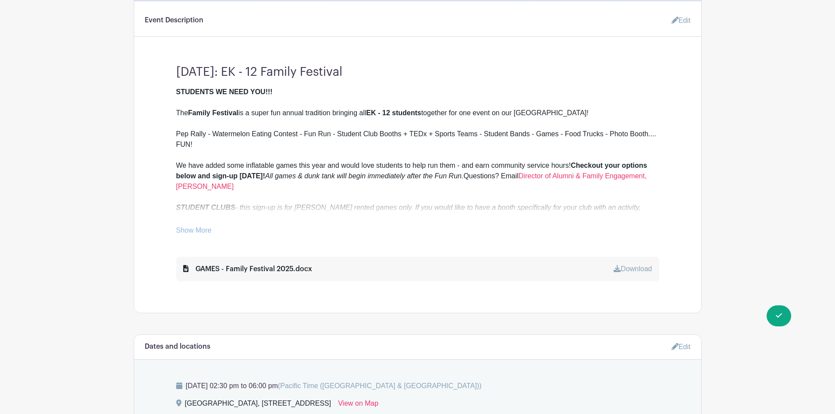
click at [204, 232] on link "Show More" at bounding box center [194, 232] width 36 height 11
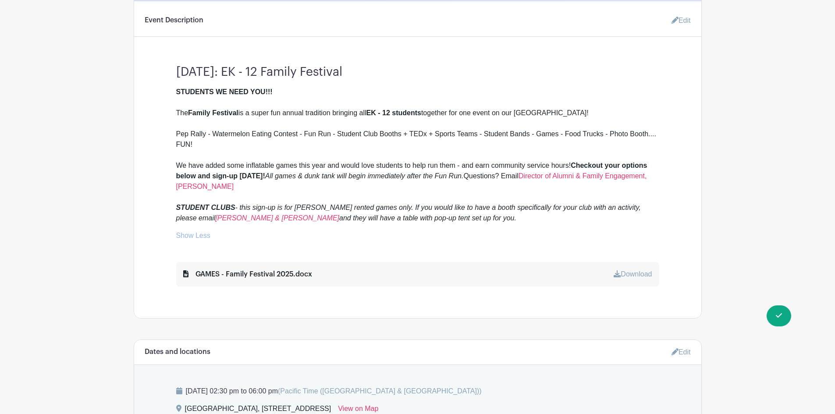
click at [198, 234] on link "Show Less" at bounding box center [193, 237] width 34 height 11
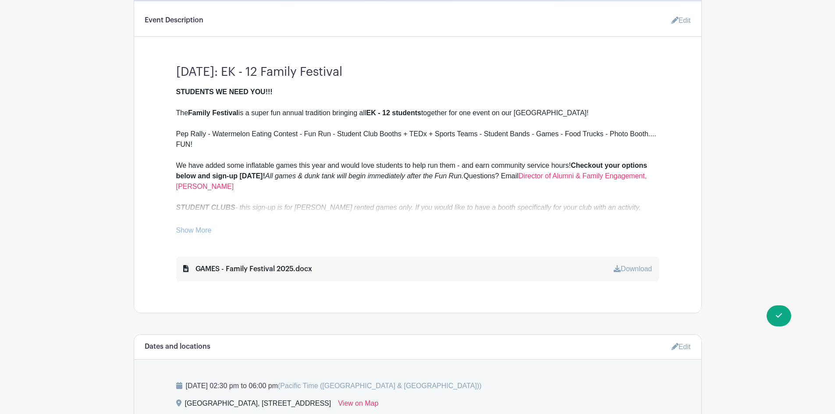
click at [683, 22] on link "Edit" at bounding box center [678, 21] width 26 height 18
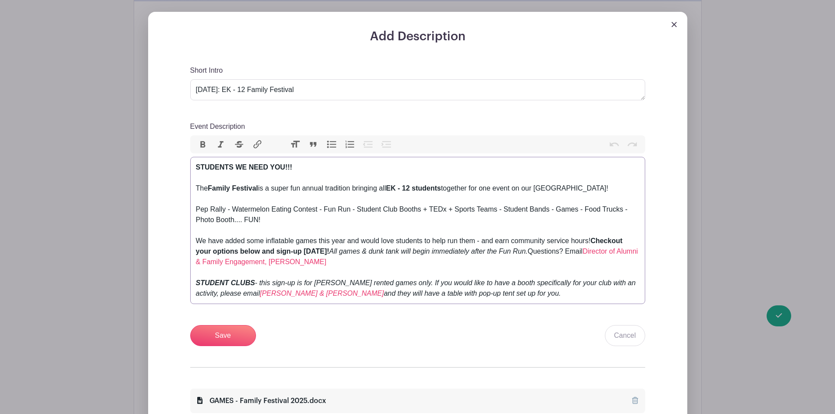
click at [330, 169] on div "STUDENTS WE NEED YOU!!! The Family Festival is a super fun annual tradition bri…" at bounding box center [418, 230] width 444 height 137
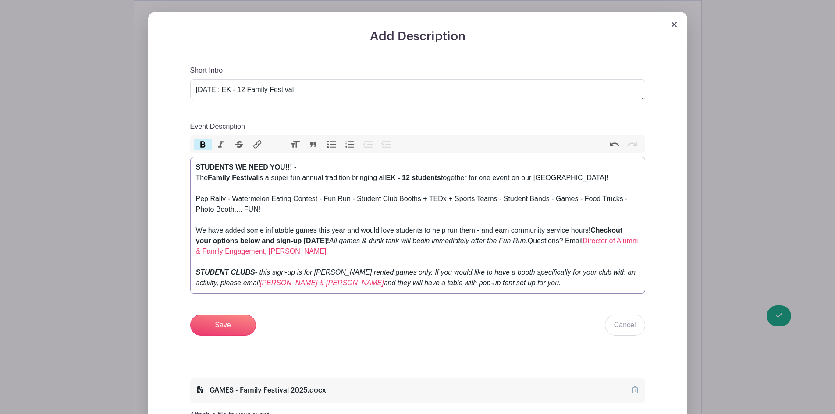
type trix-editor "<div><strong>STUDENTS WE NEED YOU!!! -&nbsp;</strong>The <strong>Family Festiva…"
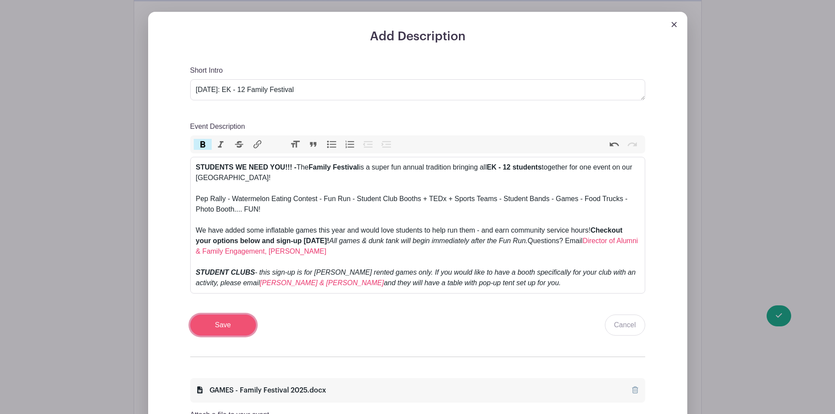
click at [225, 328] on input "Save" at bounding box center [223, 325] width 66 height 21
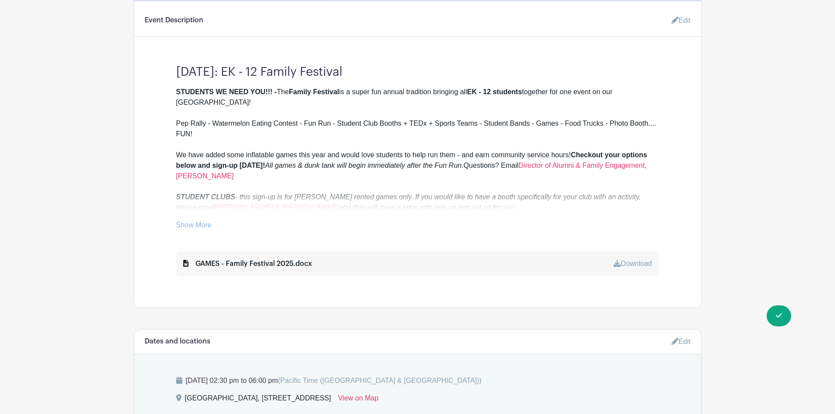
click at [197, 221] on div "STUDENTS WE NEED YOU!!! - The Family Festival is a super fun annual tradition b…" at bounding box center [417, 159] width 483 height 144
click at [197, 224] on link "Show More" at bounding box center [194, 226] width 36 height 11
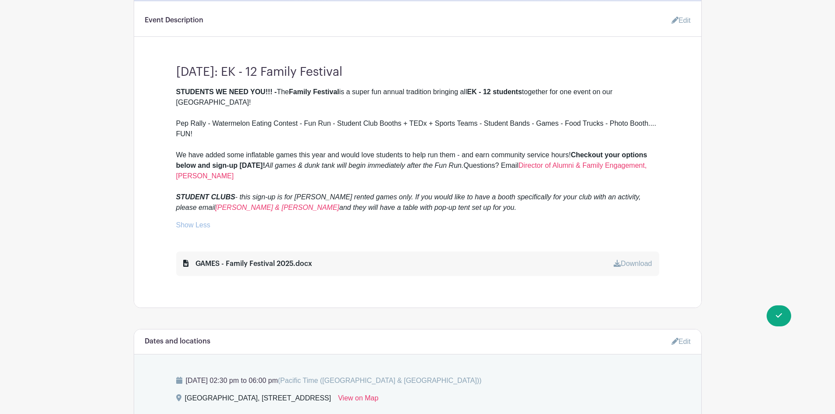
click at [197, 224] on link "Show Less" at bounding box center [193, 226] width 34 height 11
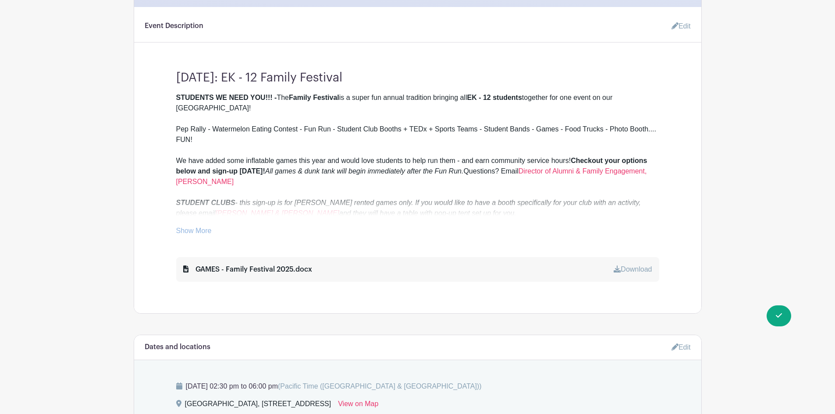
scroll to position [256, 0]
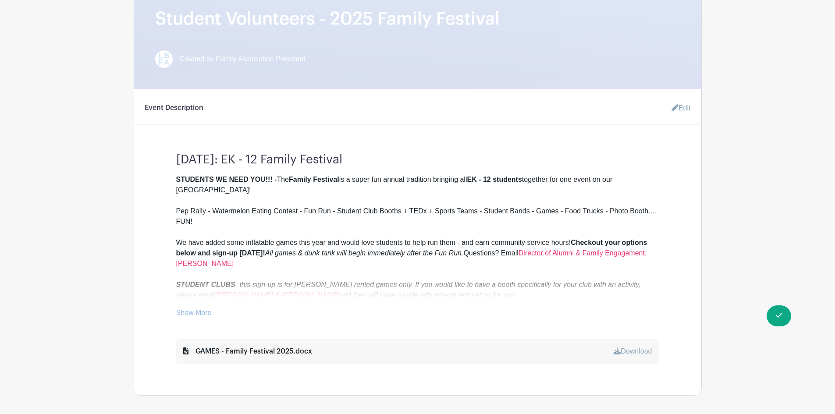
click at [684, 106] on link "Edit" at bounding box center [678, 109] width 26 height 18
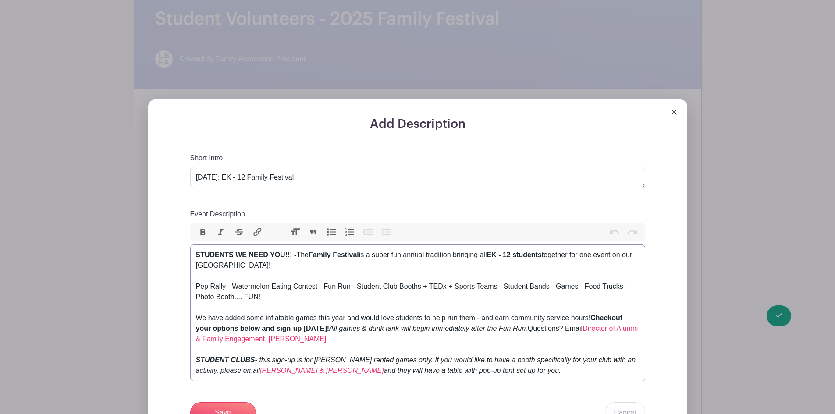
drag, startPoint x: 294, startPoint y: 268, endPoint x: 314, endPoint y: 270, distance: 19.8
click at [294, 268] on div "STUDENTS WE NEED YOU!!! - The Family Festival is a super fun annual tradition b…" at bounding box center [418, 313] width 444 height 126
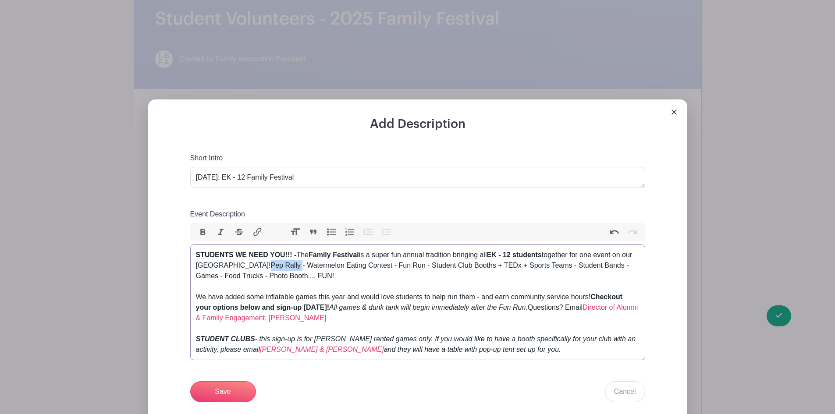
drag, startPoint x: 310, startPoint y: 264, endPoint x: 278, endPoint y: 265, distance: 32.0
click at [278, 265] on div "STUDENTS WE NEED YOU!!! - The Family Festival is a super fun annual tradition b…" at bounding box center [418, 302] width 444 height 105
drag, startPoint x: 319, startPoint y: 268, endPoint x: 403, endPoint y: 264, distance: 83.8
click at [403, 264] on div "STUDENTS WE NEED YOU!!! - The Family Festival is a super fun annual tradition b…" at bounding box center [418, 302] width 444 height 105
drag, startPoint x: 415, startPoint y: 265, endPoint x: 441, endPoint y: 264, distance: 25.9
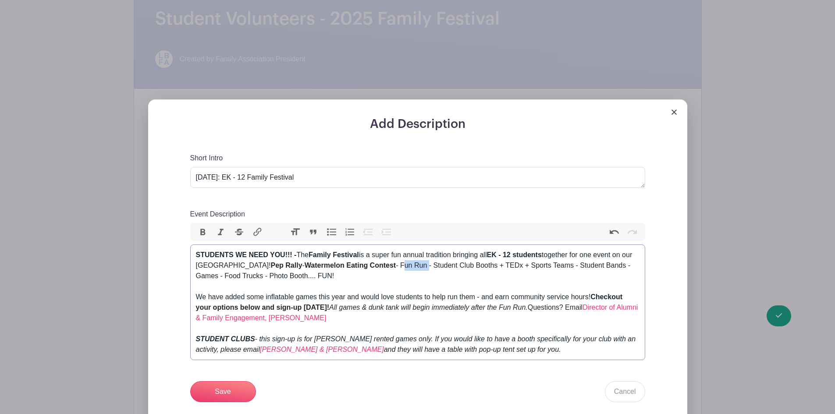
click at [441, 264] on div "STUDENTS WE NEED YOU!!! - The Family Festival is a super fun annual tradition b…" at bounding box center [418, 302] width 444 height 105
drag, startPoint x: 449, startPoint y: 265, endPoint x: 512, endPoint y: 261, distance: 63.7
click at [512, 261] on div "STUDENTS WE NEED YOU!!! - The Family Festival is a super fun annual tradition b…" at bounding box center [418, 302] width 444 height 105
drag, startPoint x: 530, startPoint y: 266, endPoint x: 542, endPoint y: 269, distance: 12.2
click at [542, 269] on div "STUDENTS WE NEED YOU!!! - The Family Festival is a super fun annual tradition b…" at bounding box center [418, 302] width 444 height 105
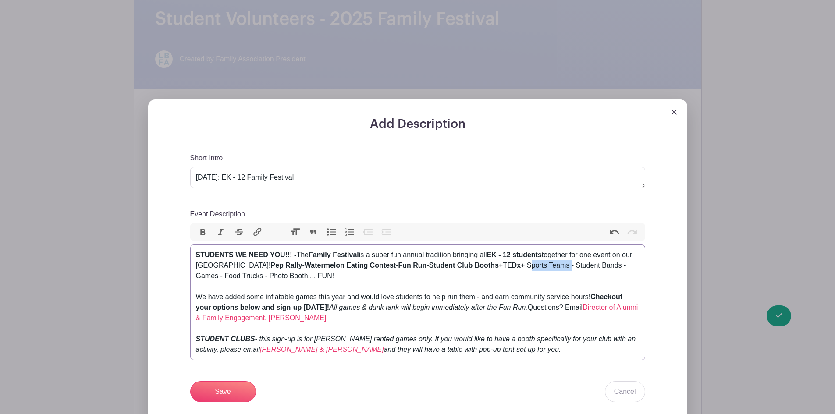
drag, startPoint x: 552, startPoint y: 267, endPoint x: 595, endPoint y: 267, distance: 42.5
click at [595, 267] on div "STUDENTS WE NEED YOU!!! - The Family Festival is a super fun annual tradition b…" at bounding box center [418, 302] width 444 height 105
drag, startPoint x: 606, startPoint y: 267, endPoint x: 215, endPoint y: 277, distance: 391.3
click at [215, 277] on div "STUDENTS WE NEED YOU!!! - The Family Festival is a super fun annual tradition b…" at bounding box center [418, 302] width 444 height 105
click at [233, 278] on div "STUDENTS WE NEED YOU!!! - The Family Festival is a super fun annual tradition b…" at bounding box center [418, 302] width 444 height 105
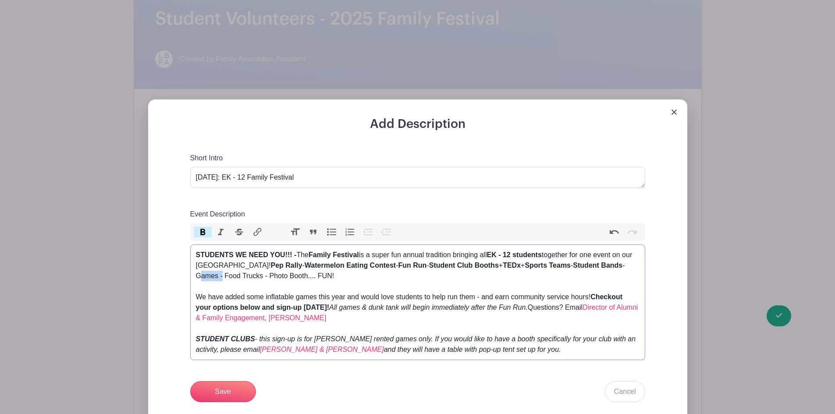
click at [233, 278] on div "STUDENTS WE NEED YOU!!! - The Family Festival is a super fun annual tradition b…" at bounding box center [418, 302] width 444 height 105
drag, startPoint x: 255, startPoint y: 275, endPoint x: 293, endPoint y: 273, distance: 38.2
click at [293, 273] on div "STUDENTS WE NEED YOU!!! - The Family Festival is a super fun annual tradition b…" at bounding box center [418, 302] width 444 height 105
drag, startPoint x: 301, startPoint y: 274, endPoint x: 339, endPoint y: 273, distance: 37.7
click at [338, 273] on div "STUDENTS WE NEED YOU!!! - The Family Festival is a super fun annual tradition b…" at bounding box center [418, 302] width 444 height 105
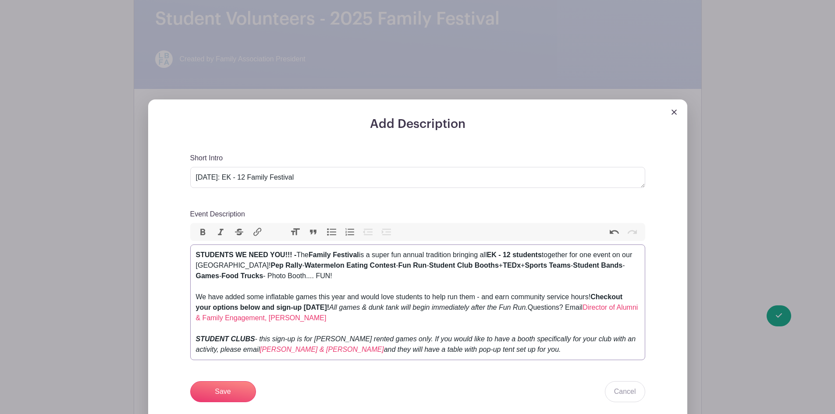
type trix-editor "<div><strong>STUDENTS WE NEED YOU!!! - </strong>The <strong>Family Festival</st…"
click at [392, 274] on div "STUDENTS WE NEED YOU!!! - The Family Festival is a super fun annual tradition b…" at bounding box center [418, 302] width 444 height 105
drag, startPoint x: 220, startPoint y: 393, endPoint x: 105, endPoint y: 186, distance: 236.7
click at [216, 384] on input "Save" at bounding box center [223, 392] width 66 height 21
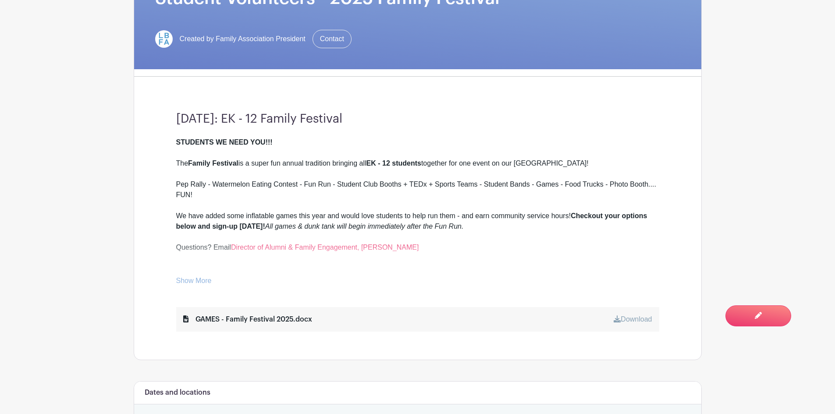
scroll to position [263, 0]
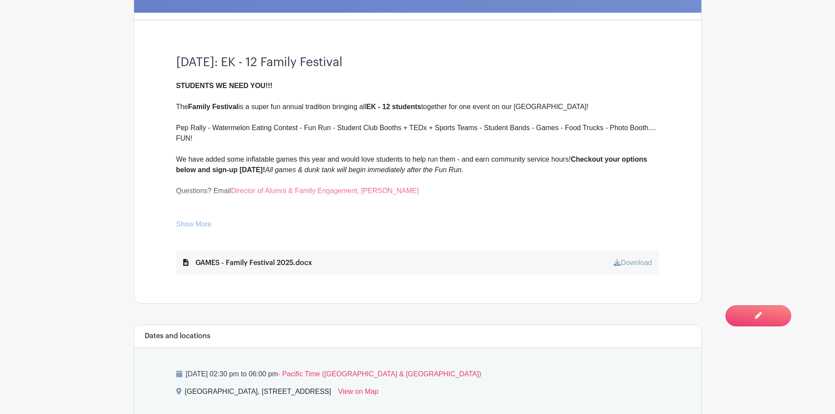
click at [181, 217] on div "STUDENTS WE NEED YOU!!! The Family Festival is a super fun annual tradition bri…" at bounding box center [417, 155] width 483 height 149
click at [191, 226] on link "Show More" at bounding box center [194, 226] width 36 height 11
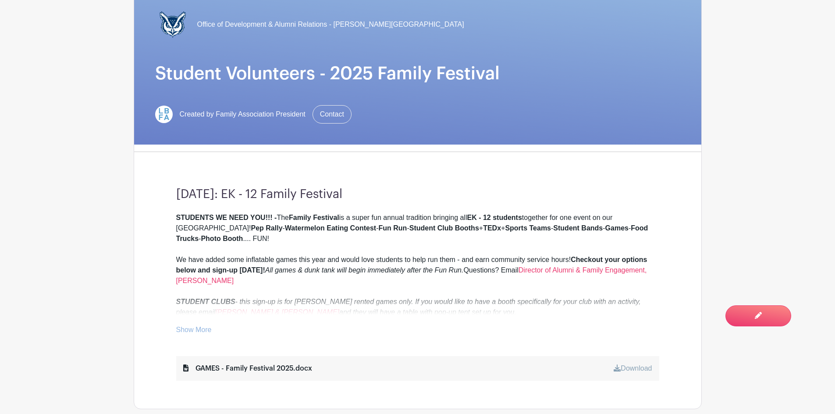
scroll to position [219, 0]
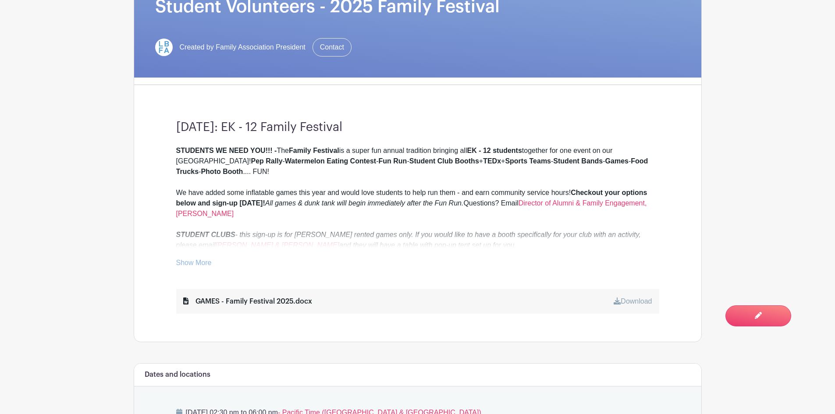
click at [189, 261] on link "Show More" at bounding box center [194, 264] width 36 height 11
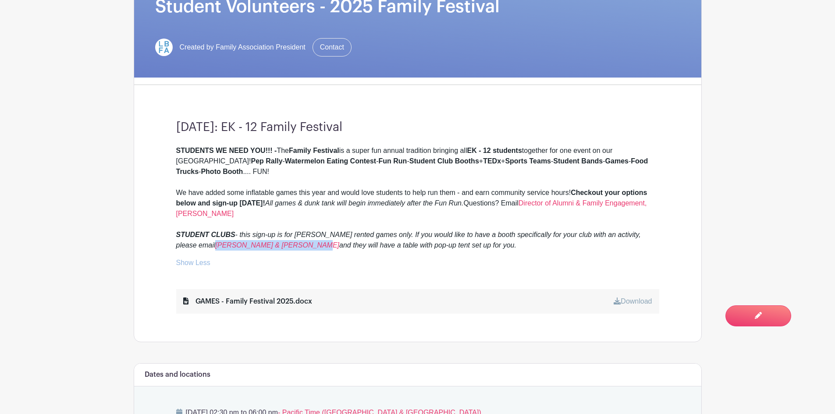
drag, startPoint x: 266, startPoint y: 244, endPoint x: 174, endPoint y: 246, distance: 91.7
click at [174, 246] on div "[DATE]: EK - 12 Family Festival STUDENTS WE NEED YOU!!! - The Family Festival i…" at bounding box center [417, 217] width 525 height 250
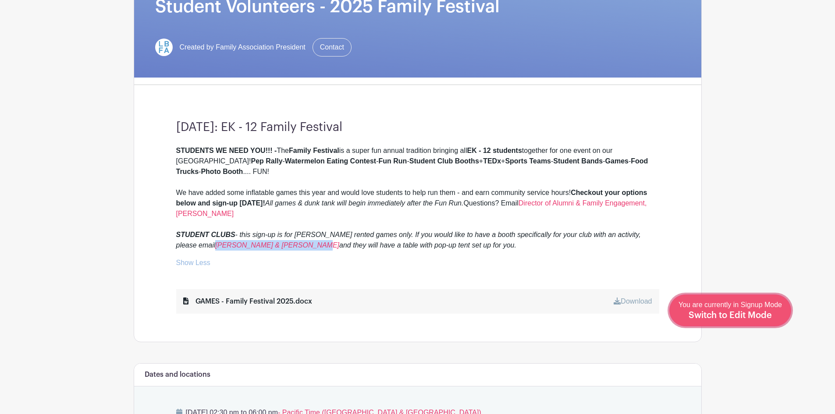
click at [753, 316] on span "Switch to Edit Mode" at bounding box center [730, 315] width 83 height 9
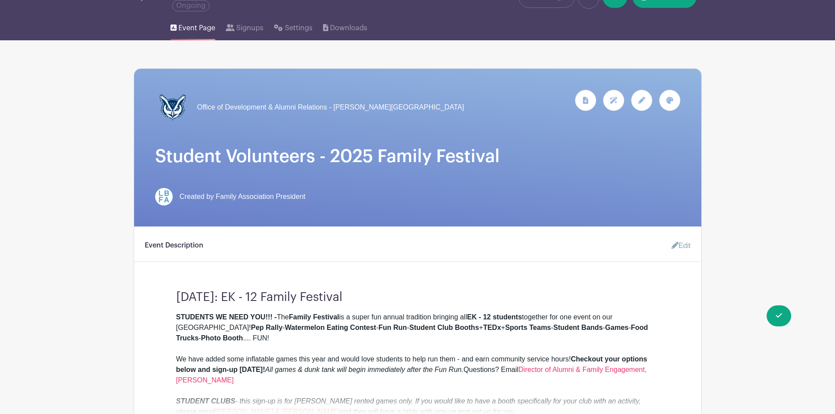
scroll to position [88, 0]
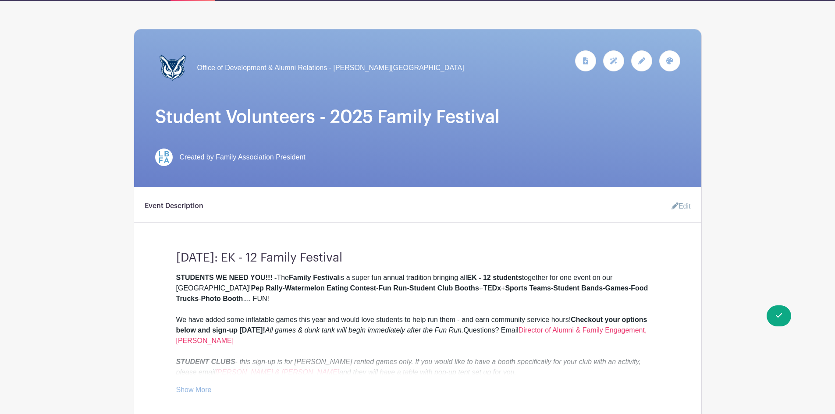
click at [683, 207] on link "Edit" at bounding box center [678, 207] width 26 height 18
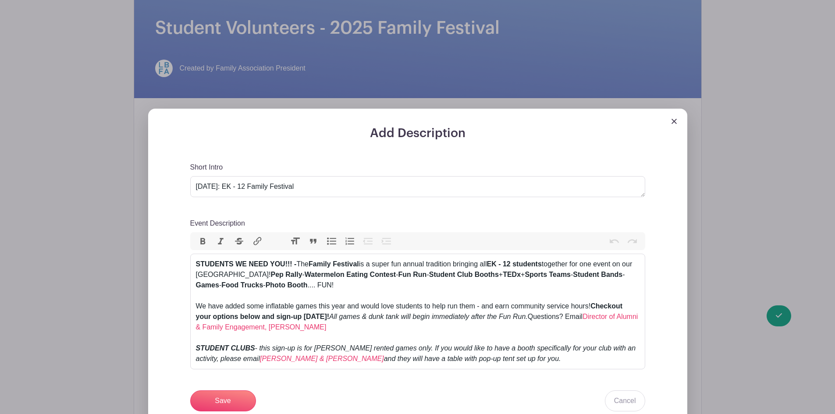
scroll to position [263, 0]
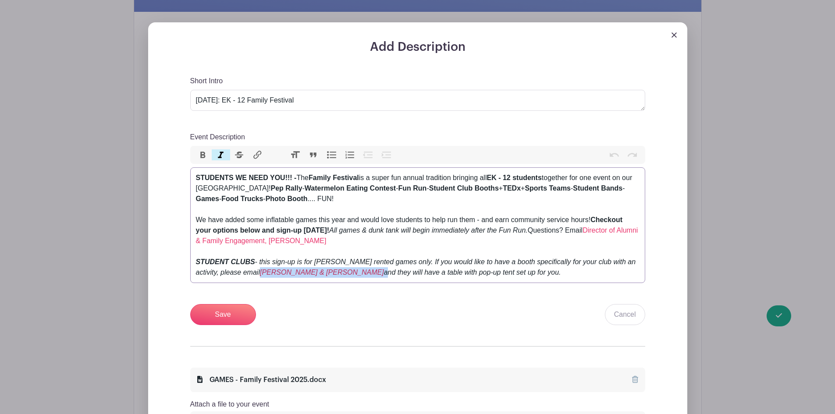
drag, startPoint x: 328, startPoint y: 271, endPoint x: 239, endPoint y: 274, distance: 89.9
click at [239, 274] on div "STUDENTS WE NEED YOU!!! - The Family Festival is a super fun annual tradition b…" at bounding box center [418, 225] width 444 height 105
click at [259, 153] on button "Link" at bounding box center [257, 155] width 18 height 11
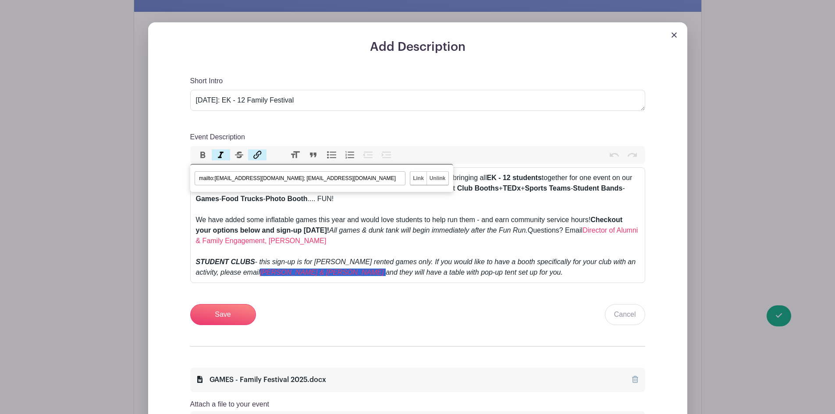
type input "mailto:jtrupiano@lagunablanca.org; bdorfman@lagunablanca.org"
click at [419, 175] on input "Link" at bounding box center [418, 178] width 16 height 13
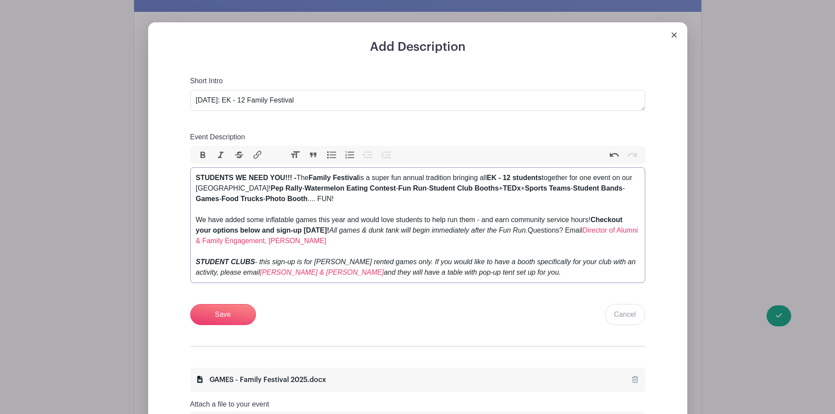
click at [383, 220] on div "STUDENTS WE NEED YOU!!! - The Family Festival is a super fun annual tradition b…" at bounding box center [418, 225] width 444 height 105
click at [211, 308] on input "Save" at bounding box center [223, 314] width 66 height 21
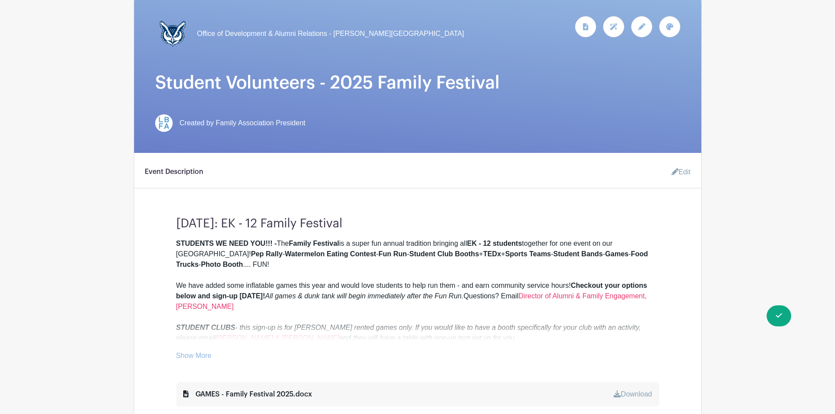
scroll to position [219, 0]
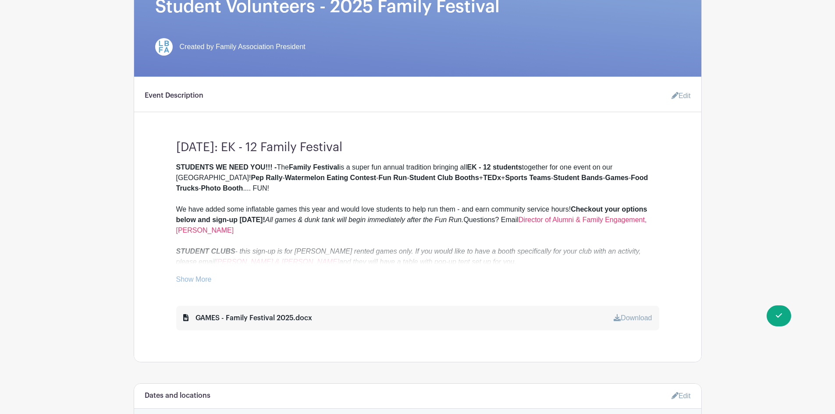
click at [675, 95] on icon at bounding box center [675, 95] width 7 height 7
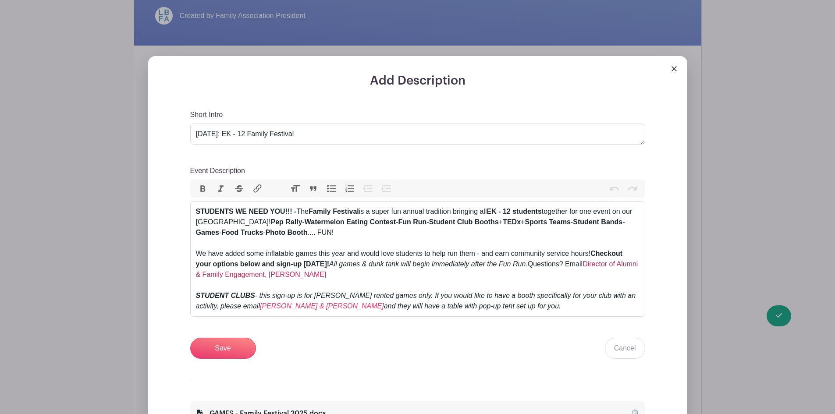
scroll to position [395, 0]
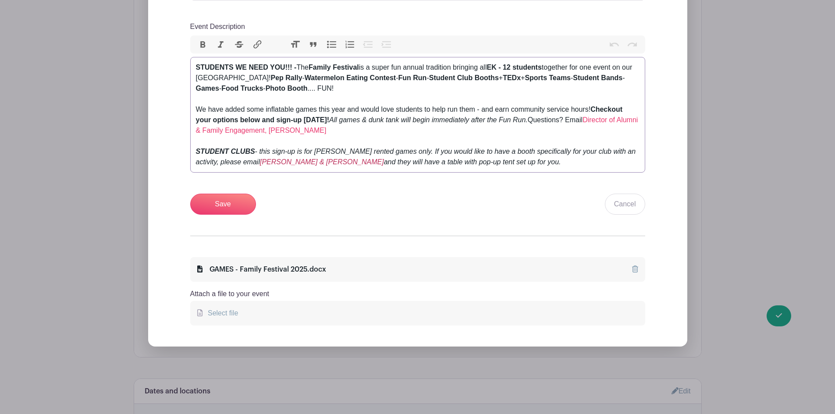
click at [268, 164] on em "[PERSON_NAME] & [PERSON_NAME]" at bounding box center [322, 161] width 124 height 7
drag, startPoint x: 329, startPoint y: 164, endPoint x: 243, endPoint y: 164, distance: 86.4
click at [237, 168] on trix-editor "STUDENTS WE NEED YOU!!! - The Family Festival is a super fun annual tradition b…" at bounding box center [417, 115] width 455 height 116
click at [260, 43] on button "Link" at bounding box center [257, 44] width 18 height 11
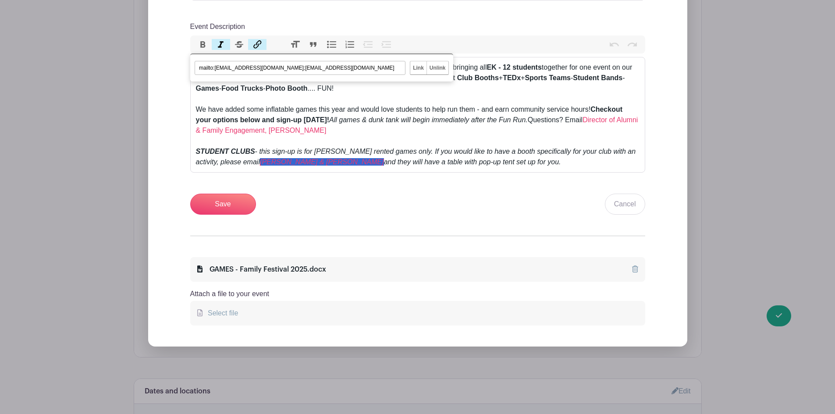
click at [368, 65] on input "mailto:[EMAIL_ADDRESS][DOMAIN_NAME];[EMAIL_ADDRESS][DOMAIN_NAME]" at bounding box center [300, 68] width 211 height 14
click at [374, 70] on input "mailto:[EMAIL_ADDRESS][DOMAIN_NAME];[EMAIL_ADDRESS][DOMAIN_NAME]" at bounding box center [300, 68] width 211 height 14
click at [282, 67] on input "mailto:[EMAIL_ADDRESS][DOMAIN_NAME];[EMAIL_ADDRESS][DOMAIN_NAME]" at bounding box center [300, 68] width 211 height 14
click at [381, 74] on input "mailto:[EMAIL_ADDRESS][DOMAIN_NAME];[EMAIL_ADDRESS][DOMAIN_NAME]" at bounding box center [300, 68] width 211 height 14
click at [282, 66] on input "mailto:[EMAIL_ADDRESS][DOMAIN_NAME];[EMAIL_ADDRESS][DOMAIN_NAME]" at bounding box center [300, 68] width 211 height 14
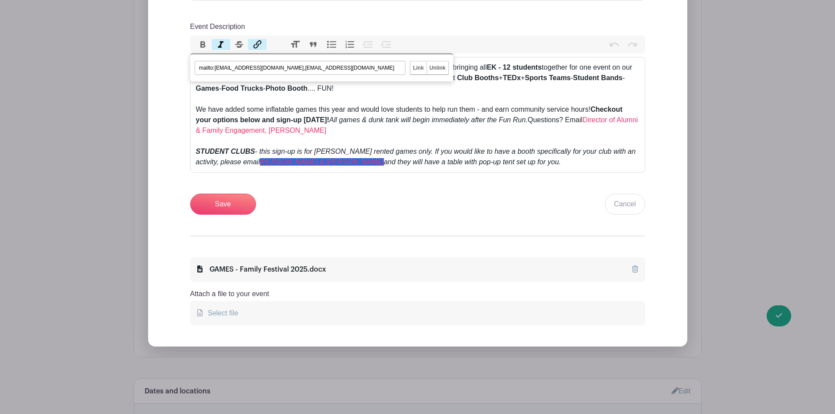
type input "mailto:[EMAIL_ADDRESS][DOMAIN_NAME],[EMAIL_ADDRESS][DOMAIN_NAME]"
click at [421, 65] on input "Link" at bounding box center [418, 67] width 16 height 13
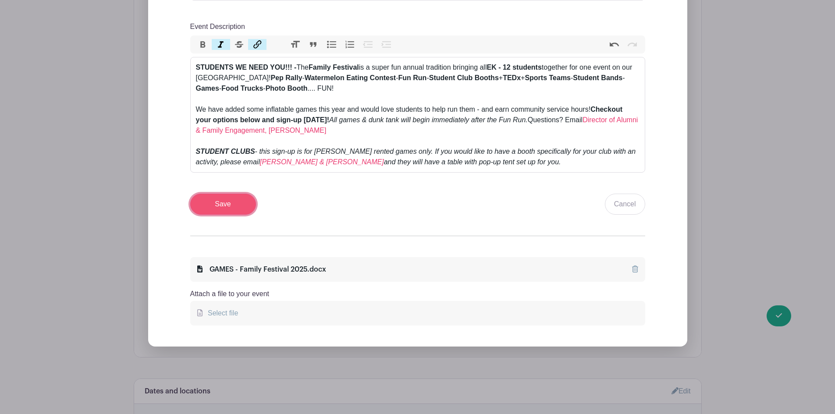
click at [225, 204] on input "Save" at bounding box center [223, 204] width 66 height 21
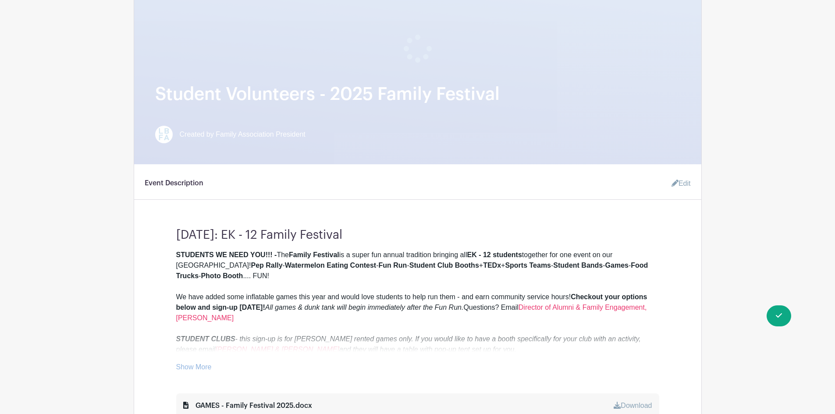
scroll to position [289, 0]
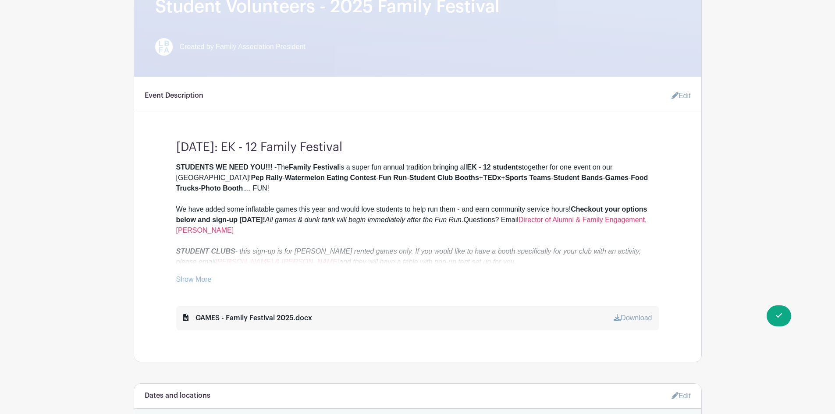
click at [189, 279] on link "Show More" at bounding box center [194, 281] width 36 height 11
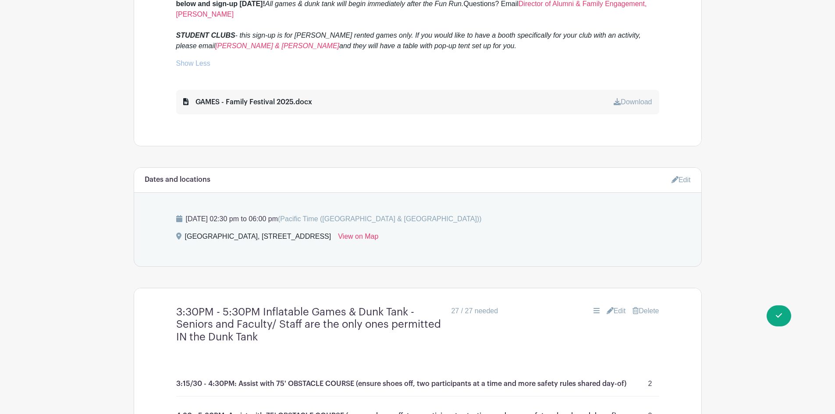
scroll to position [586, 0]
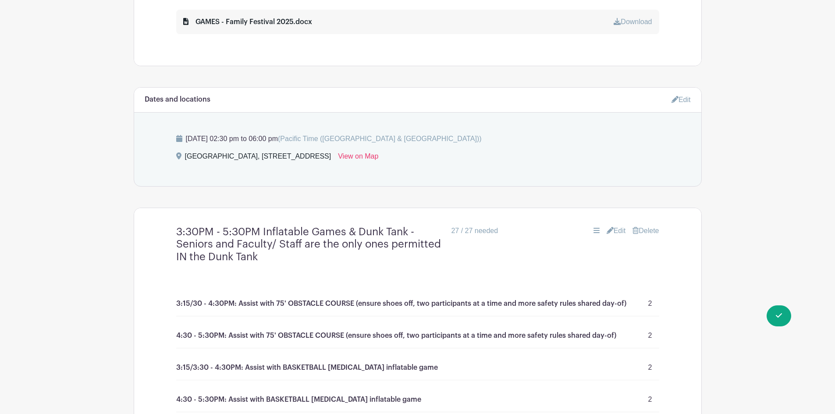
click at [611, 229] on link "Edit" at bounding box center [616, 231] width 19 height 11
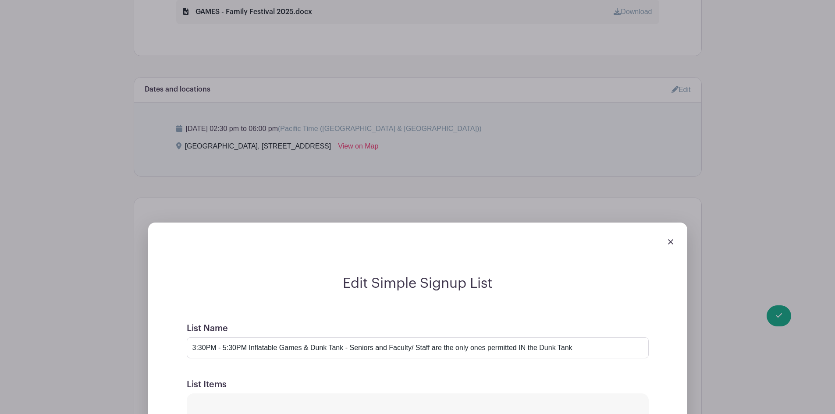
scroll to position [805, 0]
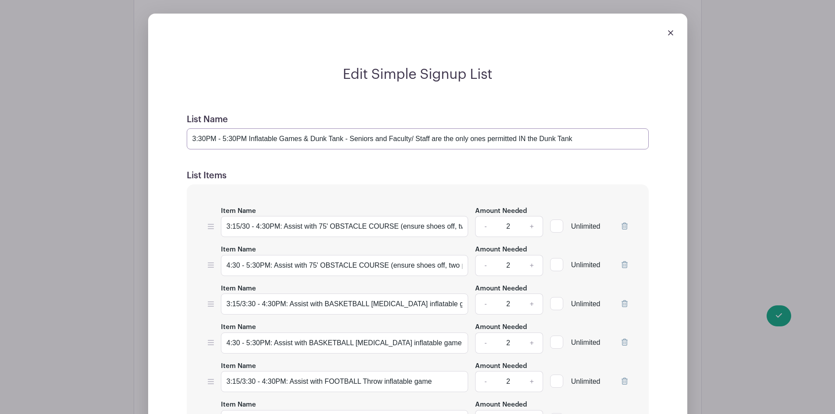
drag, startPoint x: 378, startPoint y: 136, endPoint x: 393, endPoint y: 137, distance: 14.9
click at [393, 137] on input "3:30PM - 5:30PM Inflatable Games & Dunk Tank - Seniors and Faculty/ Staff are t…" at bounding box center [418, 138] width 462 height 21
drag, startPoint x: 375, startPoint y: 139, endPoint x: 427, endPoint y: 141, distance: 52.2
click at [427, 141] on input "3:30PM - 5:30PM Inflatable Games & Dunk Tank - Seniors and Faculty/ Staff are t…" at bounding box center [418, 138] width 462 height 21
click at [383, 179] on h5 "List Items" at bounding box center [418, 176] width 462 height 11
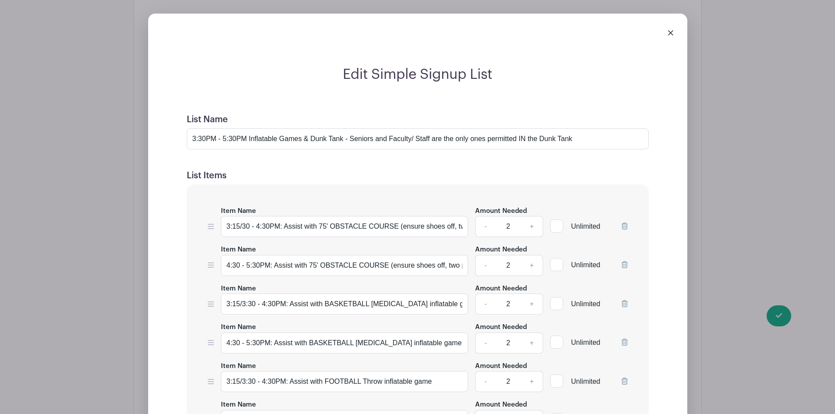
click at [667, 32] on div at bounding box center [417, 33] width 525 height 25
click at [672, 34] on img at bounding box center [670, 32] width 5 height 5
